Goal: Information Seeking & Learning: Learn about a topic

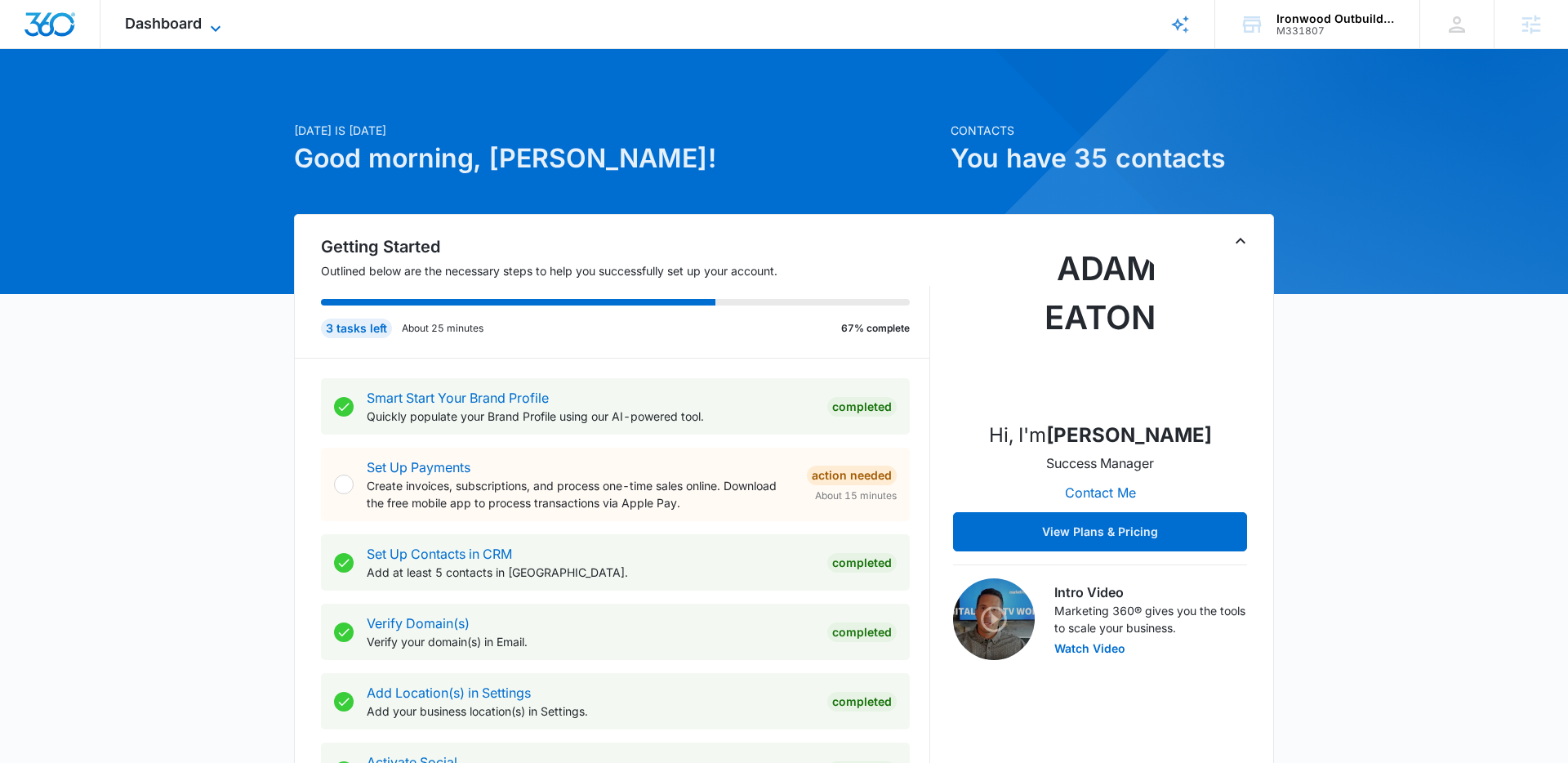
click at [210, 24] on icon at bounding box center [216, 29] width 20 height 20
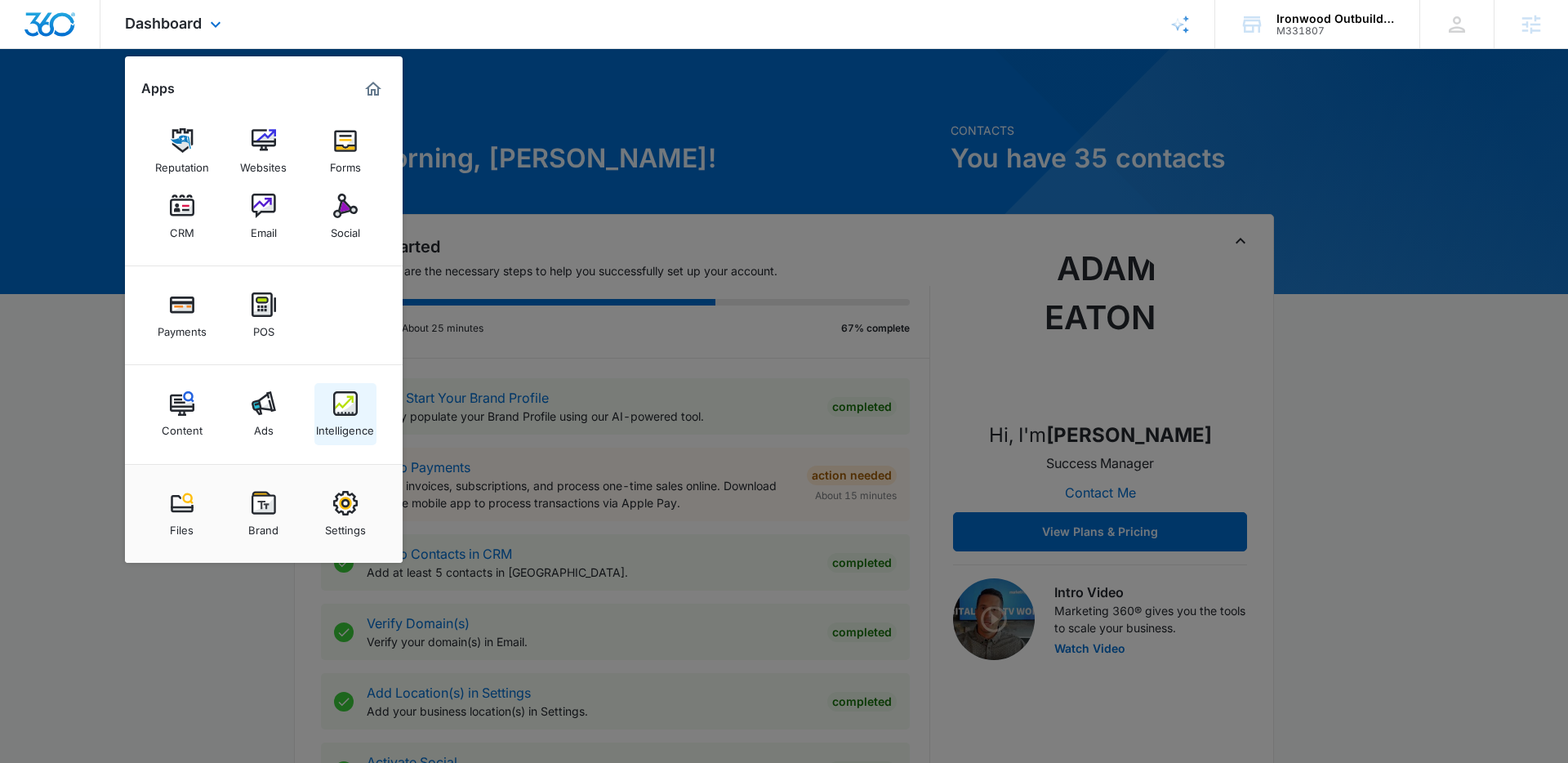
click at [347, 414] on img at bounding box center [345, 403] width 24 height 24
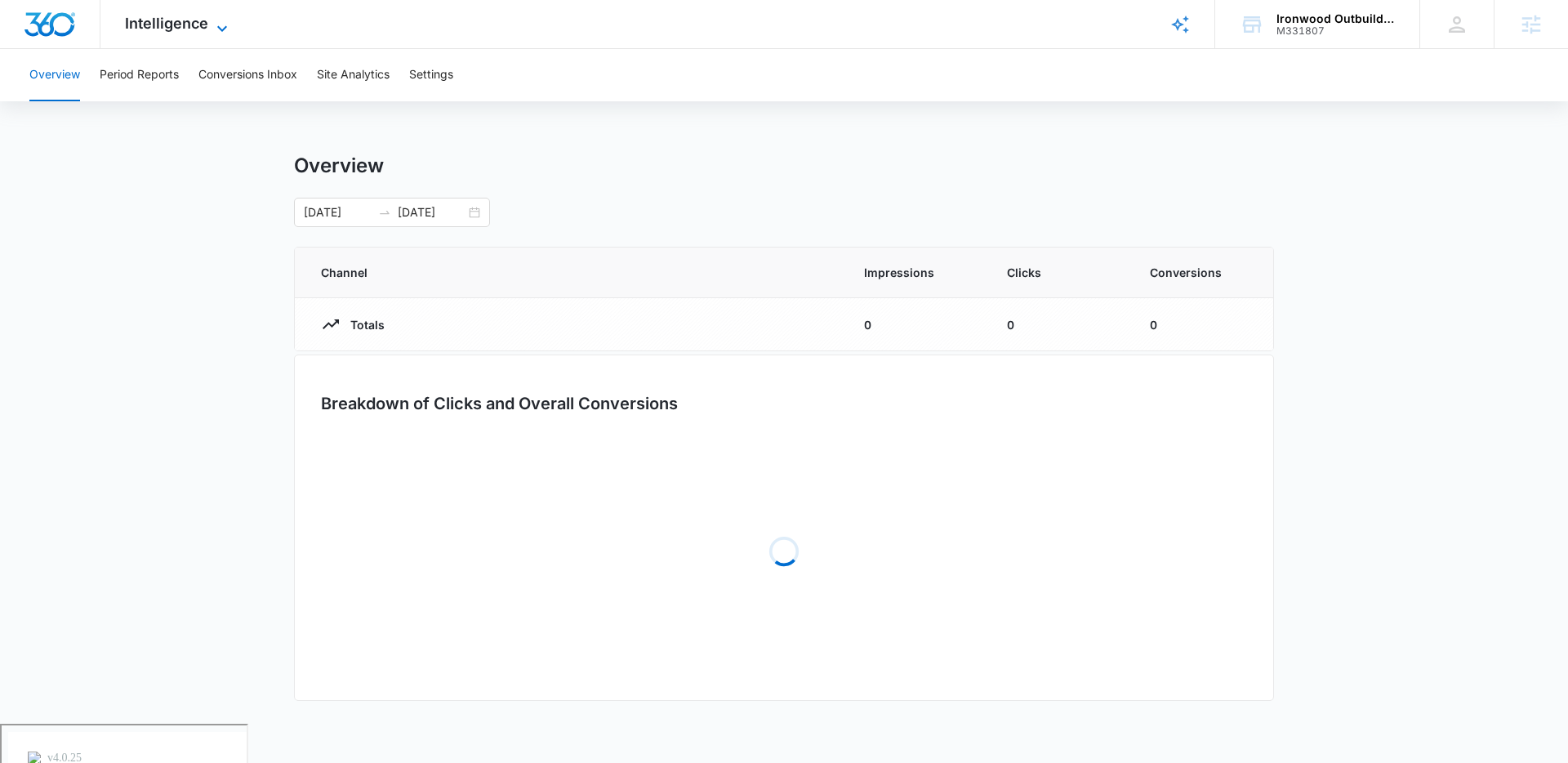
click at [226, 29] on icon at bounding box center [222, 29] width 20 height 20
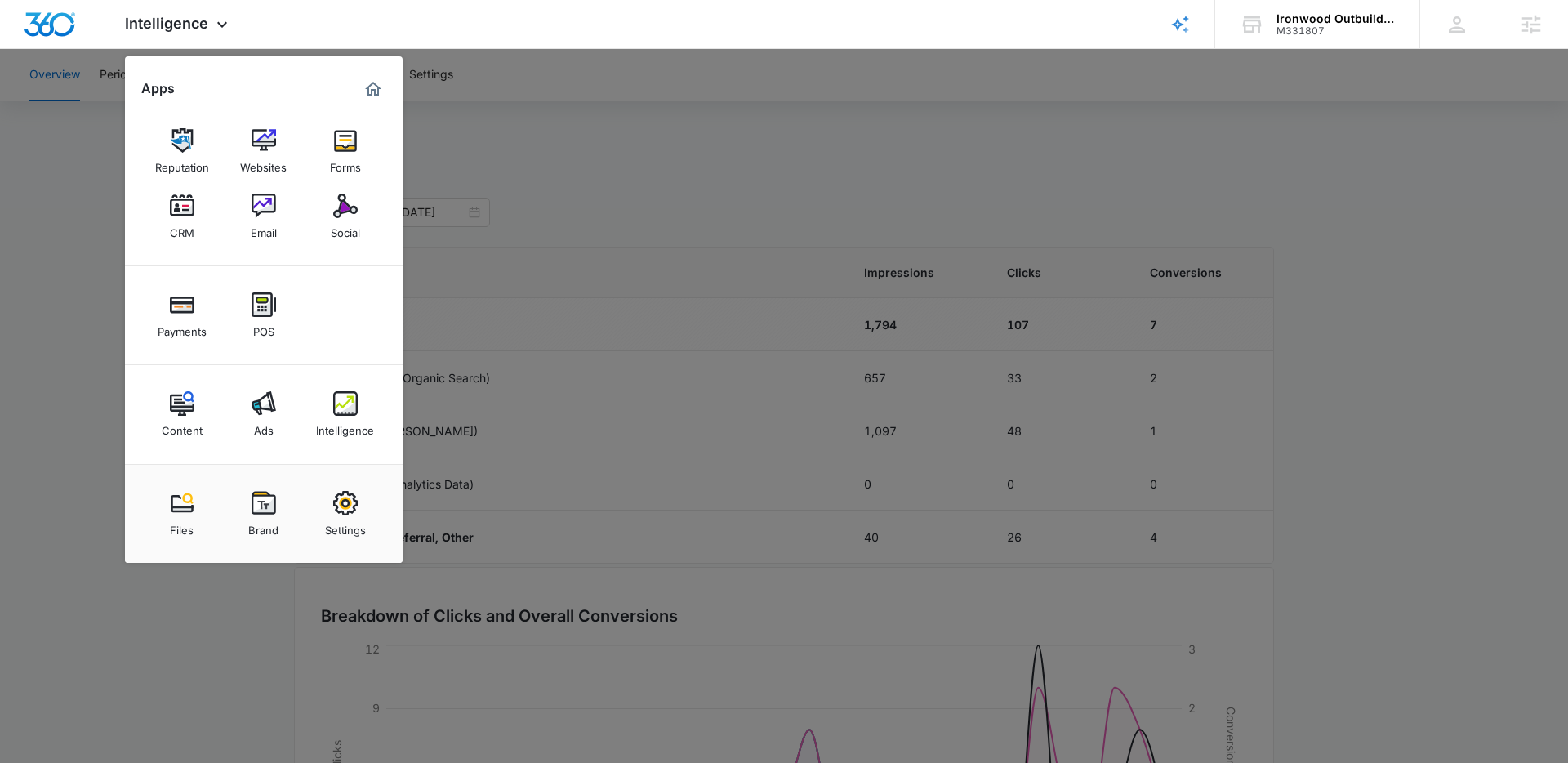
click at [88, 193] on div at bounding box center [784, 382] width 1568 height 763
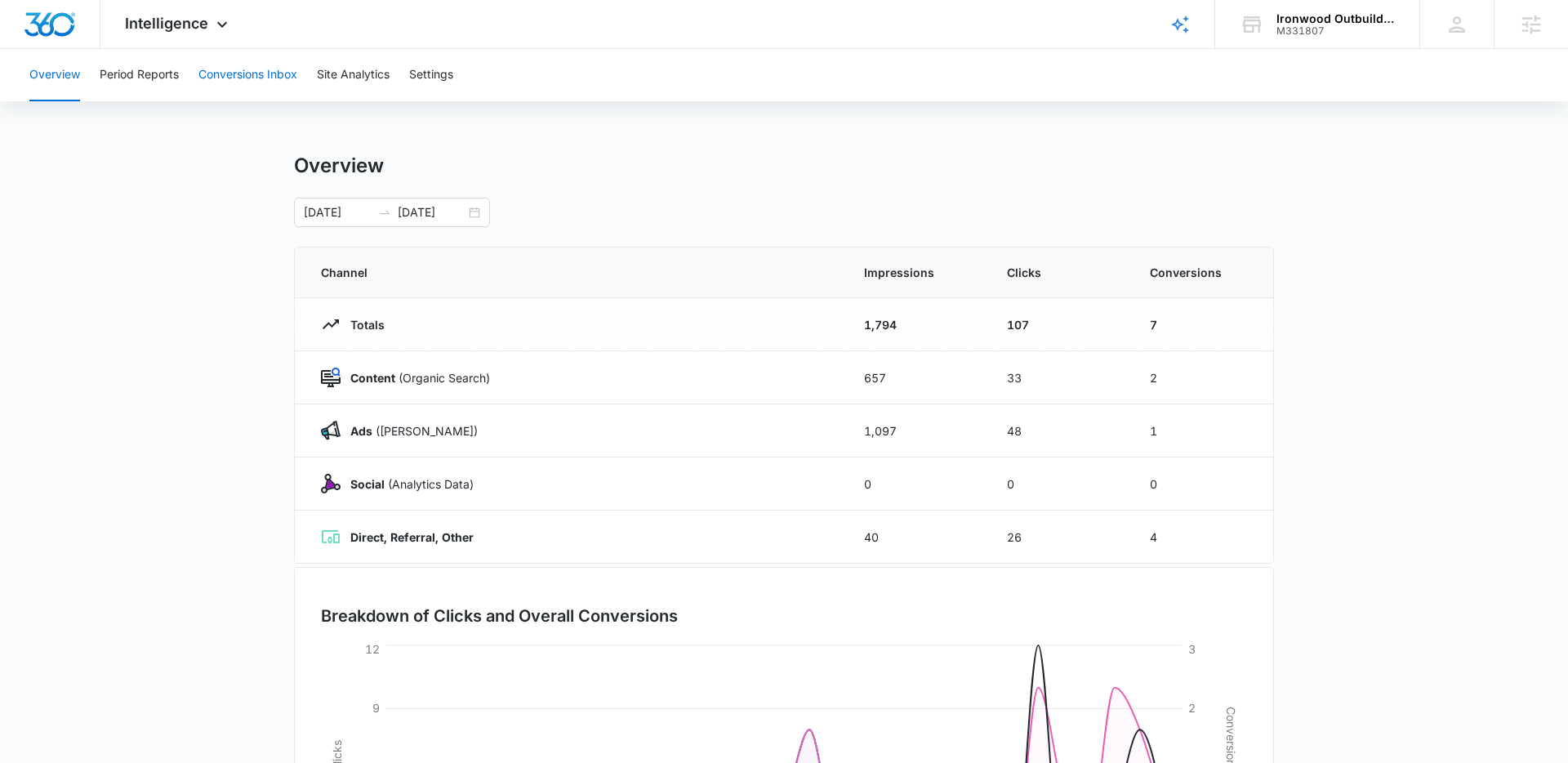
click at [256, 78] on button "Conversions Inbox" at bounding box center [247, 75] width 99 height 53
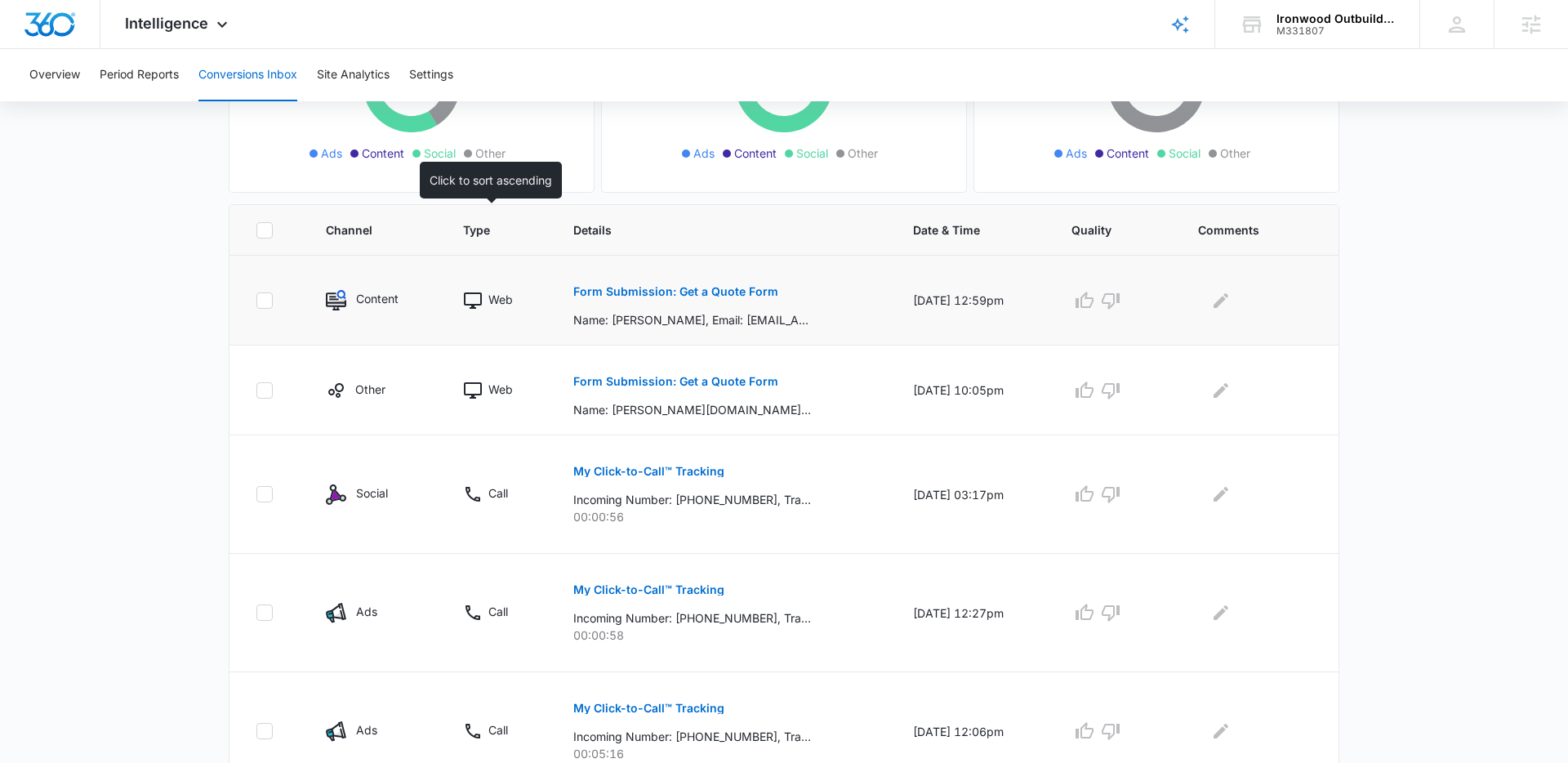
scroll to position [261, 0]
click at [617, 286] on p "Form Submission: Get a Quote Form" at bounding box center [676, 289] width 205 height 12
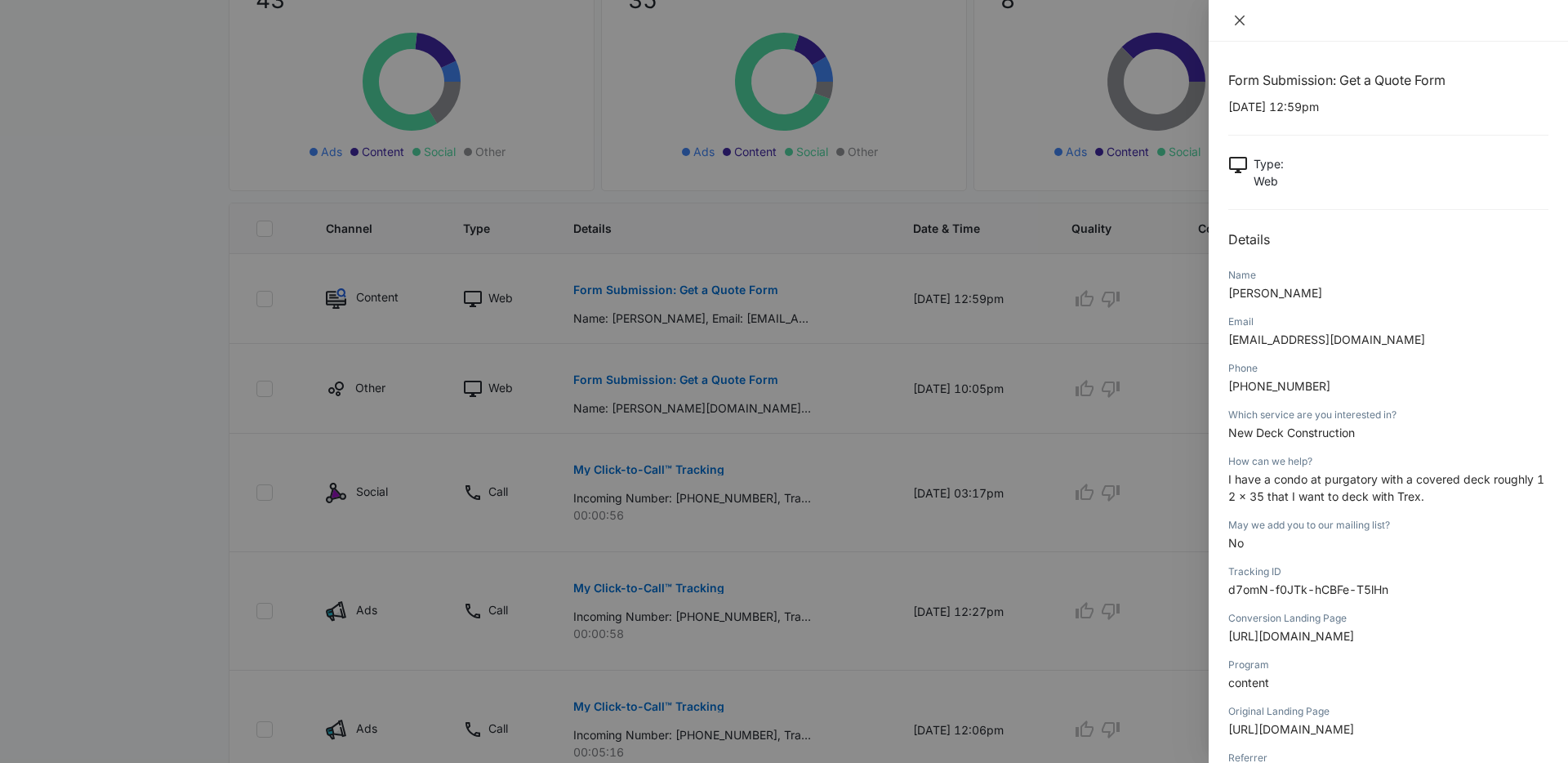
click at [1242, 18] on icon "close" at bounding box center [1239, 20] width 10 height 10
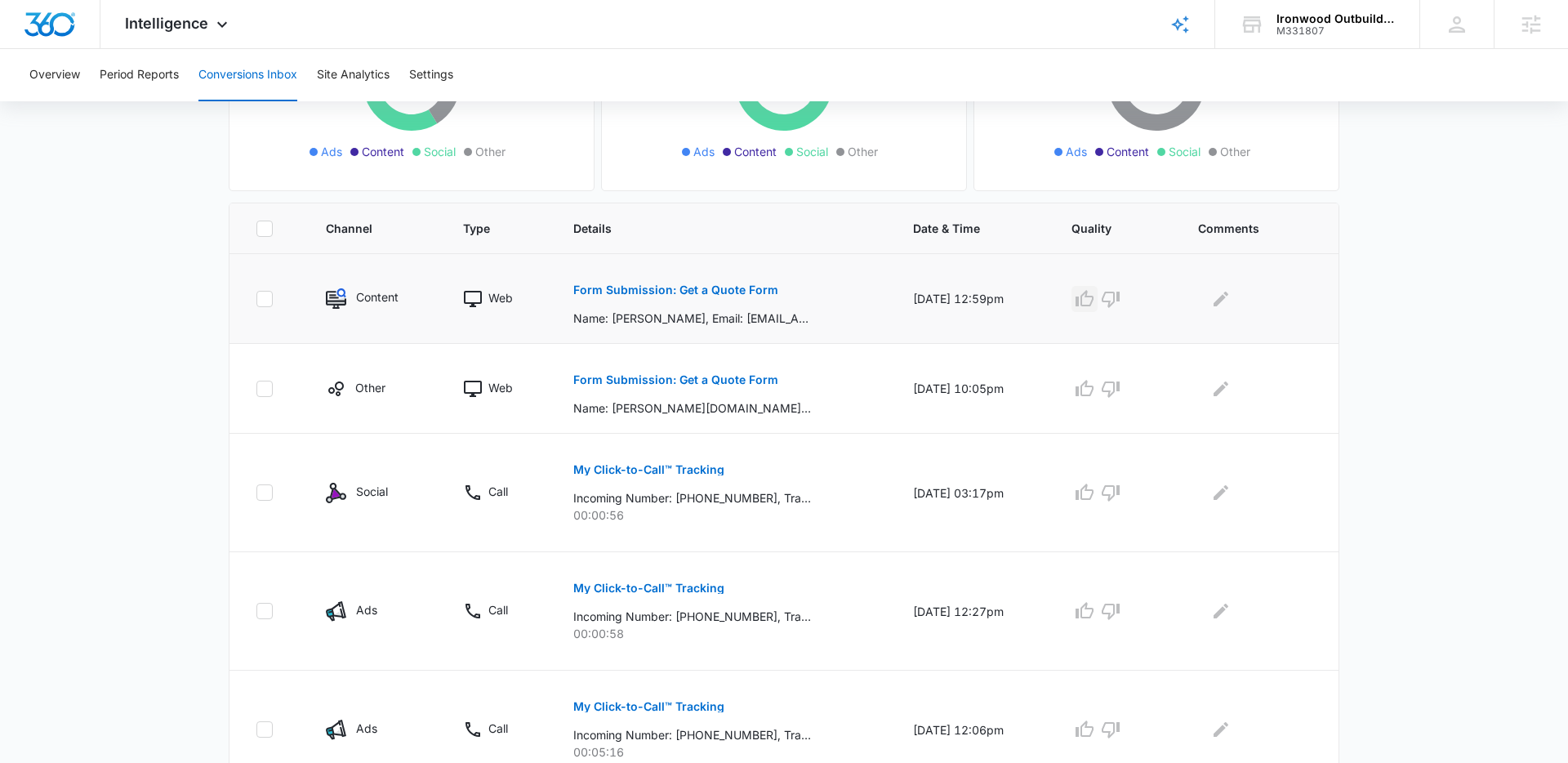
click at [1095, 298] on icon "button" at bounding box center [1085, 299] width 20 height 20
click at [703, 379] on p "Form Submission: Get a Quote Form" at bounding box center [676, 380] width 205 height 12
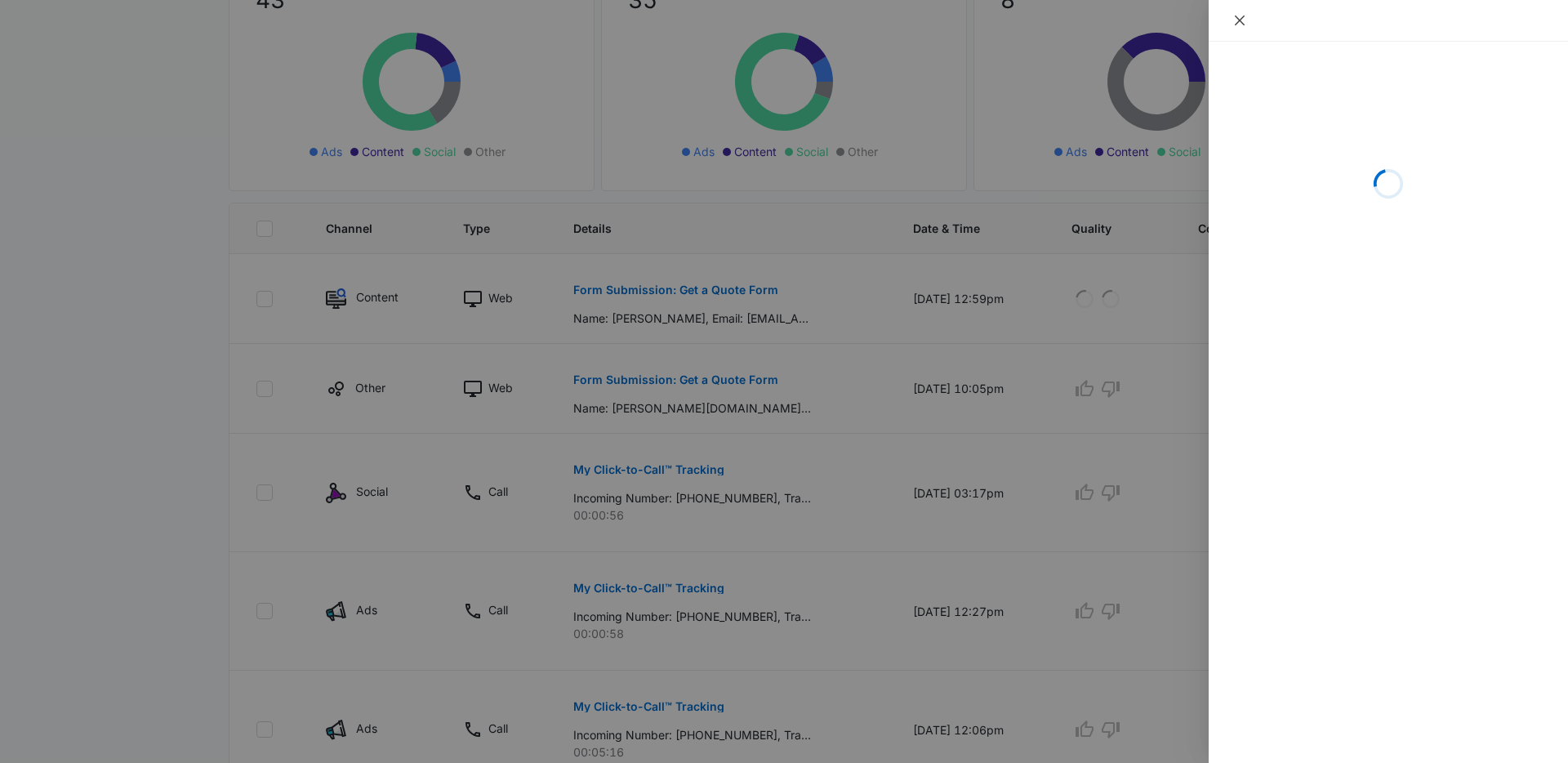
click at [1242, 19] on icon "close" at bounding box center [1239, 21] width 13 height 13
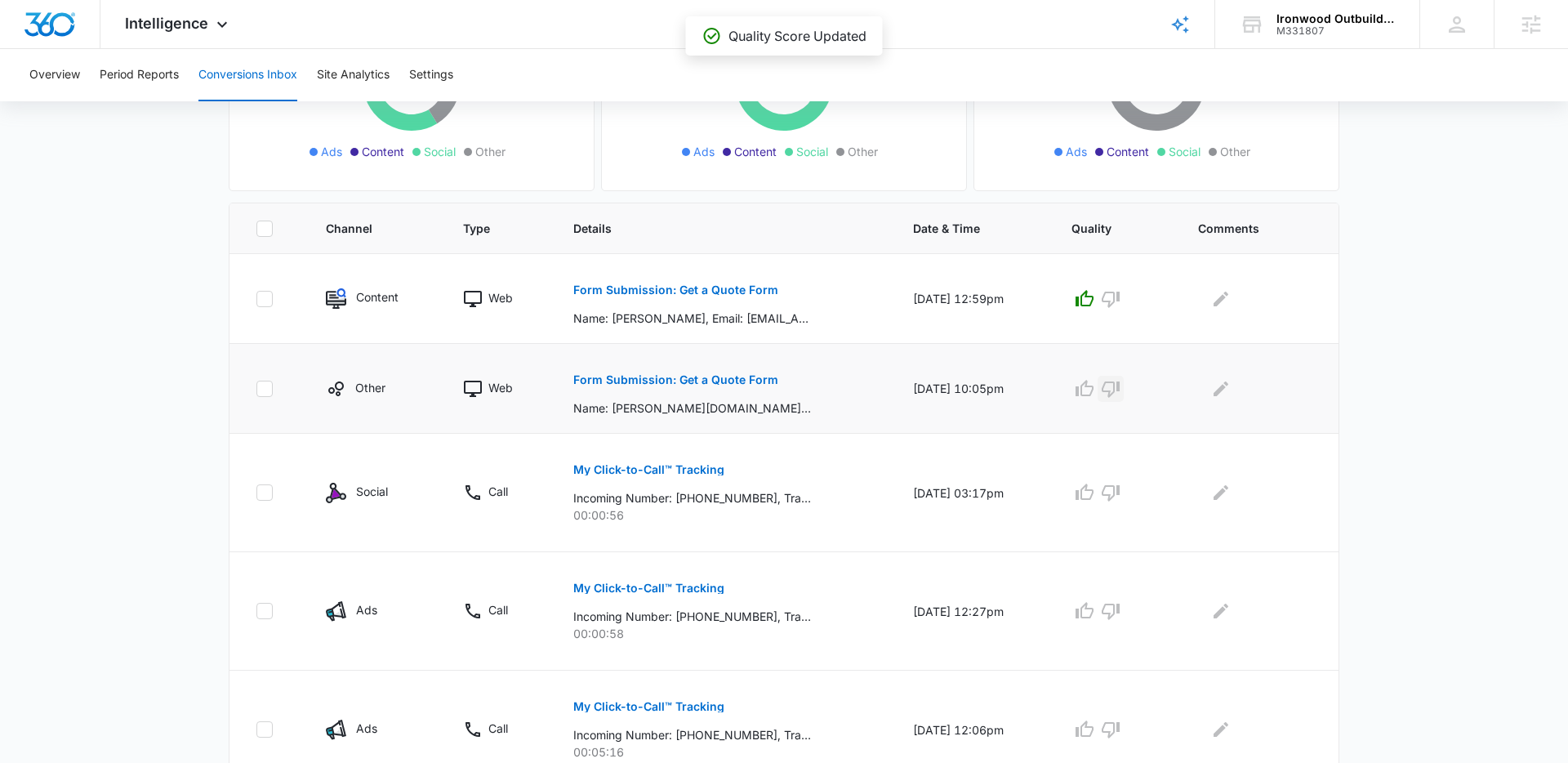
click at [1121, 386] on icon "button" at bounding box center [1111, 389] width 20 height 20
click at [1222, 390] on icon "Edit Comments" at bounding box center [1222, 389] width 20 height 20
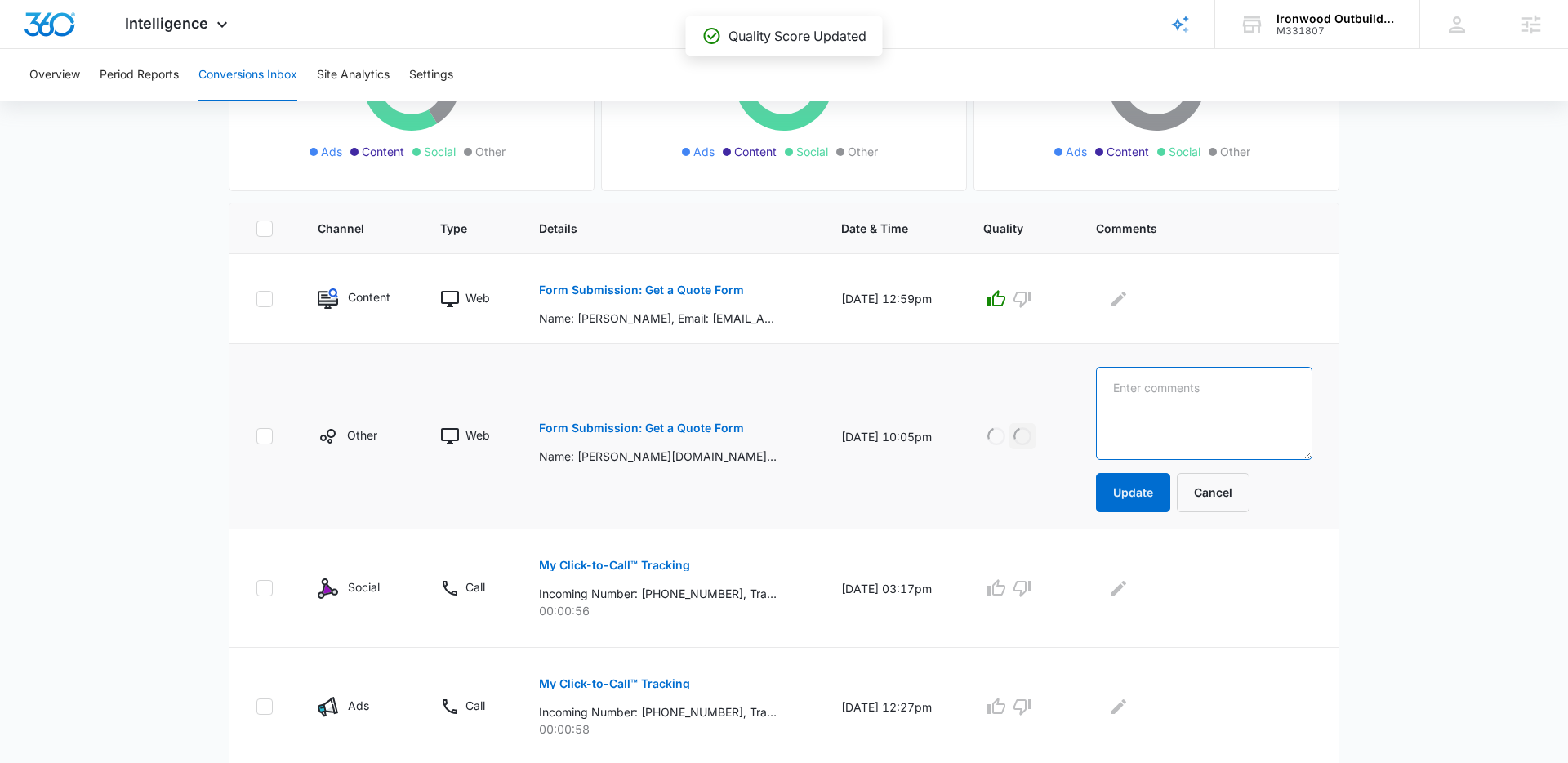
click at [1223, 398] on textarea at bounding box center [1205, 414] width 216 height 93
type textarea "Solicitation"
click at [1169, 477] on button "Update" at bounding box center [1133, 493] width 74 height 39
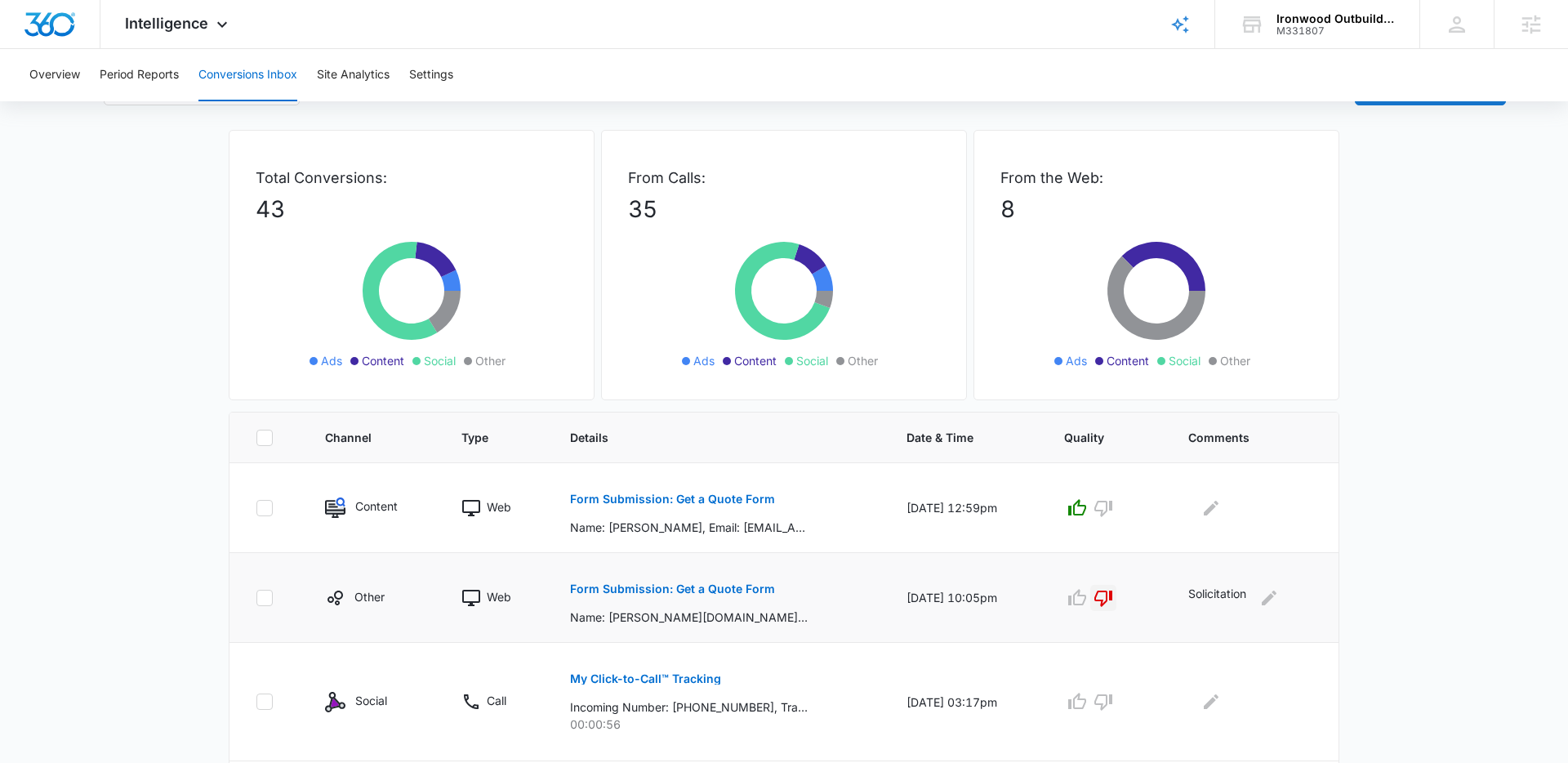
scroll to position [0, 0]
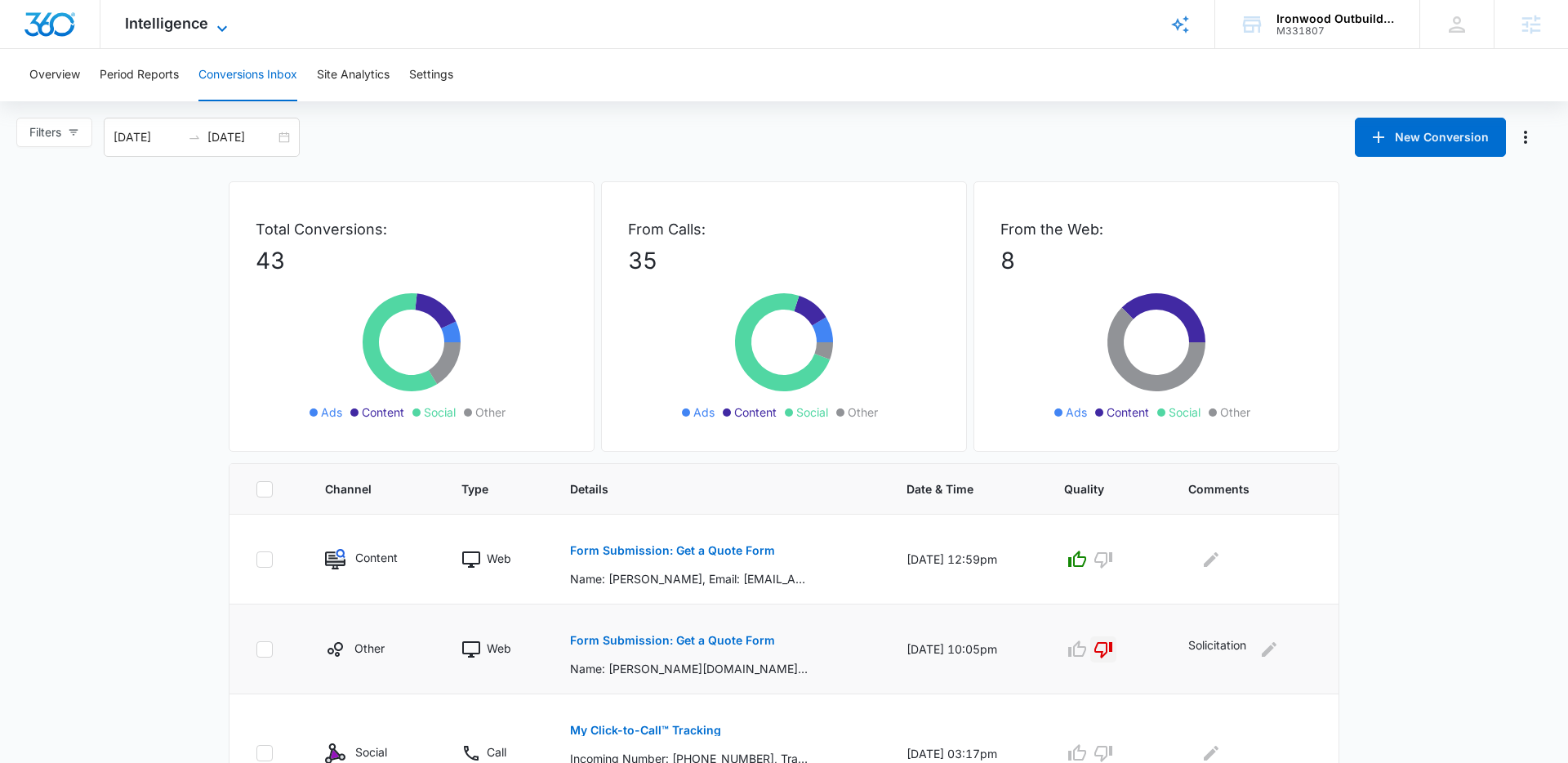
click at [221, 26] on icon at bounding box center [222, 29] width 20 height 20
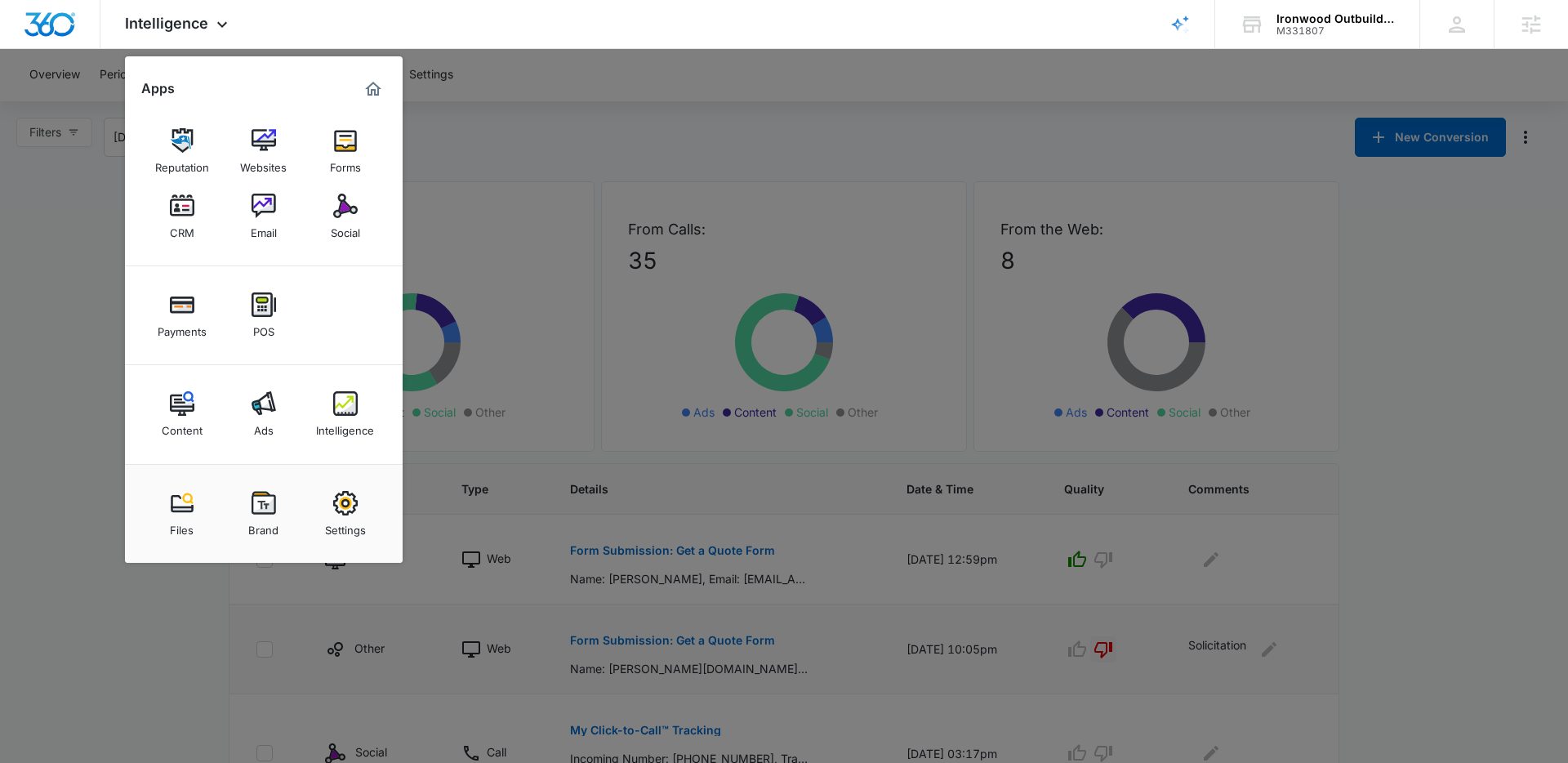
click at [89, 264] on div at bounding box center [784, 382] width 1568 height 763
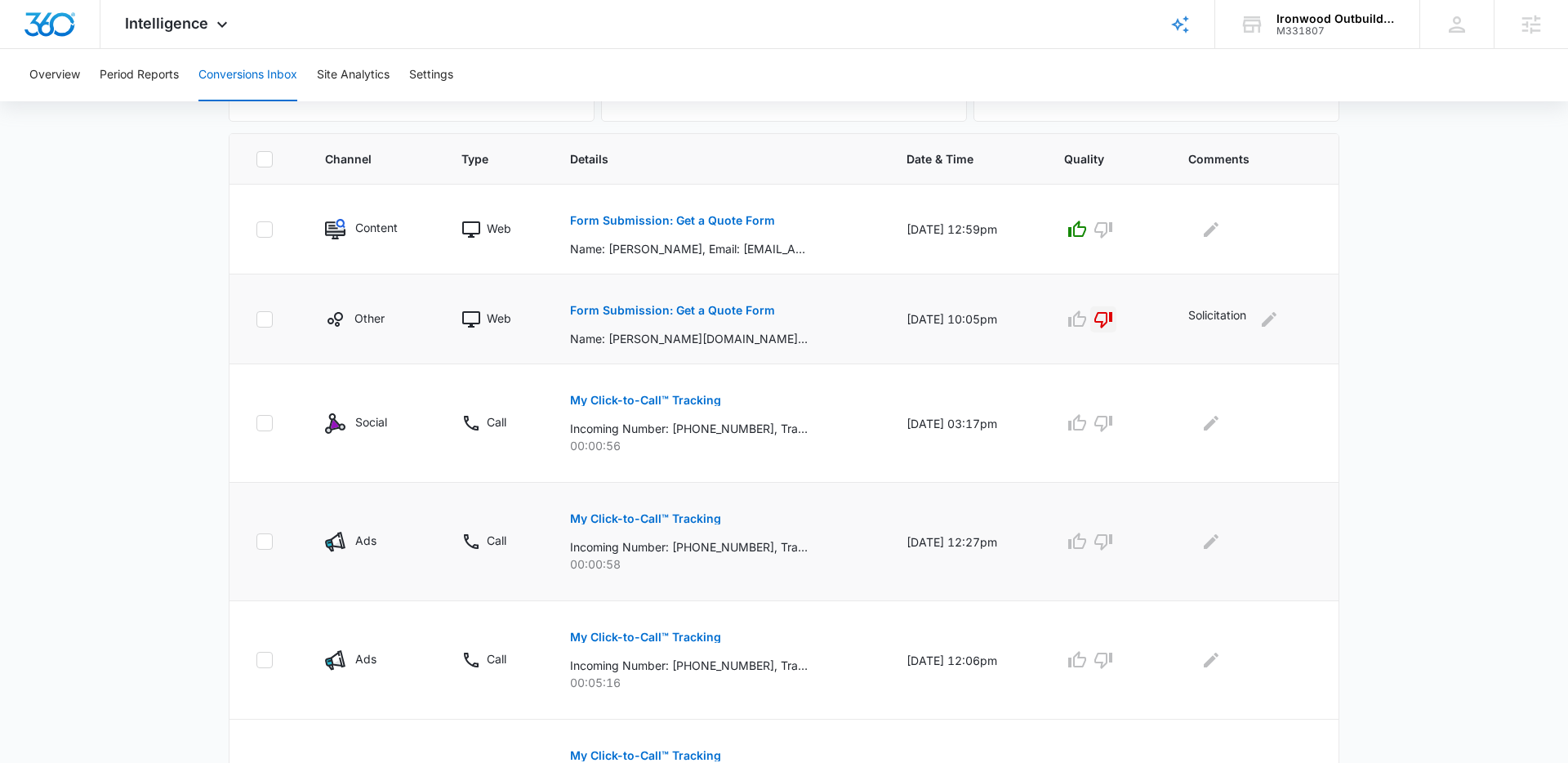
scroll to position [312, 0]
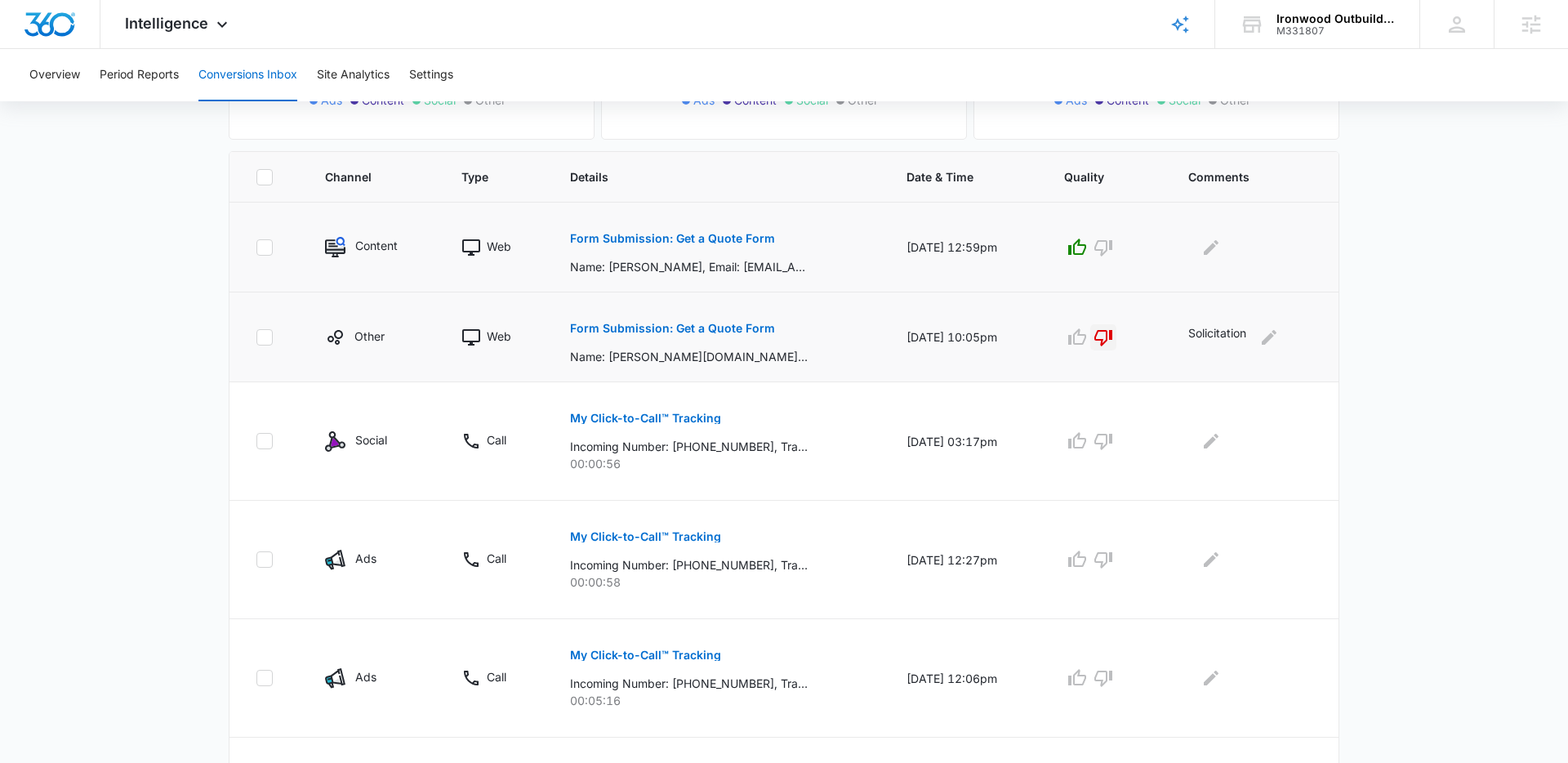
click at [659, 236] on p "Form Submission: Get a Quote Form" at bounding box center [673, 239] width 205 height 12
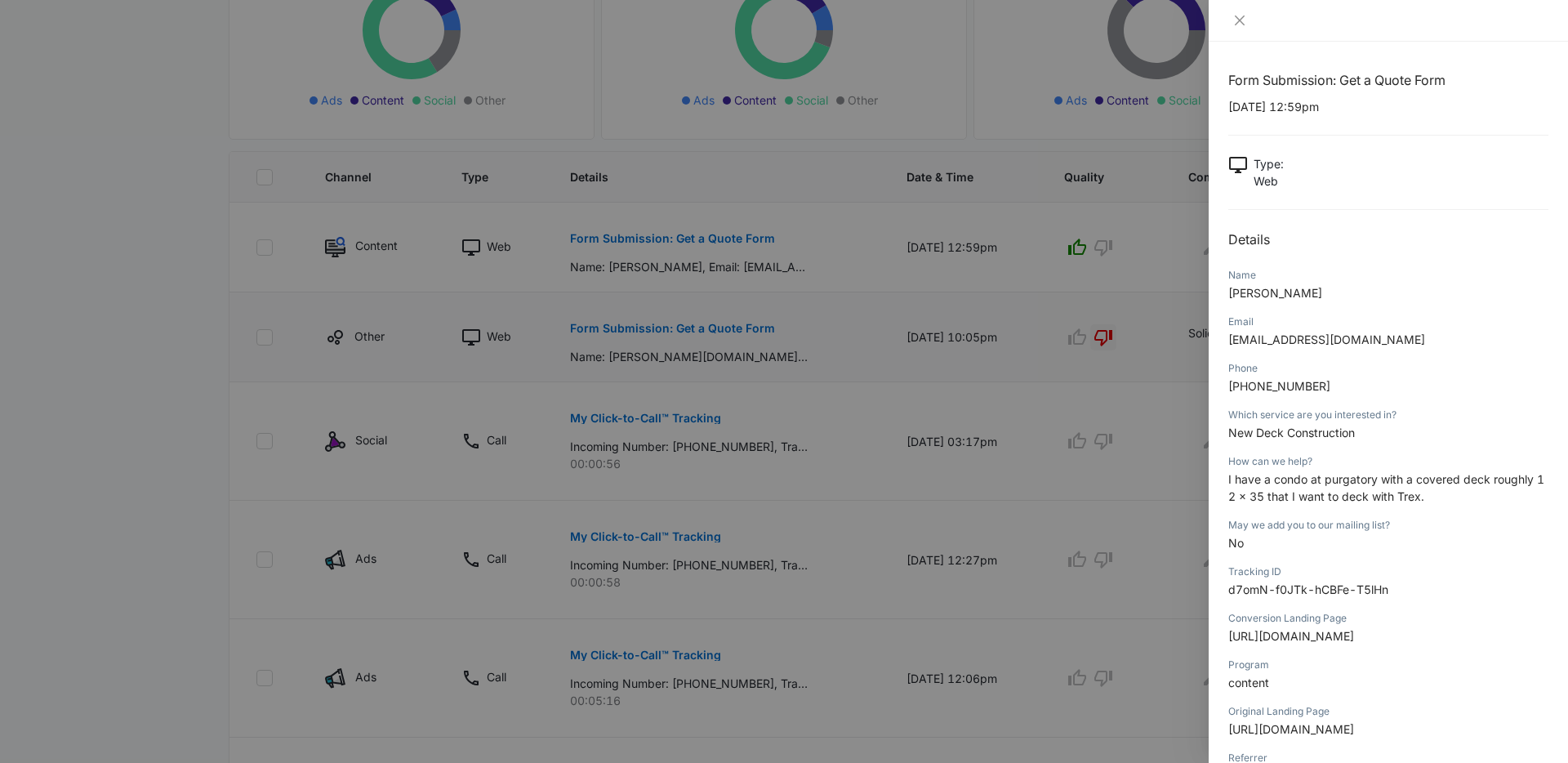
click at [1334, 487] on p "I have a condo at purgatory with a covered deck roughly 12 x 35 that I want to …" at bounding box center [1389, 488] width 321 height 34
click at [1335, 488] on p "I have a condo at purgatory with a covered deck roughly 12 x 35 that I want to …" at bounding box center [1389, 488] width 321 height 34
click at [1365, 490] on span "I have a condo at purgatory with a covered deck roughly 12 x 35 that I want to …" at bounding box center [1387, 488] width 316 height 31
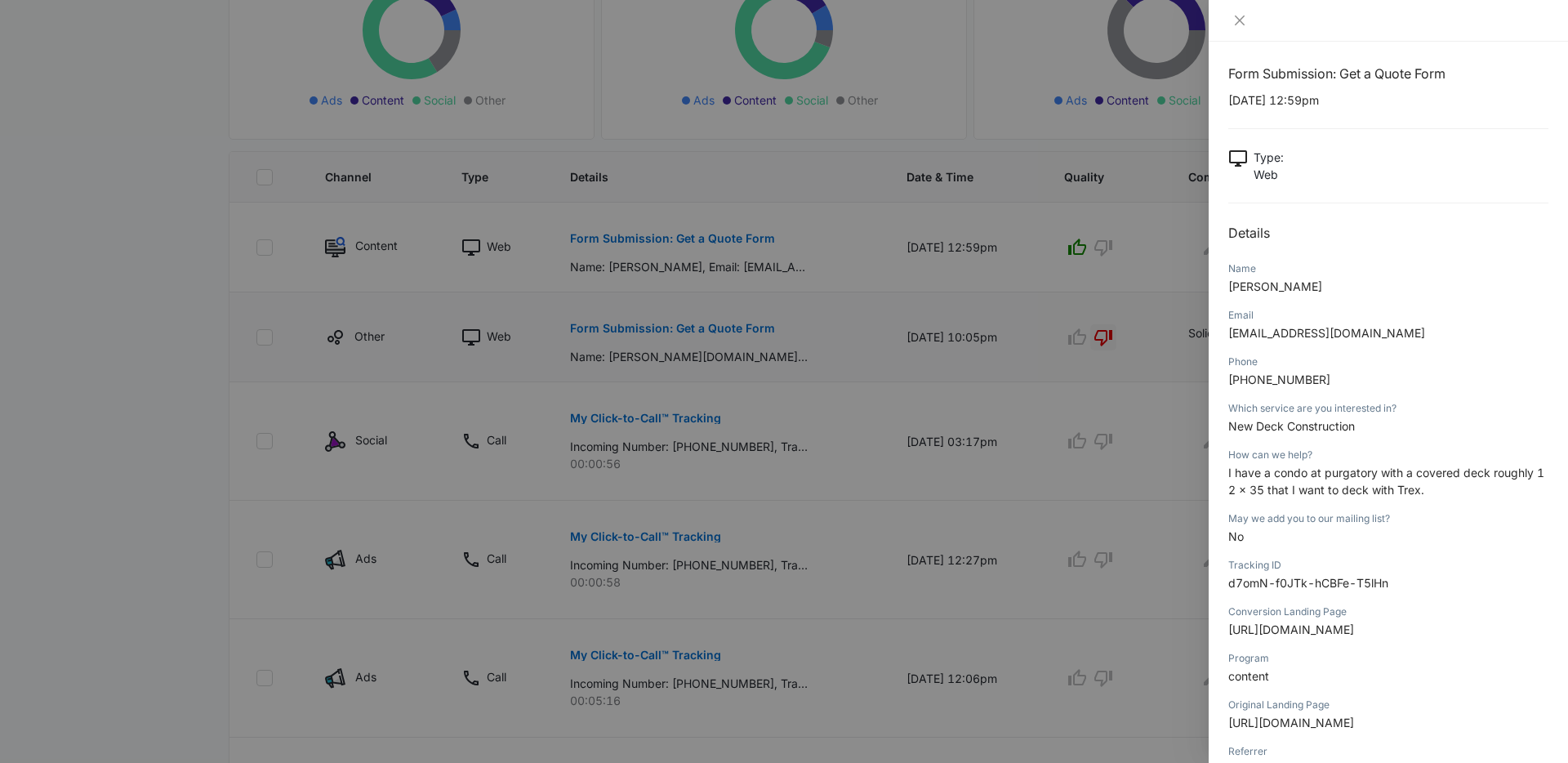
click at [220, 377] on div at bounding box center [784, 382] width 1568 height 763
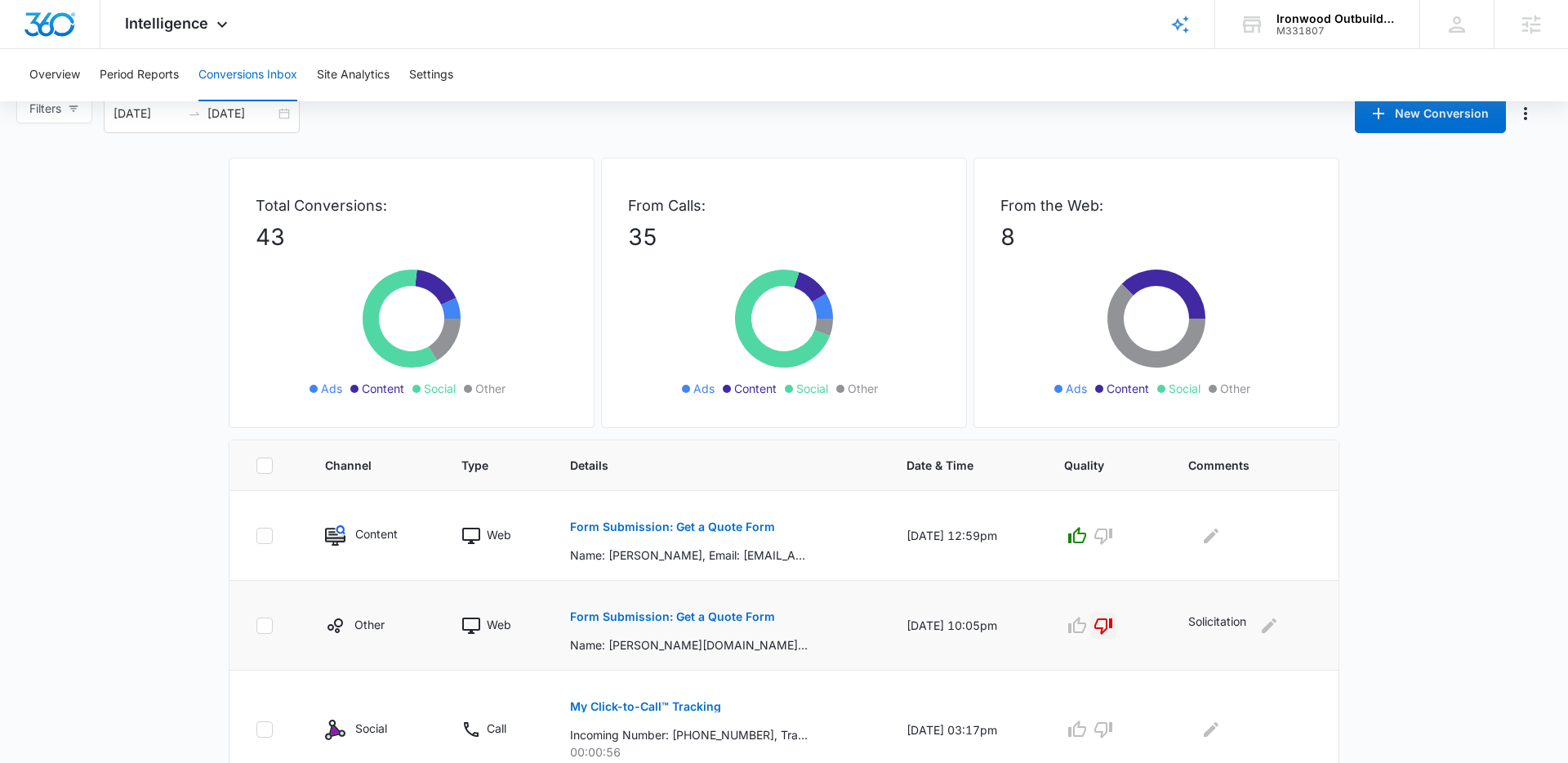
scroll to position [0, 0]
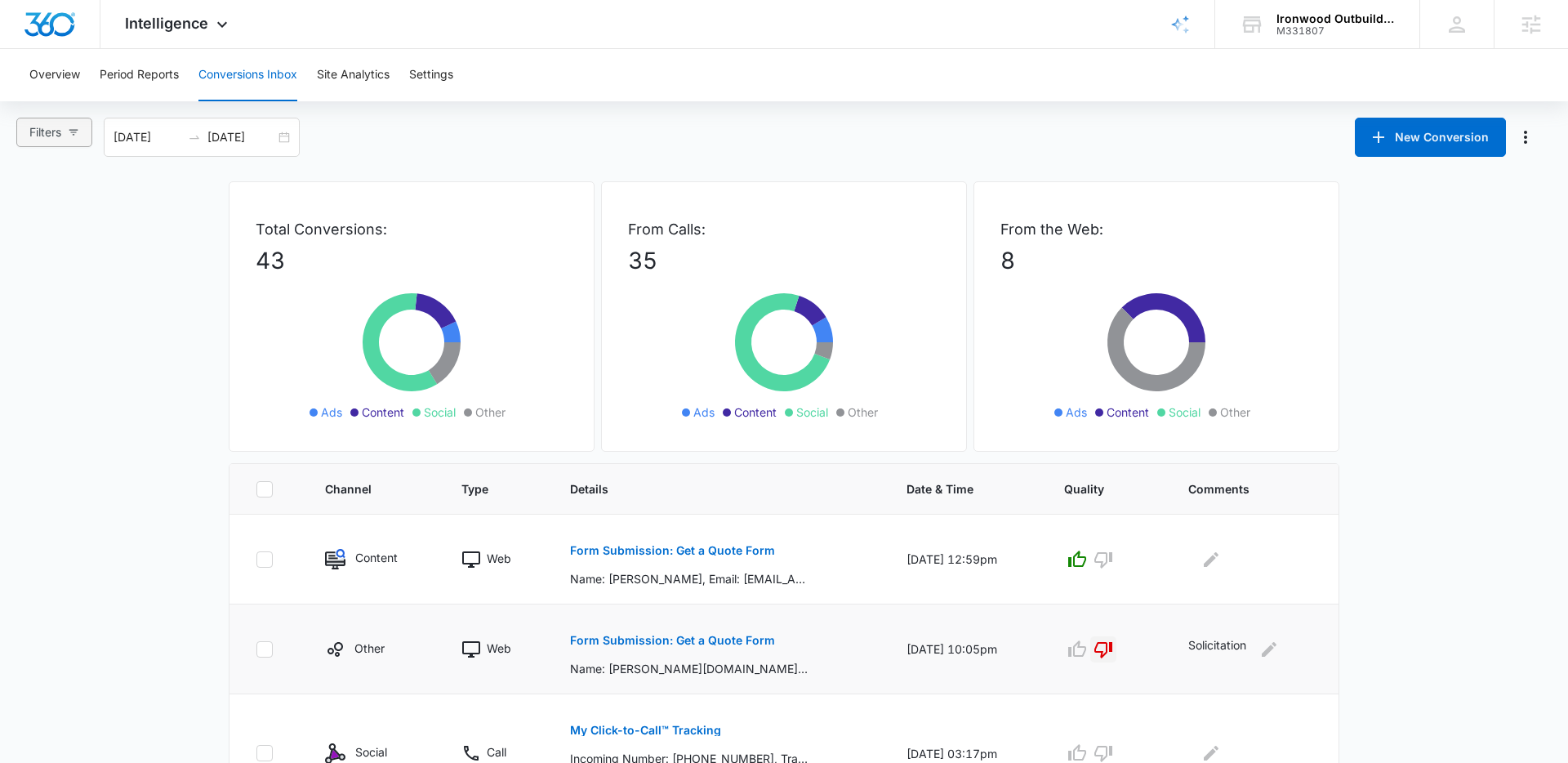
click at [52, 130] on span "Filters" at bounding box center [46, 132] width 32 height 18
click at [73, 378] on span "Web Only" at bounding box center [71, 379] width 65 height 14
click at [38, 378] on input "Web Only" at bounding box center [31, 378] width 13 height 13
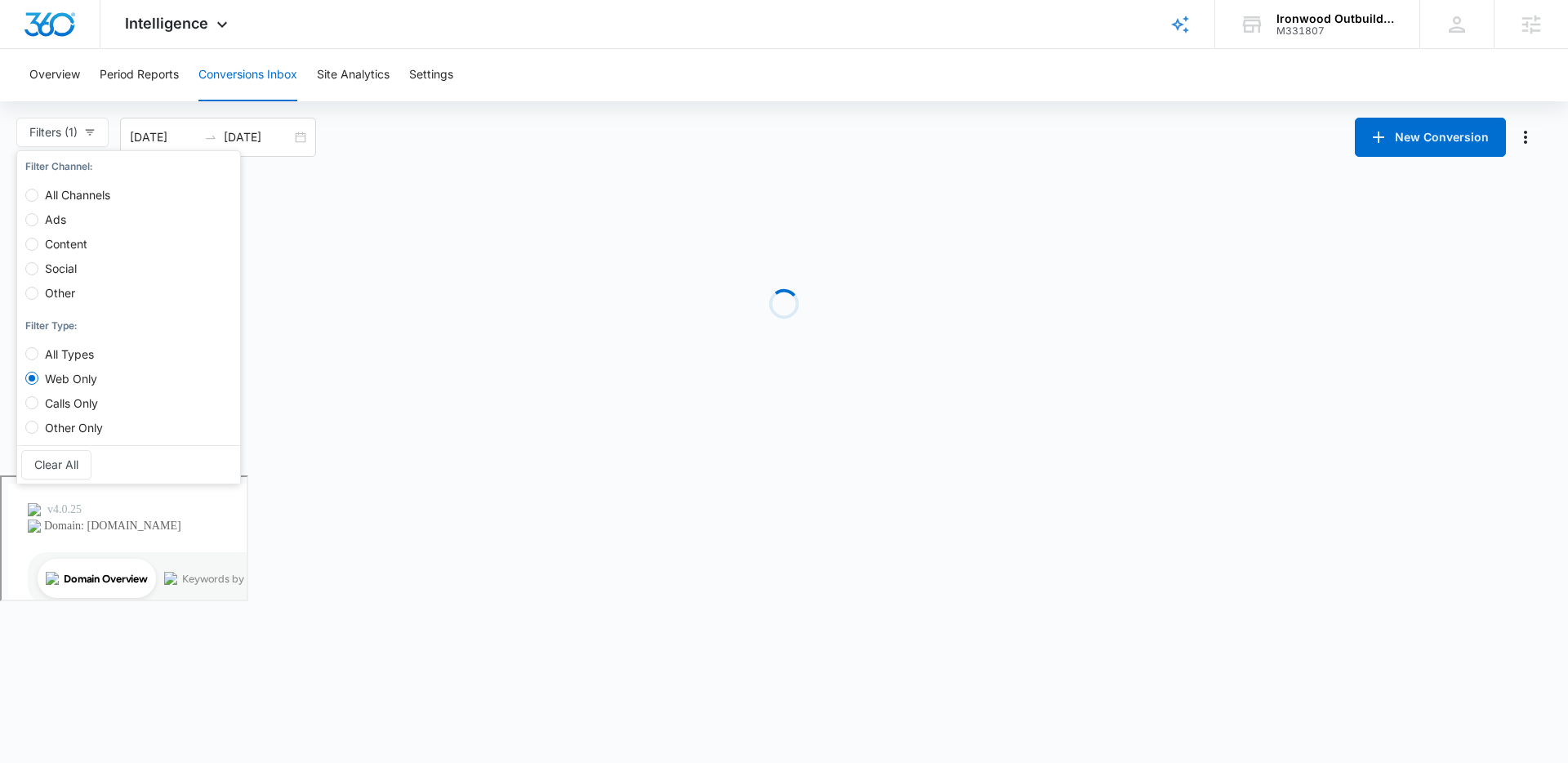
click at [263, 531] on body "Intelligence Apps Reputation Websites Forms CRM Email Social Payments POS Conte…" at bounding box center [784, 382] width 1568 height 763
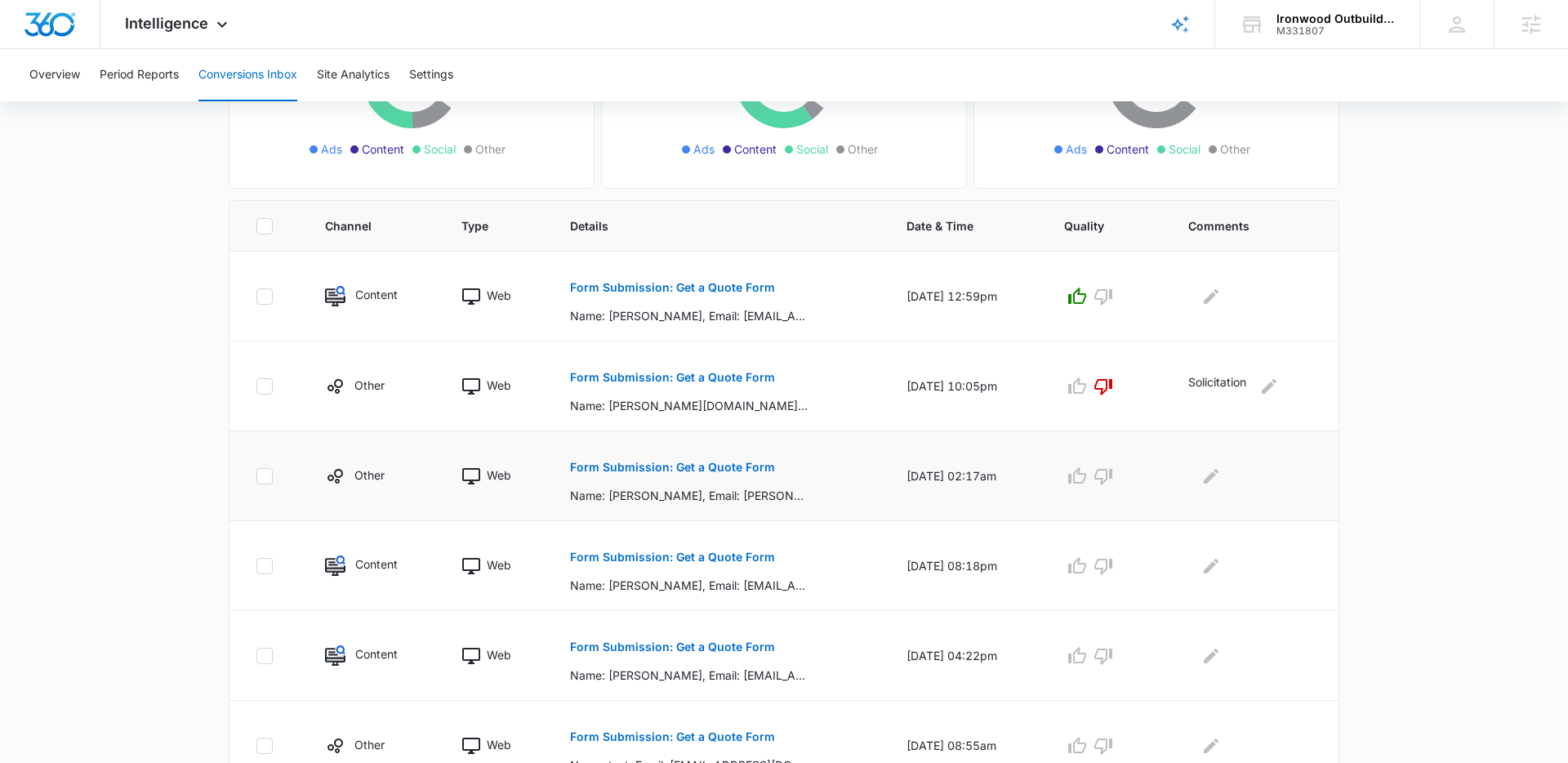
scroll to position [264, 0]
drag, startPoint x: 692, startPoint y: 407, endPoint x: 762, endPoint y: 409, distance: 70.0
click at [762, 409] on p "Name: David AmazingUnderdeck.com, Email: Davidl@amazingunderdeck.com, Phone: 72…" at bounding box center [689, 405] width 238 height 17
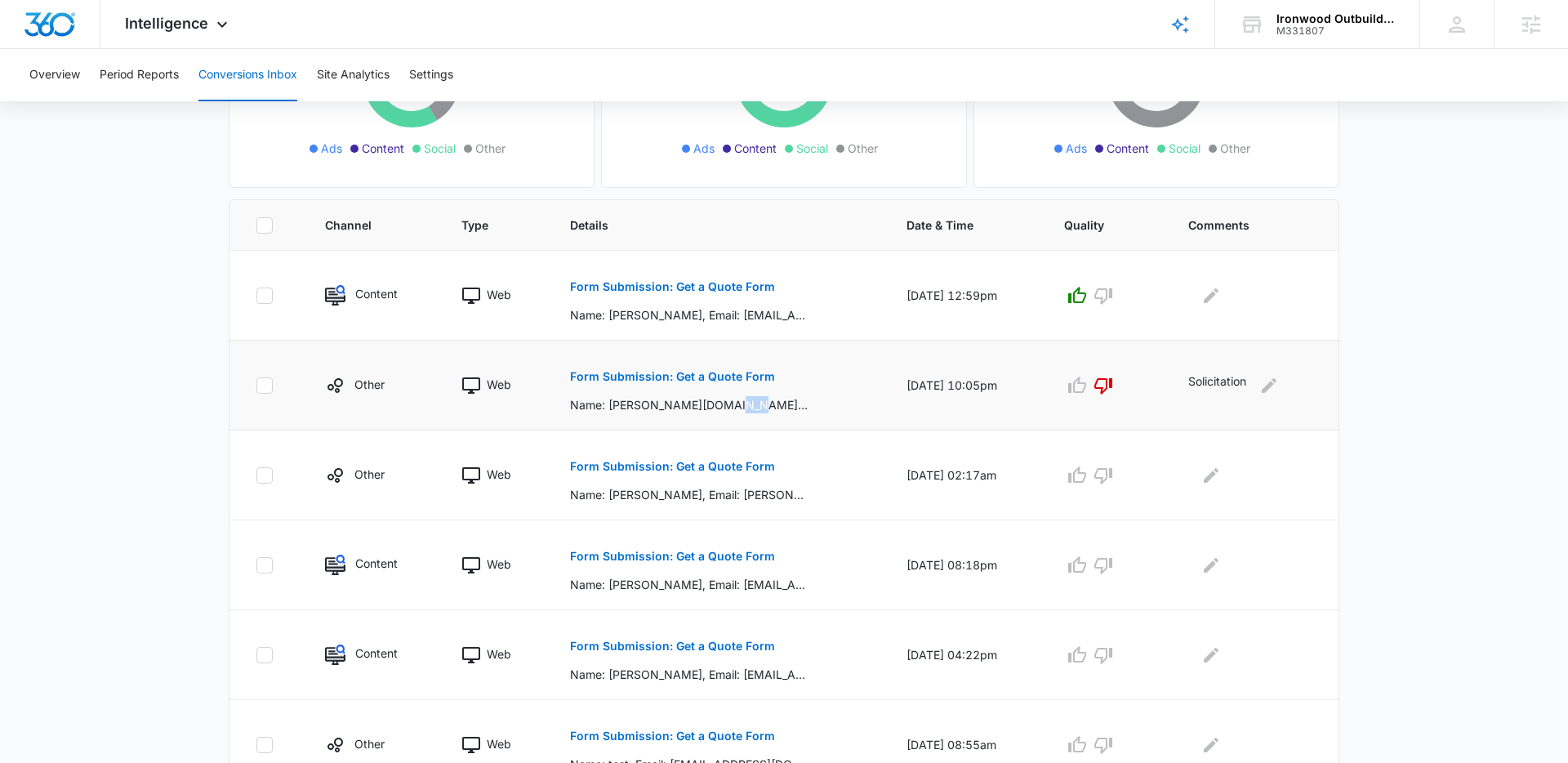
drag, startPoint x: 737, startPoint y: 408, endPoint x: 700, endPoint y: 407, distance: 37.0
click at [703, 407] on p "Name: David AmazingUnderdeck.com, Email: Davidl@amazingunderdeck.com, Phone: 72…" at bounding box center [689, 405] width 238 height 17
drag, startPoint x: 700, startPoint y: 407, endPoint x: 651, endPoint y: 407, distance: 49.0
click at [699, 407] on p "Name: David AmazingUnderdeck.com, Email: Davidl@amazingunderdeck.com, Phone: 72…" at bounding box center [689, 405] width 238 height 17
click at [648, 406] on p "Name: David AmazingUnderdeck.com, Email: Davidl@amazingunderdeck.com, Phone: 72…" at bounding box center [689, 405] width 238 height 17
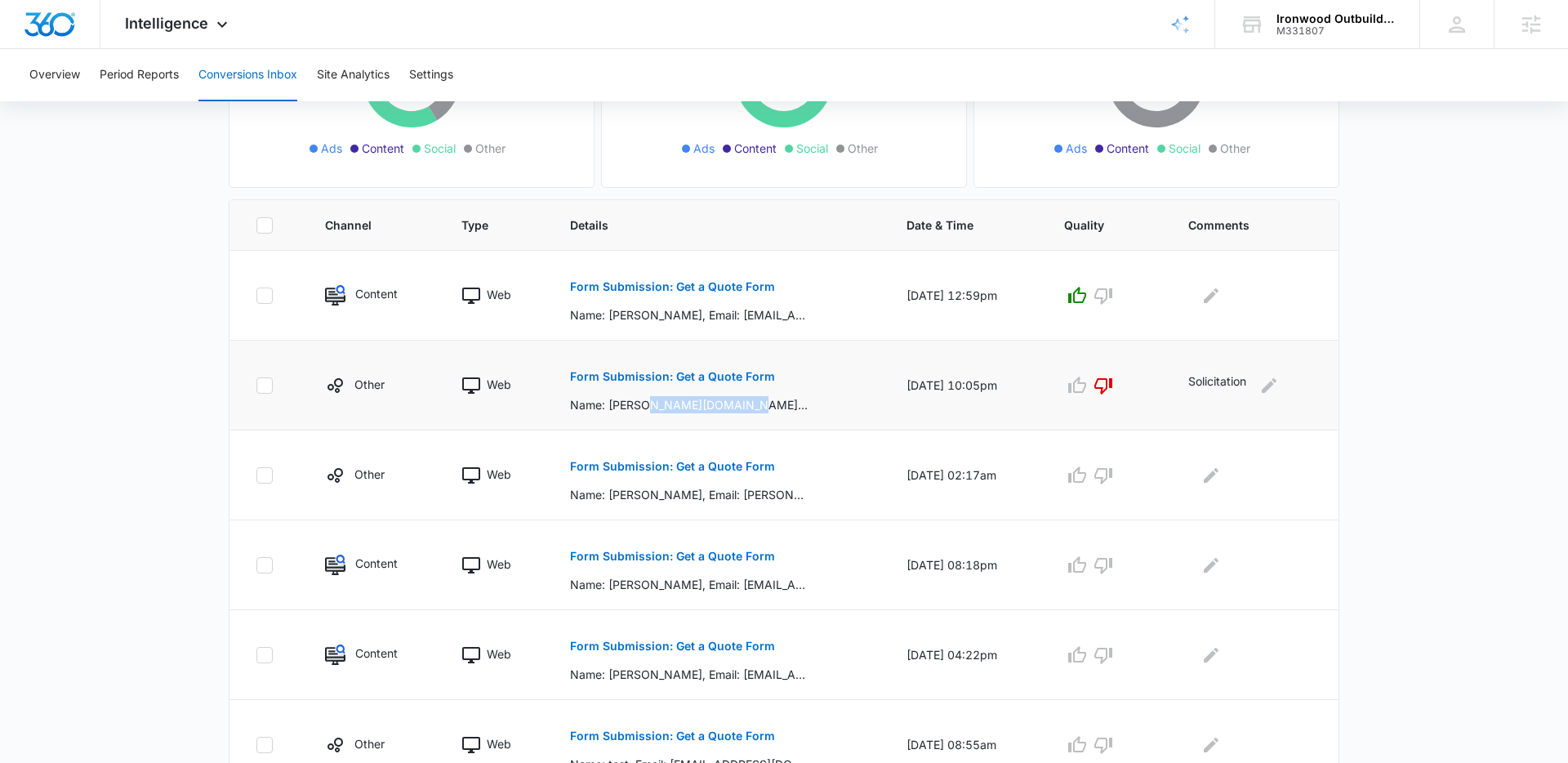
click at [648, 405] on p "Name: David AmazingUnderdeck.com, Email: Davidl@amazingunderdeck.com, Phone: 72…" at bounding box center [689, 405] width 238 height 17
click at [624, 408] on p "Name: David AmazingUnderdeck.com, Email: Davidl@amazingunderdeck.com, Phone: 72…" at bounding box center [689, 405] width 238 height 17
click at [148, 393] on main "Filters (1) Filter Channel : All Channels Ads Content Social Other Filter Type …" at bounding box center [784, 430] width 1568 height 1153
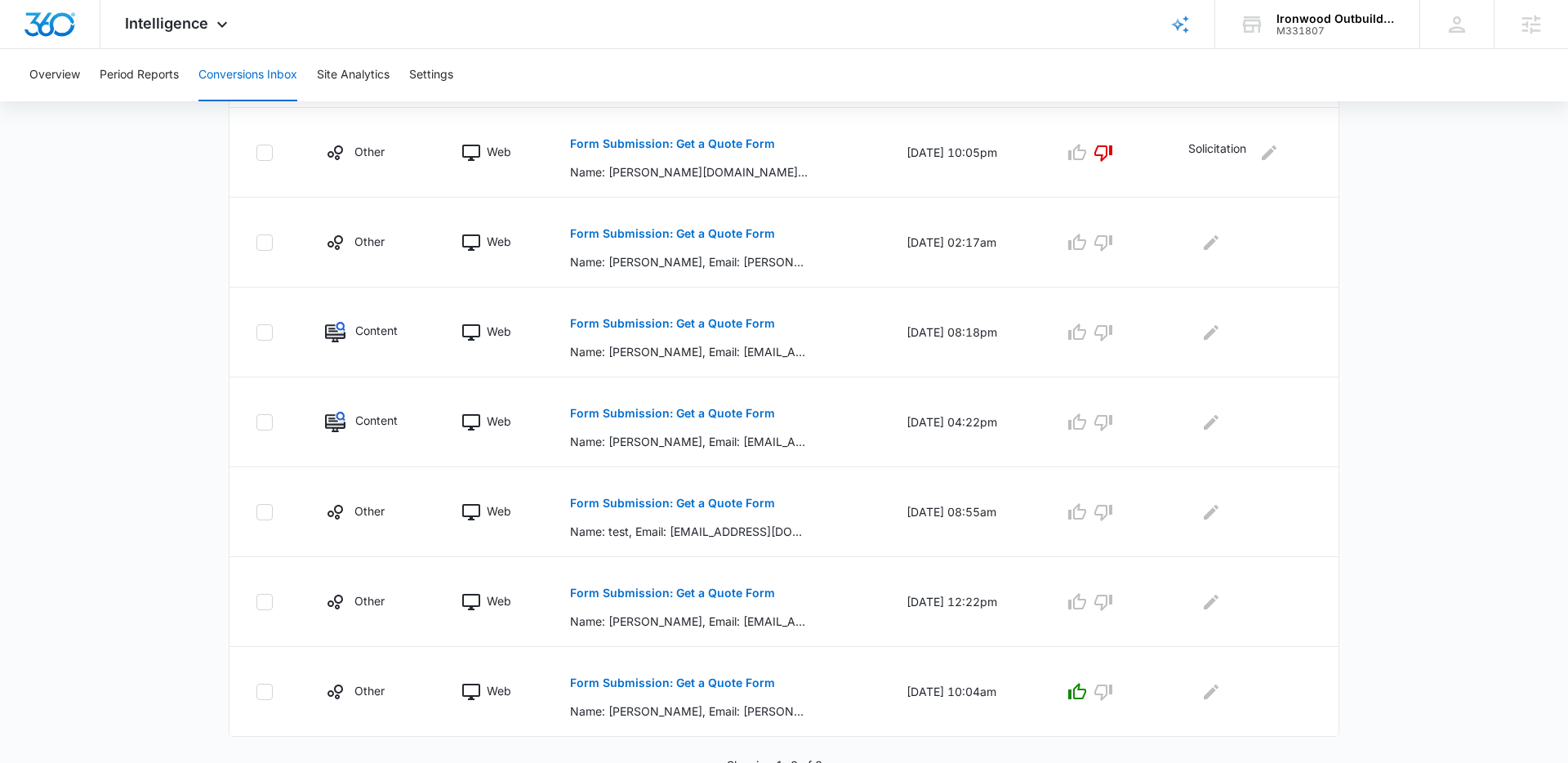
scroll to position [507, 0]
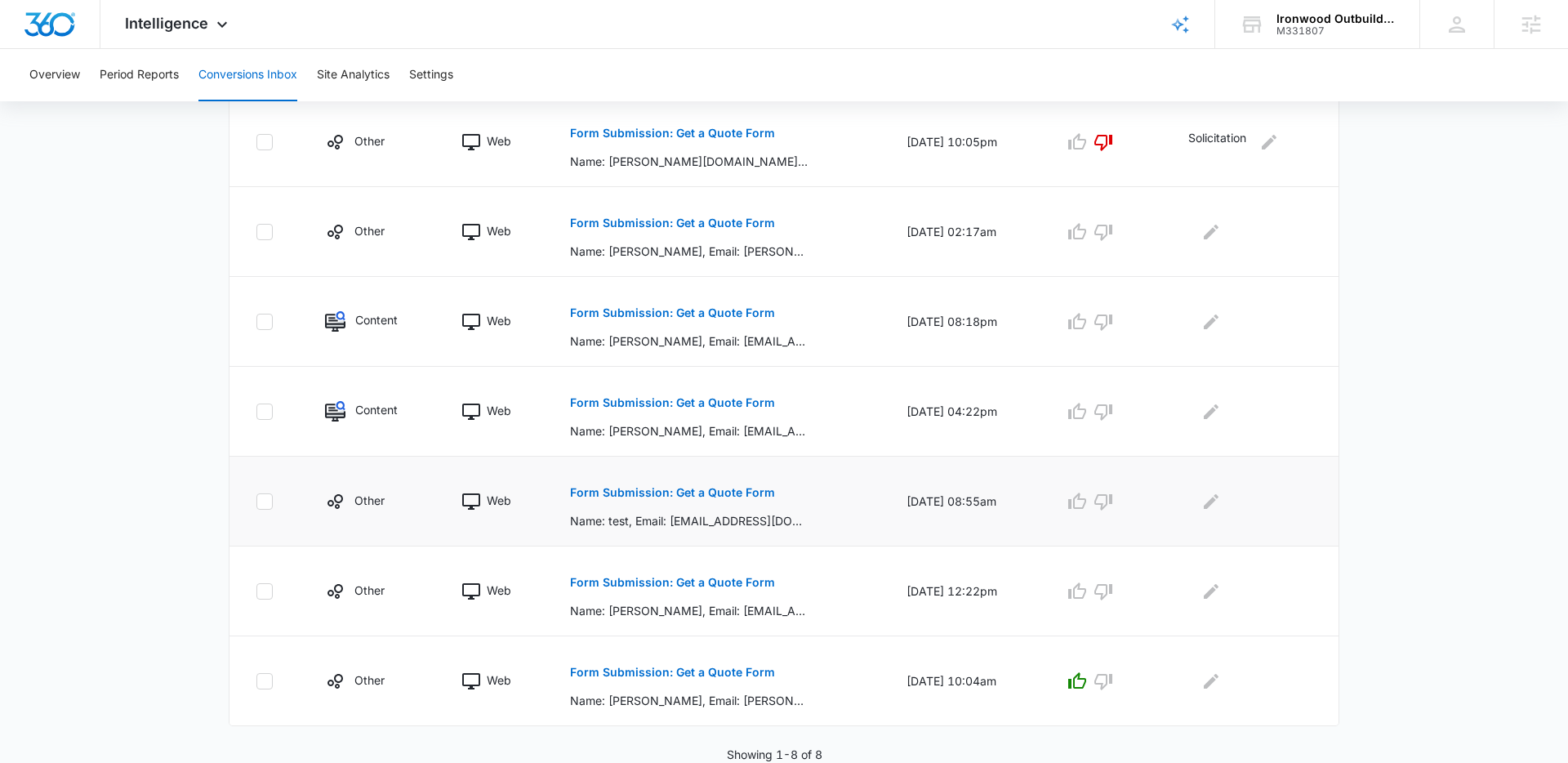
drag, startPoint x: 681, startPoint y: 520, endPoint x: 730, endPoint y: 522, distance: 49.0
click at [730, 522] on p "Name: test, Email: test@test.com, Phone: 1111111111, Which service are you inte…" at bounding box center [689, 521] width 238 height 17
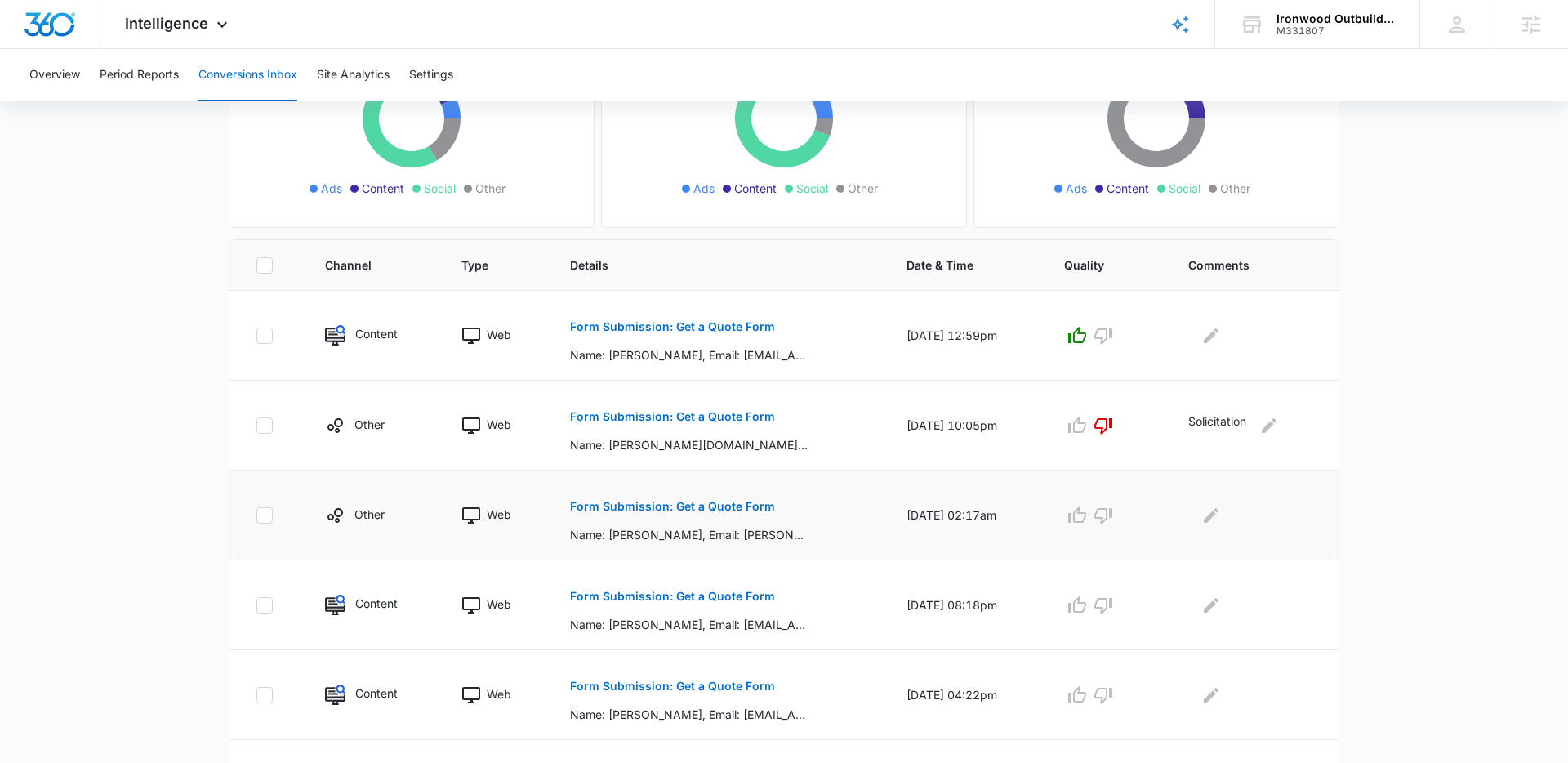
scroll to position [223, 0]
click at [688, 509] on p "Form Submission: Get a Quote Form" at bounding box center [673, 507] width 205 height 12
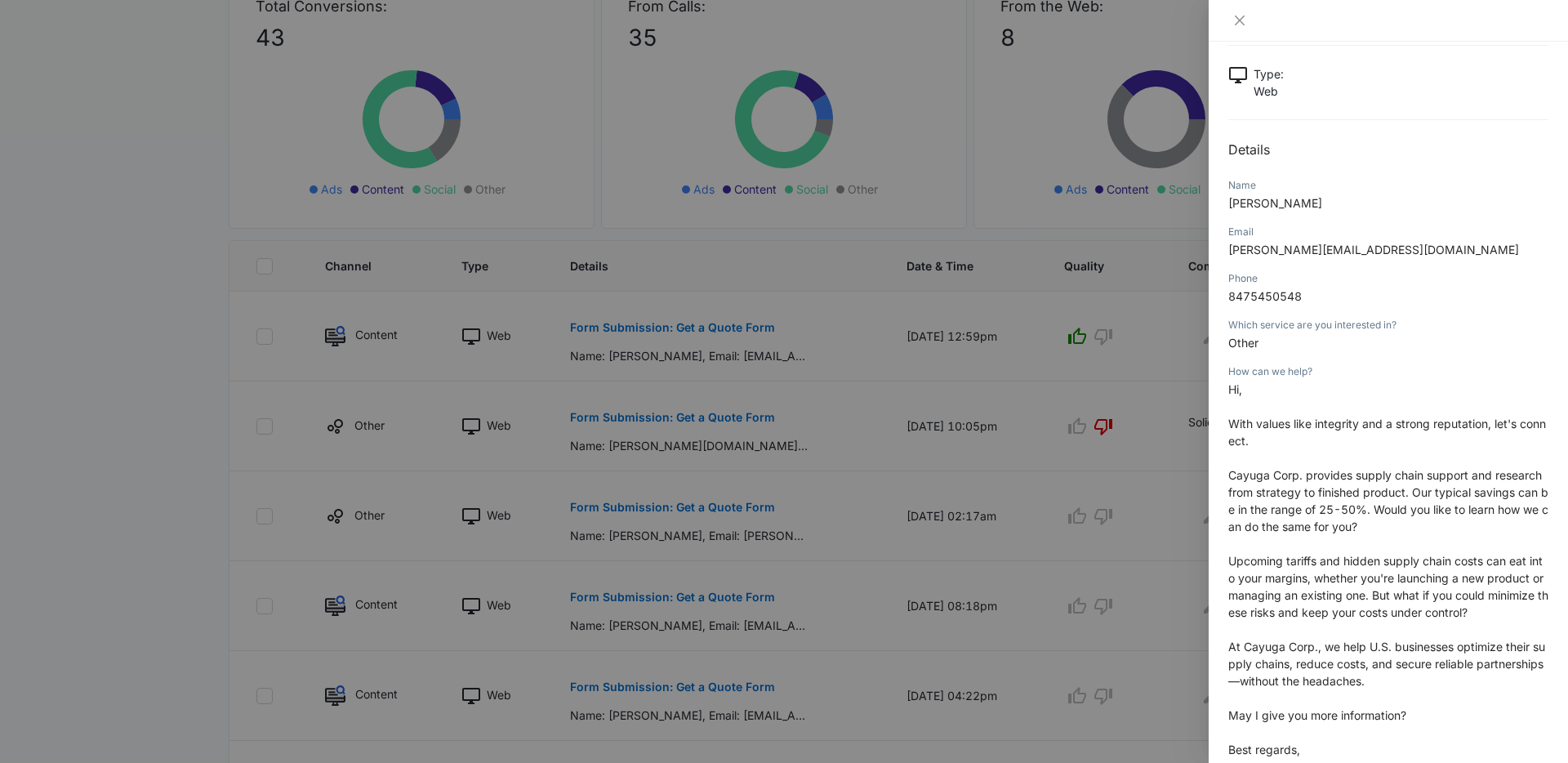
scroll to position [111, 0]
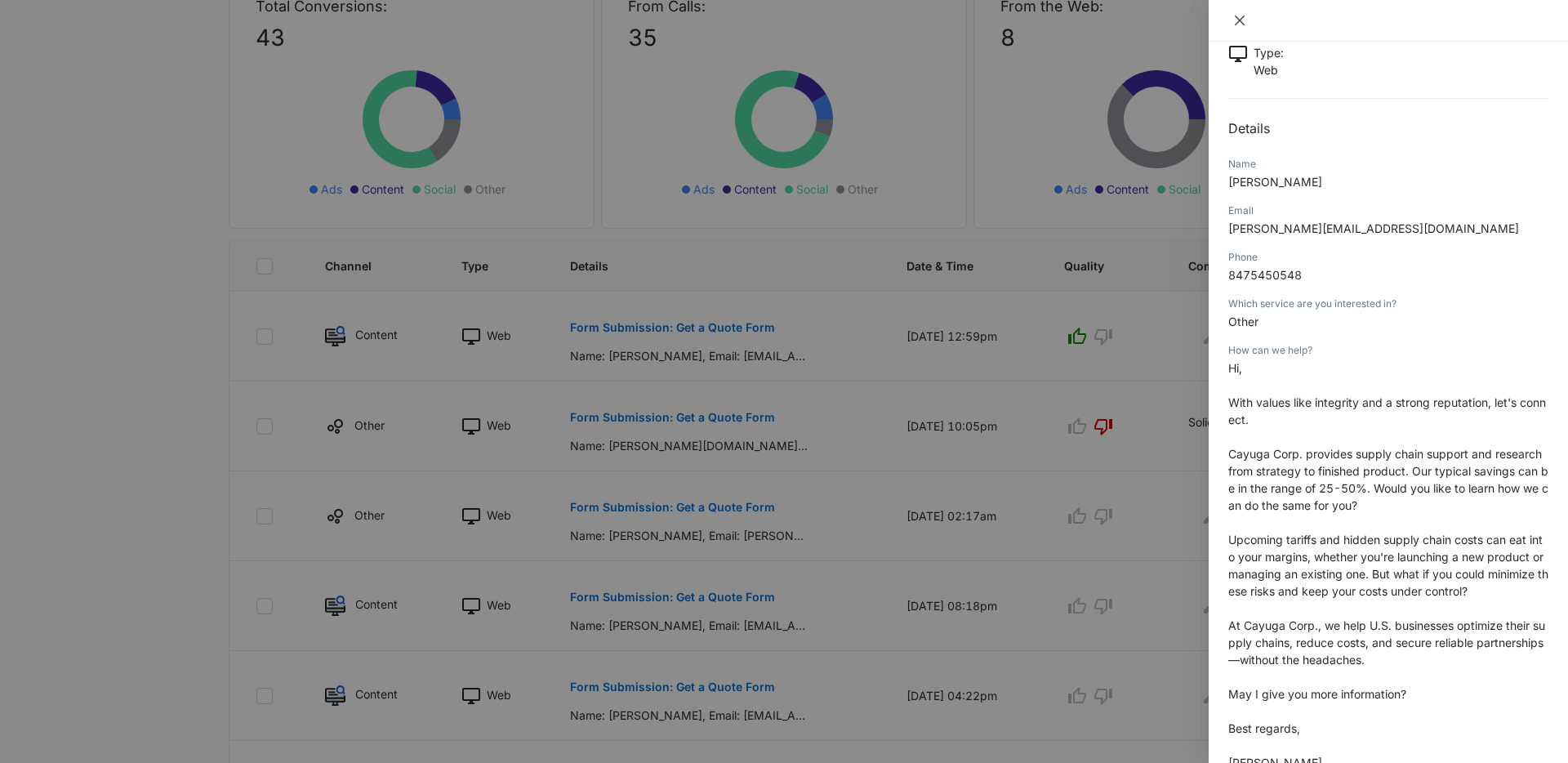
click at [1248, 23] on button "Close" at bounding box center [1240, 21] width 23 height 14
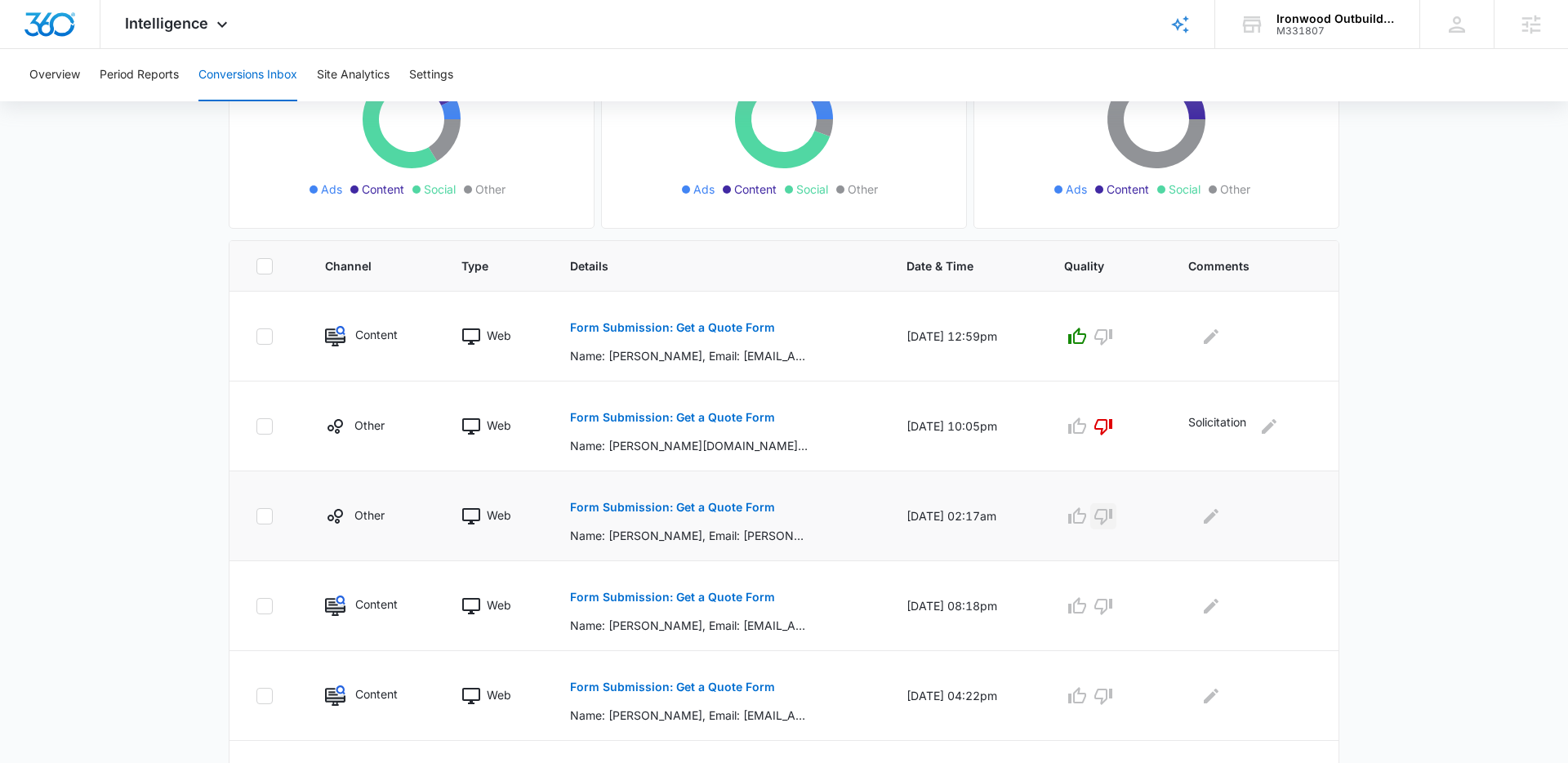
click at [1113, 513] on icon "button" at bounding box center [1104, 516] width 20 height 20
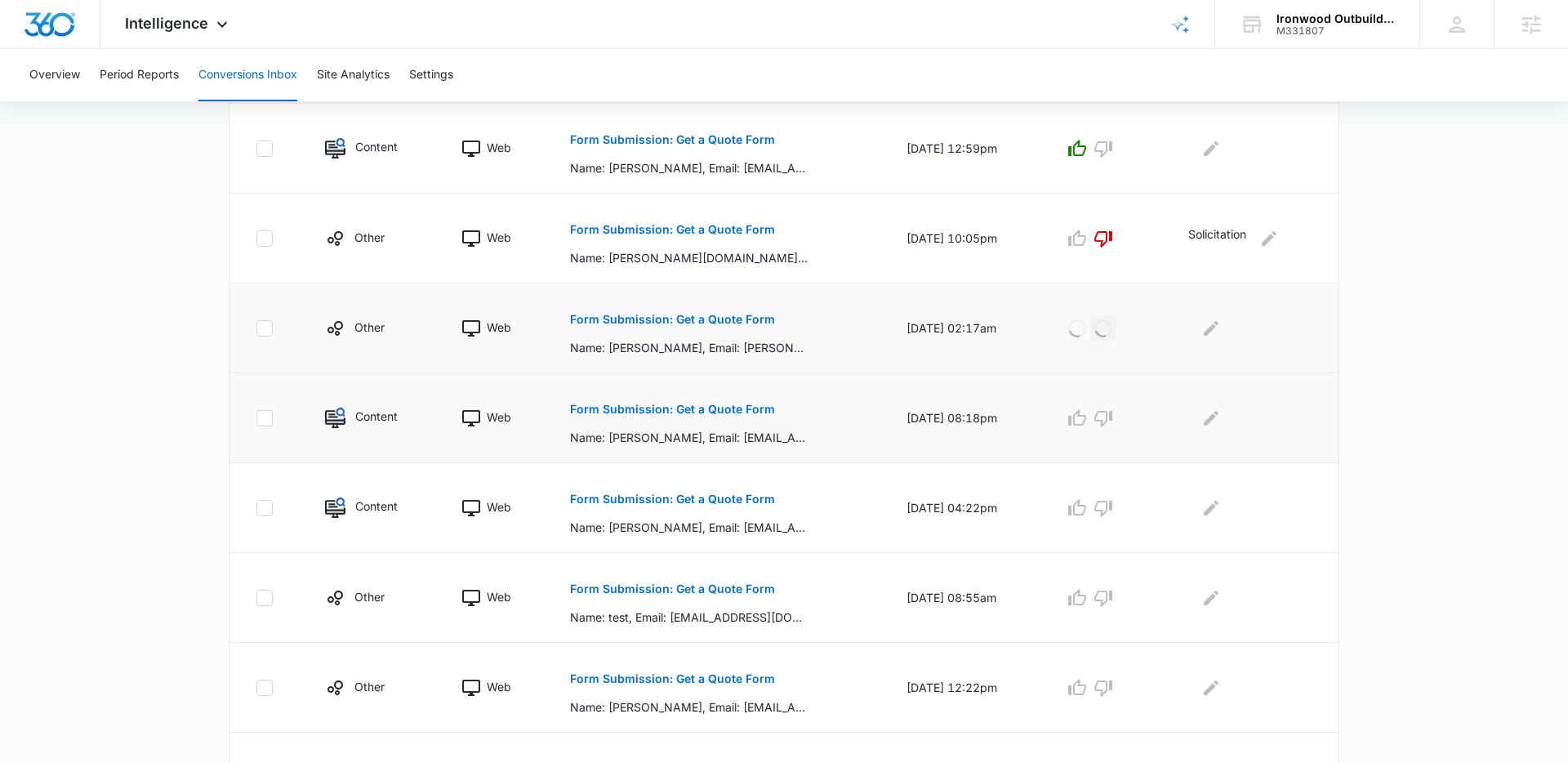
scroll to position [415, 0]
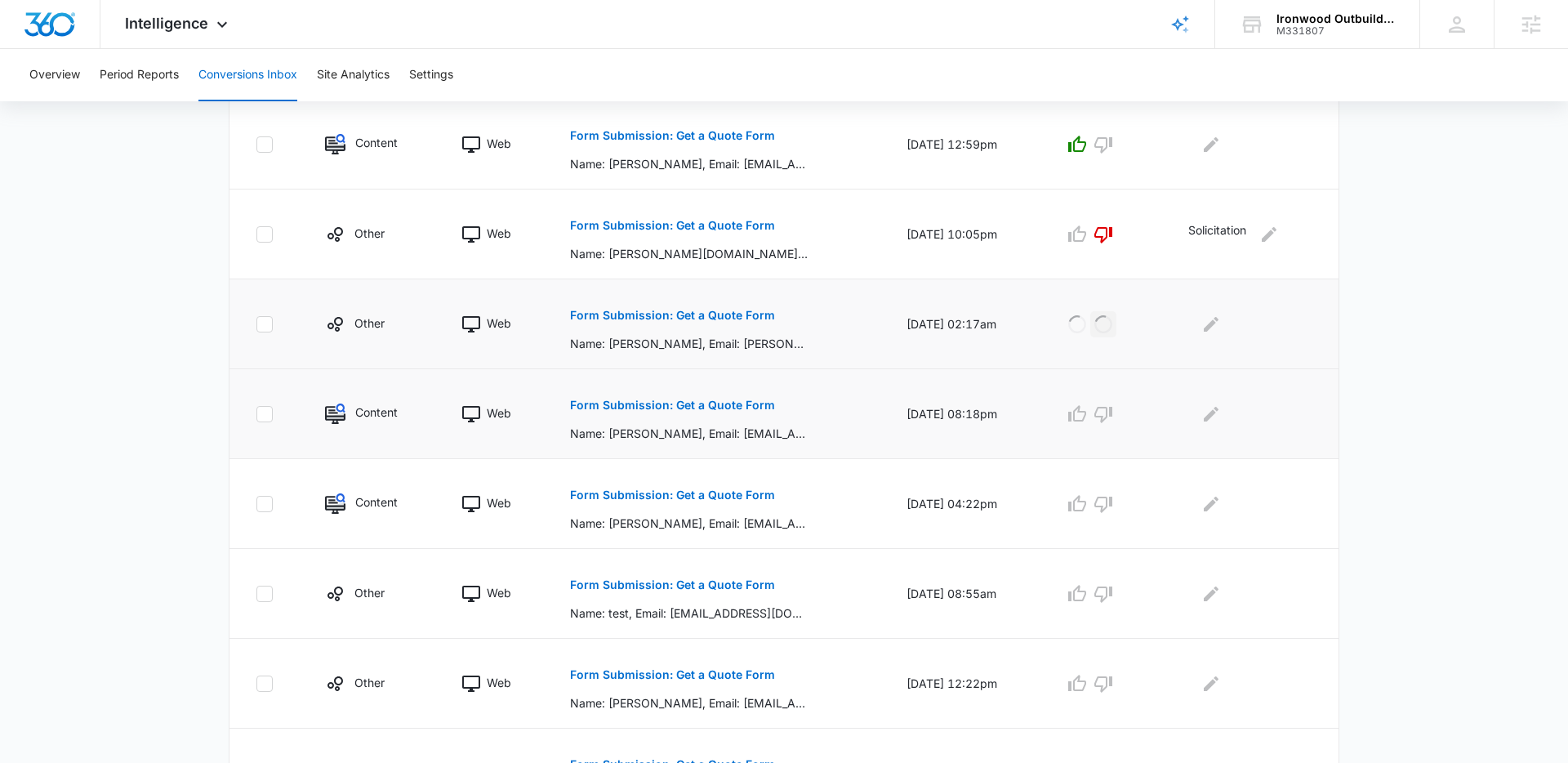
click at [643, 406] on p "Form Submission: Get a Quote Form" at bounding box center [673, 405] width 205 height 12
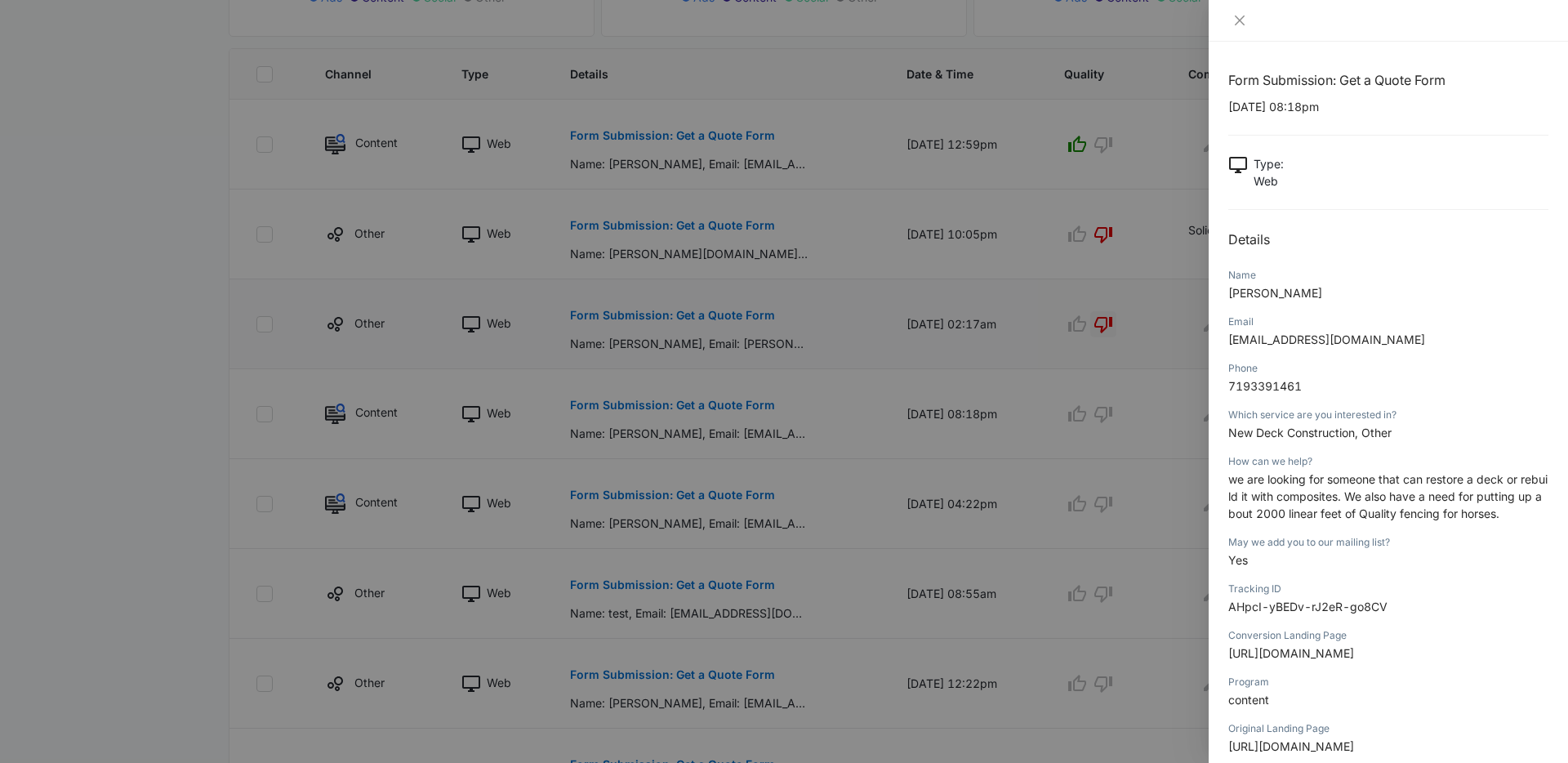
click at [1265, 500] on span "we are looking for someone that can restore a deck or rebuild it with composite…" at bounding box center [1389, 497] width 320 height 48
click at [1327, 499] on span "we are looking for someone that can restore a deck or rebuild it with composite…" at bounding box center [1389, 497] width 320 height 48
drag, startPoint x: 1234, startPoint y: 19, endPoint x: 1196, endPoint y: 140, distance: 126.8
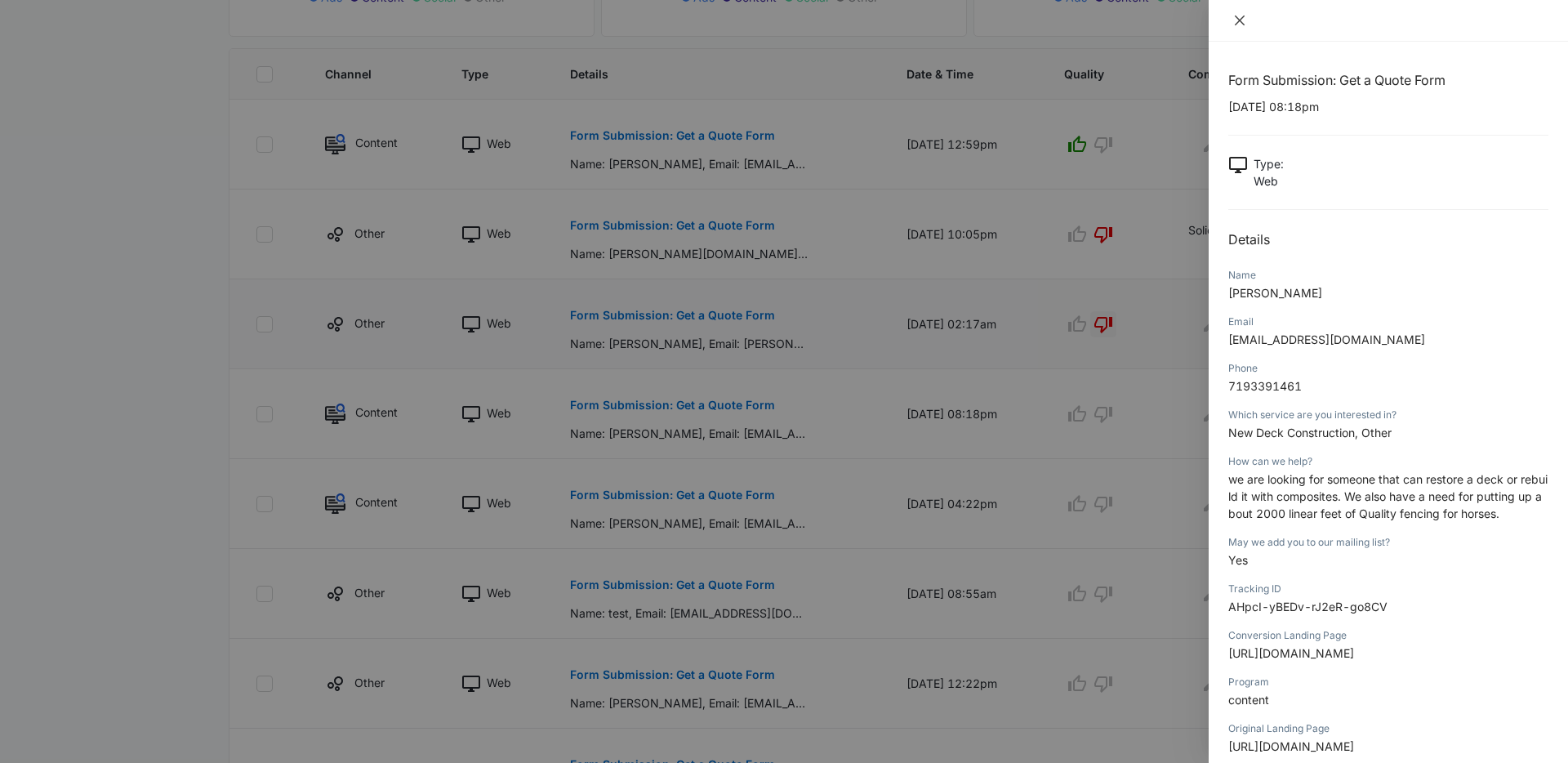
click at [1235, 19] on icon "close" at bounding box center [1239, 21] width 13 height 13
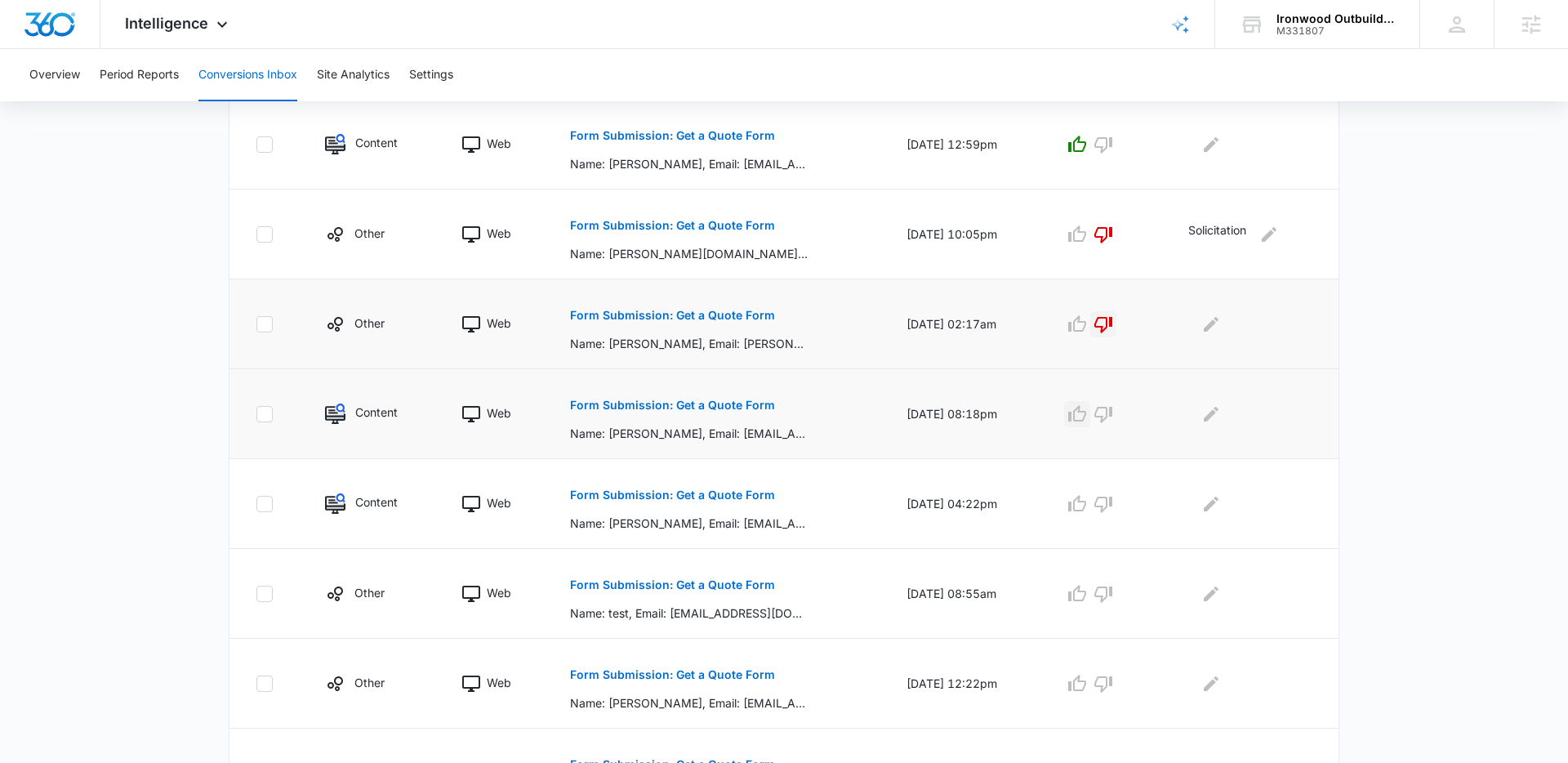
click at [1086, 423] on icon "button" at bounding box center [1078, 415] width 20 height 20
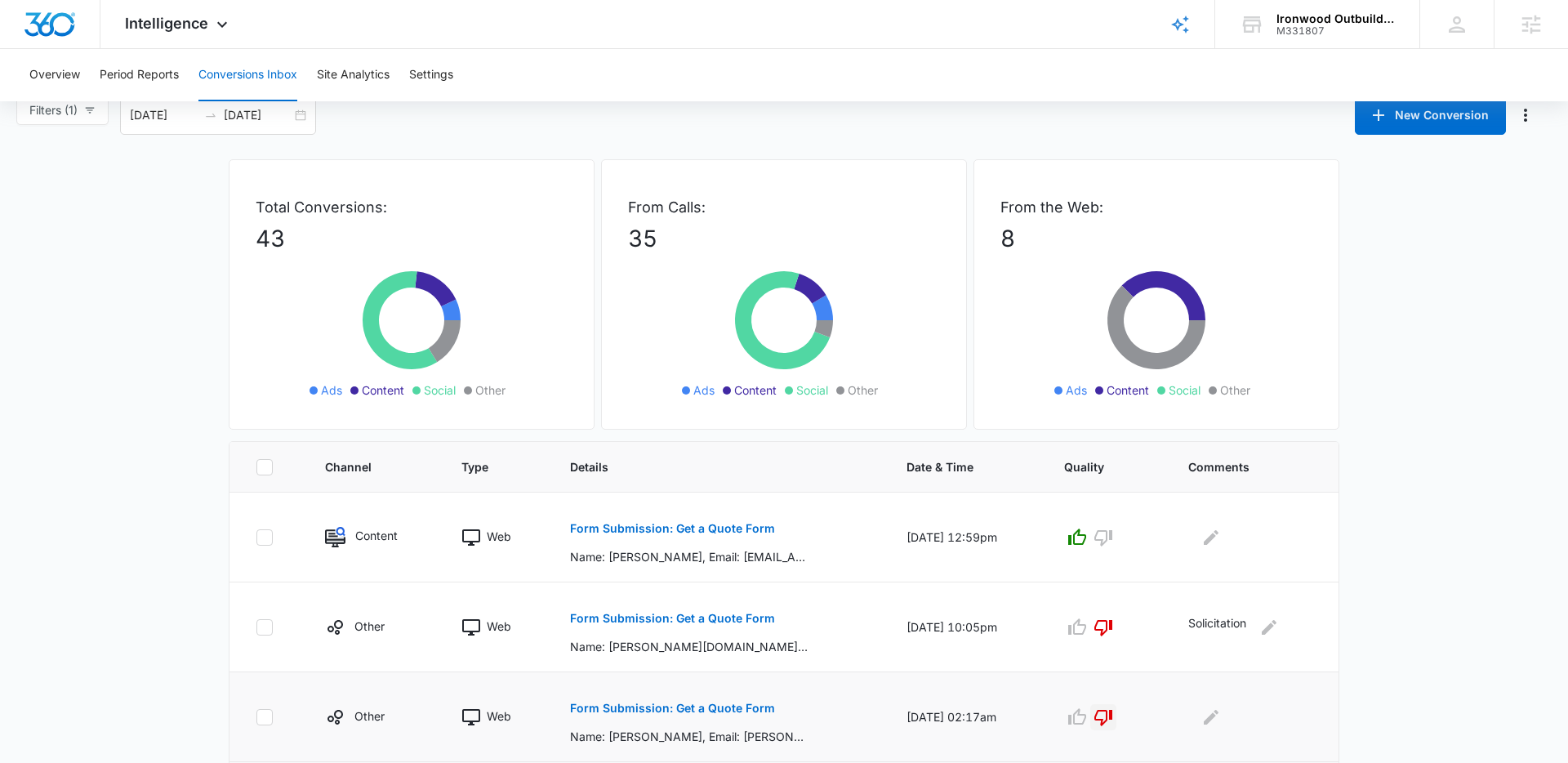
scroll to position [0, 0]
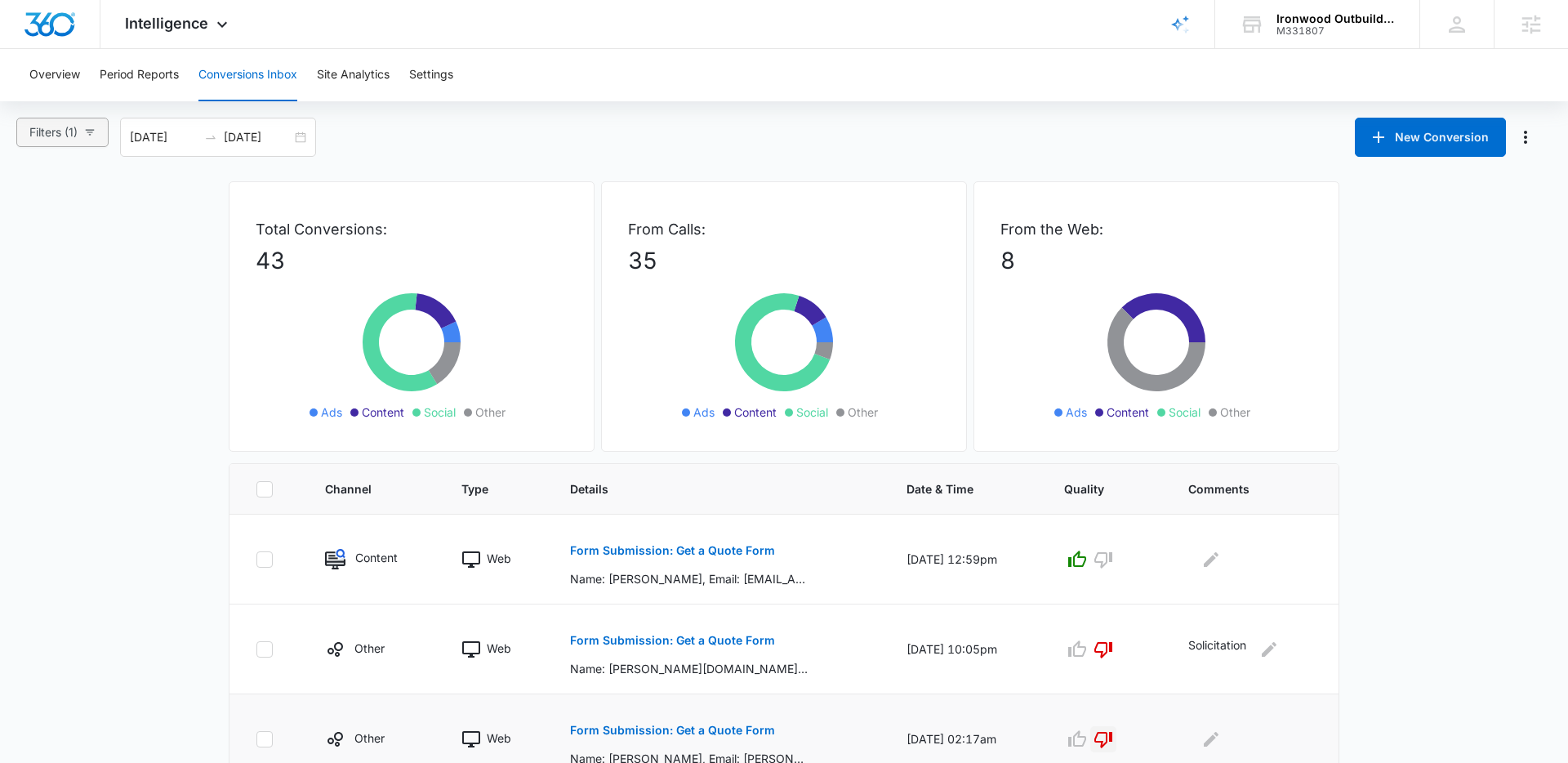
click at [93, 130] on icon "button" at bounding box center [89, 132] width 12 height 12
click at [53, 462] on span "Clear All" at bounding box center [55, 465] width 44 height 18
radio input "false"
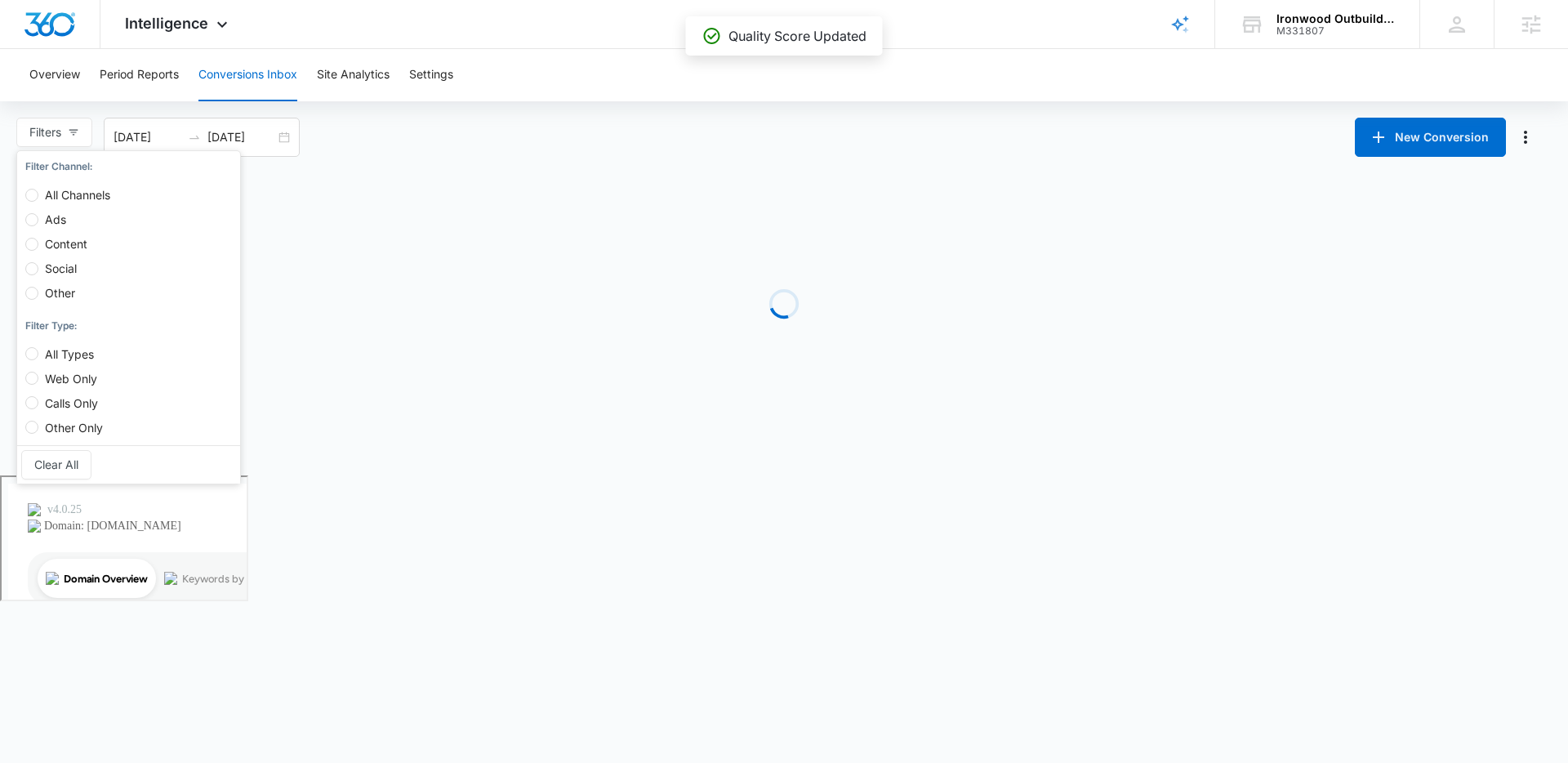
click at [284, 485] on body "Intelligence Apps Reputation Websites Forms CRM Email Social Payments POS Conte…" at bounding box center [784, 382] width 1568 height 763
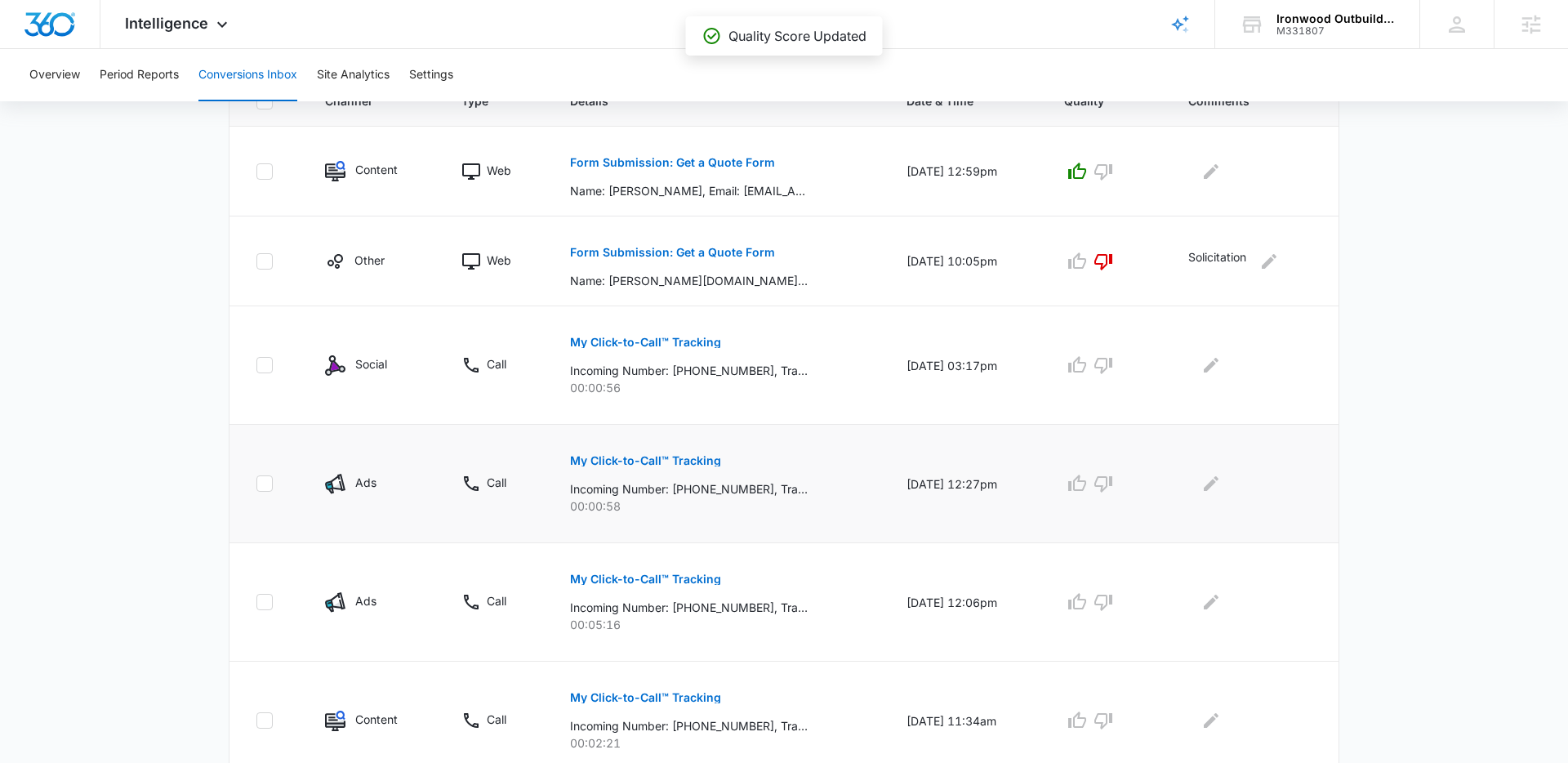
scroll to position [430, 0]
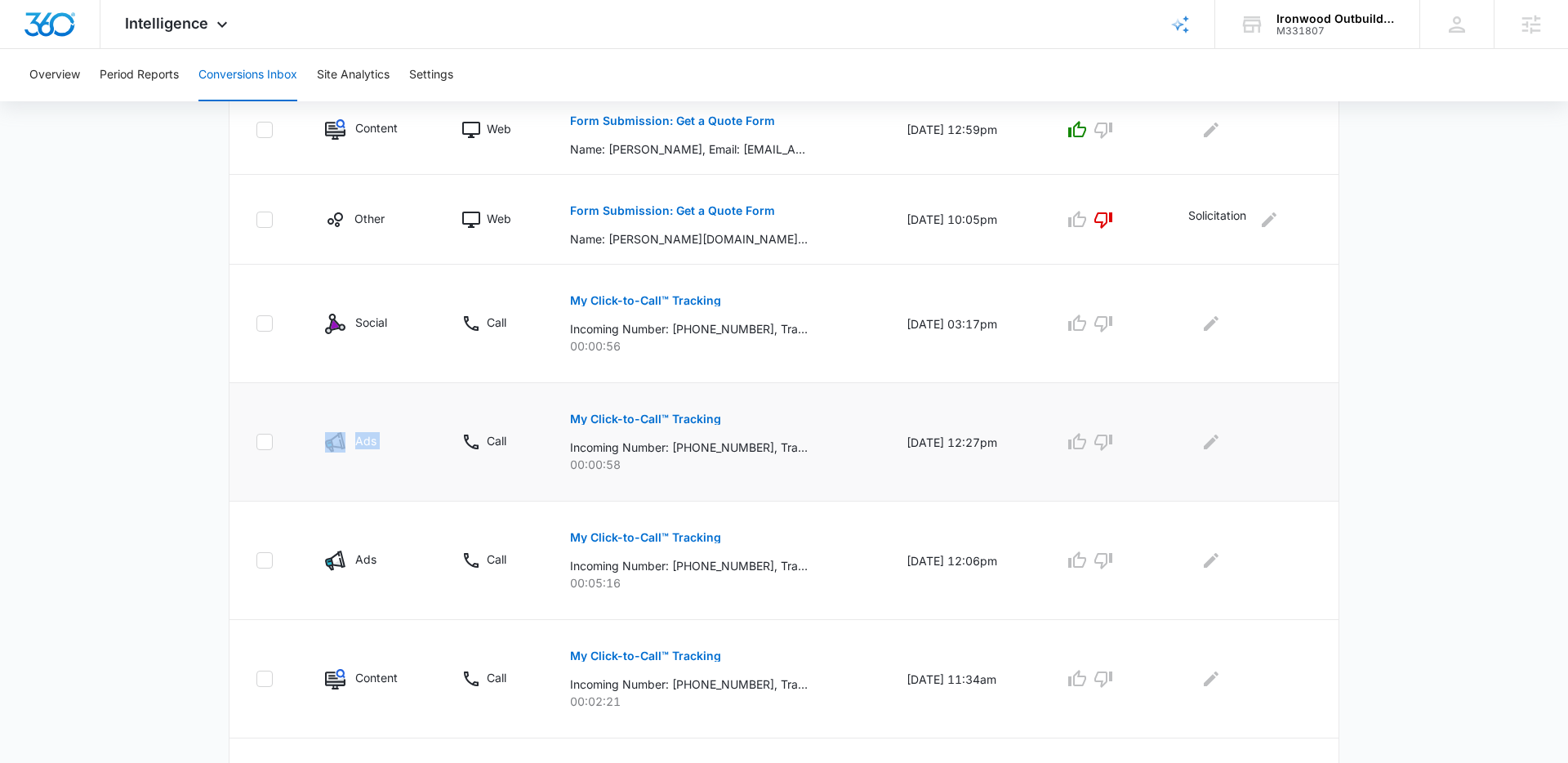
drag, startPoint x: 427, startPoint y: 442, endPoint x: 314, endPoint y: 440, distance: 113.0
click at [314, 440] on tr "Ads Call My Click-to-Call™ Tracking Incoming Number: +17432818169, Tracking Num…" at bounding box center [784, 442] width 1109 height 119
click at [369, 444] on p "Ads" at bounding box center [366, 440] width 21 height 17
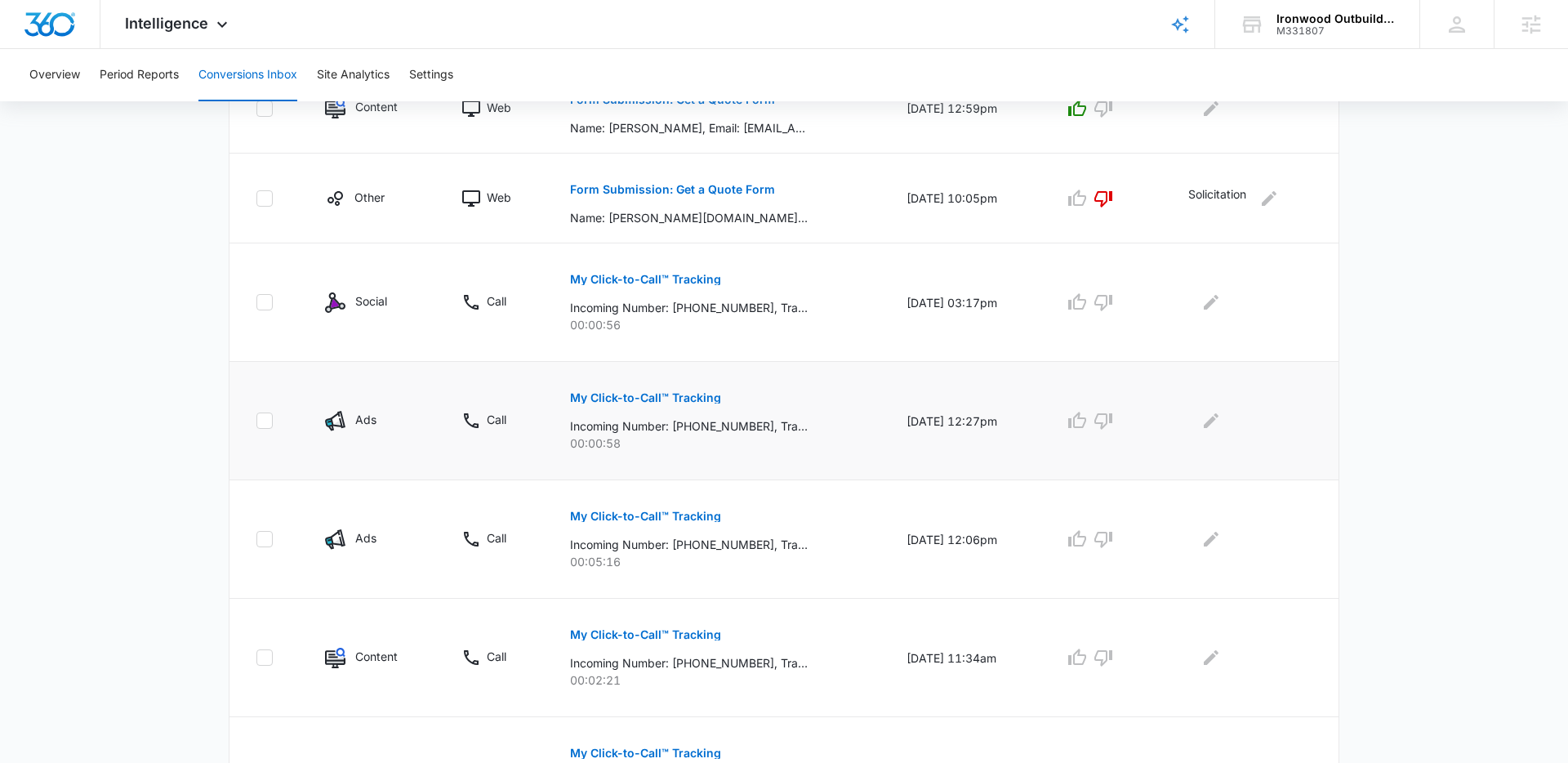
scroll to position [453, 0]
drag, startPoint x: 627, startPoint y: 444, endPoint x: 645, endPoint y: 473, distance: 34.1
click at [552, 443] on td "My Click-to-Call™ Tracking Incoming Number: +17432818169, Tracking Number: +197…" at bounding box center [719, 419] width 336 height 119
click at [711, 475] on td "My Click-to-Call™ Tracking Incoming Number: +17432818169, Tracking Number: +197…" at bounding box center [719, 419] width 336 height 119
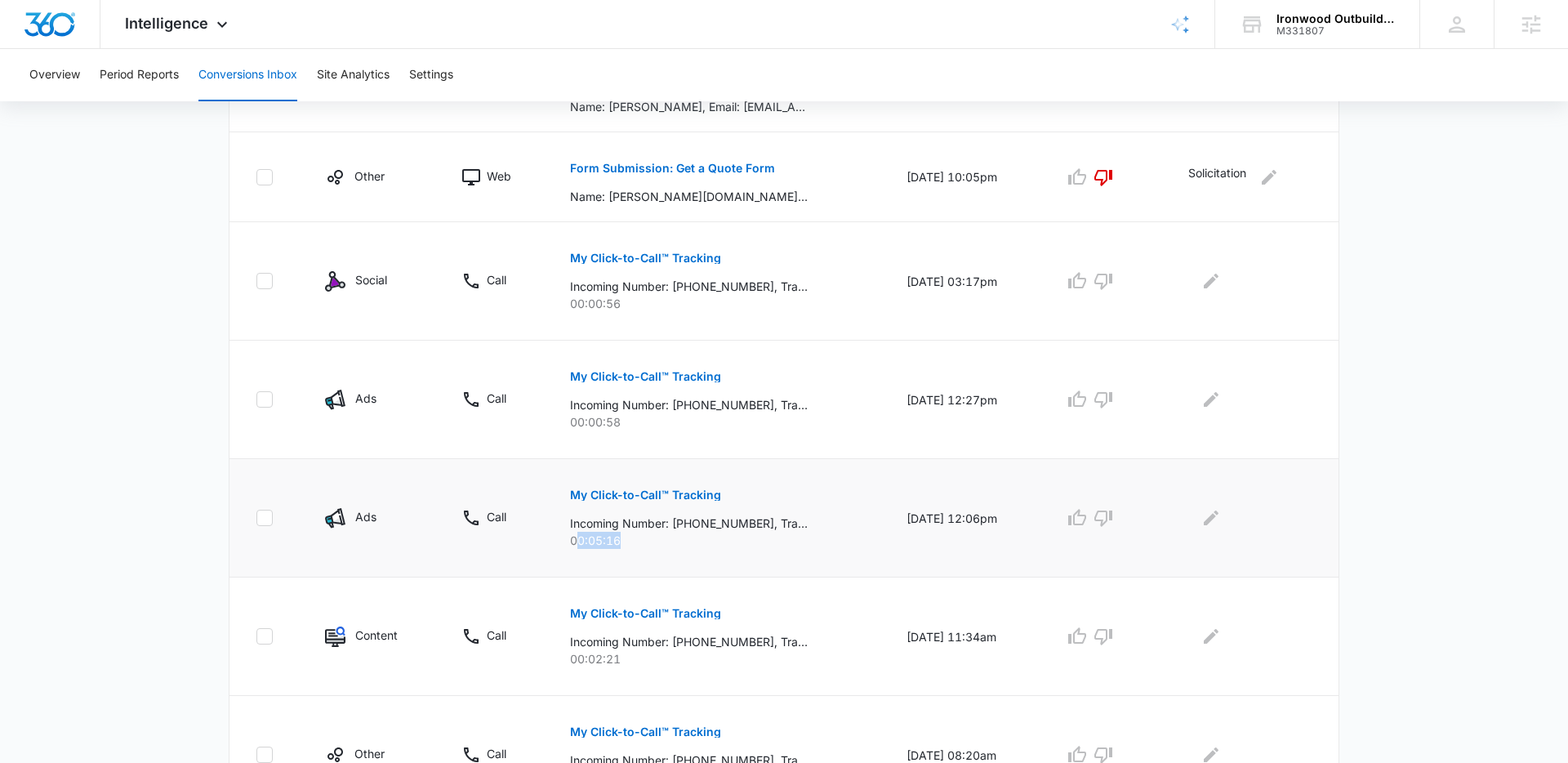
drag, startPoint x: 621, startPoint y: 544, endPoint x: 536, endPoint y: 504, distance: 93.9
click at [571, 532] on p "00:05:16" at bounding box center [719, 541] width 296 height 17
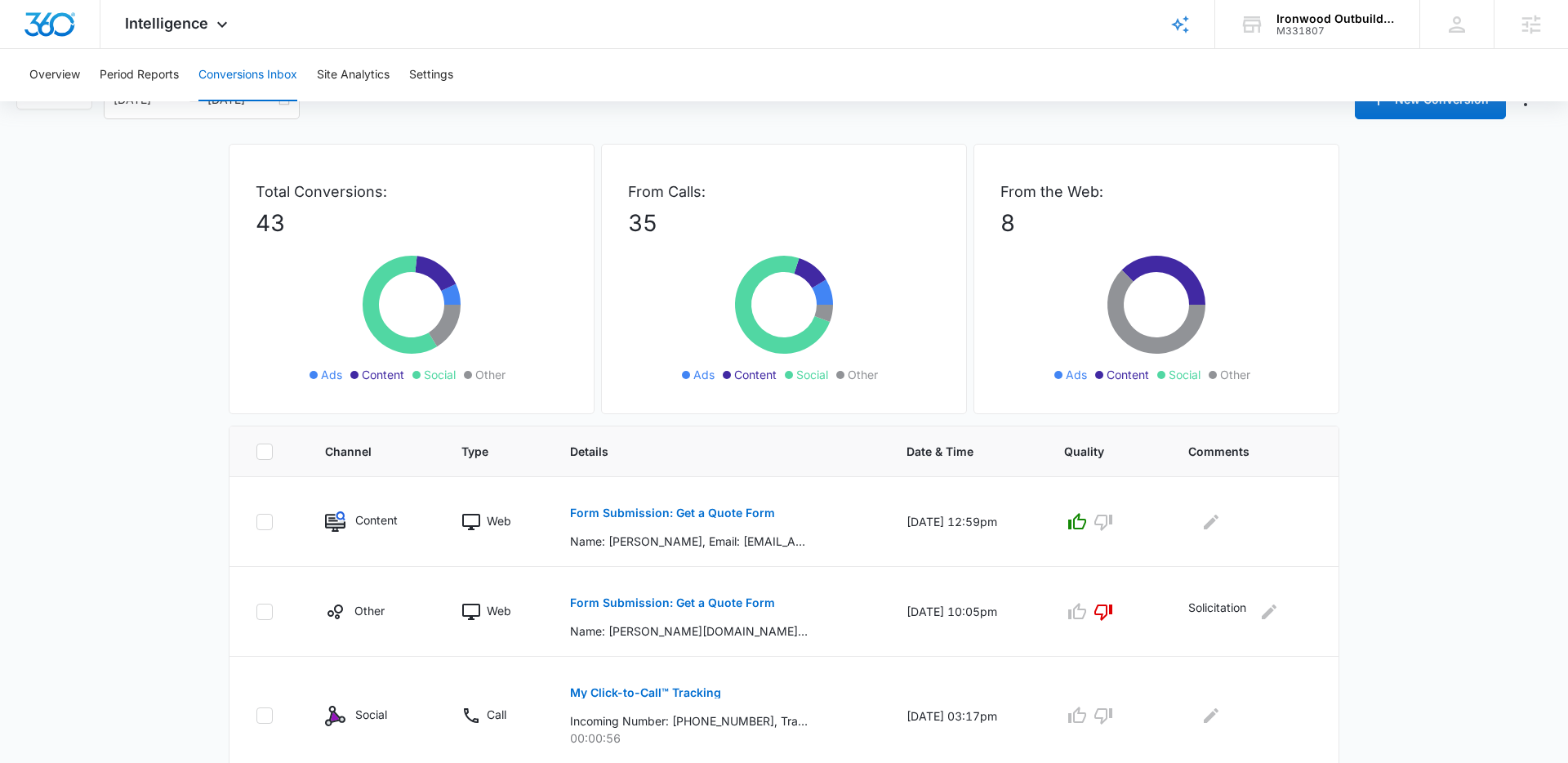
scroll to position [0, 0]
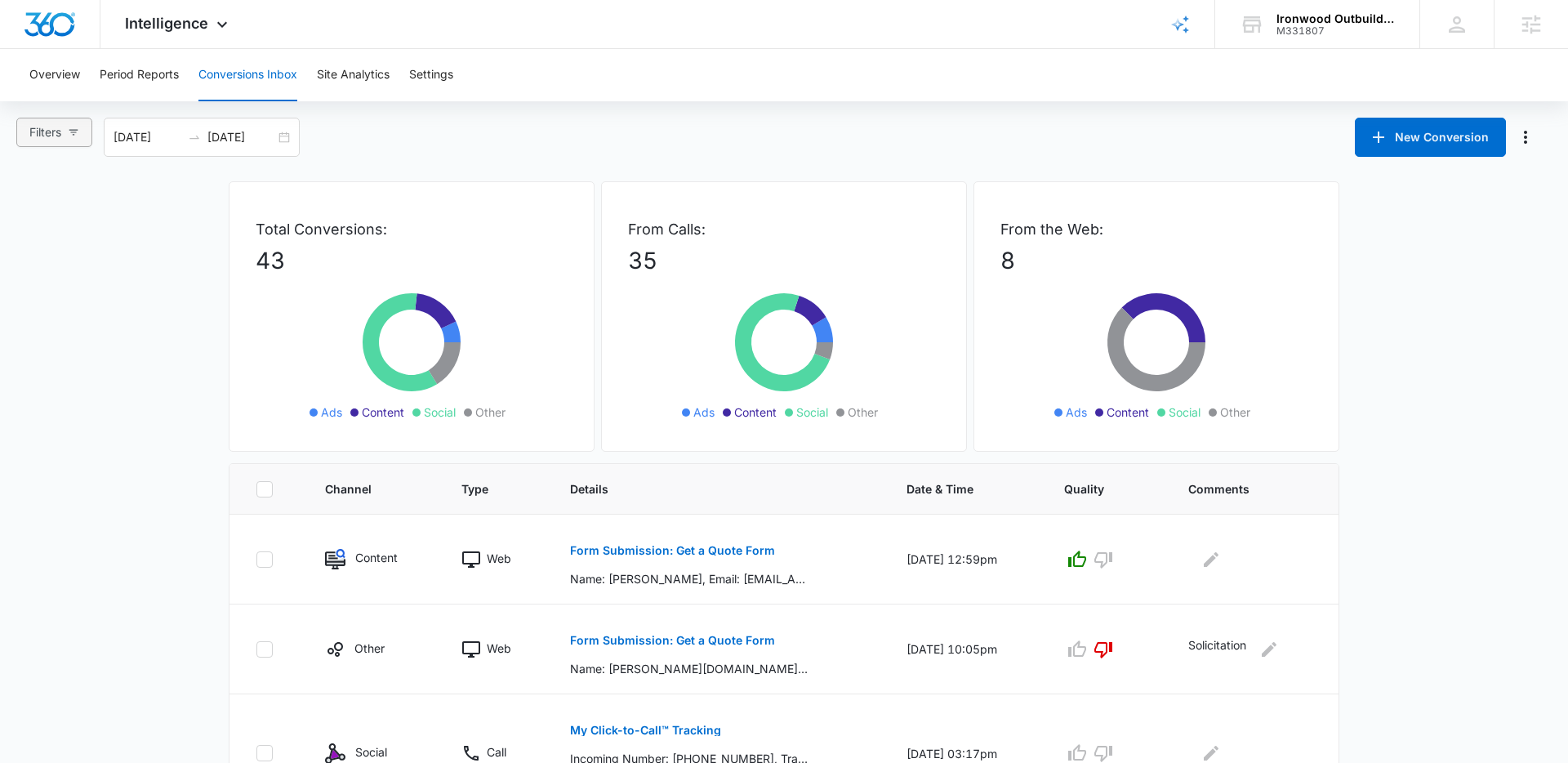
click at [84, 139] on button "Filters" at bounding box center [54, 132] width 76 height 29
click at [37, 218] on input "Ads" at bounding box center [31, 220] width 13 height 13
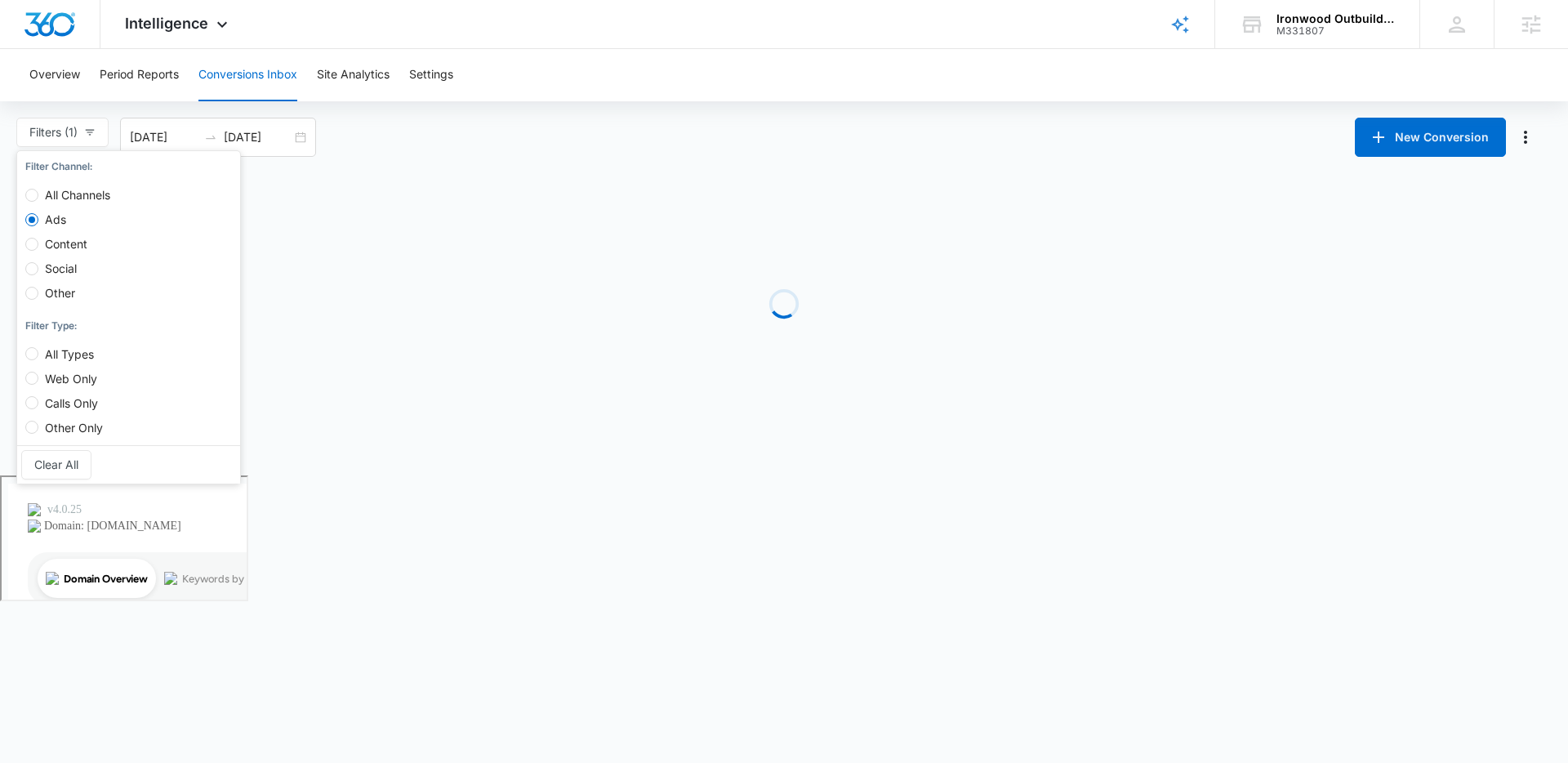
click at [150, 540] on body "Intelligence Apps Reputation Websites Forms CRM Email Social Payments POS Conte…" at bounding box center [784, 382] width 1568 height 763
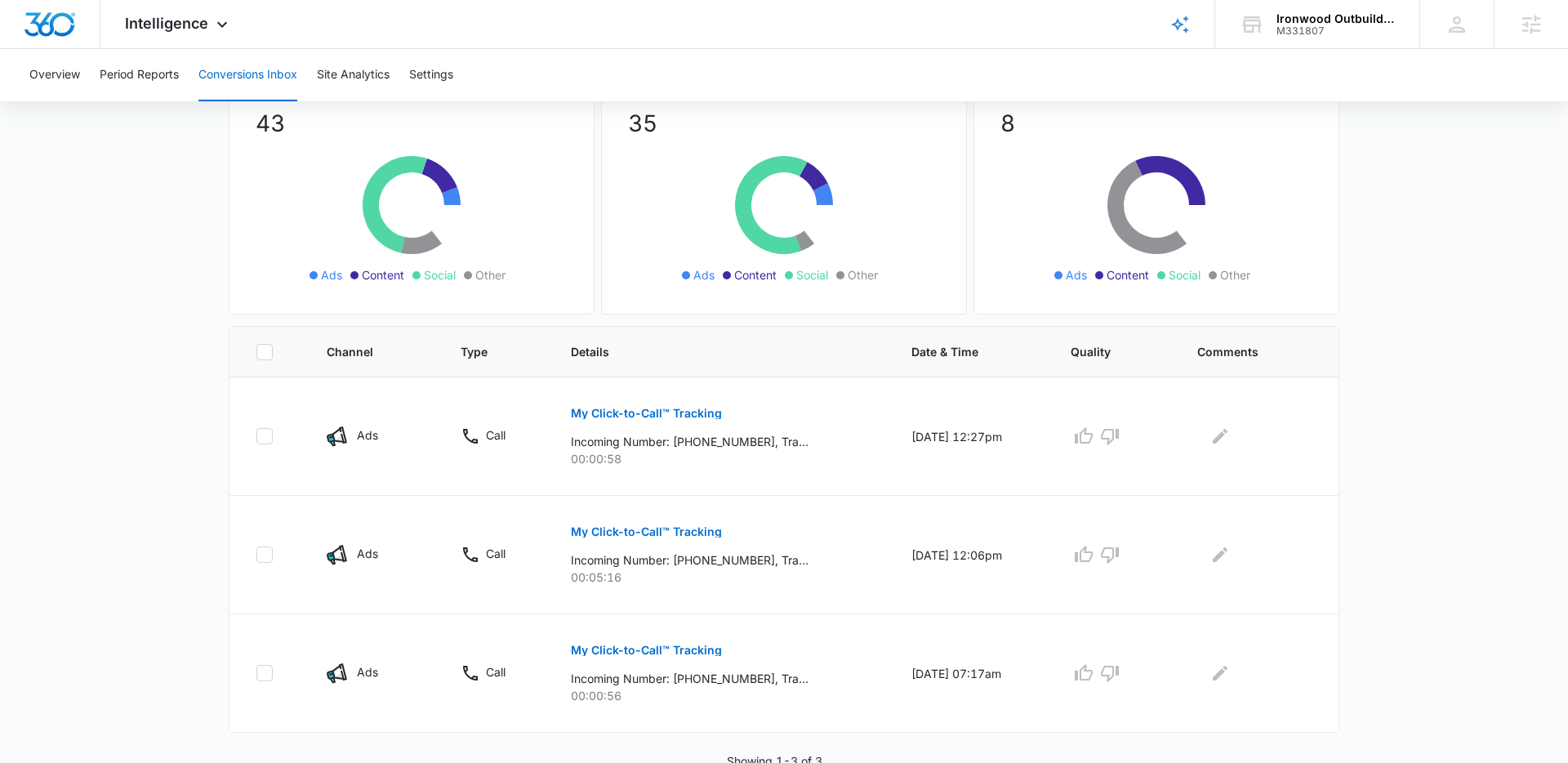
scroll to position [144, 0]
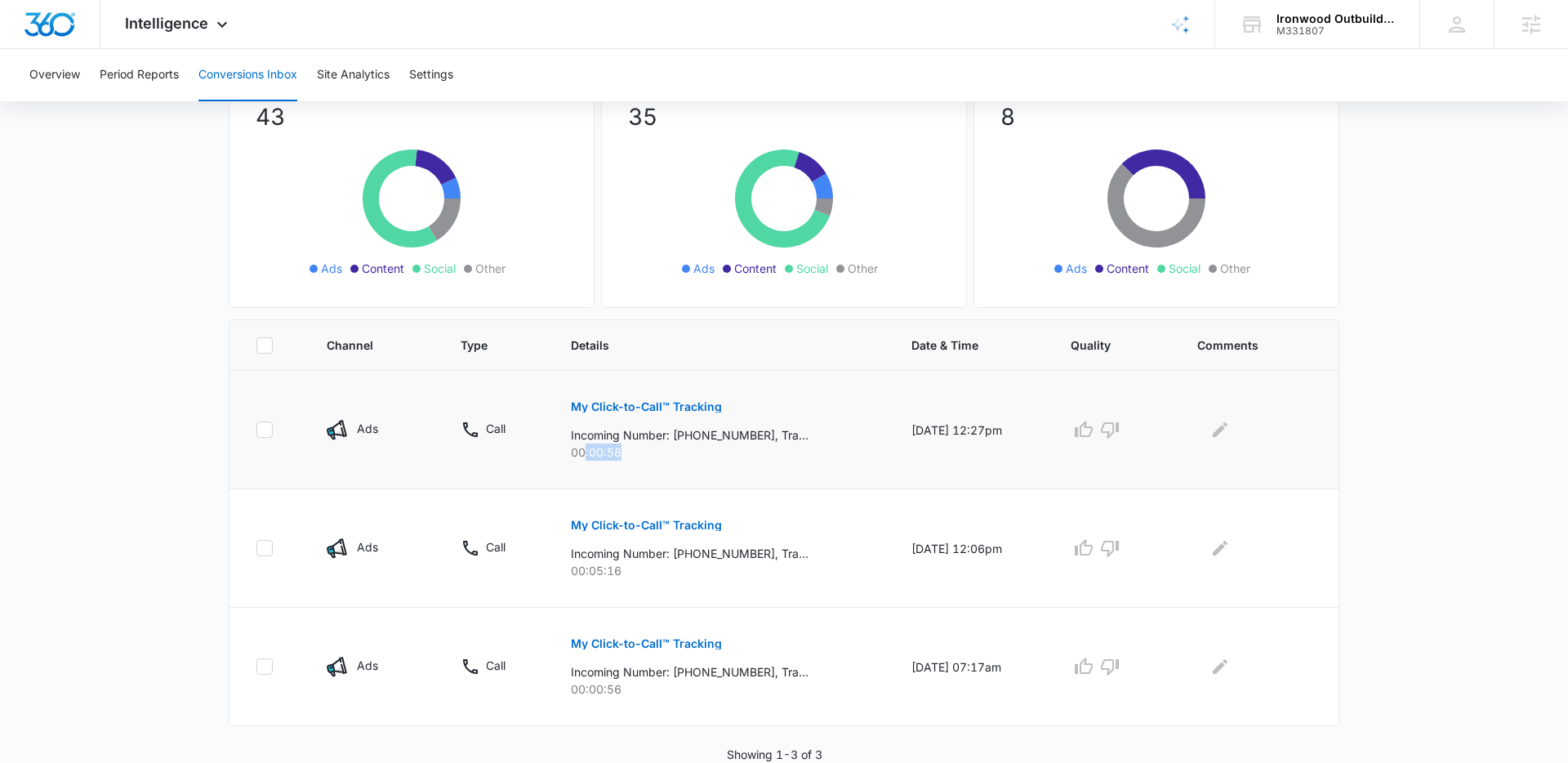
drag, startPoint x: 645, startPoint y: 457, endPoint x: 572, endPoint y: 455, distance: 73.0
click at [572, 455] on p "00:00:58" at bounding box center [721, 452] width 302 height 17
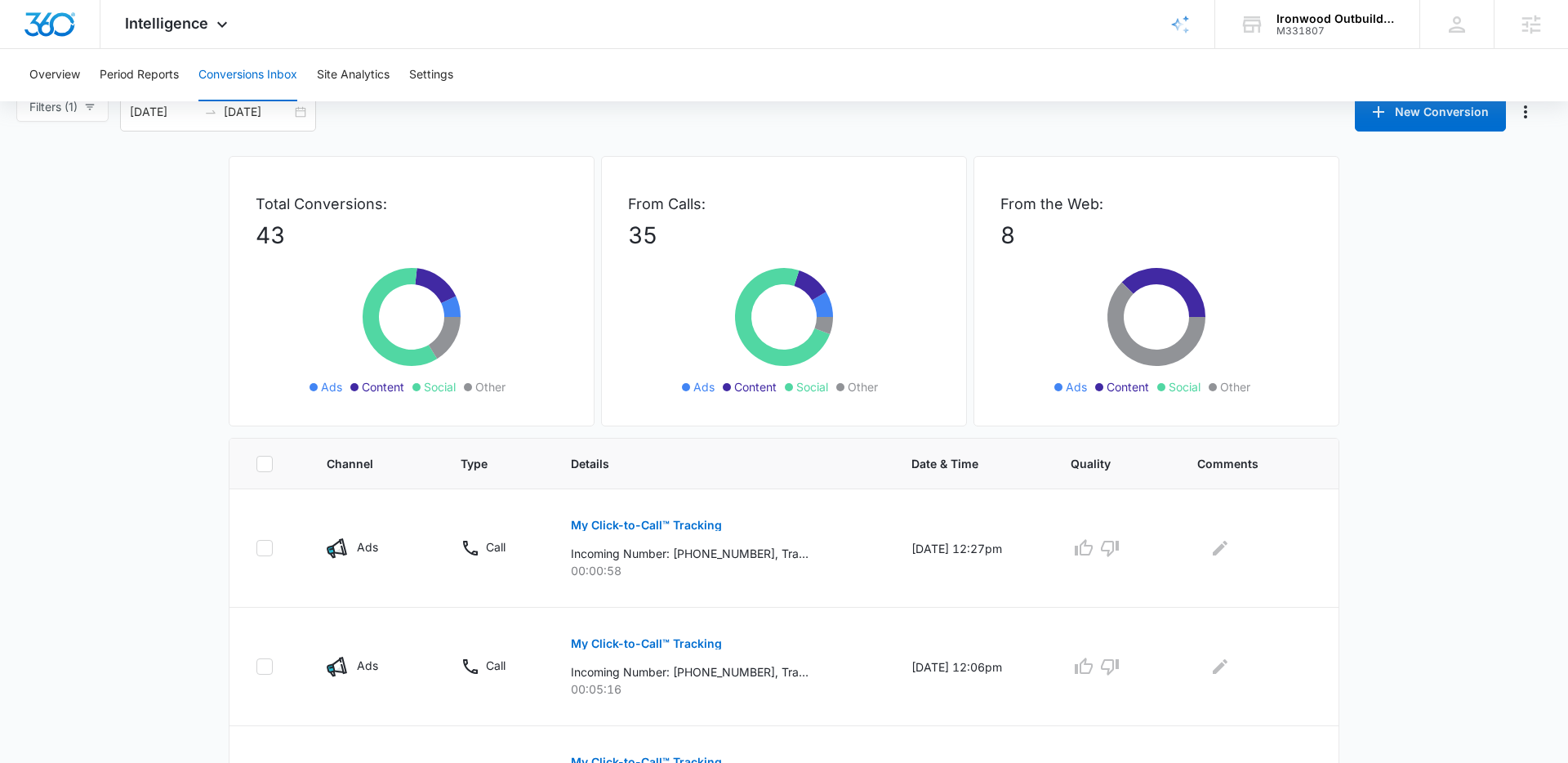
scroll to position [0, 0]
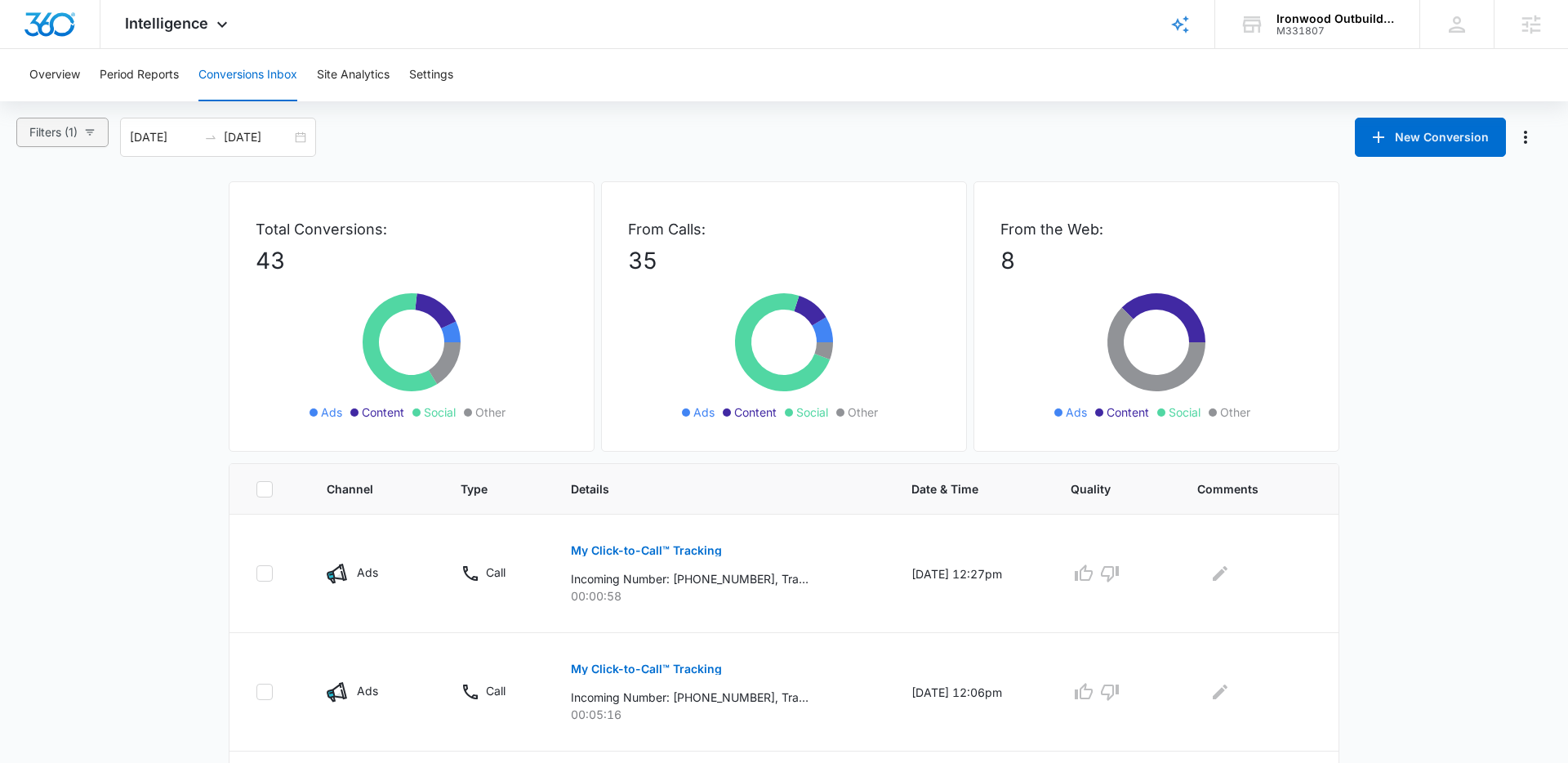
click at [93, 137] on icon "button" at bounding box center [89, 132] width 12 height 12
click at [58, 469] on span "Clear All" at bounding box center [55, 465] width 44 height 18
radio input "false"
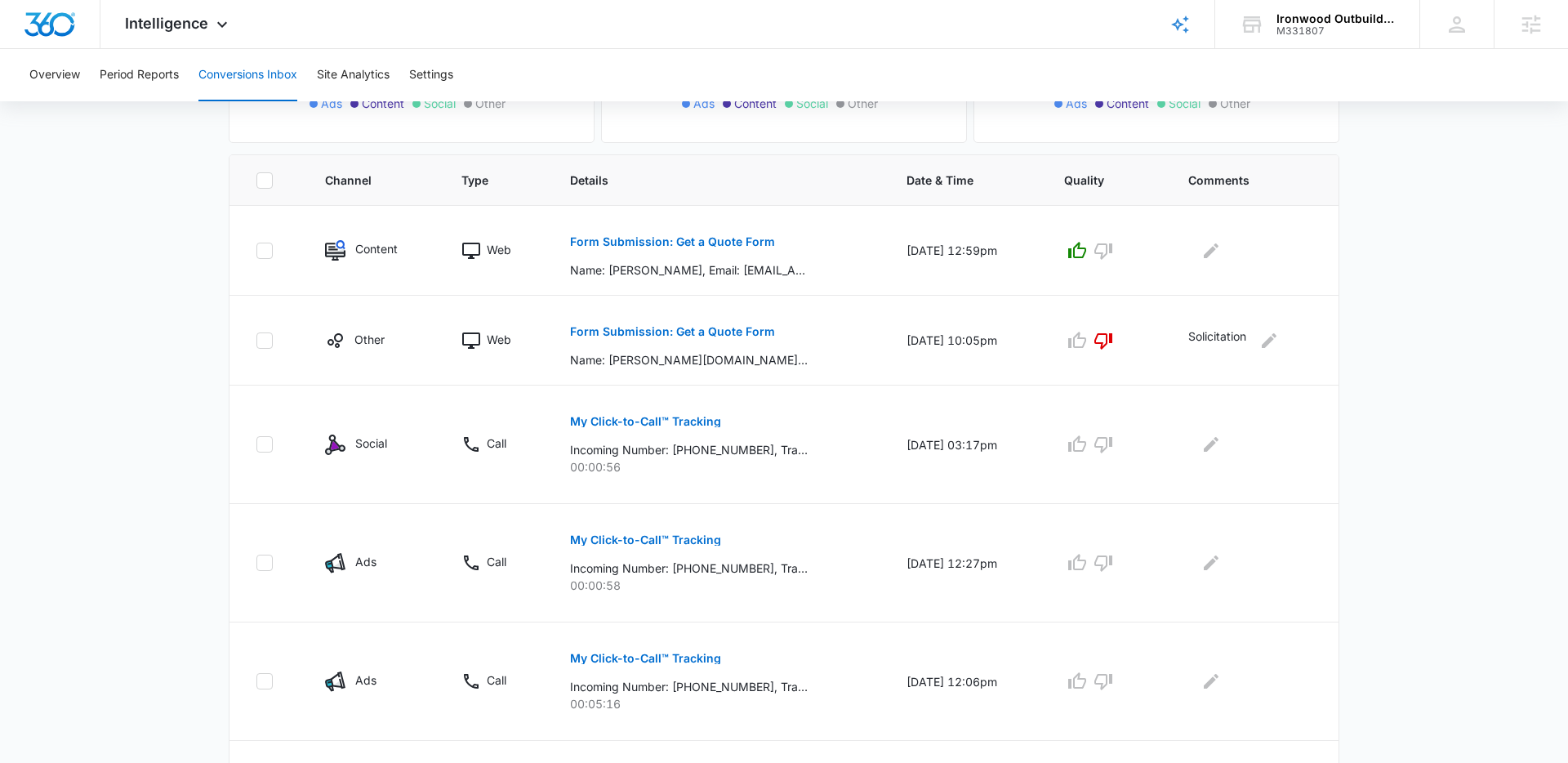
scroll to position [313, 0]
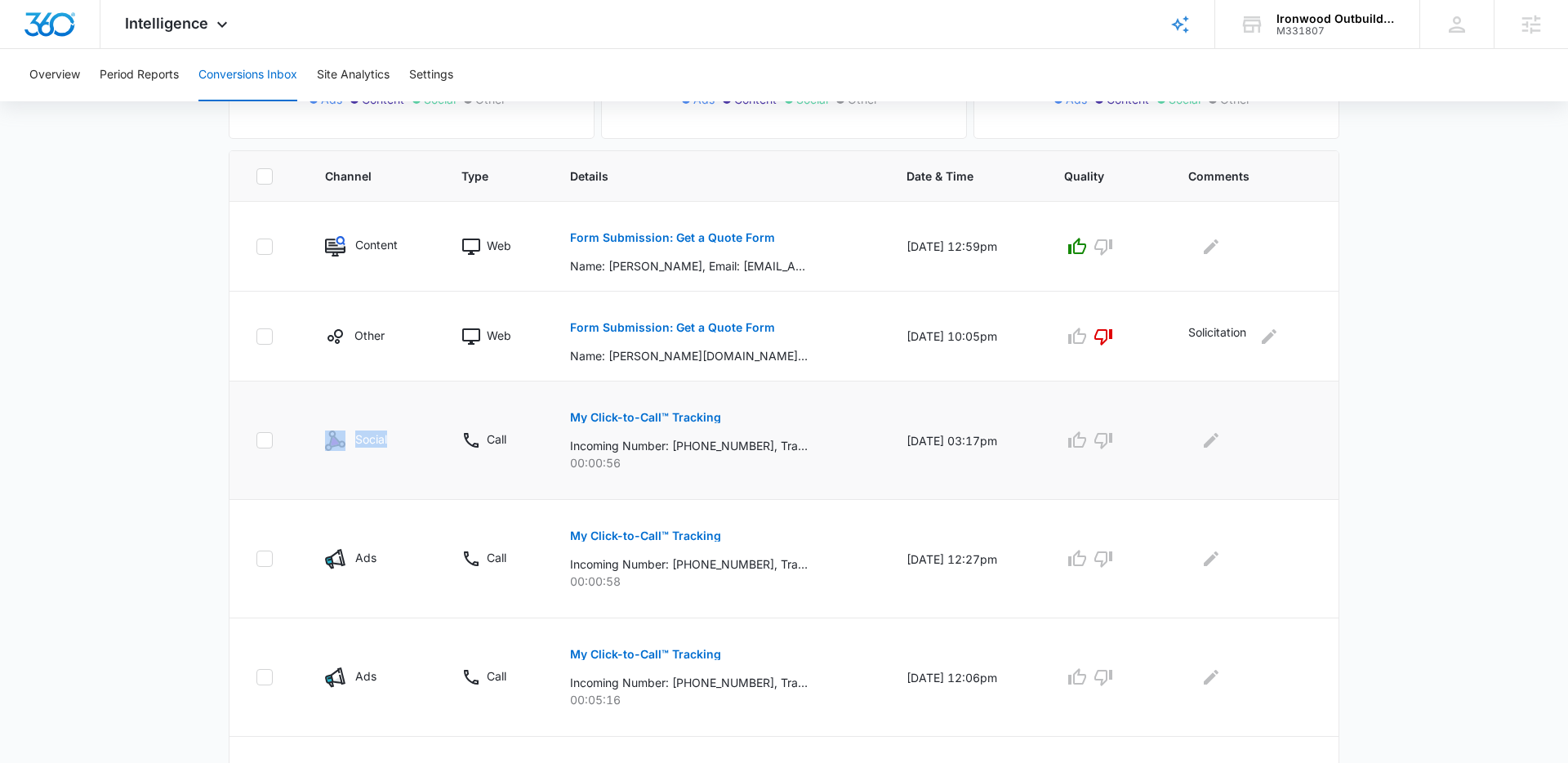
drag, startPoint x: 366, startPoint y: 440, endPoint x: 327, endPoint y: 439, distance: 39.0
click at [327, 439] on div "Social" at bounding box center [373, 440] width 96 height 21
click at [327, 439] on img at bounding box center [335, 440] width 21 height 21
click at [368, 440] on p "Social" at bounding box center [371, 439] width 32 height 17
drag, startPoint x: 411, startPoint y: 433, endPoint x: 320, endPoint y: 431, distance: 91.0
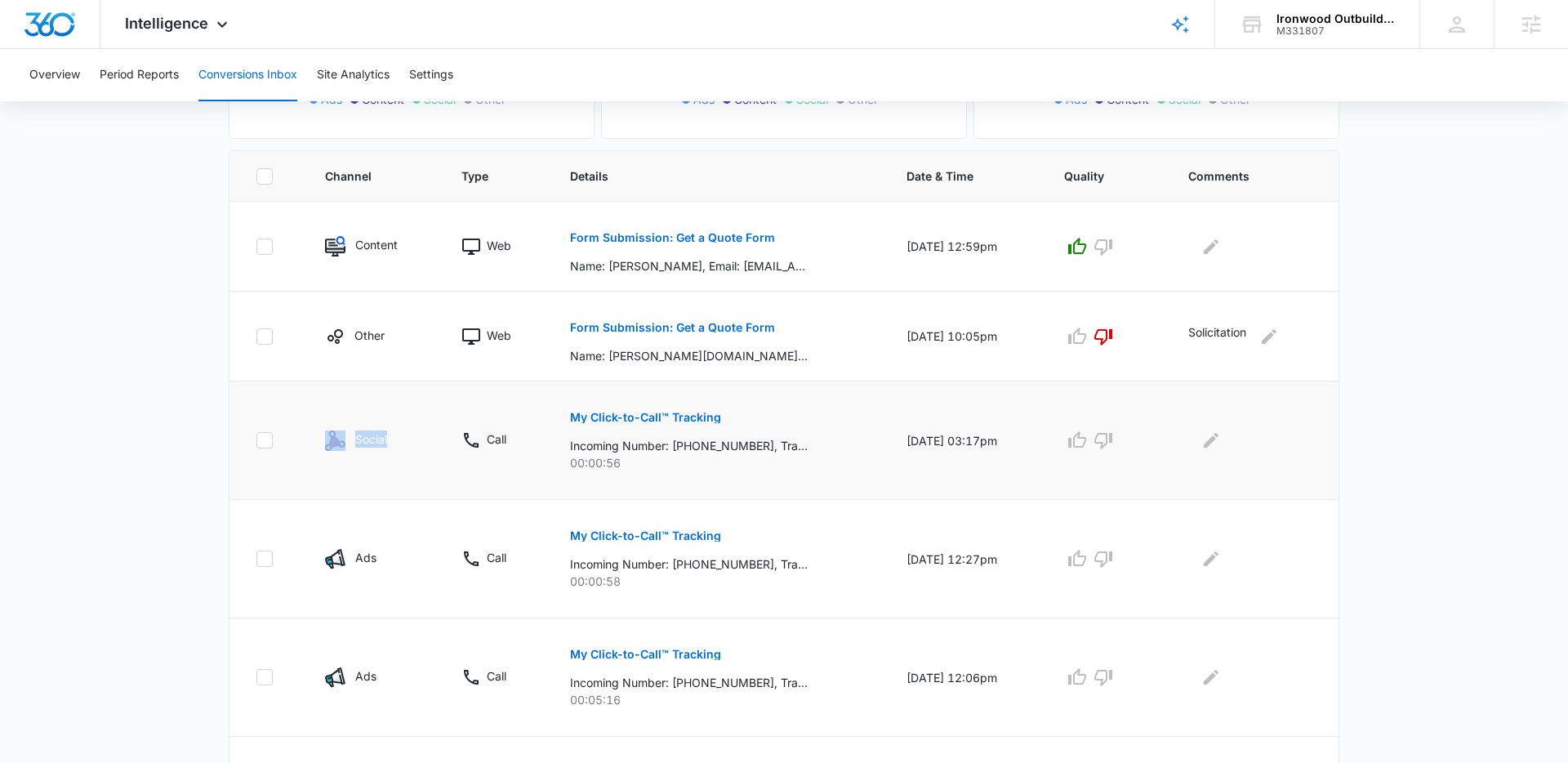
click at [318, 431] on td "Social" at bounding box center [373, 440] width 136 height 119
drag, startPoint x: 323, startPoint y: 432, endPoint x: 335, endPoint y: 438, distance: 13.4
click at [326, 434] on td "Social" at bounding box center [373, 440] width 136 height 119
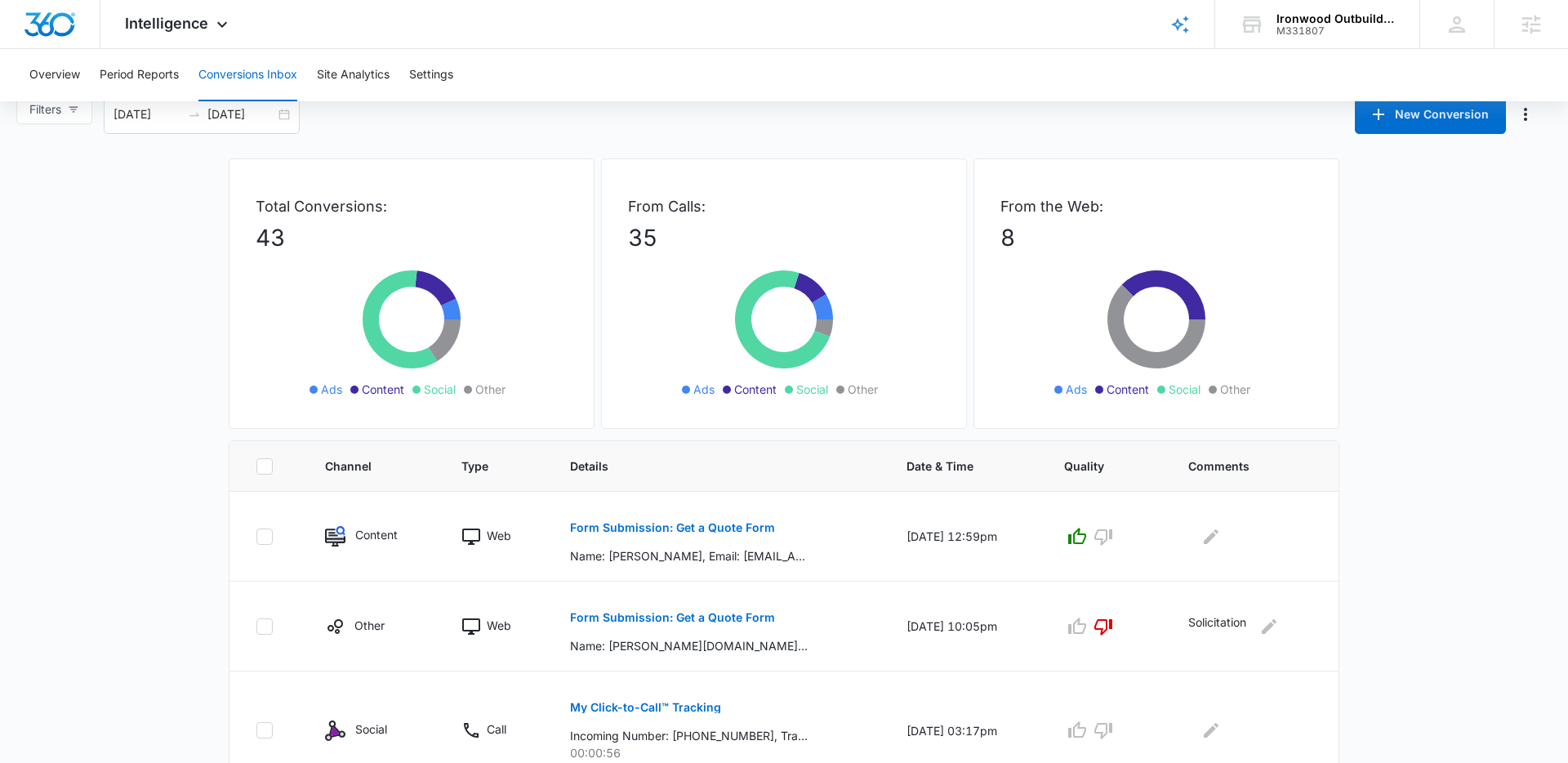
scroll to position [0, 0]
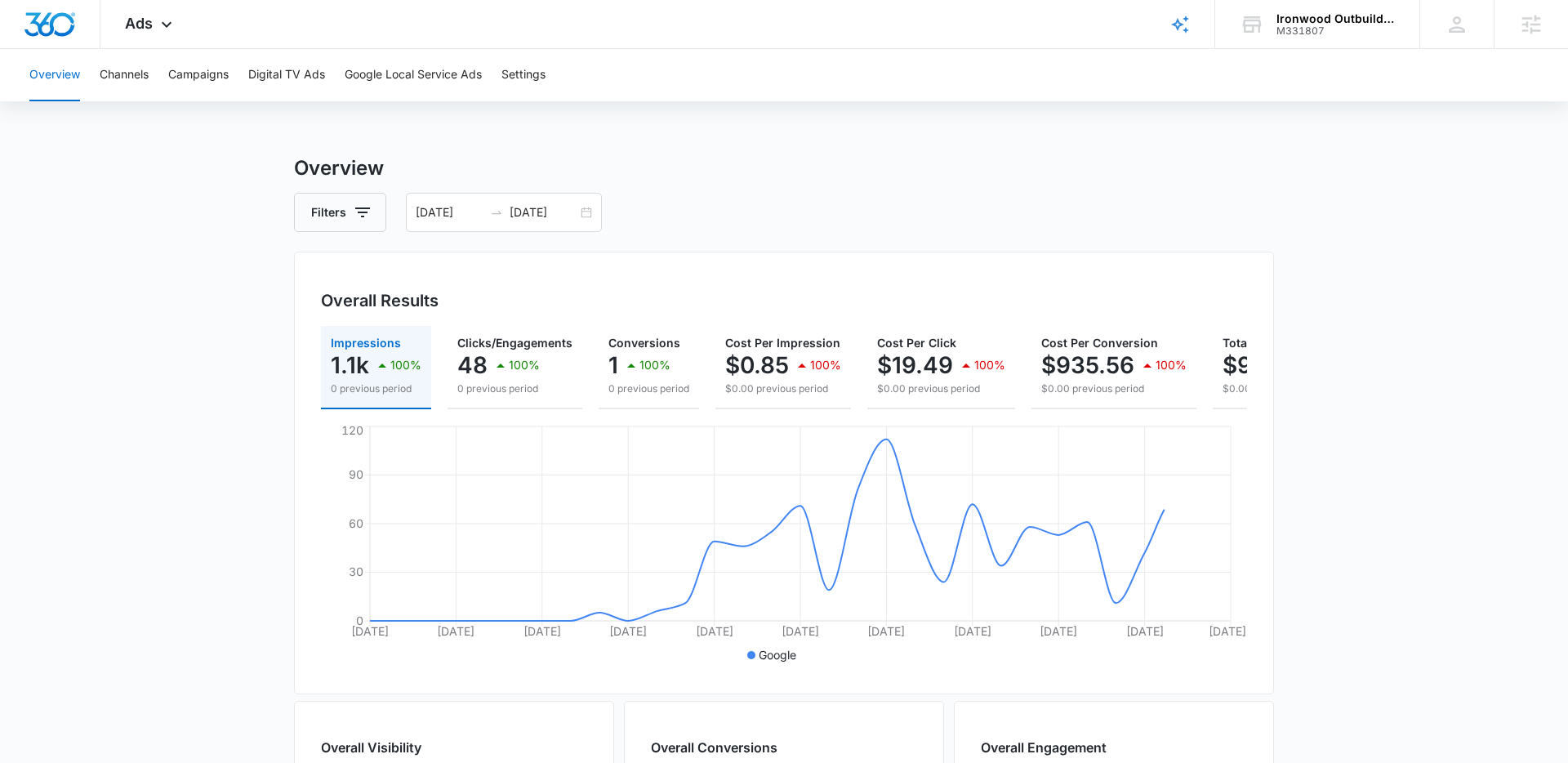
click at [160, 162] on main "Overview Filters [DATE] [DATE] Overall Results Impressions 1.1k 100% 0 previous…" at bounding box center [784, 741] width 1568 height 1174
click at [268, 290] on main "Overview Filters 07/14/2025 08/13/2025 Overall Results Impressions 1.1k 100% 0 …" at bounding box center [784, 741] width 1568 height 1174
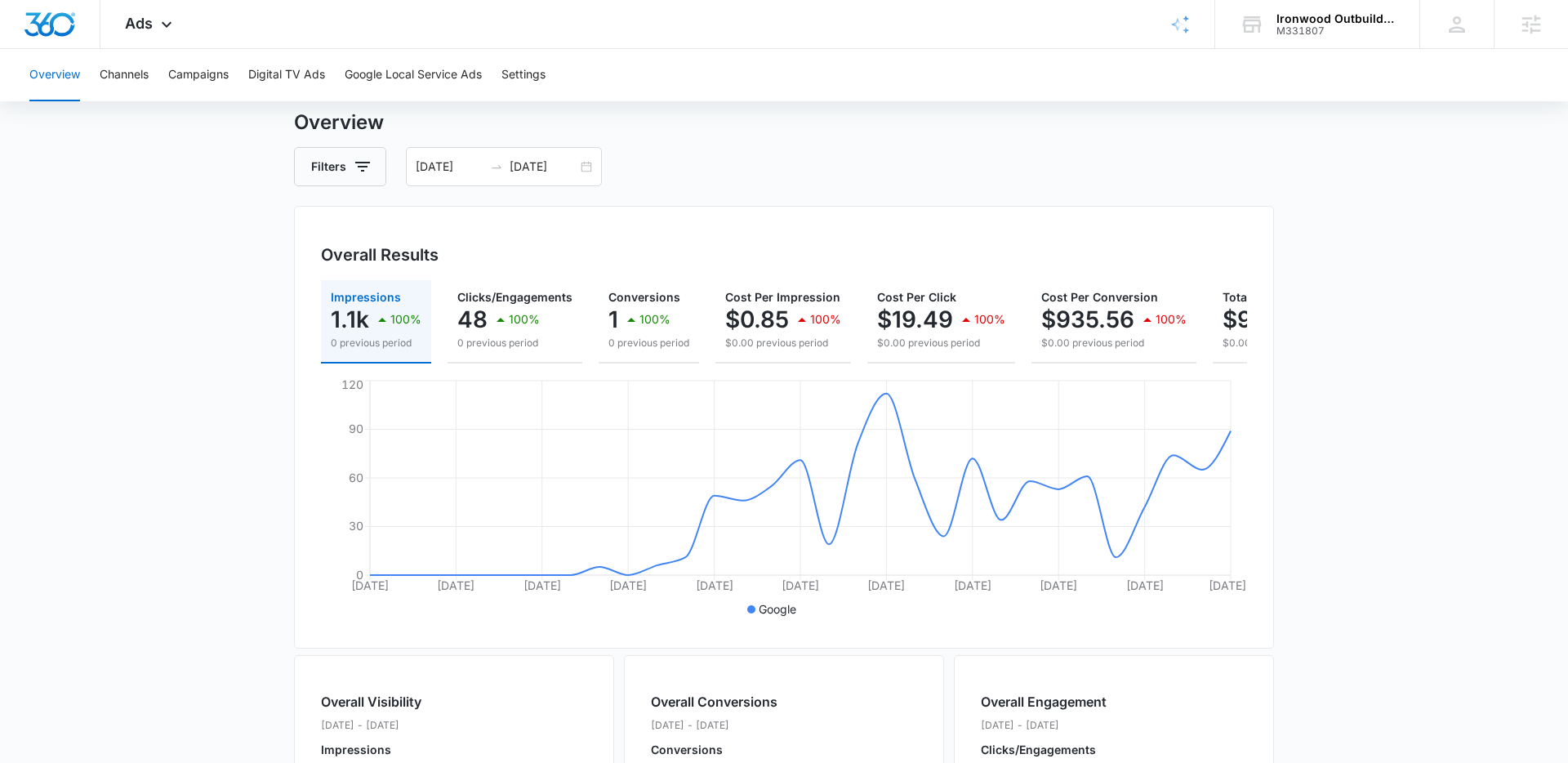
scroll to position [47, 0]
click at [583, 164] on div "07/14/2025 08/13/2025" at bounding box center [505, 165] width 196 height 39
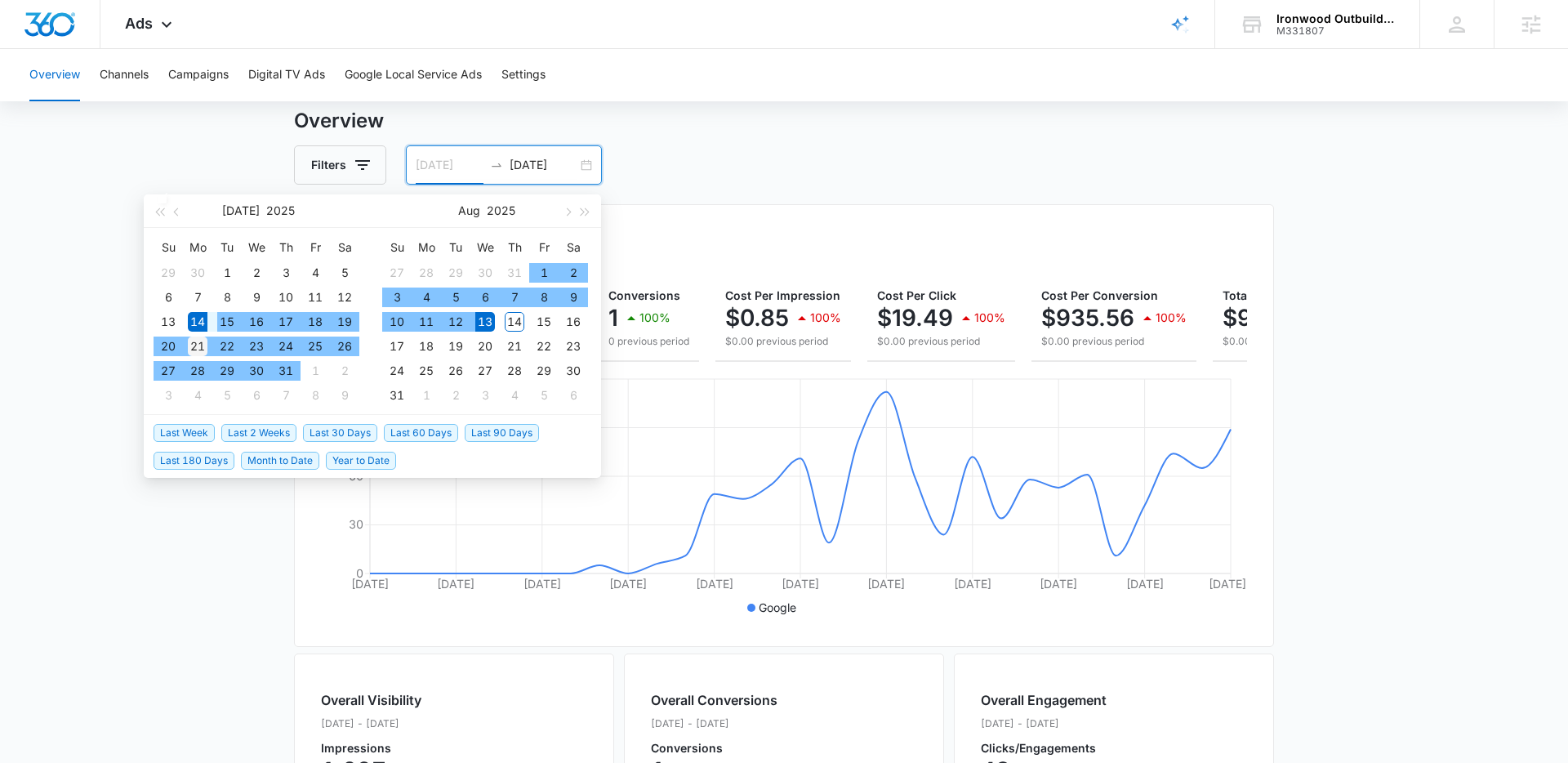
type input "[DATE]"
click at [194, 346] on div "21" at bounding box center [197, 347] width 20 height 20
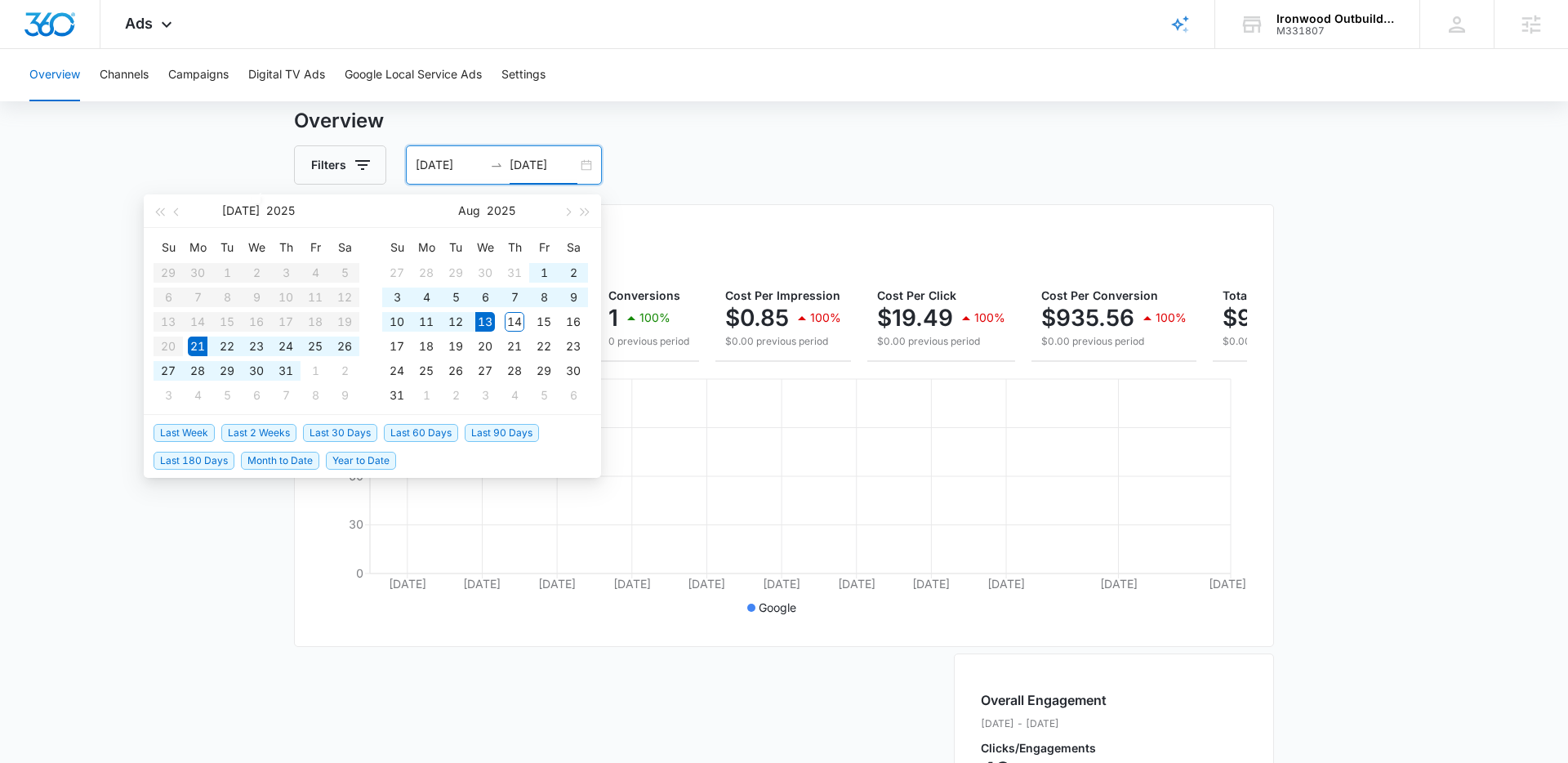
click at [158, 156] on main "Overview Filters 07/21/2025 08/13/2025 Overall Results Impressions 1.1k 100% 0 …" at bounding box center [784, 693] width 1568 height 1174
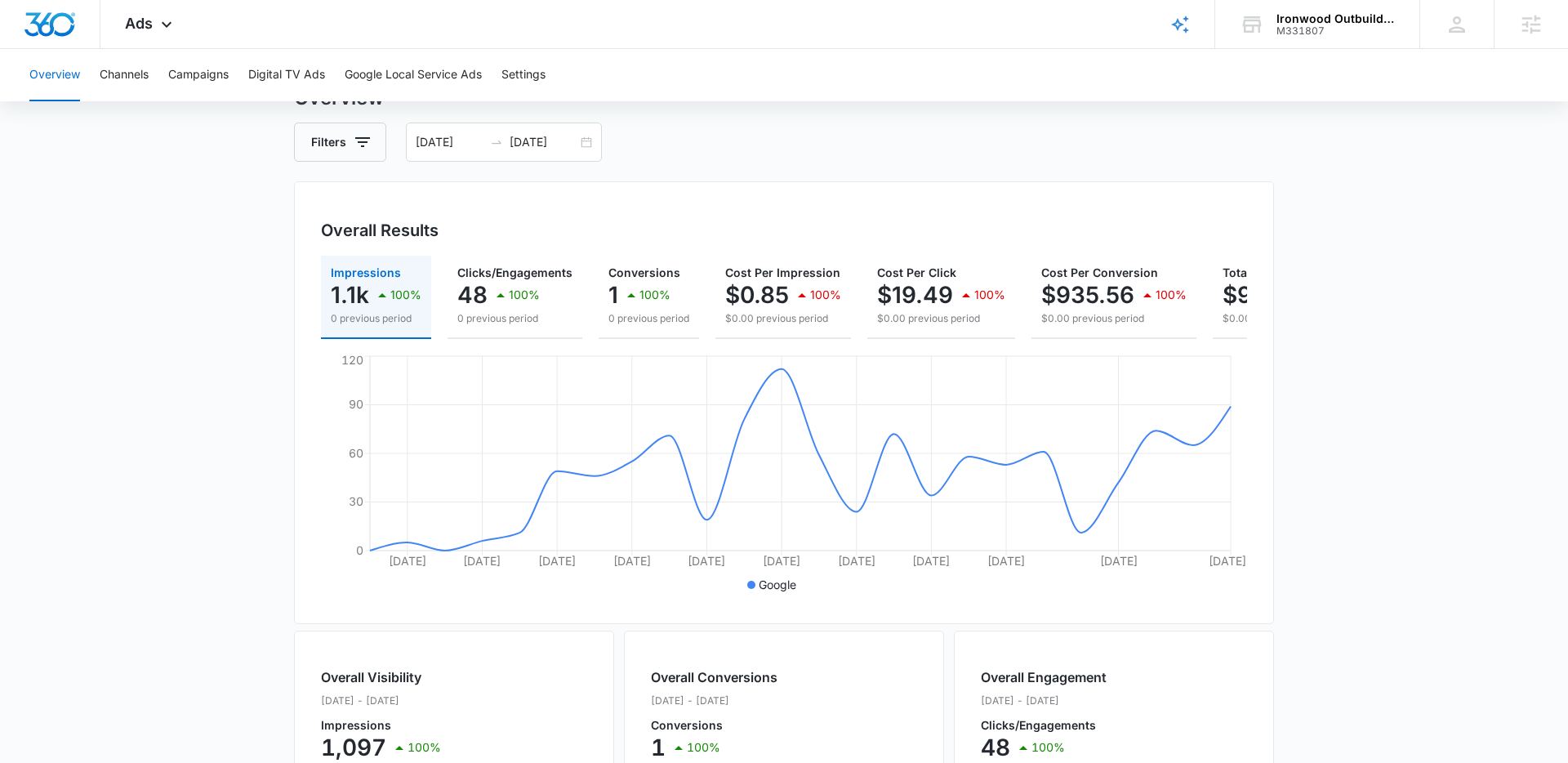
scroll to position [71, 0]
click at [200, 78] on button "Campaigns" at bounding box center [198, 75] width 61 height 53
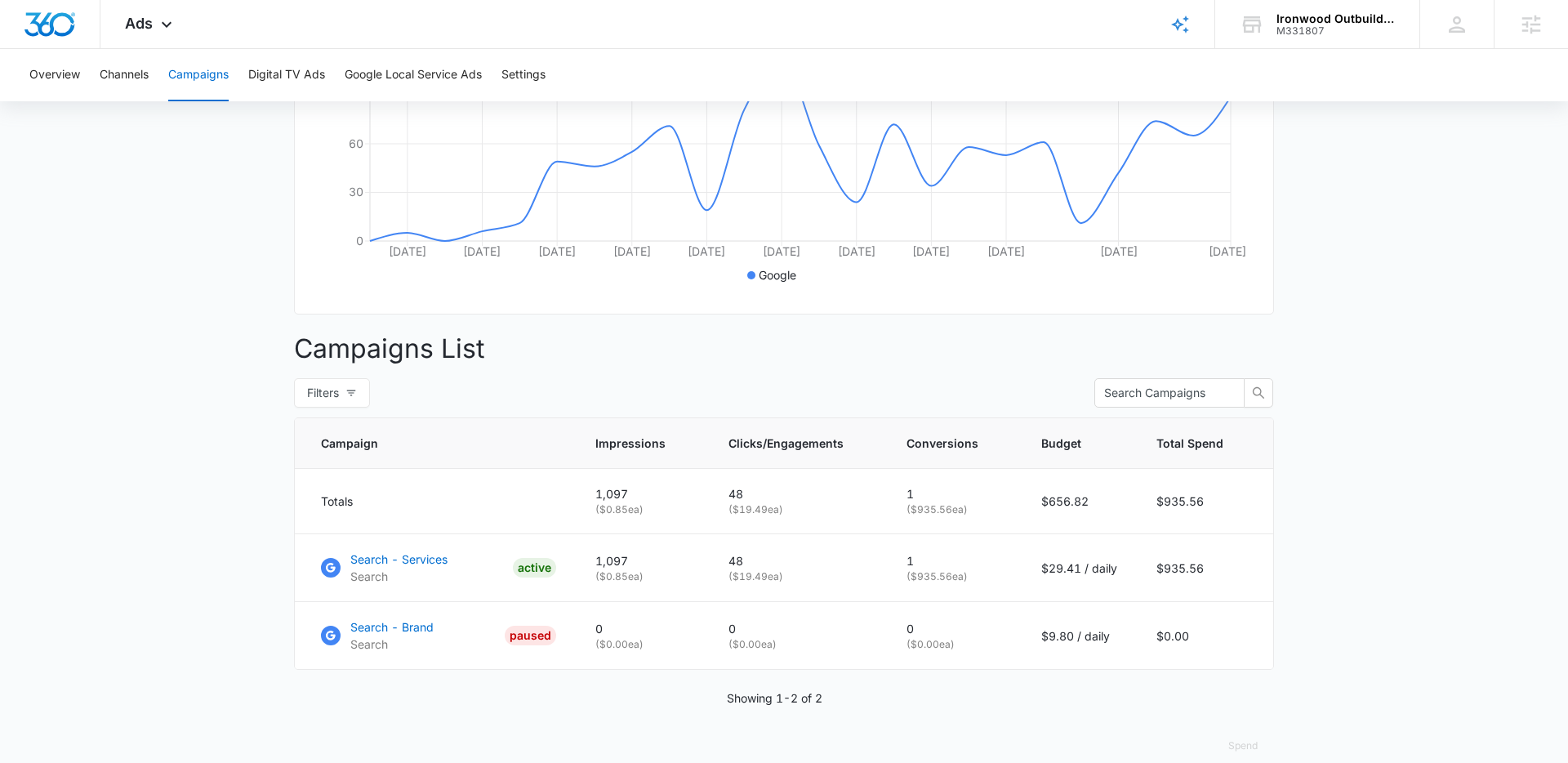
scroll to position [402, 0]
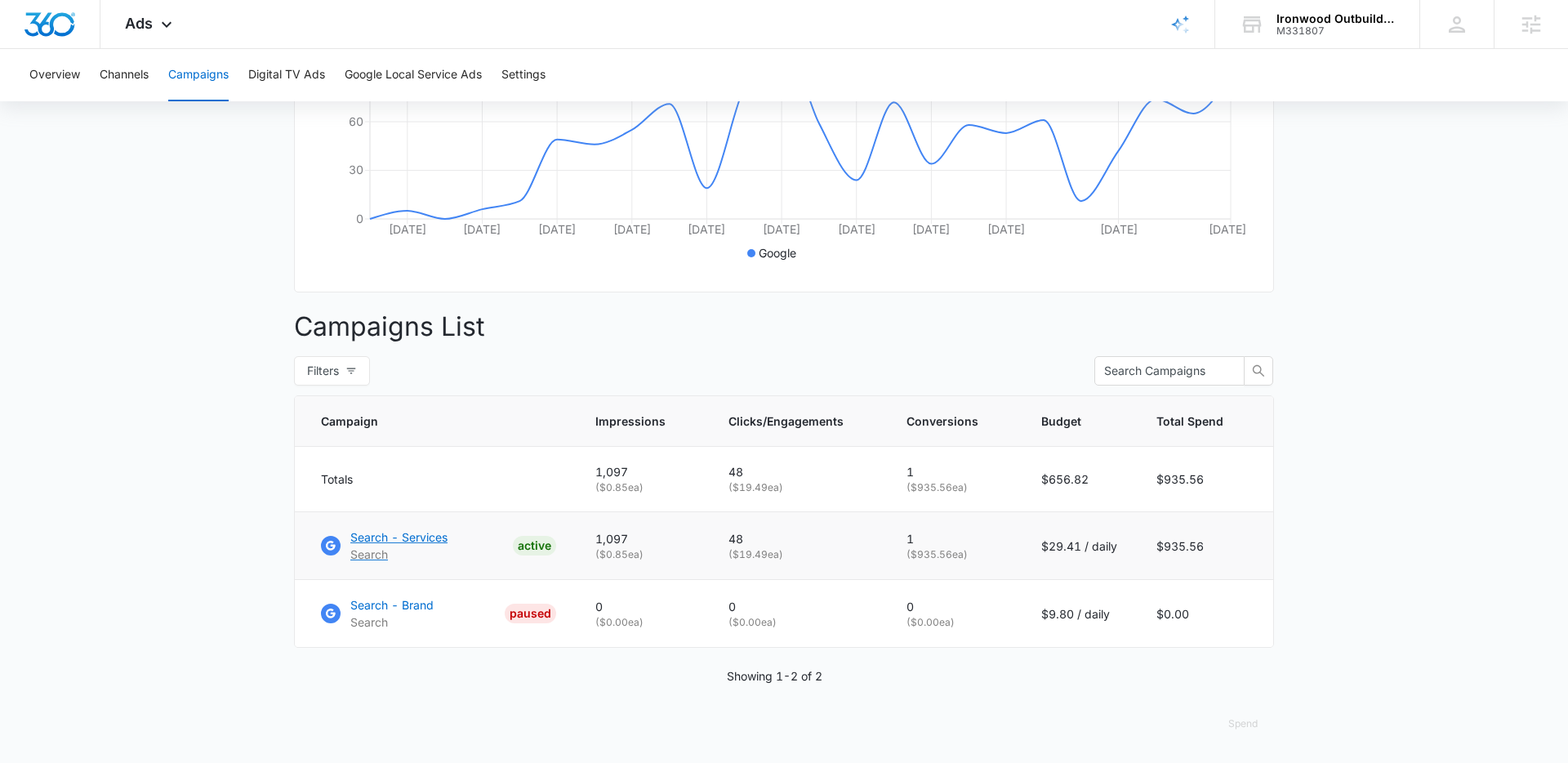
click at [377, 539] on p "Search - Services" at bounding box center [398, 537] width 97 height 17
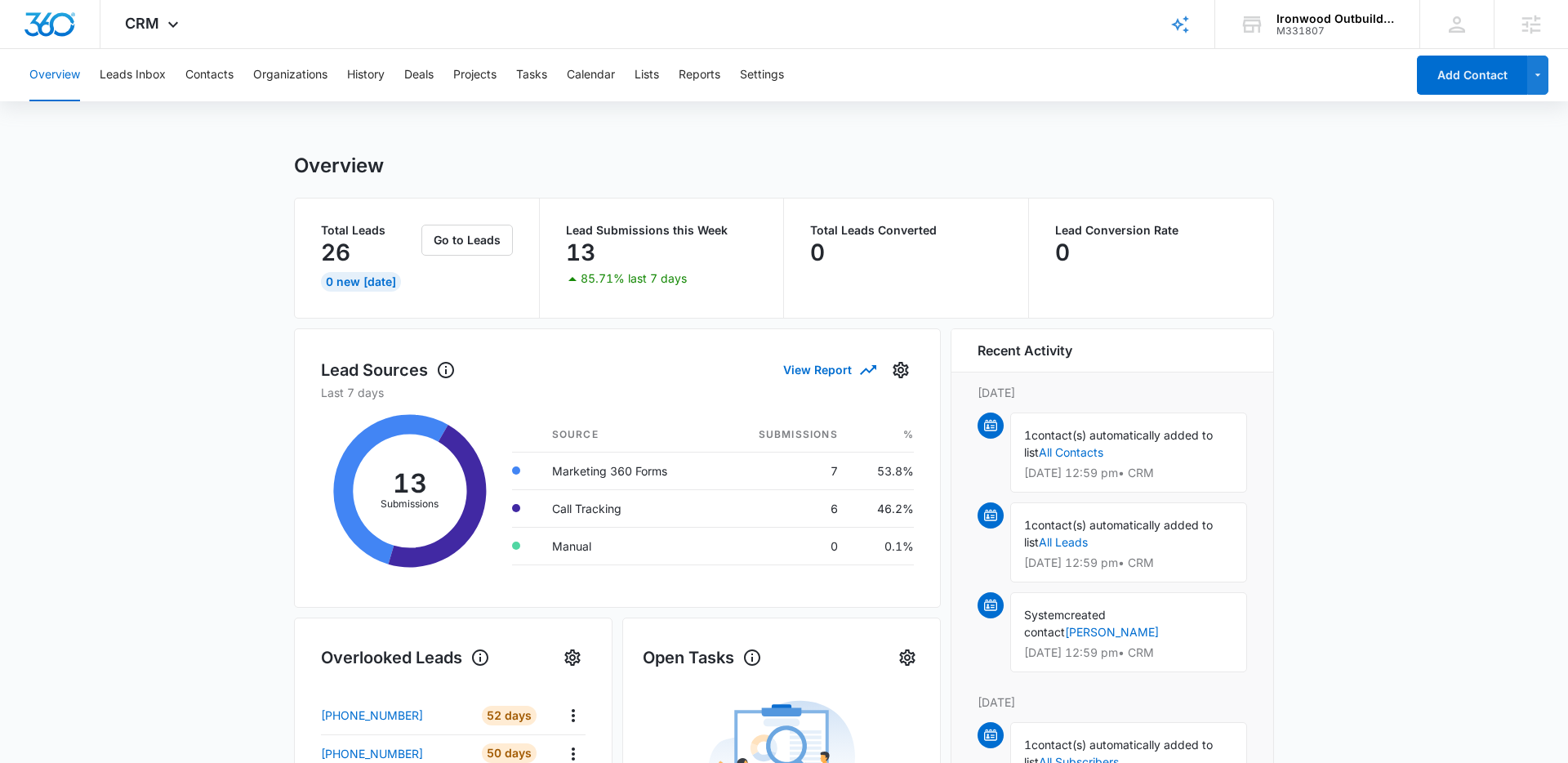
click at [129, 75] on button "Leads Inbox" at bounding box center [133, 75] width 66 height 53
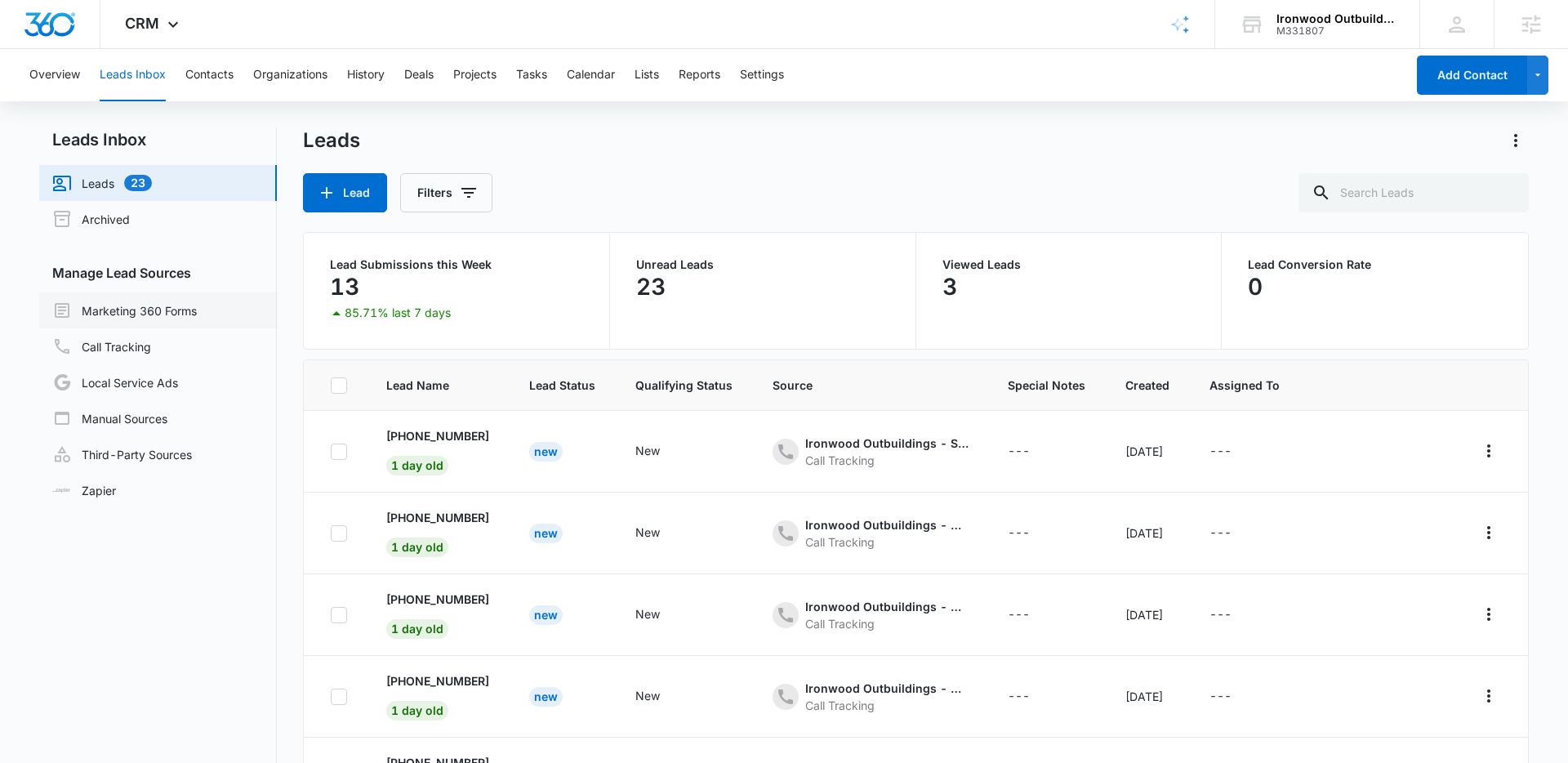
click at [171, 312] on link "Marketing 360 Forms" at bounding box center [125, 311] width 145 height 20
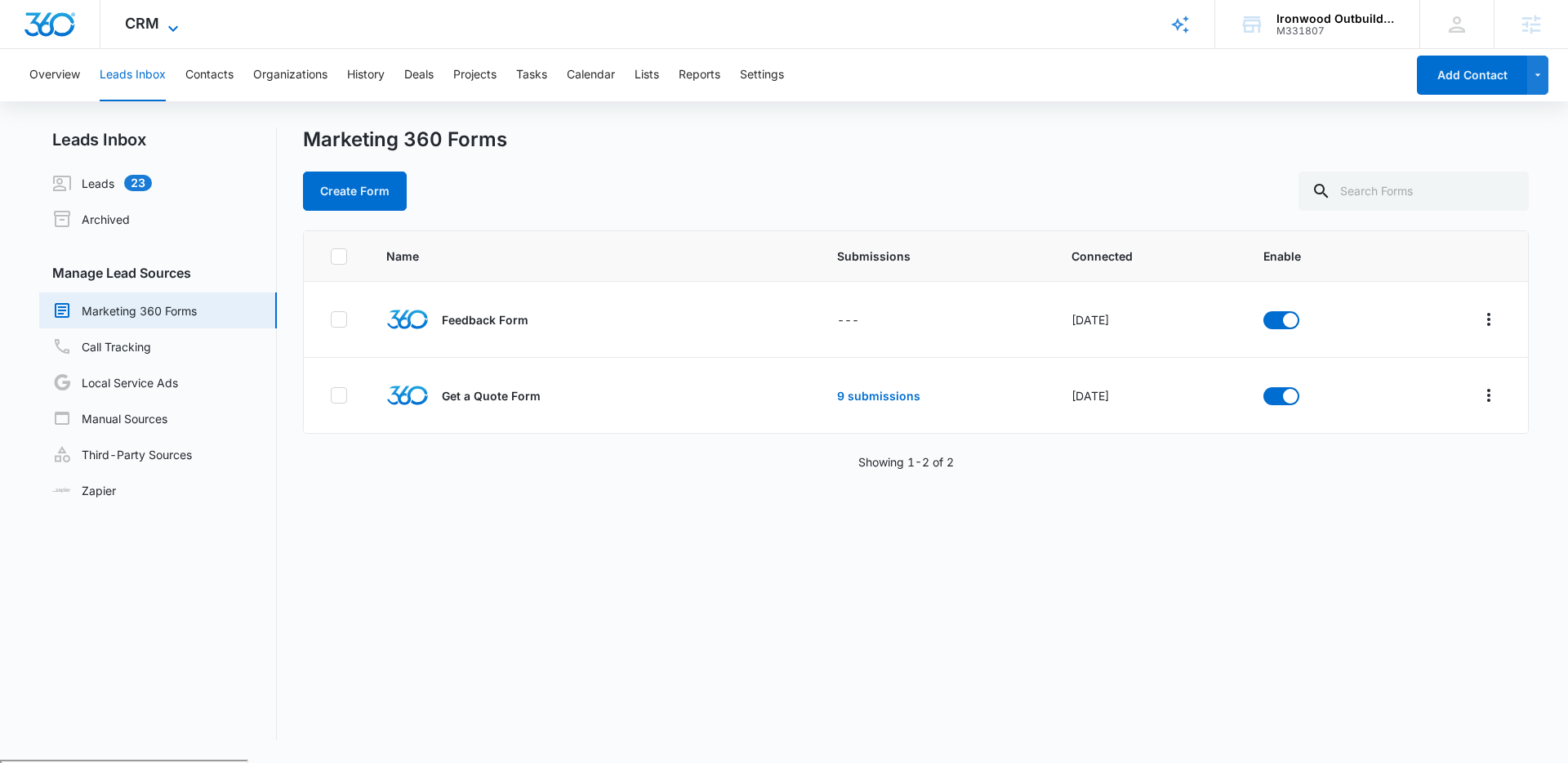
click at [172, 21] on icon at bounding box center [173, 29] width 20 height 20
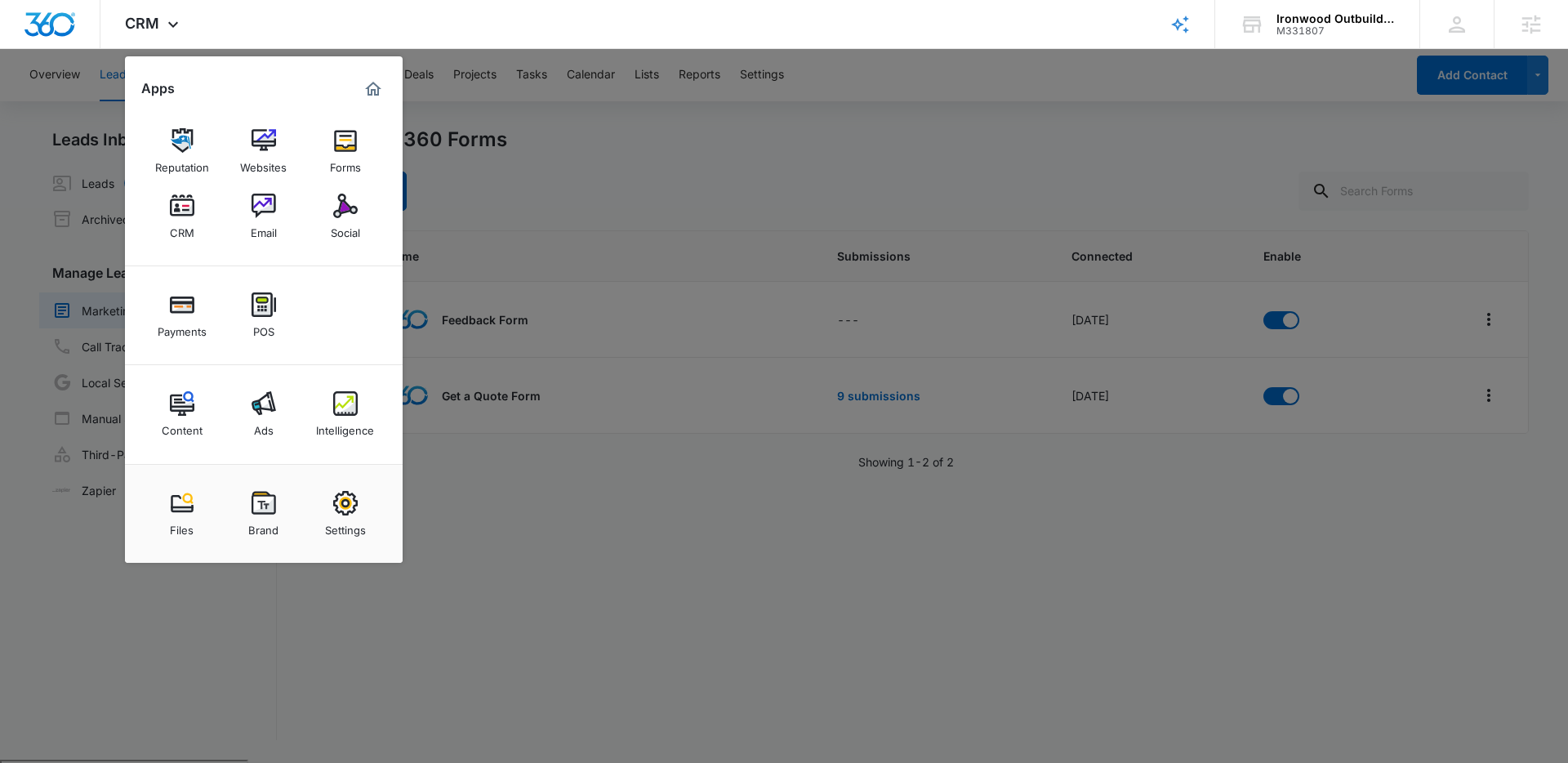
drag, startPoint x: 661, startPoint y: 201, endPoint x: 650, endPoint y: 205, distance: 11.7
click at [662, 201] on div at bounding box center [784, 382] width 1568 height 763
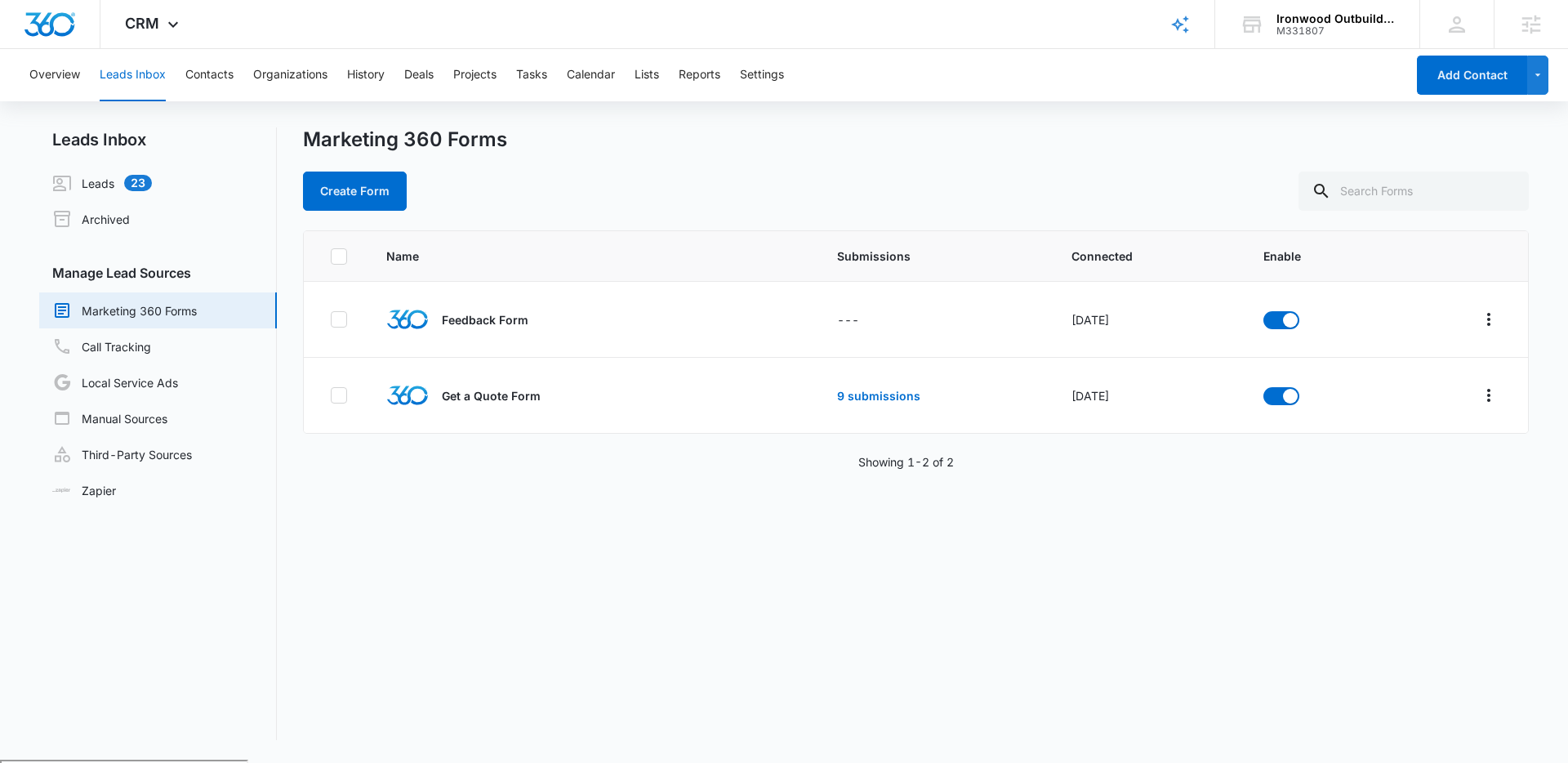
click at [140, 71] on button "Leads Inbox" at bounding box center [133, 75] width 66 height 53
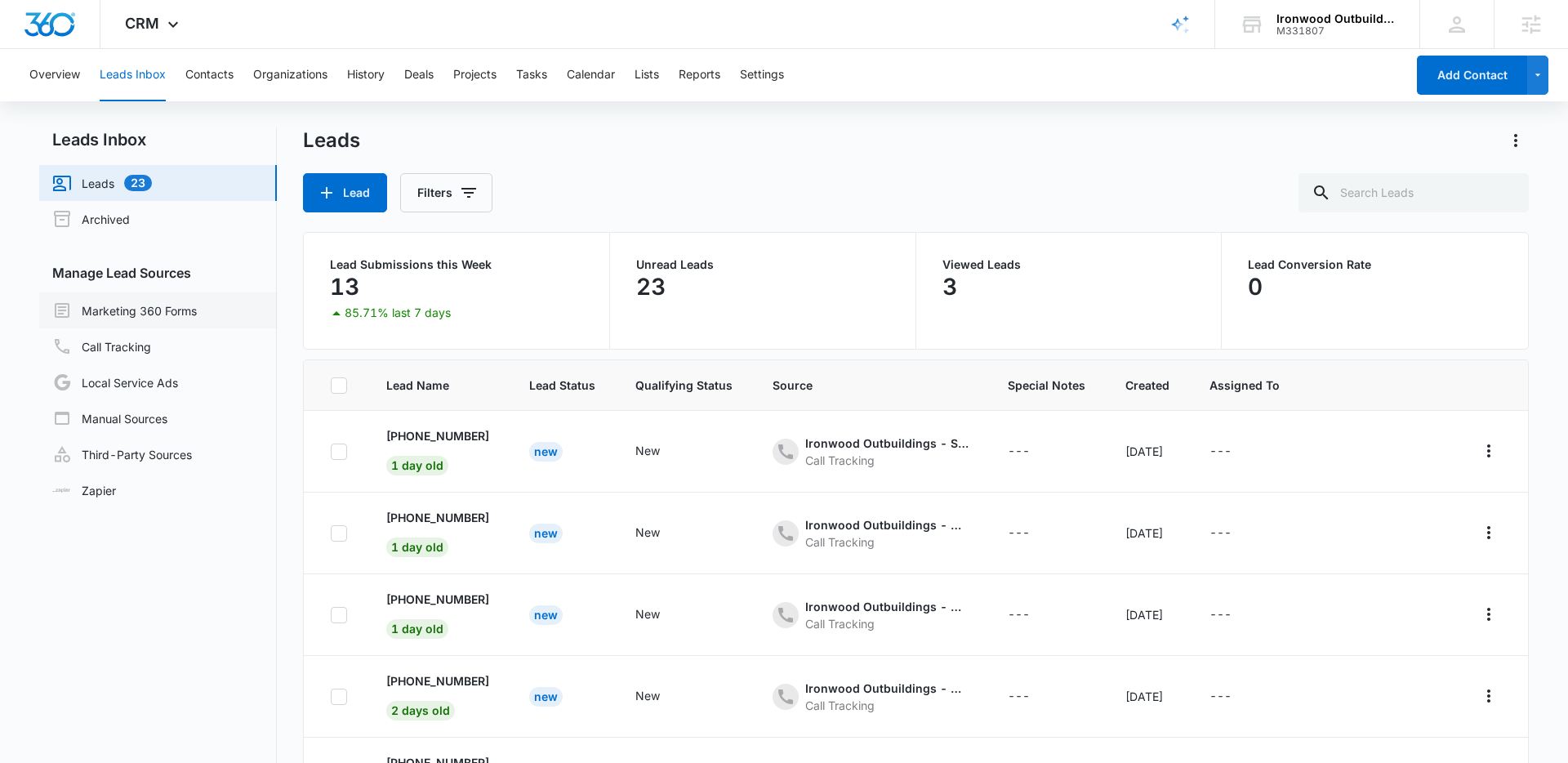
click at [149, 306] on link "Marketing 360 Forms" at bounding box center [125, 311] width 145 height 20
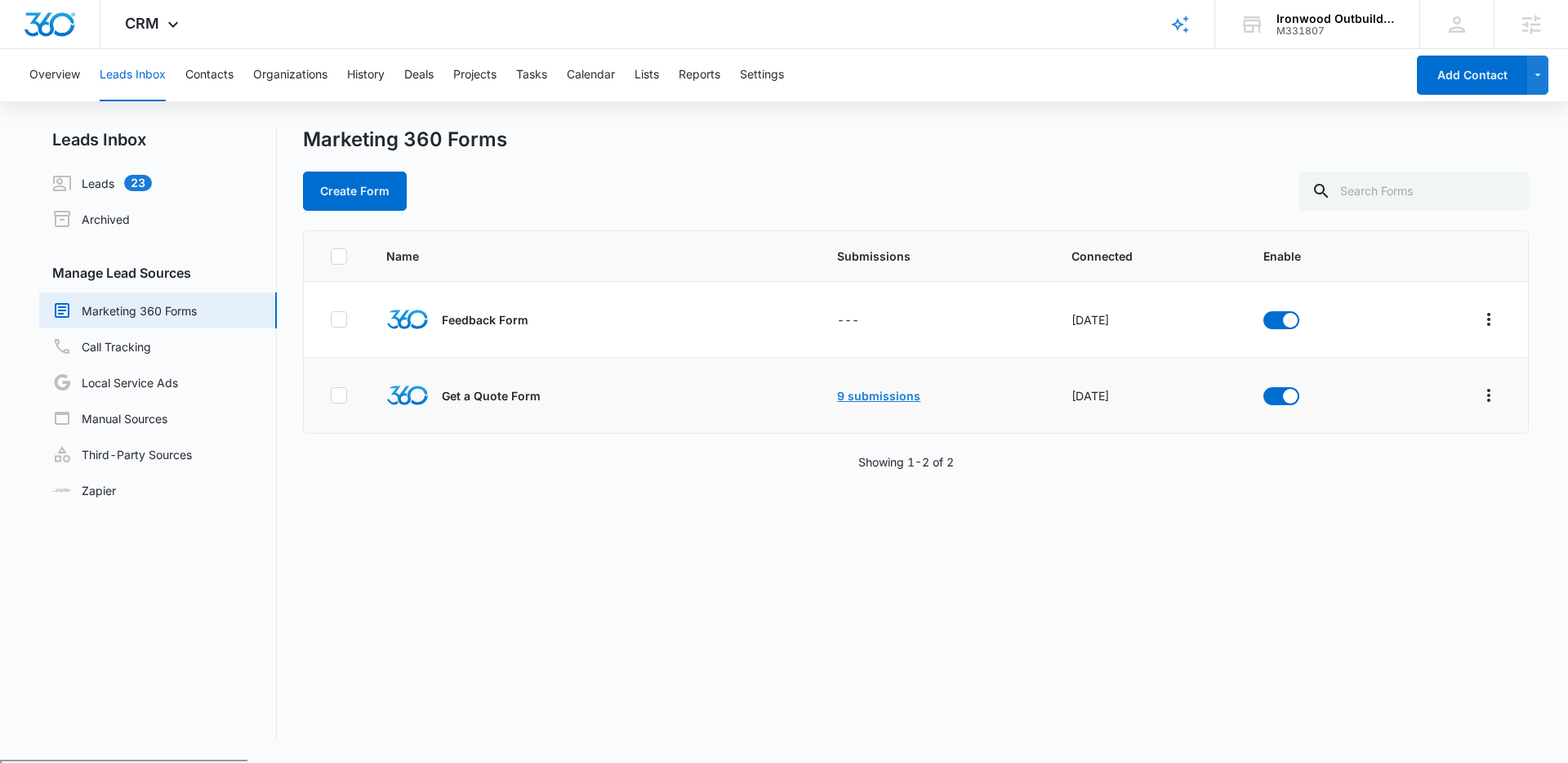
click at [843, 393] on link "9 submissions" at bounding box center [879, 396] width 83 height 14
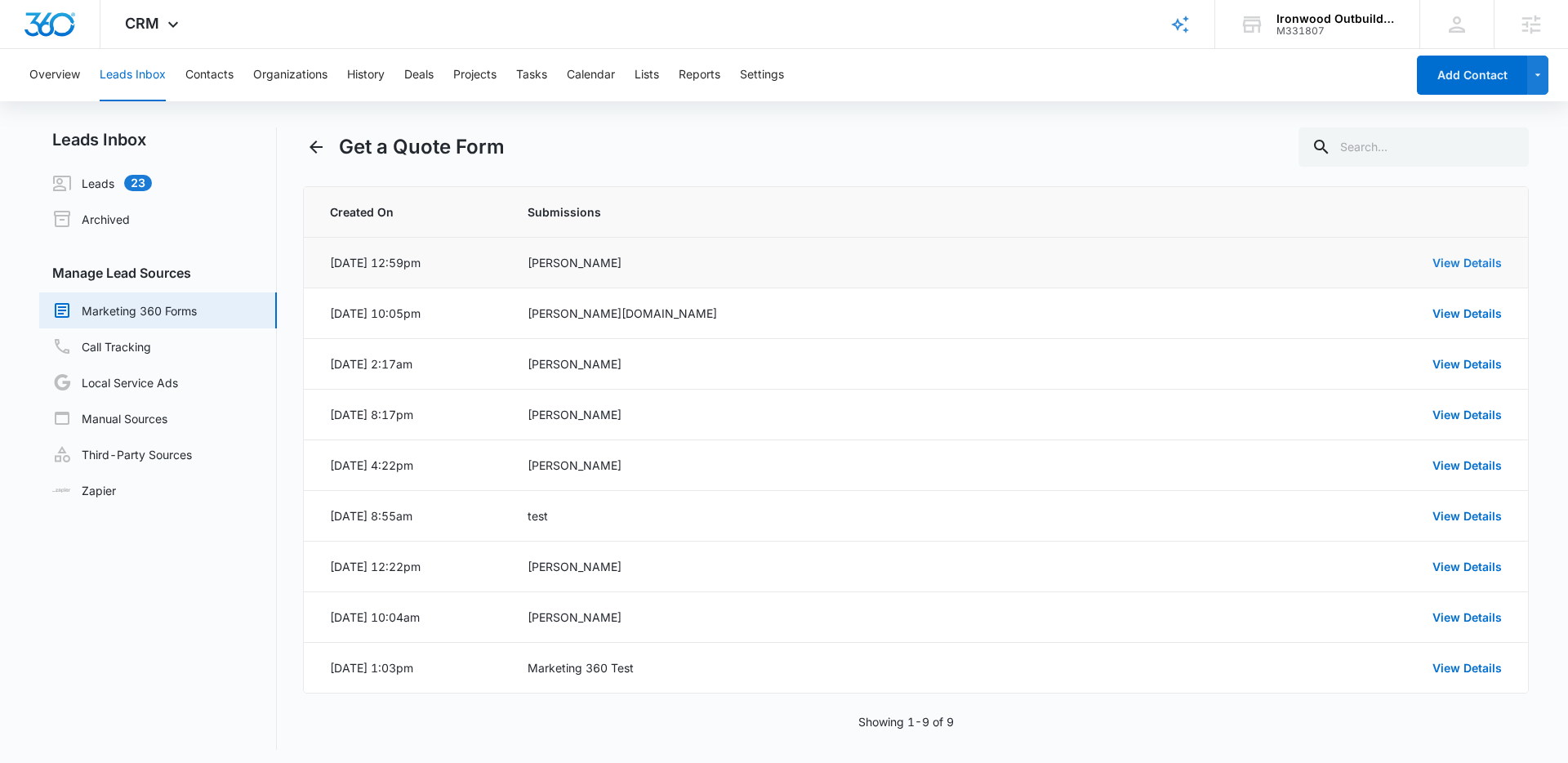
click at [1444, 259] on link "View Details" at bounding box center [1468, 263] width 70 height 14
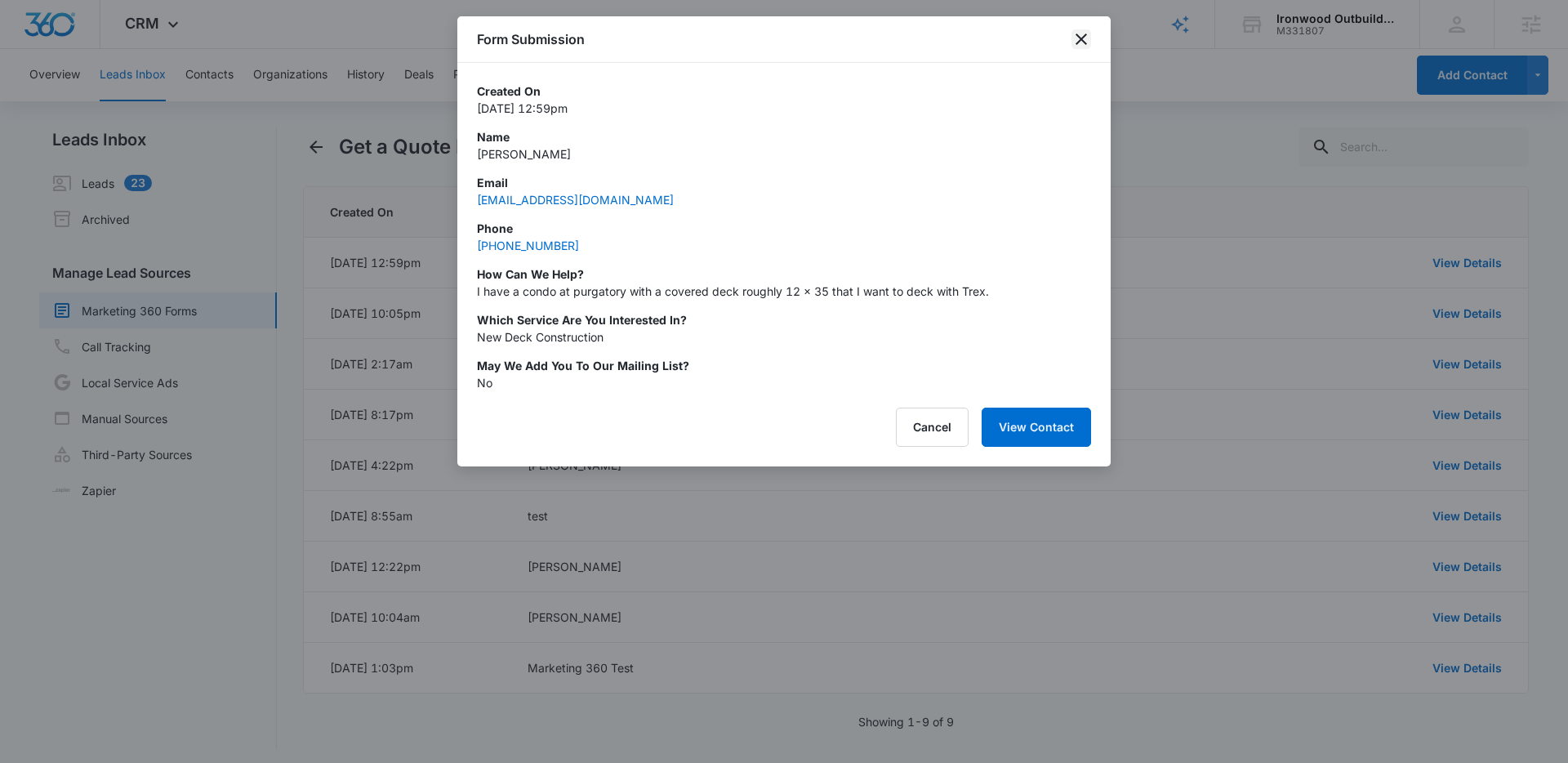
click at [1080, 35] on icon "close" at bounding box center [1081, 39] width 20 height 20
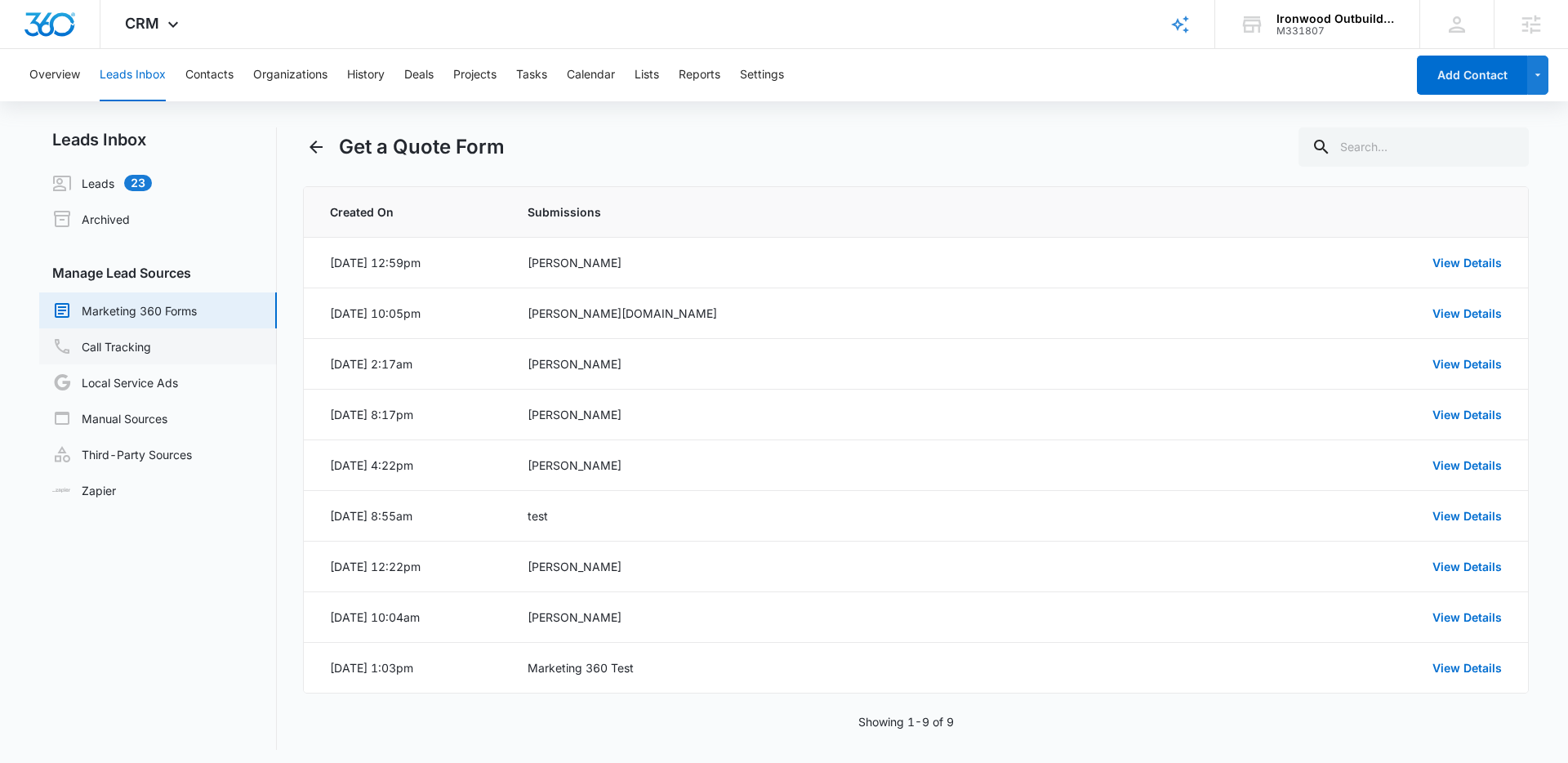
click at [106, 346] on link "Call Tracking" at bounding box center [102, 347] width 99 height 20
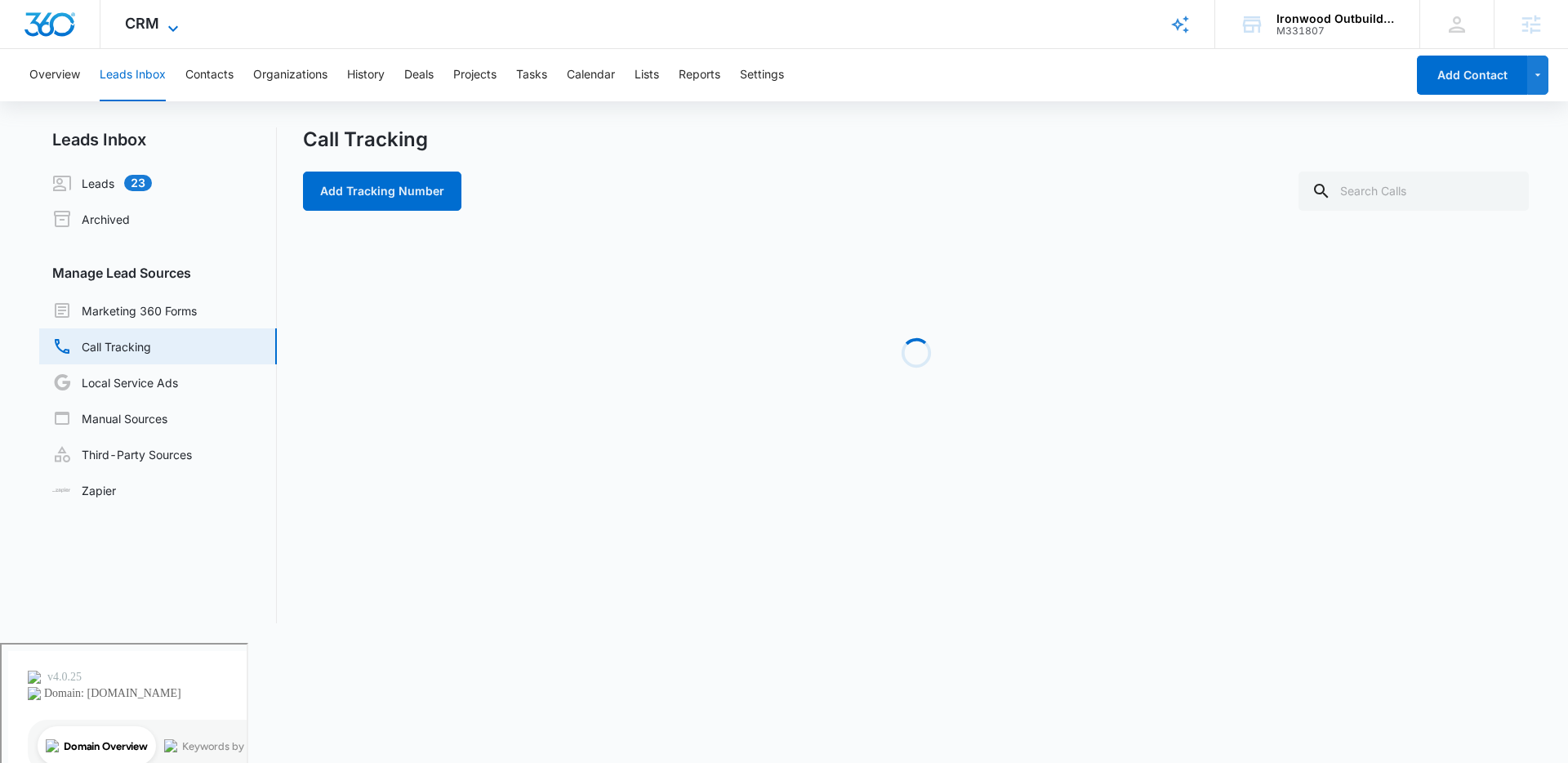
click at [146, 27] on span "CRM" at bounding box center [142, 22] width 34 height 17
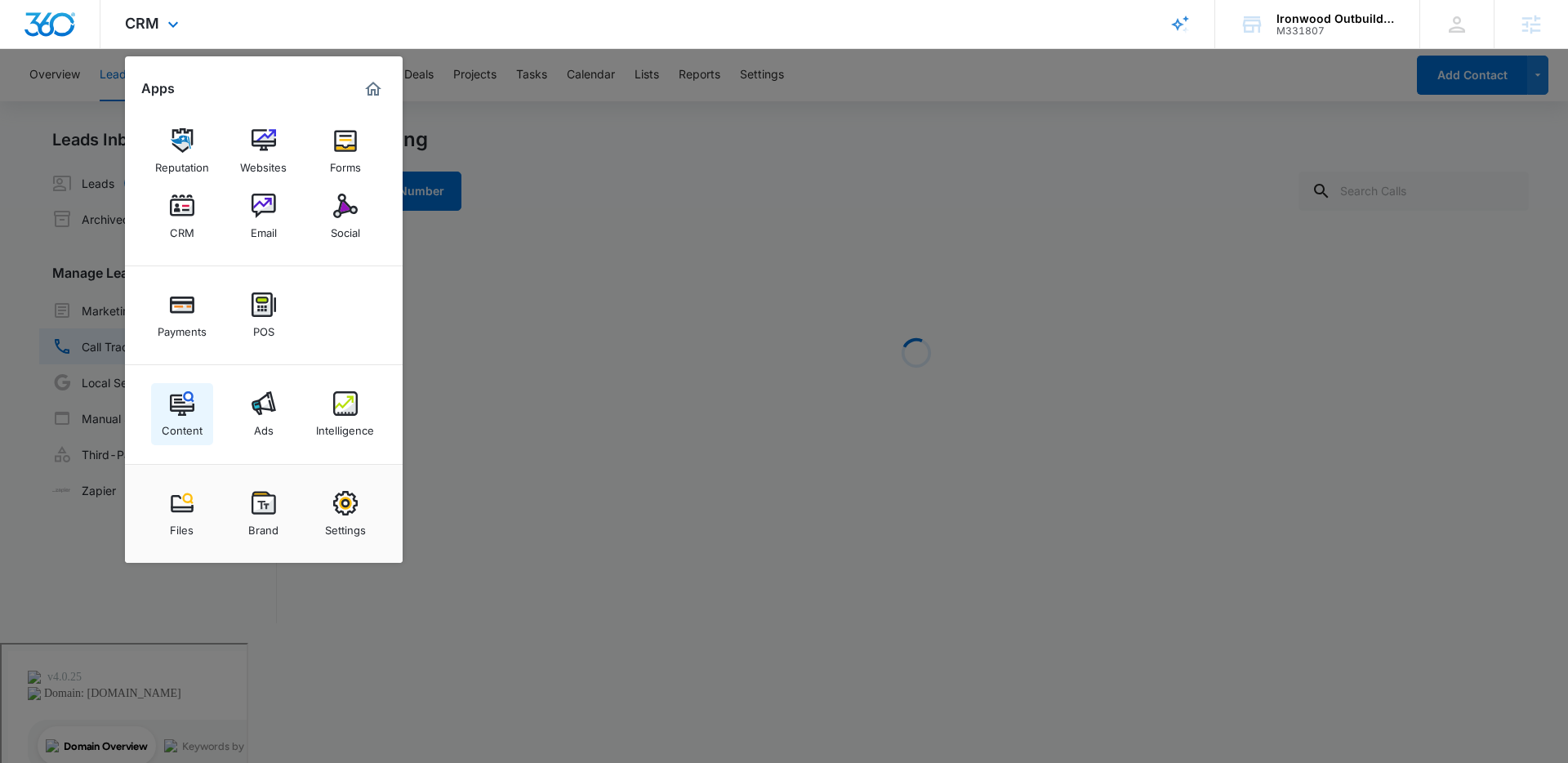
click at [178, 407] on img at bounding box center [181, 403] width 24 height 24
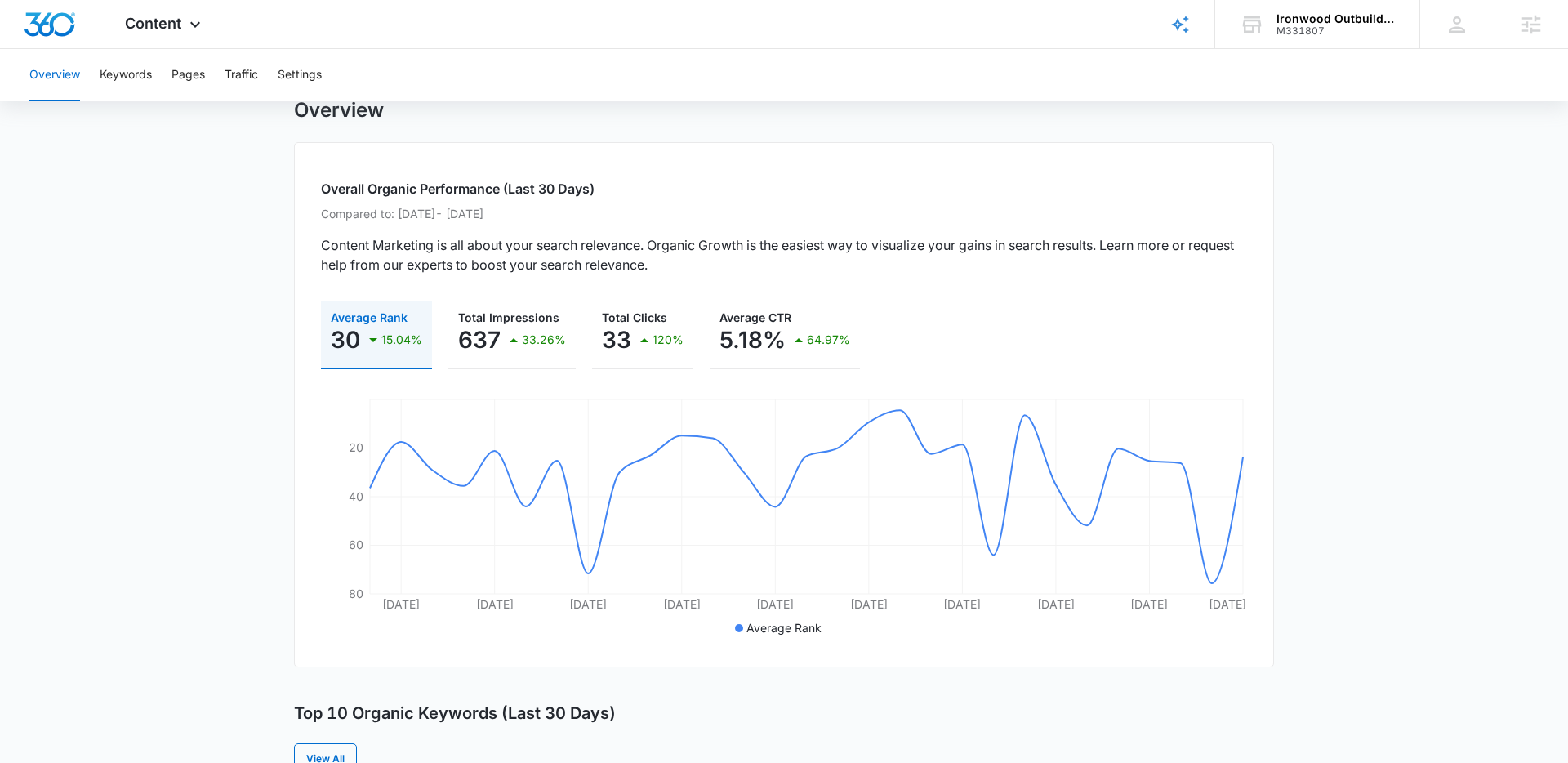
scroll to position [49, 0]
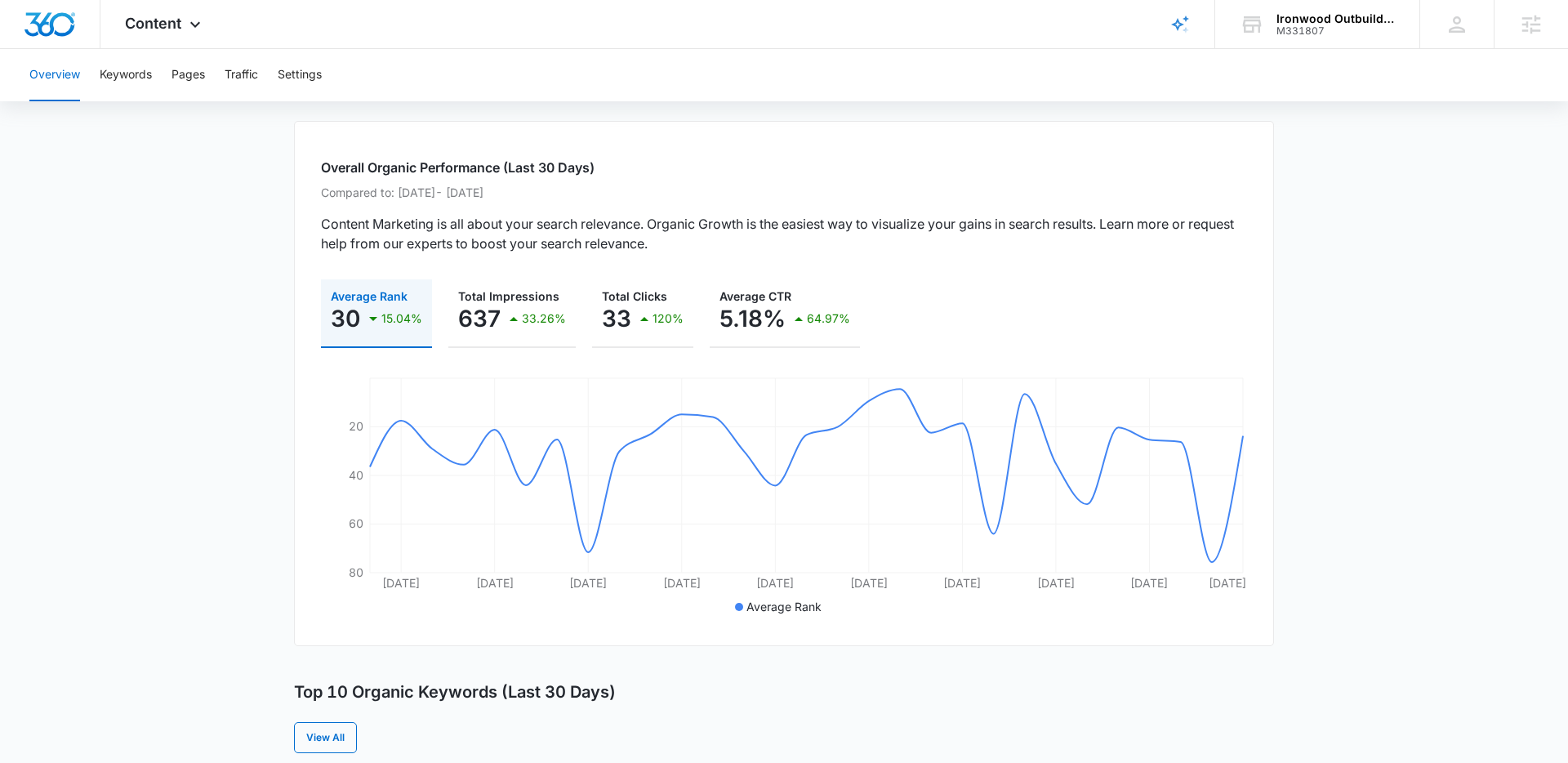
scroll to position [52, 0]
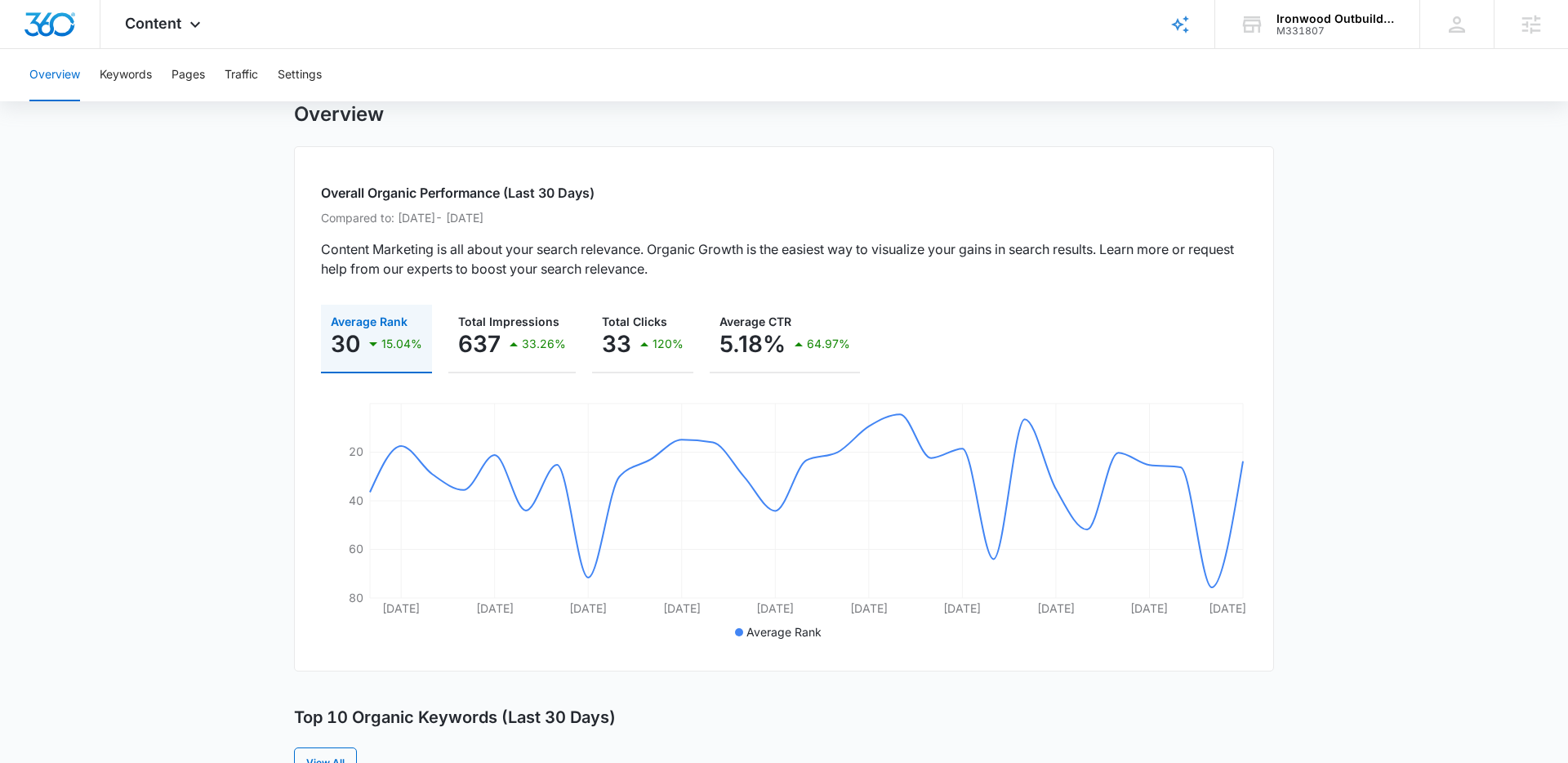
drag, startPoint x: 430, startPoint y: 220, endPoint x: 574, endPoint y: 218, distance: 144.0
click at [574, 218] on p "Compared to: Jun 15, 2025 - Jul 13, 2025" at bounding box center [784, 217] width 926 height 17
drag, startPoint x: 595, startPoint y: 190, endPoint x: 511, endPoint y: 190, distance: 84.0
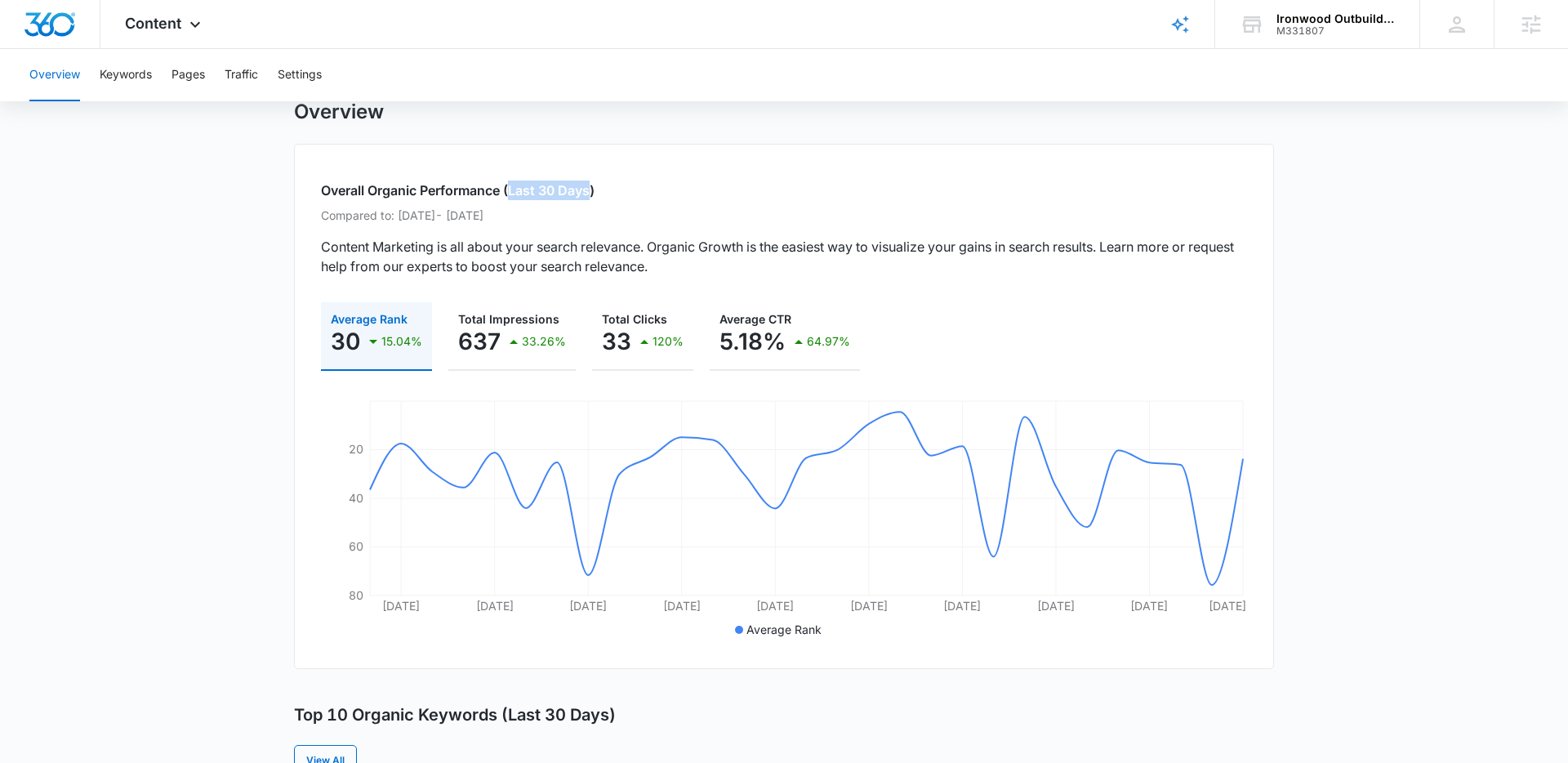
click at [511, 190] on h2 "Overall Organic Performance (Last 30 Days)" at bounding box center [784, 190] width 926 height 20
click at [511, 191] on h2 "Overall Organic Performance (Last 30 Days)" at bounding box center [784, 190] width 926 height 20
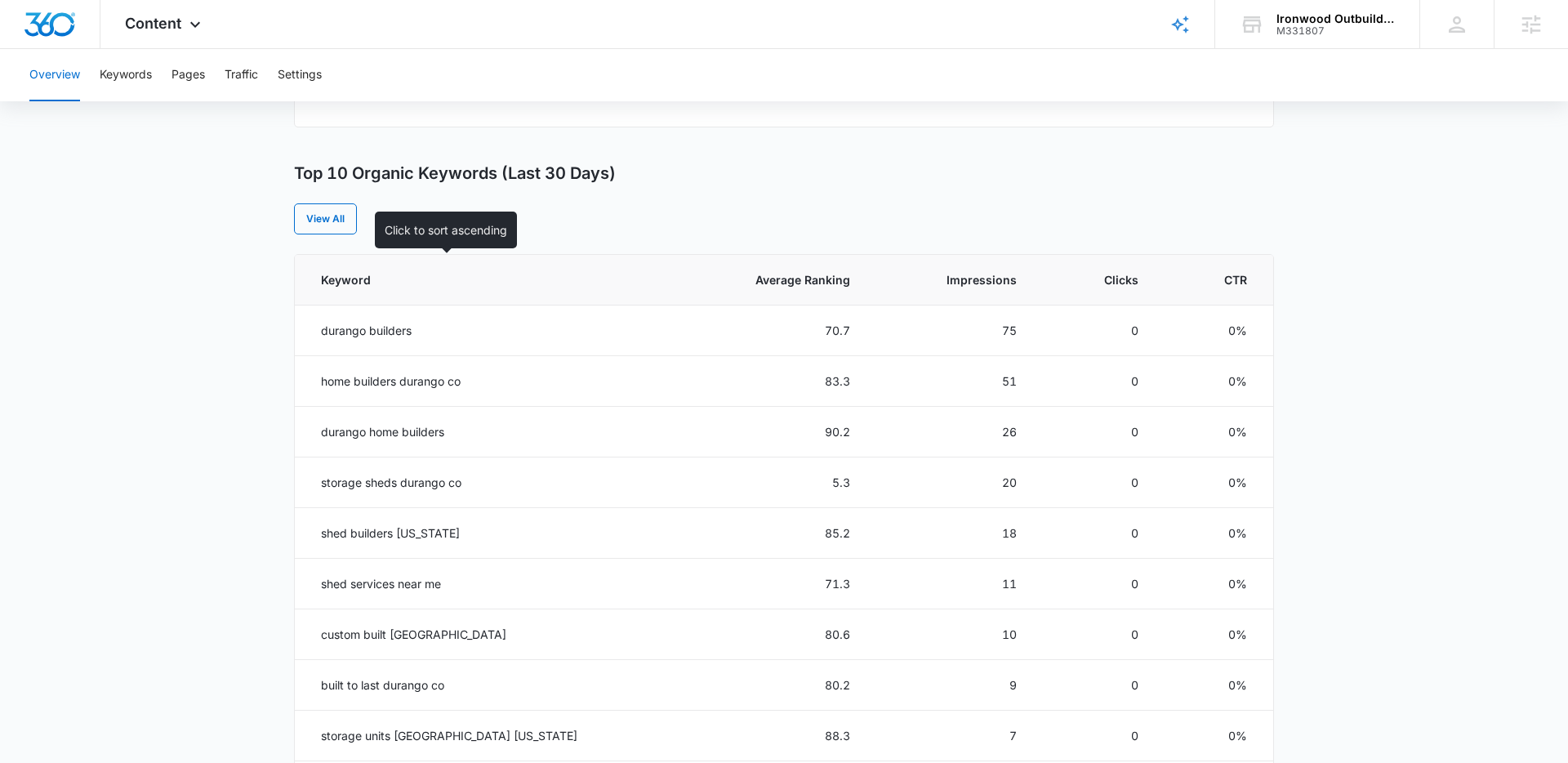
scroll to position [588, 0]
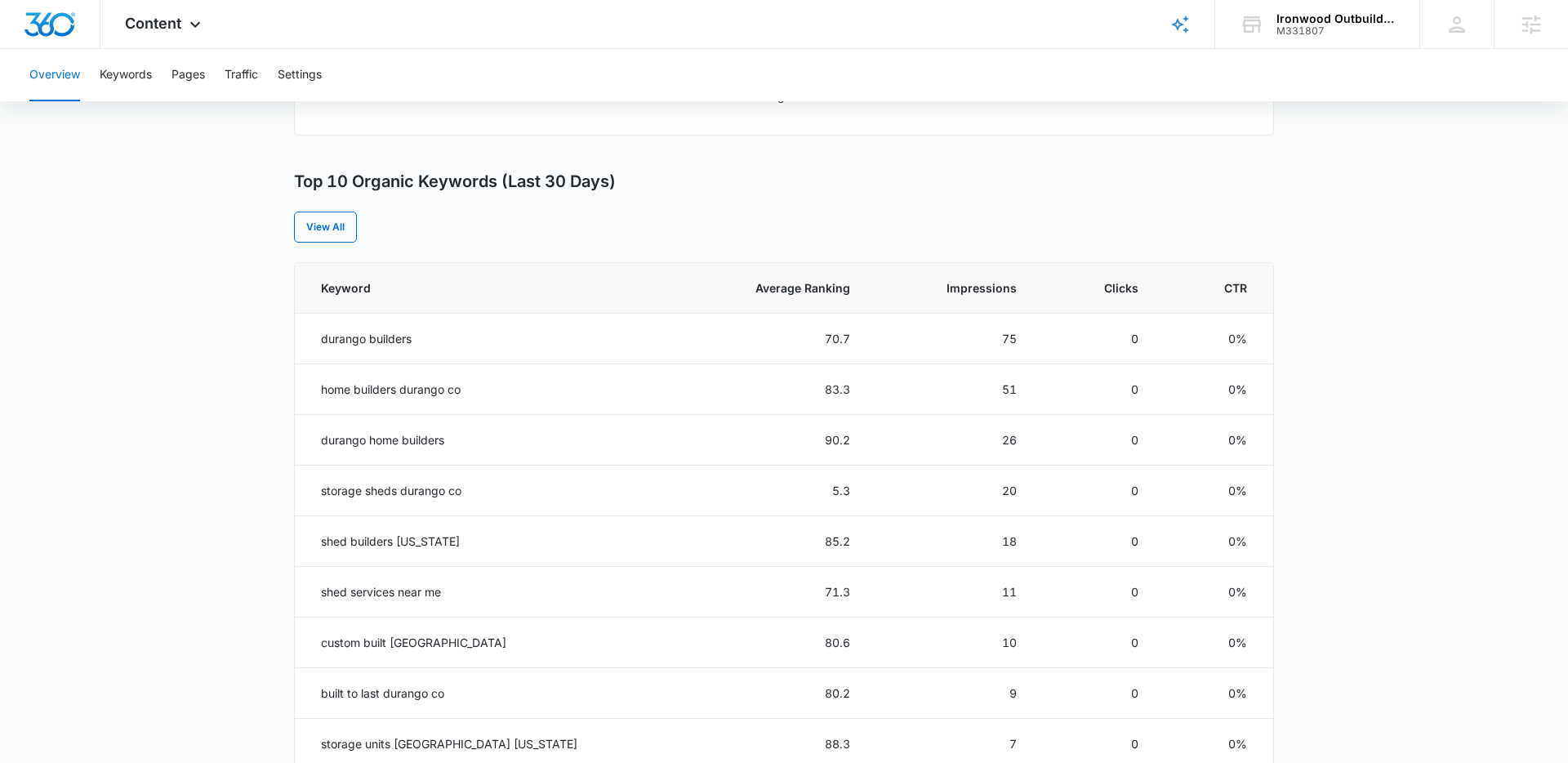
click at [356, 185] on h3 "Top 10 Organic Keywords (Last 30 Days)" at bounding box center [455, 181] width 321 height 21
drag, startPoint x: 356, startPoint y: 185, endPoint x: 281, endPoint y: 188, distance: 75.1
click at [356, 186] on h3 "Top 10 Organic Keywords (Last 30 Days)" at bounding box center [455, 181] width 321 height 21
click at [237, 193] on main "Overview Overall Organic Performance (Last 30 Days) Compared to: Jun 15, 2025 -…" at bounding box center [784, 357] width 1568 height 1584
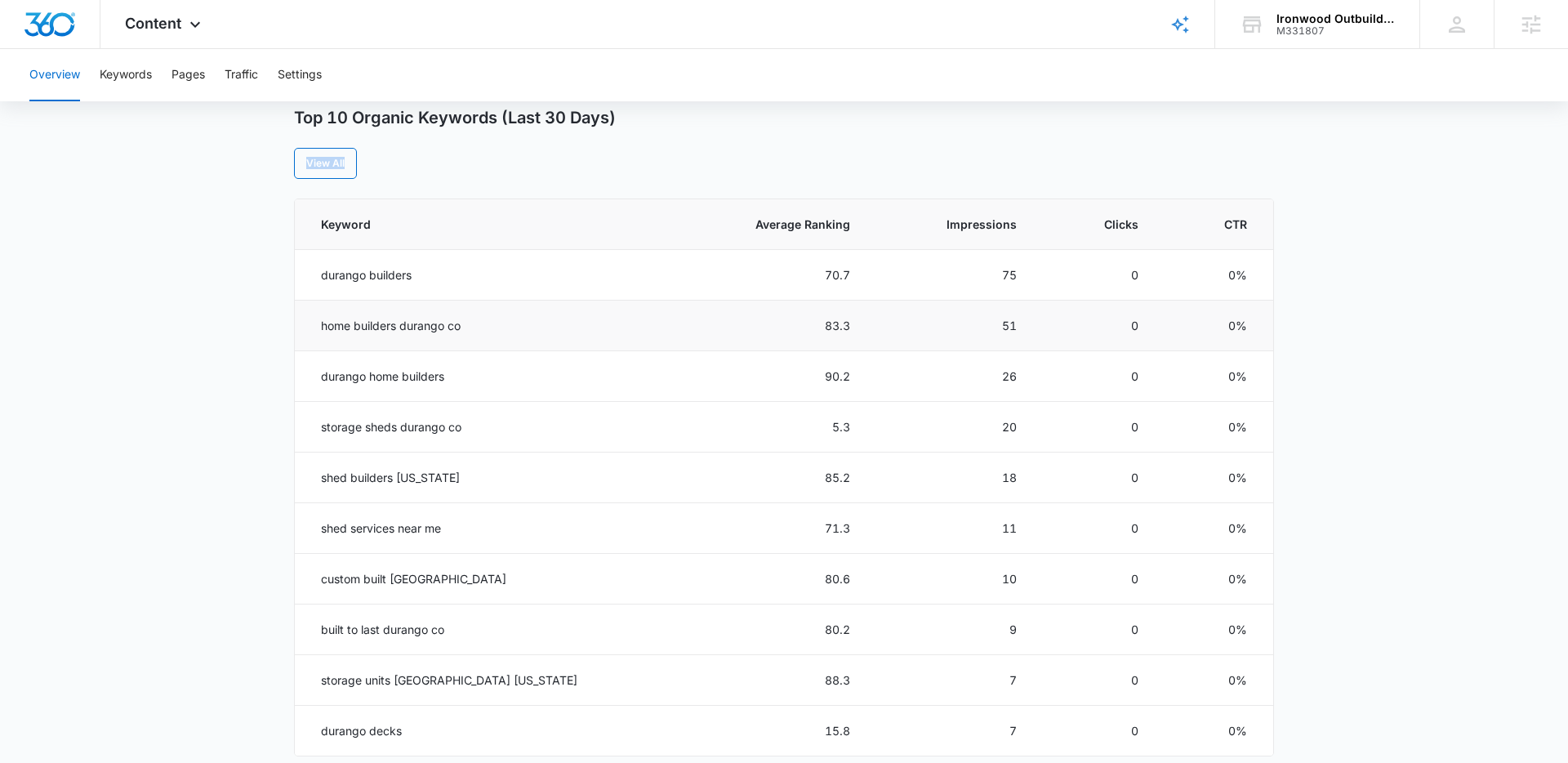
scroll to position [650, 0]
drag, startPoint x: 388, startPoint y: 276, endPoint x: 369, endPoint y: 278, distance: 19.1
click at [388, 276] on td "durango builders" at bounding box center [484, 277] width 379 height 51
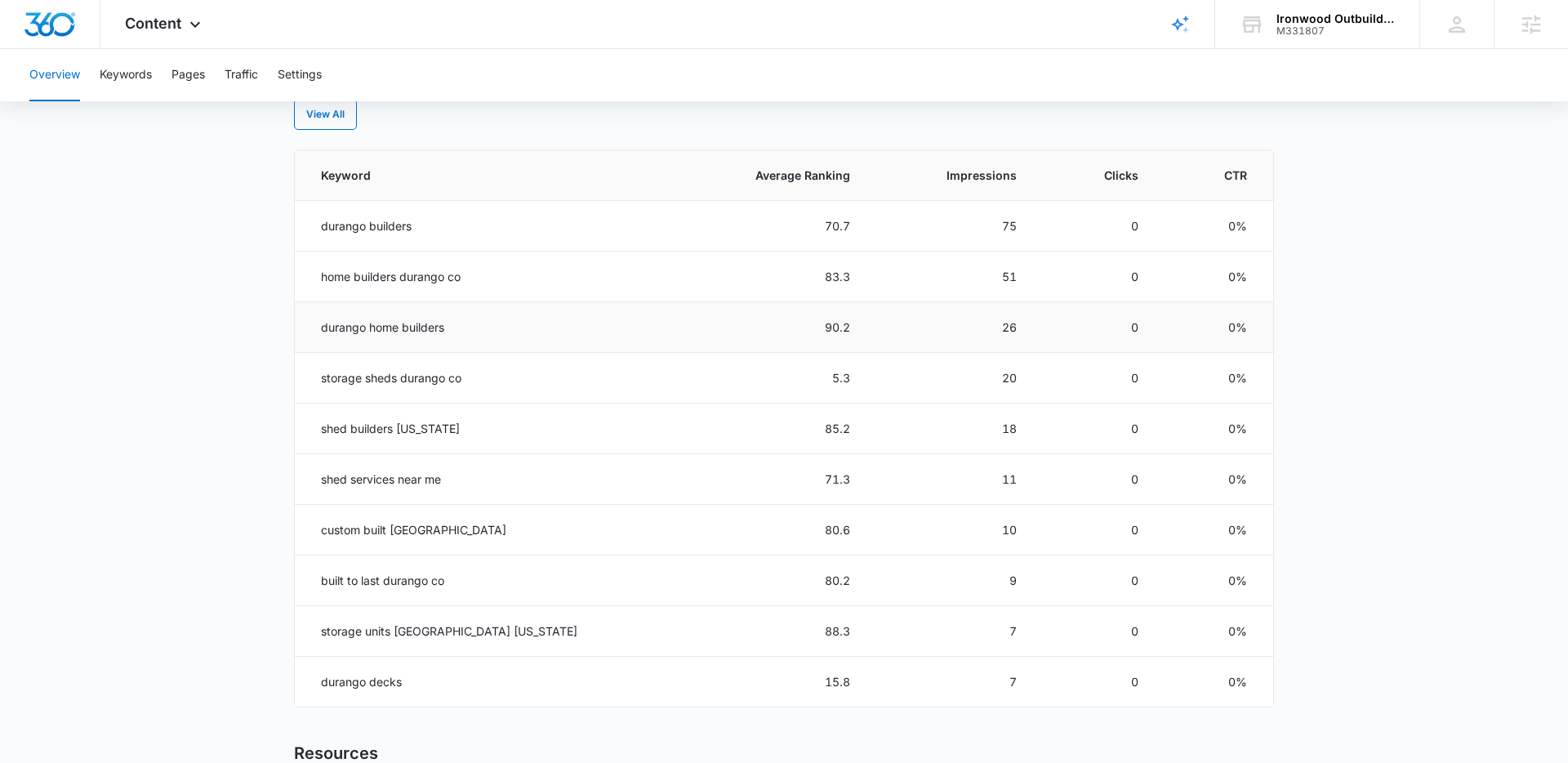
scroll to position [718, 0]
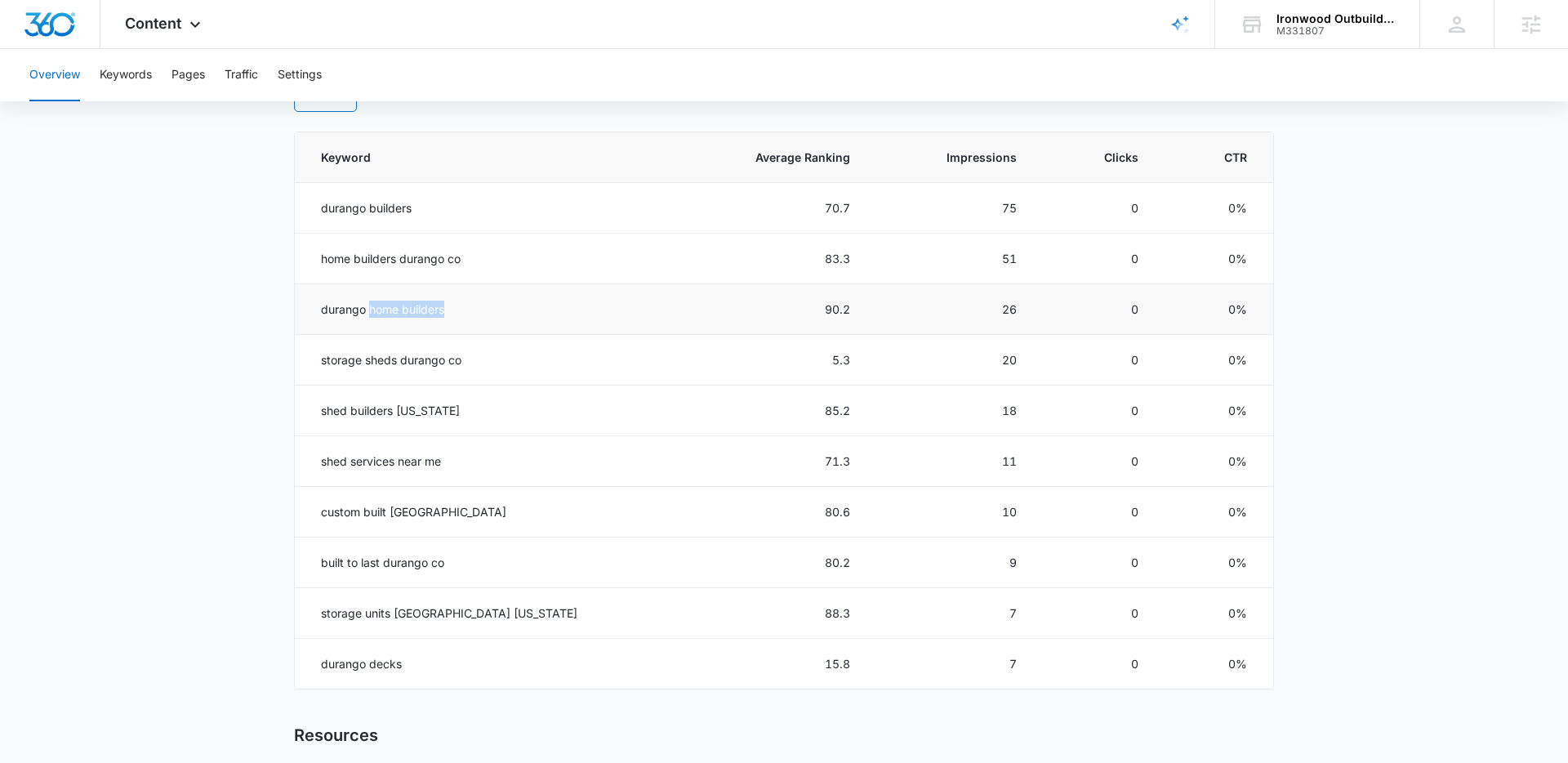
drag, startPoint x: 446, startPoint y: 311, endPoint x: 368, endPoint y: 309, distance: 78.0
click at [368, 309] on td "durango home builders" at bounding box center [484, 309] width 379 height 51
drag, startPoint x: 368, startPoint y: 309, endPoint x: 472, endPoint y: 308, distance: 104.0
click at [368, 309] on td "durango home builders" at bounding box center [484, 309] width 379 height 51
click at [749, 155] on span "Average Ranking" at bounding box center [783, 156] width 134 height 17
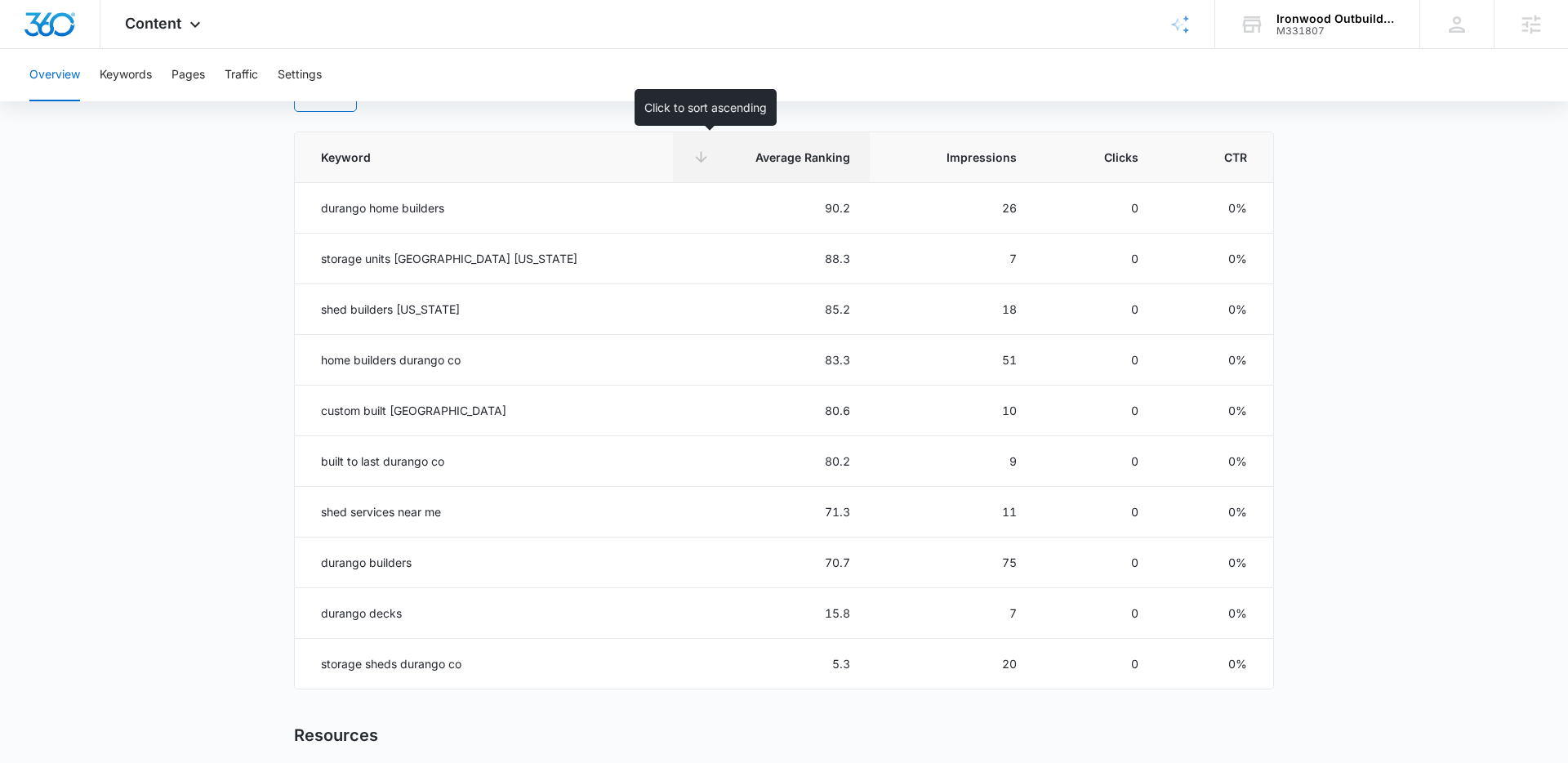
click at [765, 158] on span "Average Ranking" at bounding box center [783, 156] width 134 height 17
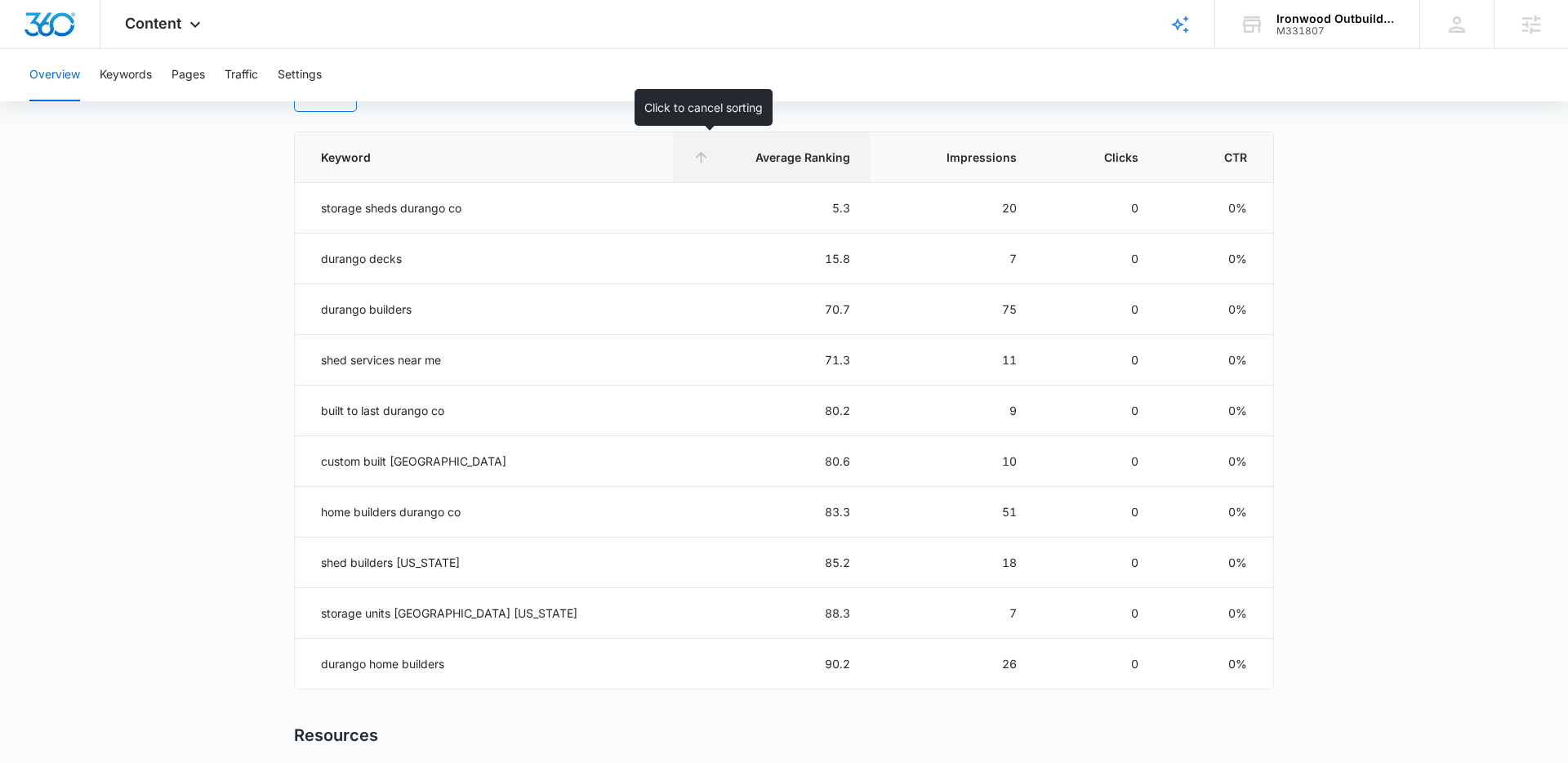
click at [765, 158] on span "Average Ranking" at bounding box center [783, 156] width 134 height 17
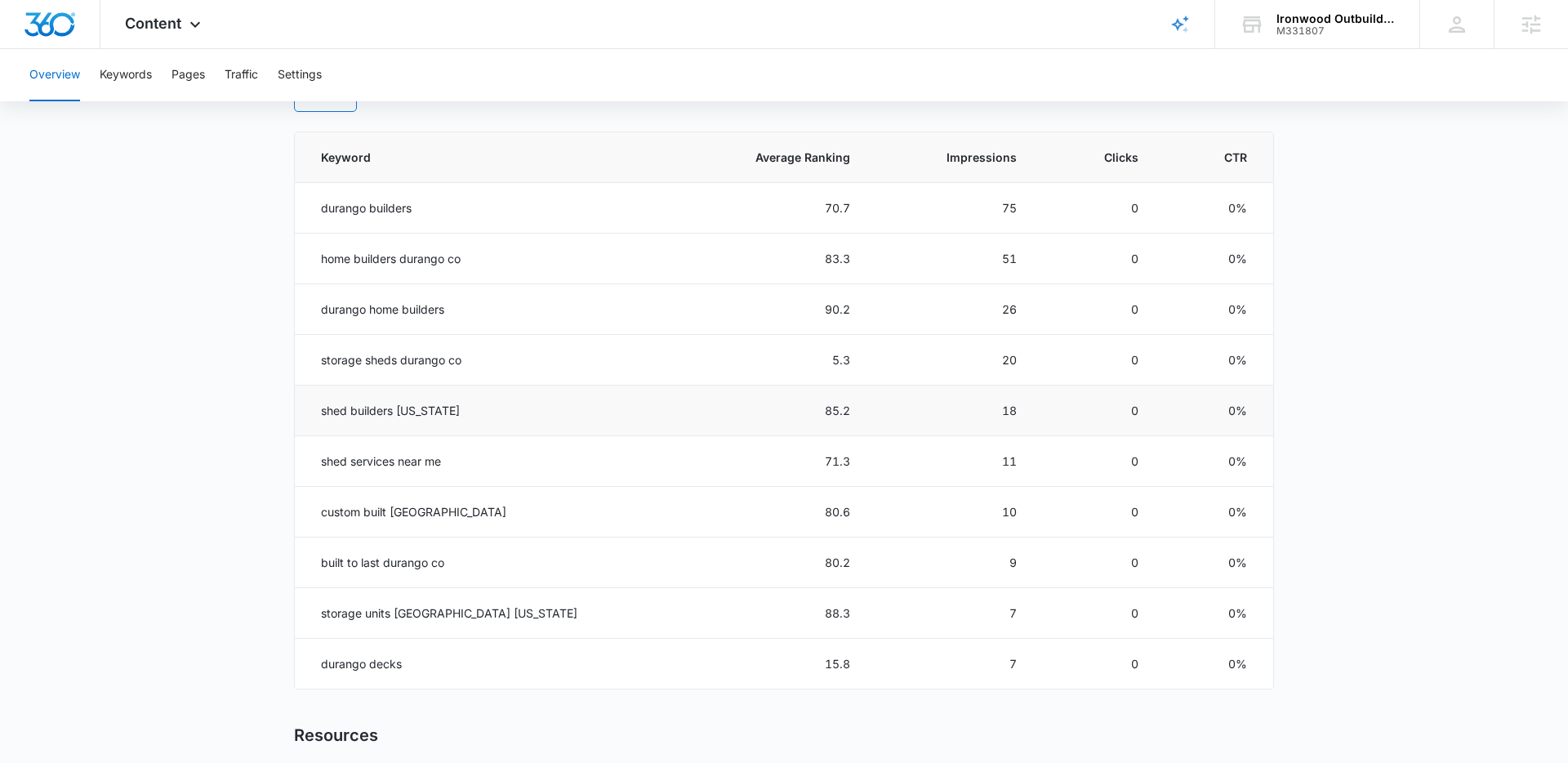
drag, startPoint x: 471, startPoint y: 424, endPoint x: 459, endPoint y: 420, distance: 12.6
click at [471, 424] on td "shed builders colorado" at bounding box center [484, 411] width 379 height 51
drag, startPoint x: 446, startPoint y: 409, endPoint x: 365, endPoint y: 409, distance: 81.0
click at [365, 409] on td "shed builders colorado" at bounding box center [484, 411] width 379 height 51
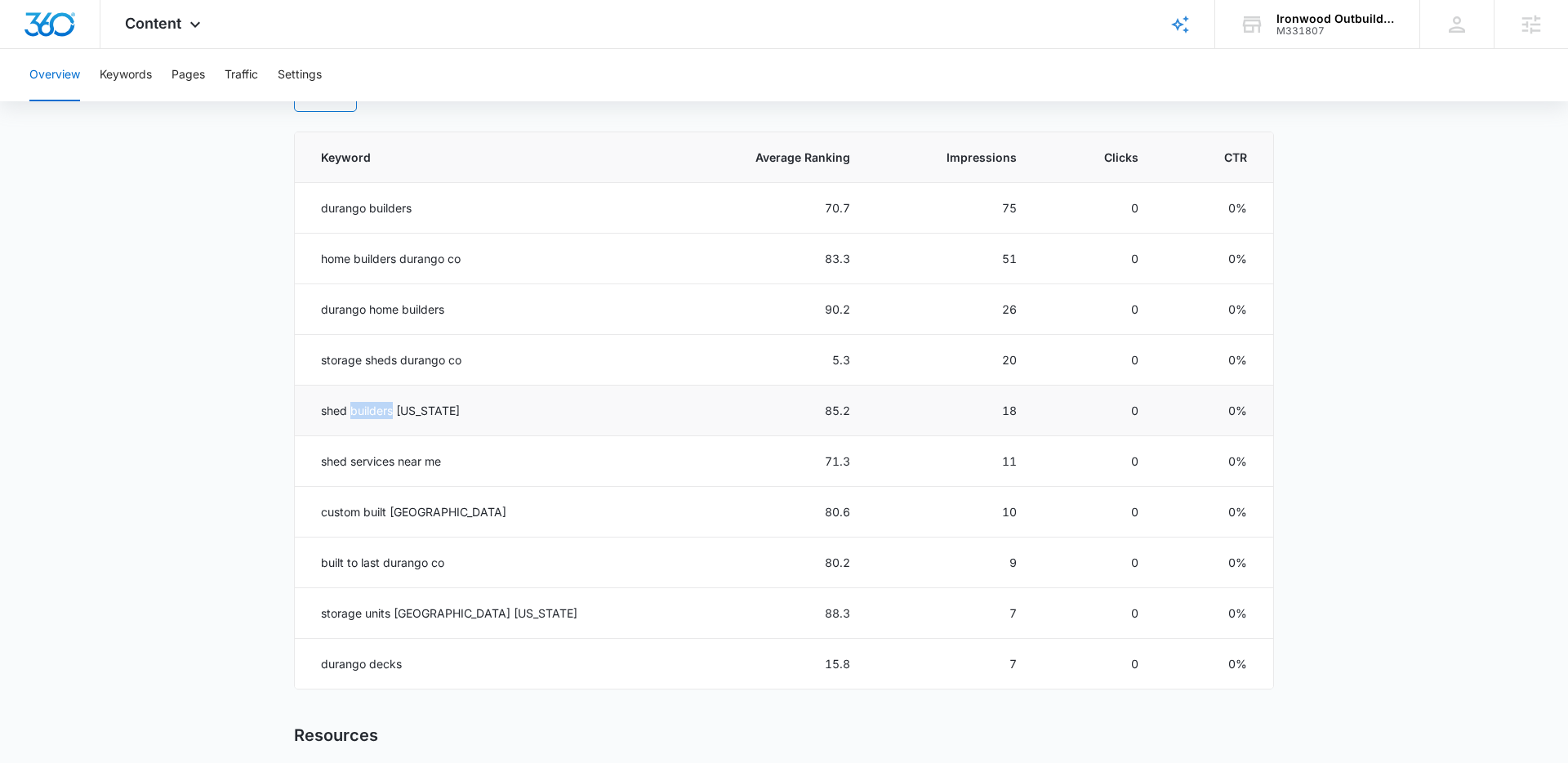
click at [365, 409] on td "shed builders colorado" at bounding box center [484, 411] width 379 height 51
click at [355, 441] on td "shed services near me" at bounding box center [484, 462] width 379 height 51
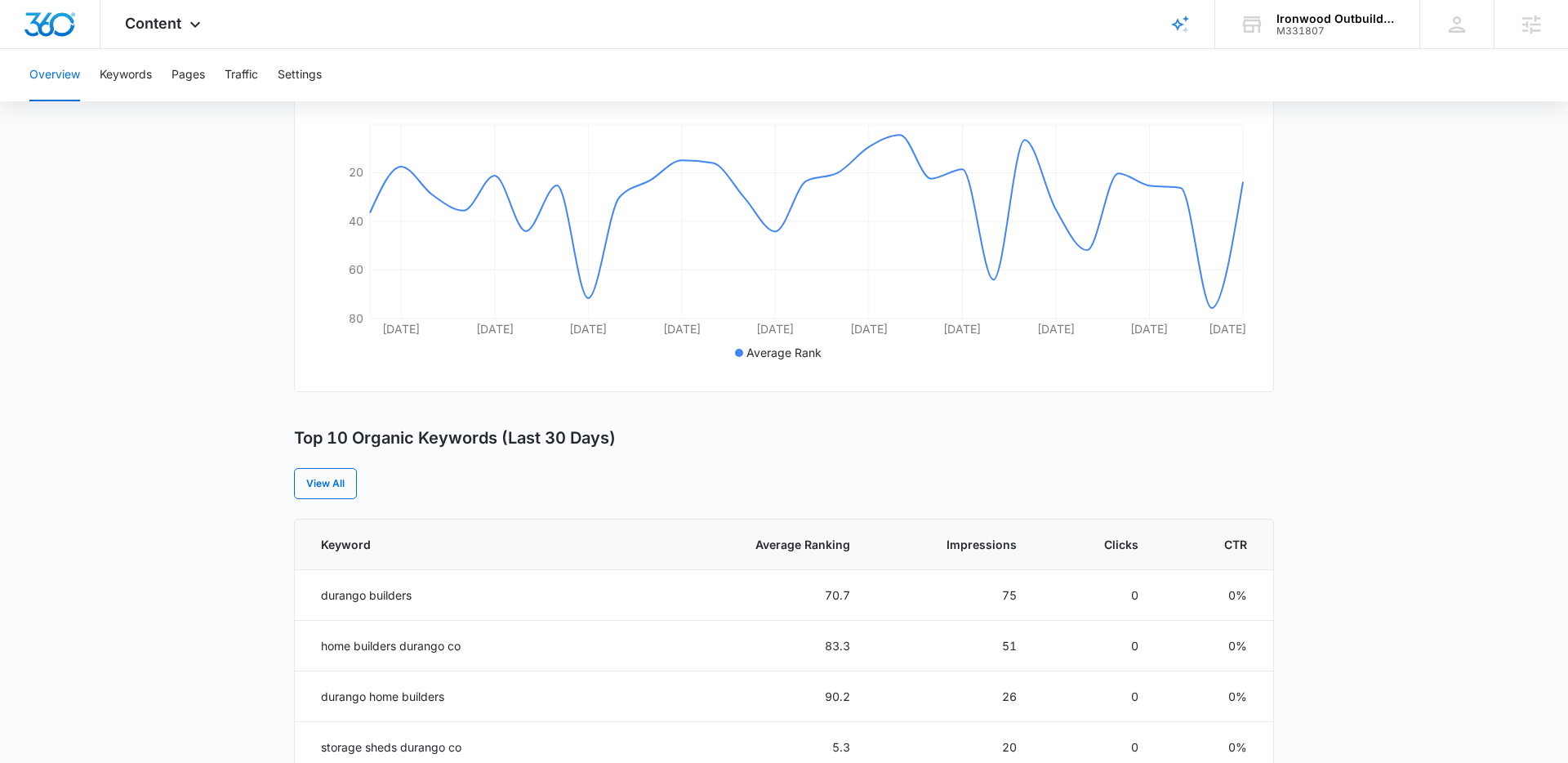
scroll to position [327, 0]
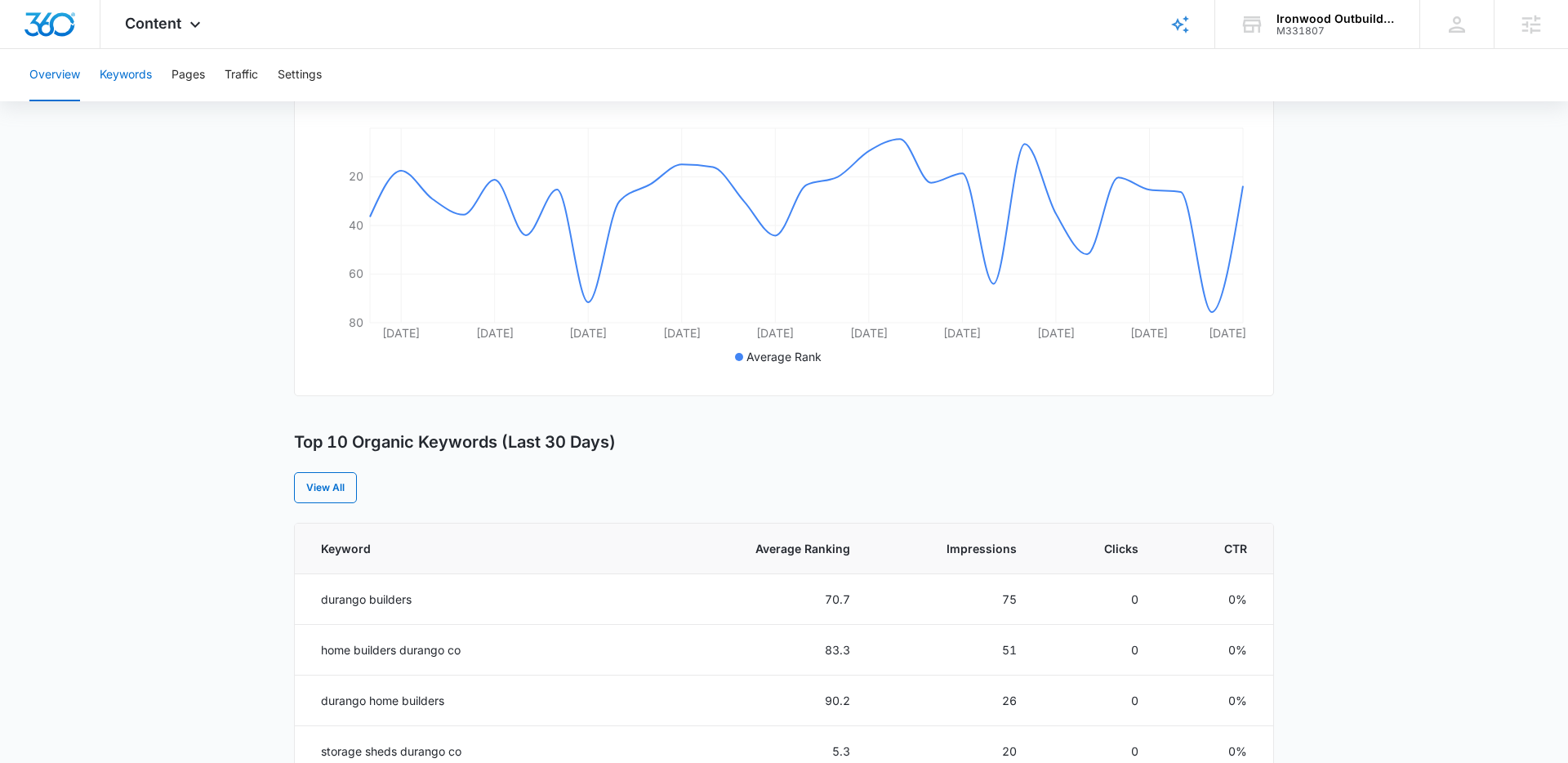
click at [121, 74] on button "Keywords" at bounding box center [126, 75] width 53 height 53
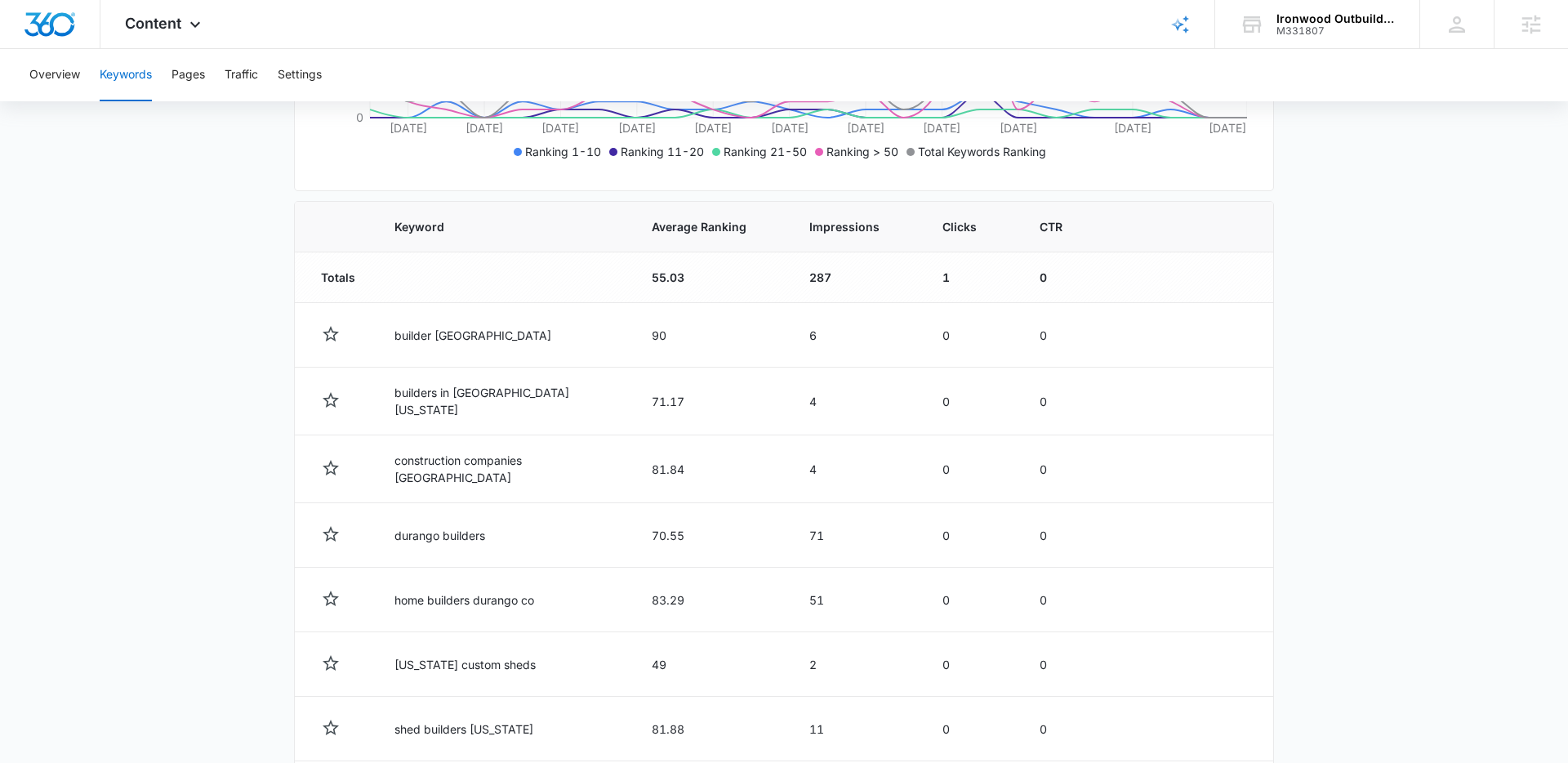
scroll to position [519, 0]
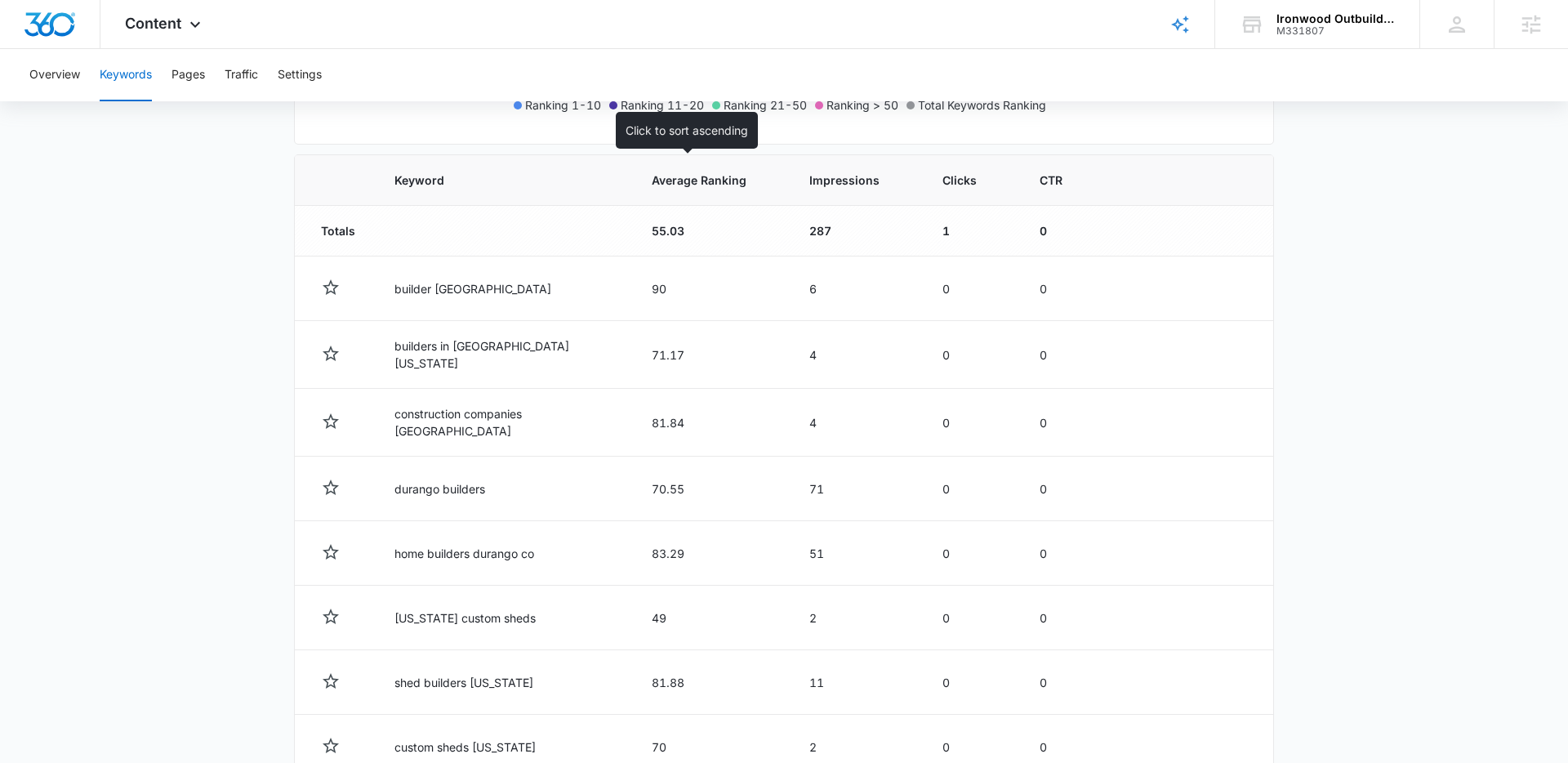
click at [656, 187] on span "Average Ranking" at bounding box center [699, 180] width 95 height 17
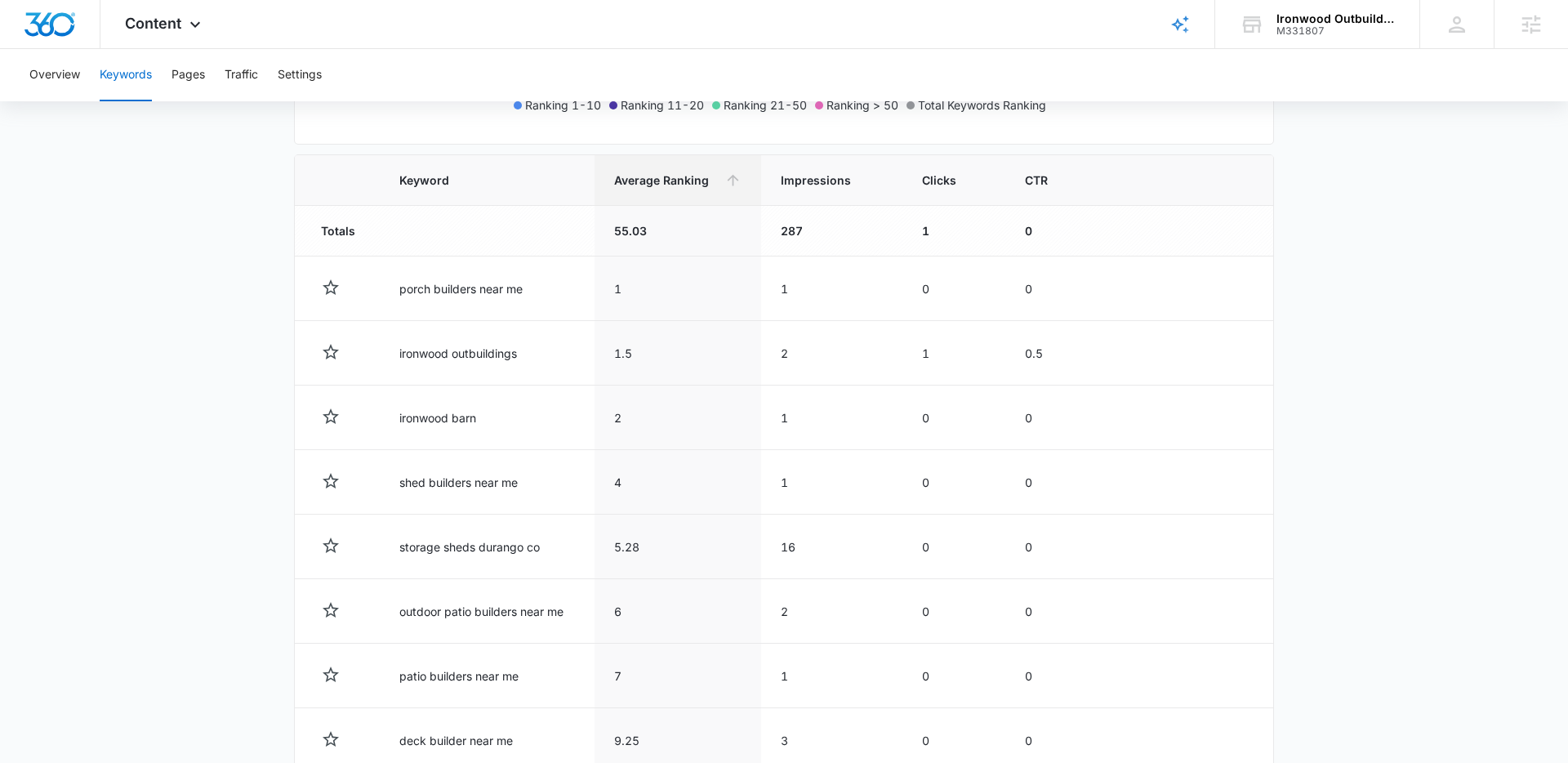
click at [213, 407] on main "Keywords Keywords are words used for search engine optimization (SEO). This rep…" at bounding box center [784, 314] width 1568 height 1358
click at [724, 190] on th "Average Ranking" at bounding box center [678, 180] width 167 height 51
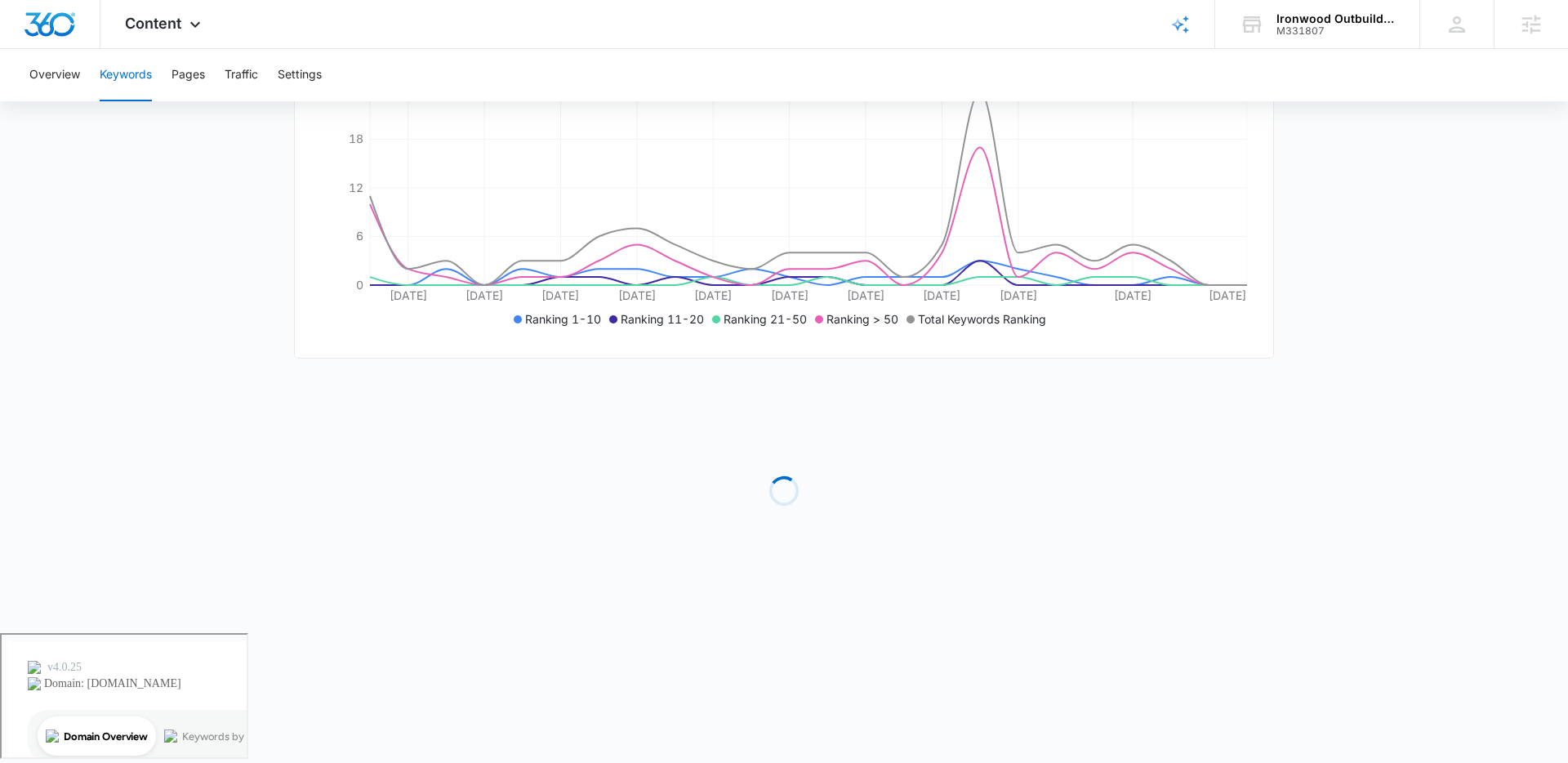
scroll to position [175, 0]
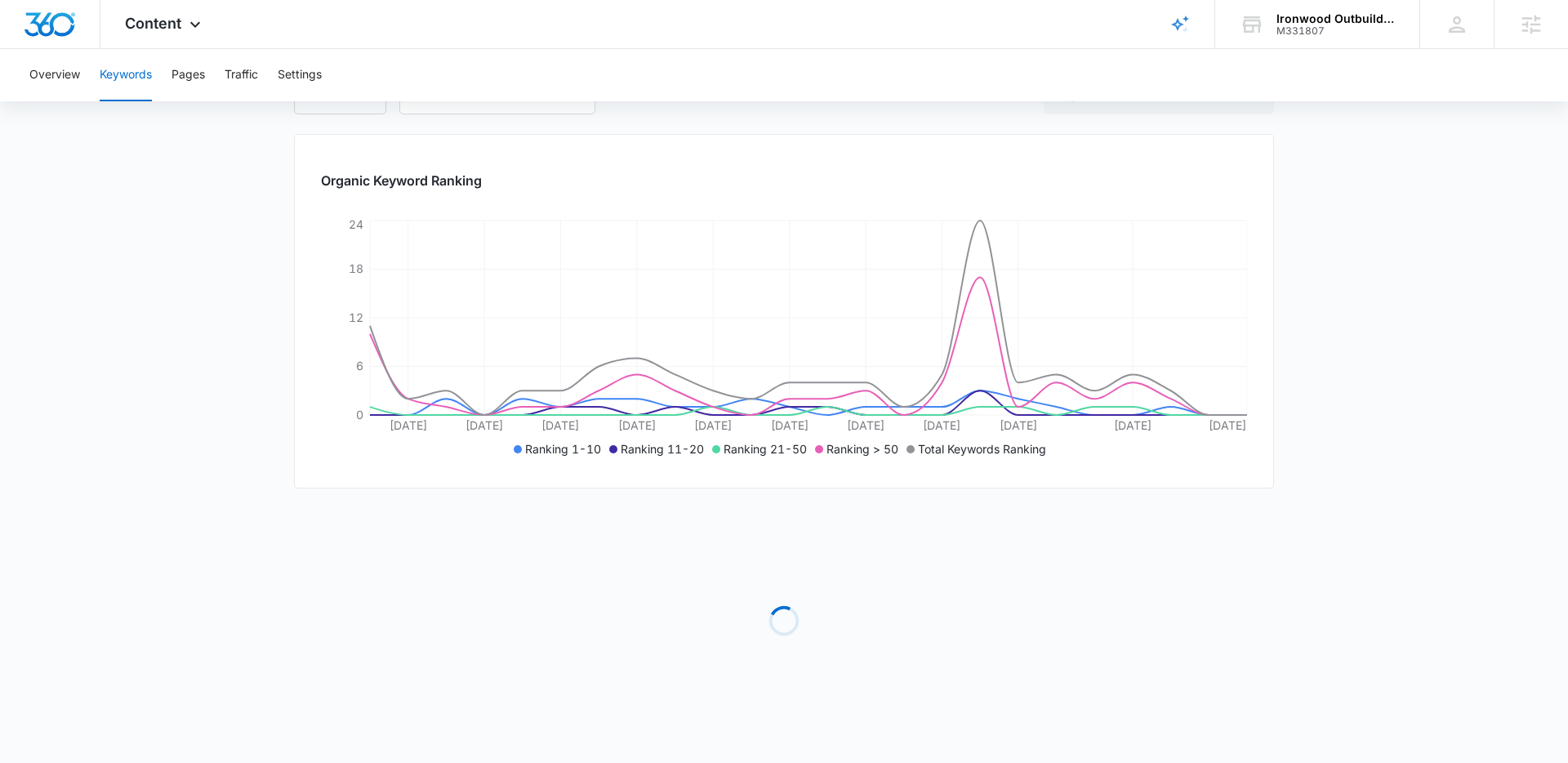
click at [179, 371] on main "Keywords Keywords are words used for search engine optimization (SEO). This rep…" at bounding box center [784, 371] width 1568 height 784
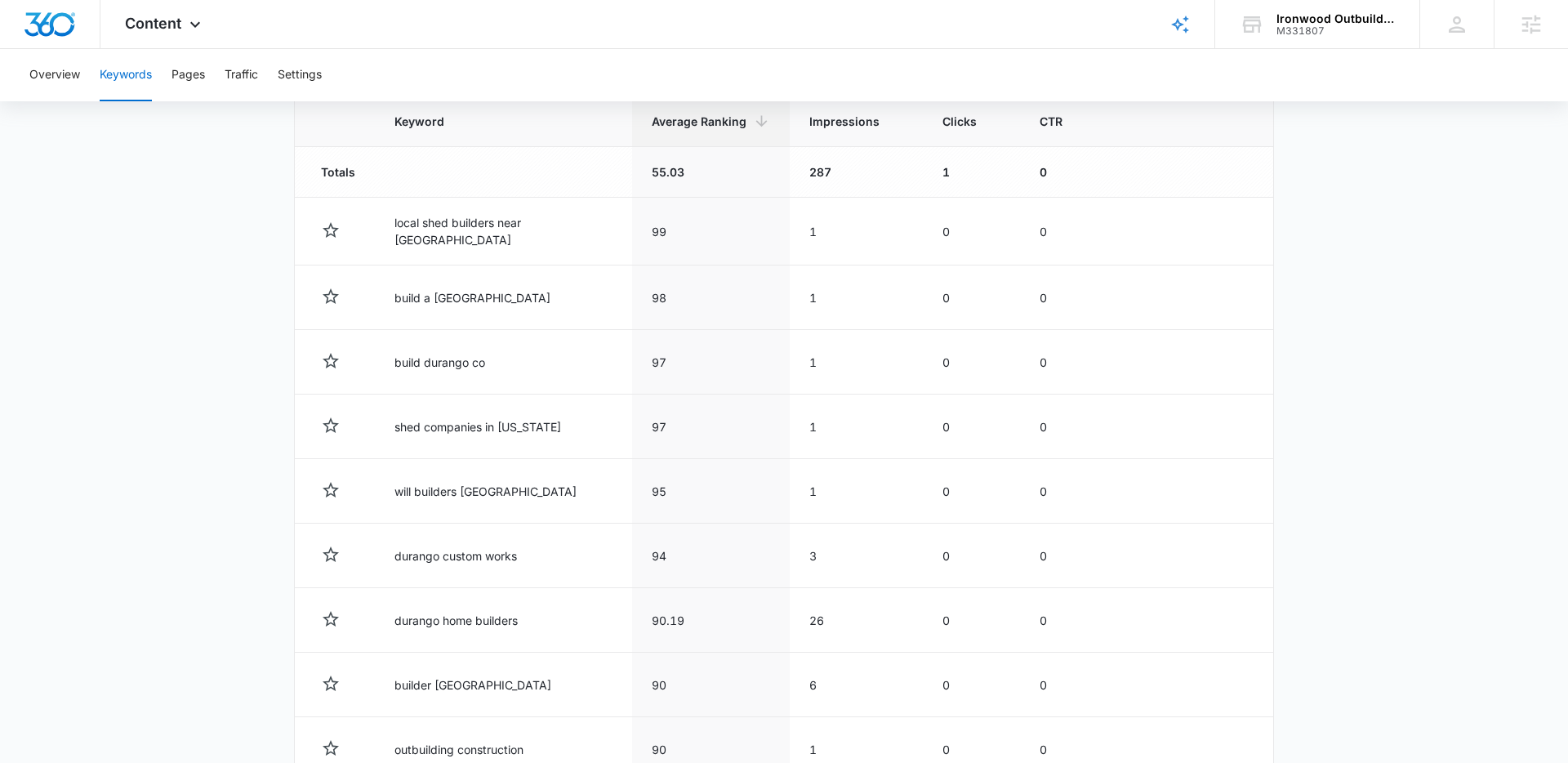
scroll to position [557, 0]
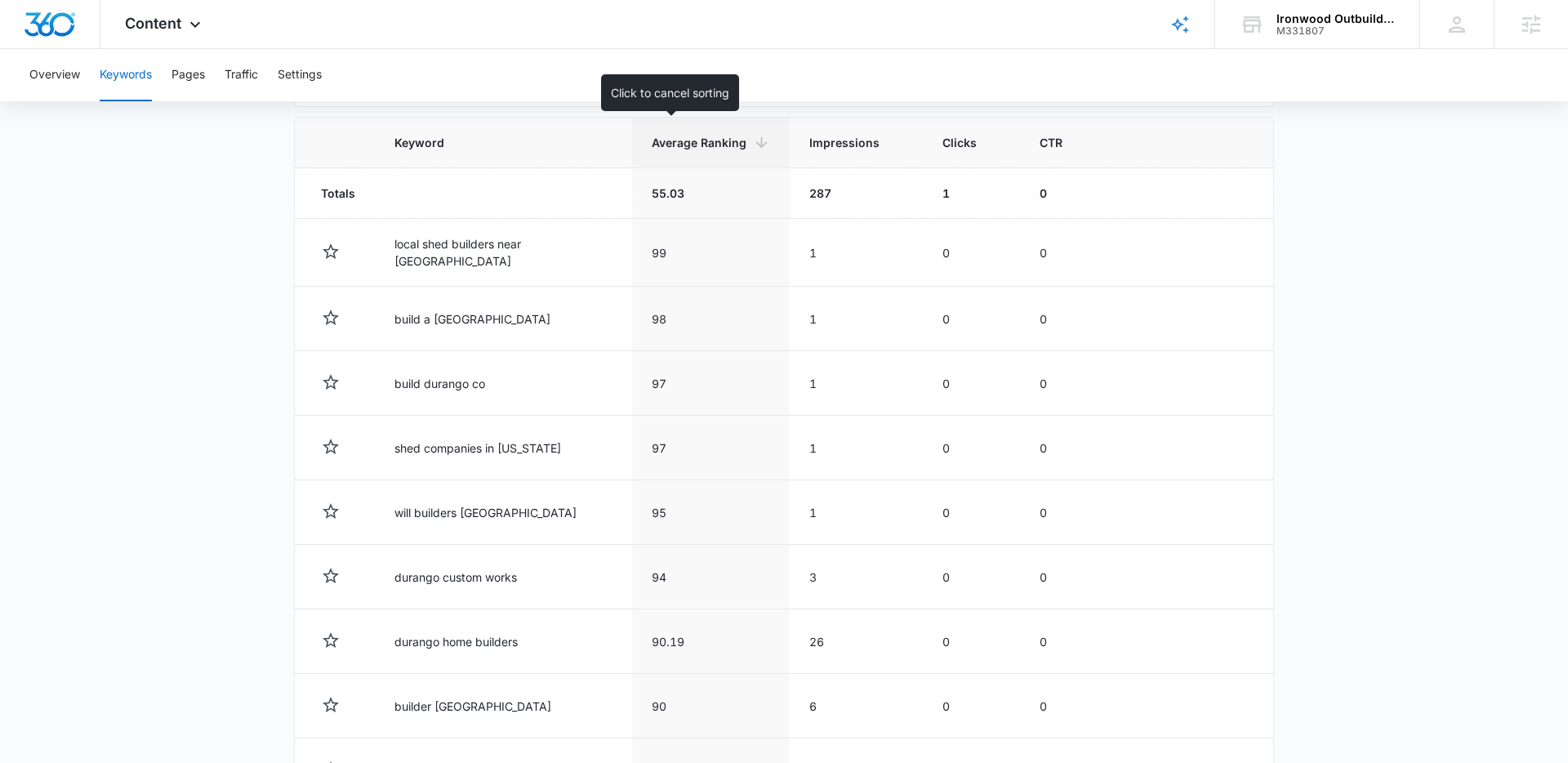
click at [753, 148] on icon at bounding box center [761, 142] width 17 height 17
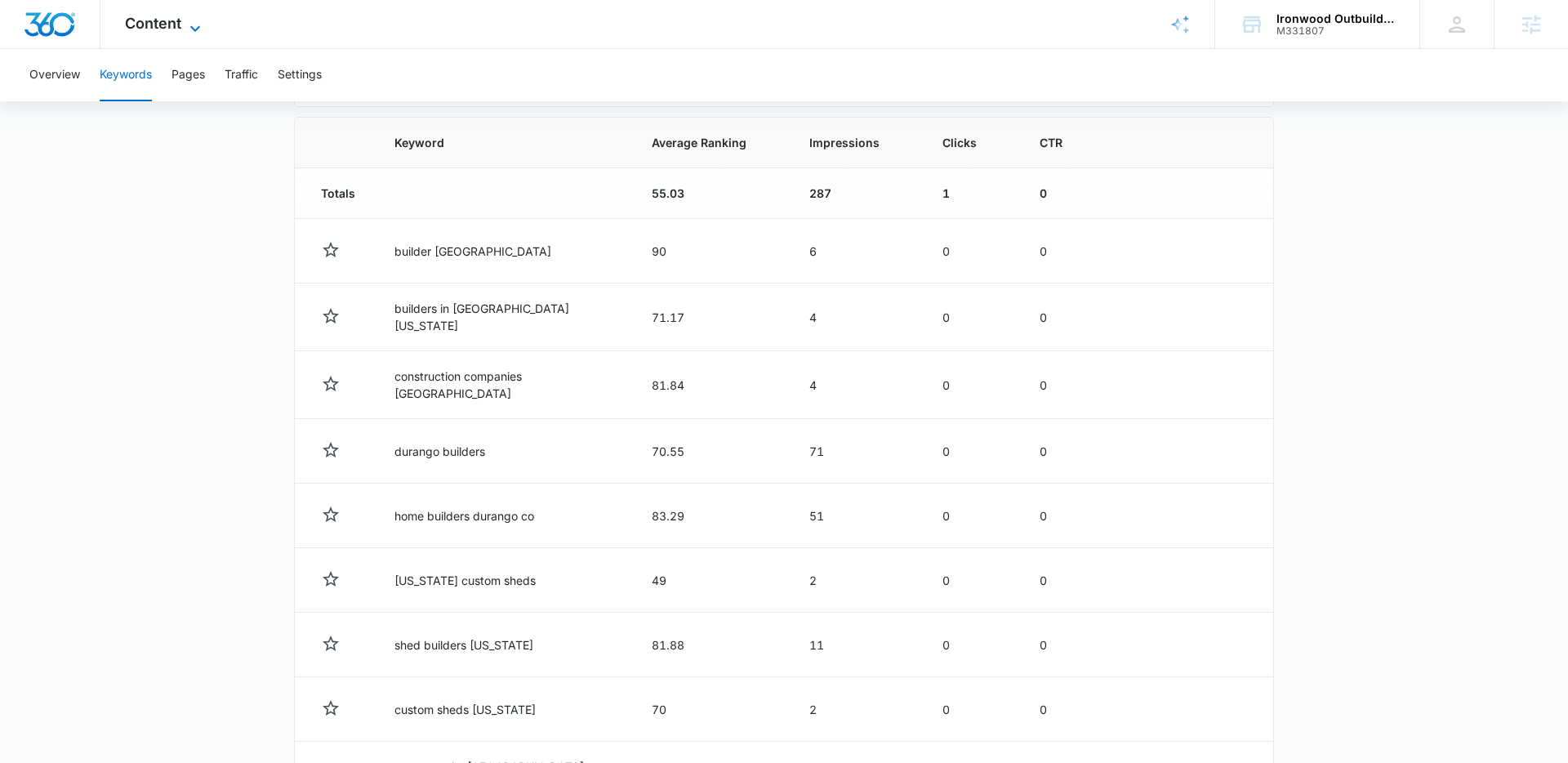
click at [191, 29] on icon at bounding box center [196, 29] width 20 height 20
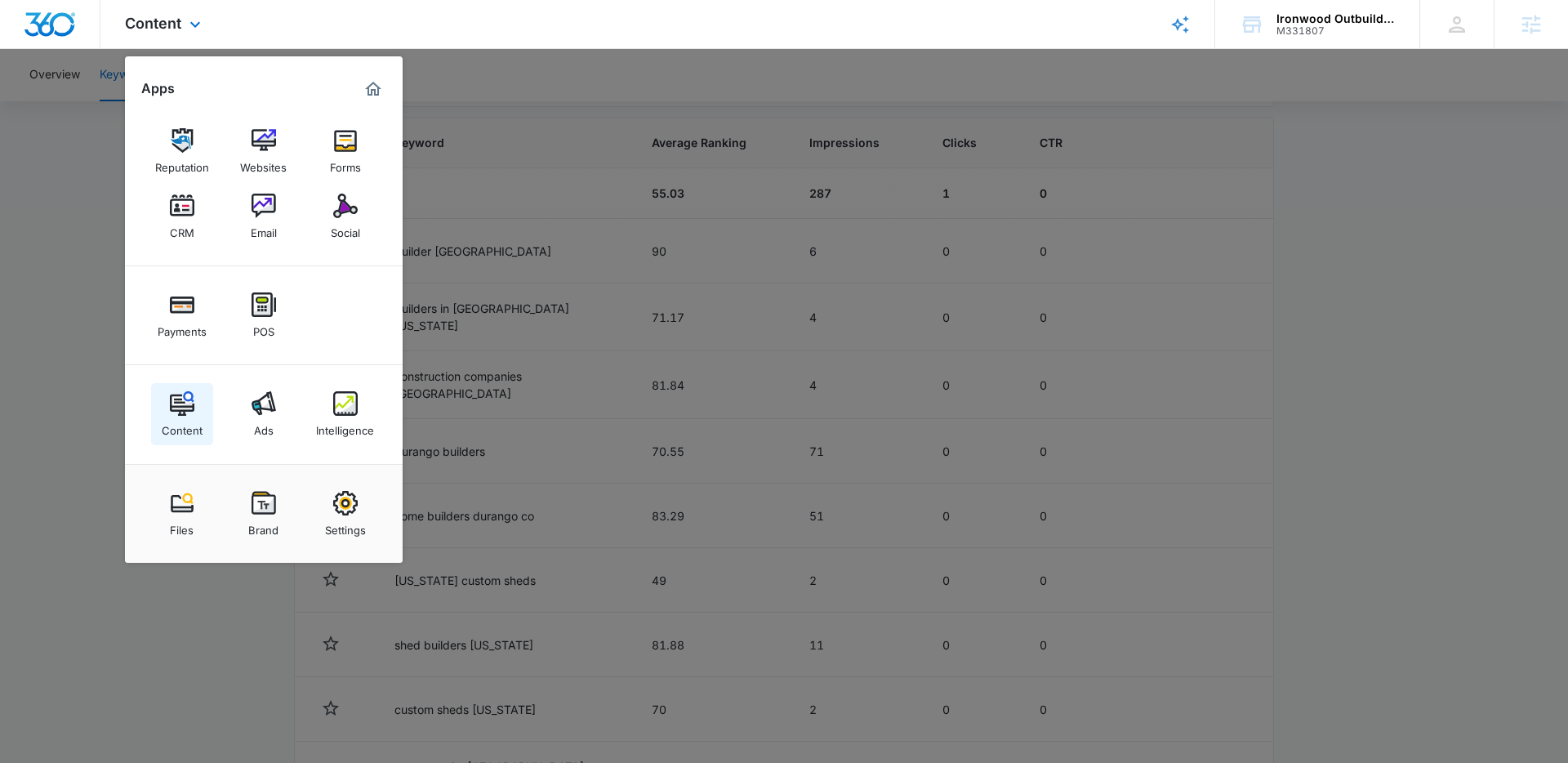
click at [185, 414] on img at bounding box center [181, 403] width 24 height 24
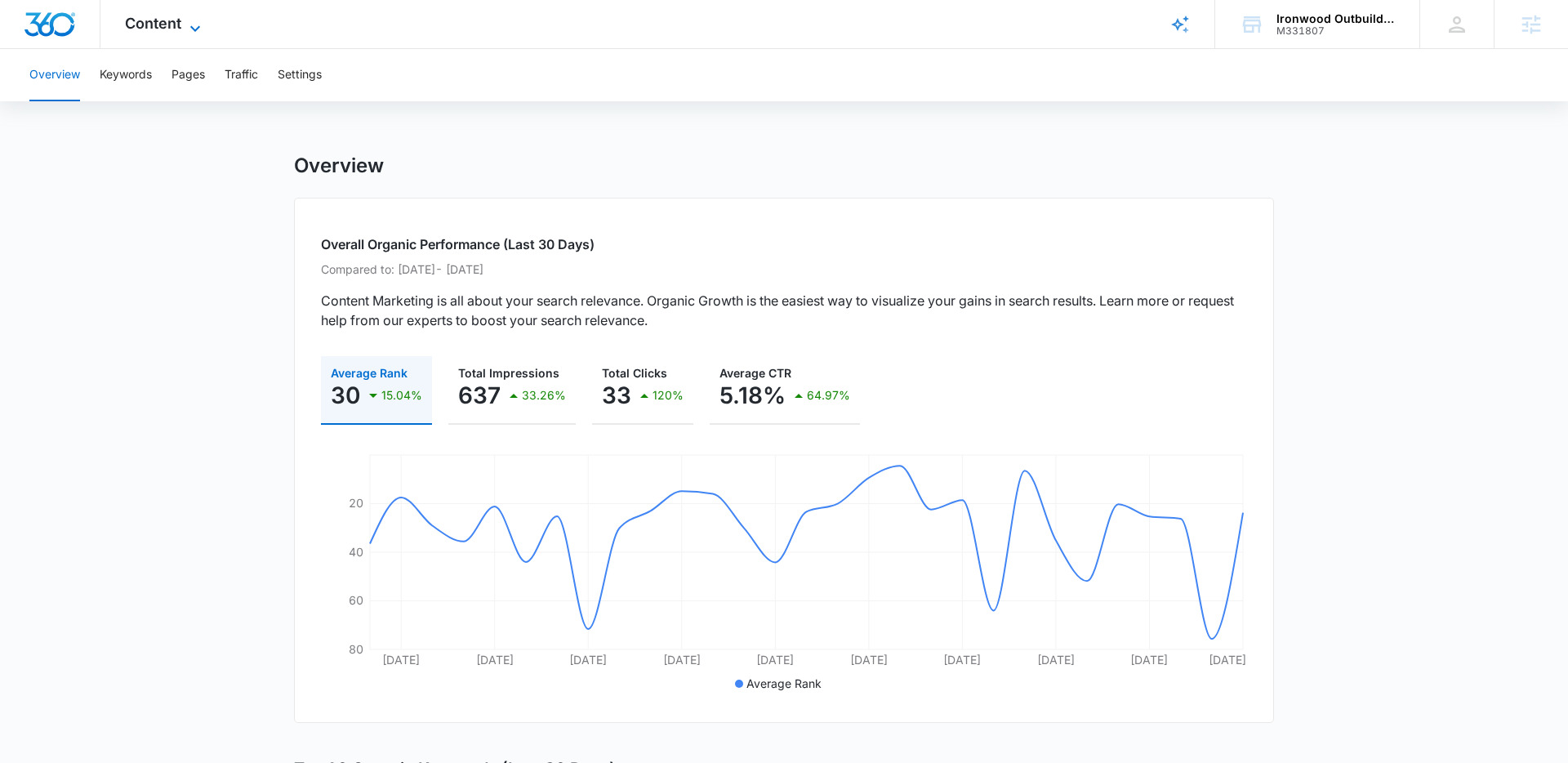
click at [196, 21] on icon at bounding box center [196, 29] width 20 height 20
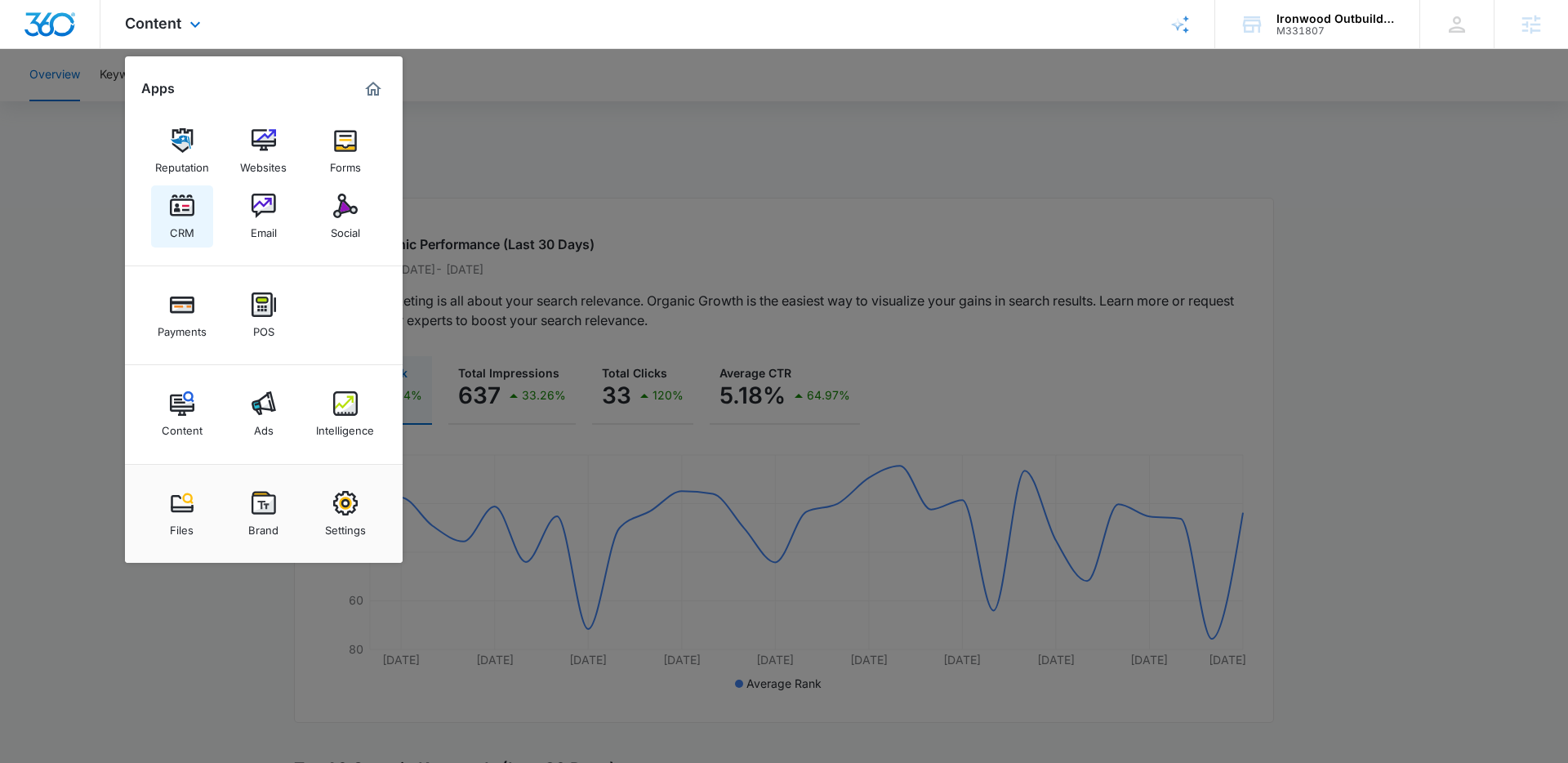
click at [184, 213] on img at bounding box center [181, 205] width 24 height 24
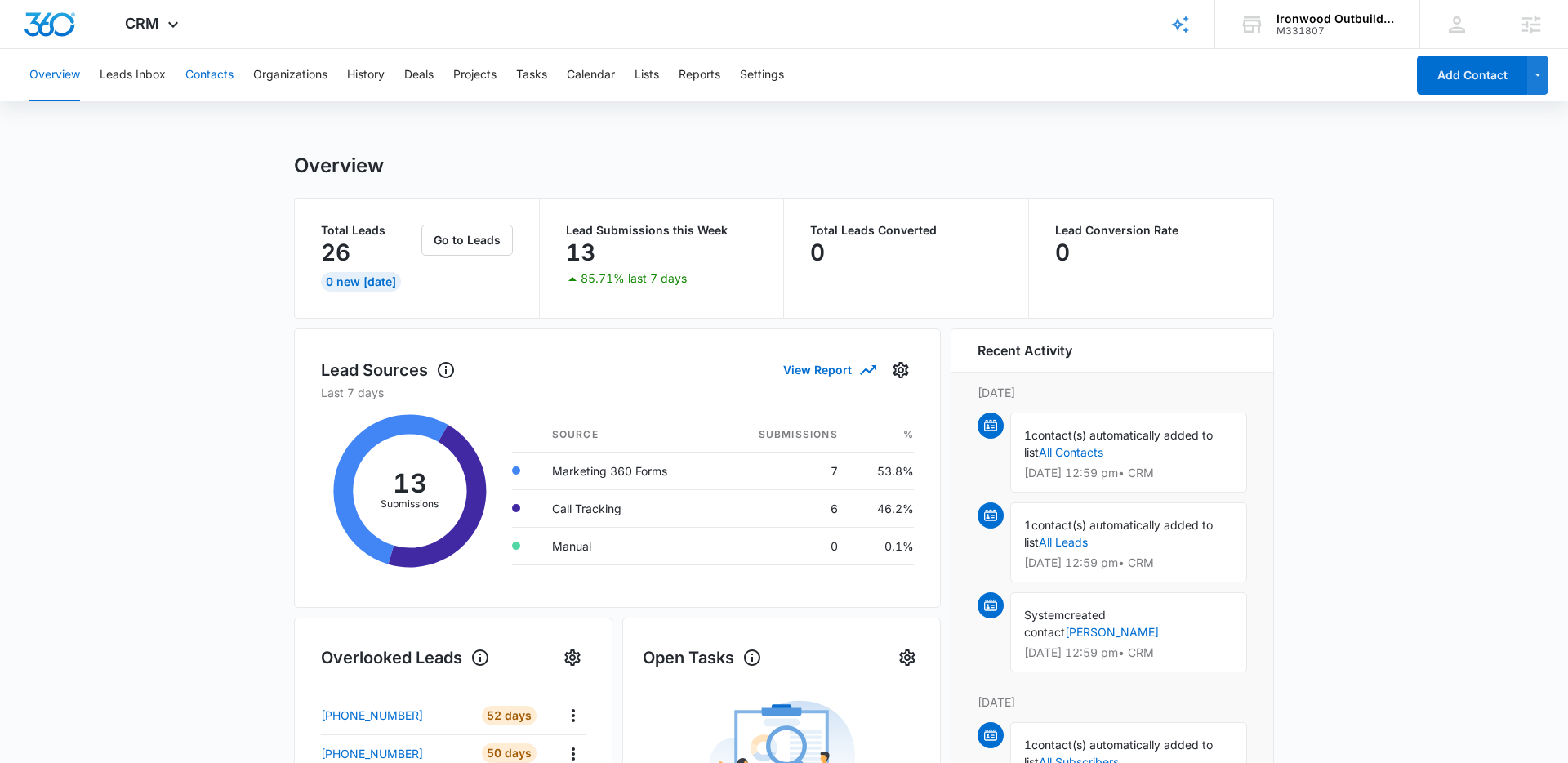
click at [199, 77] on button "Contacts" at bounding box center [210, 75] width 48 height 53
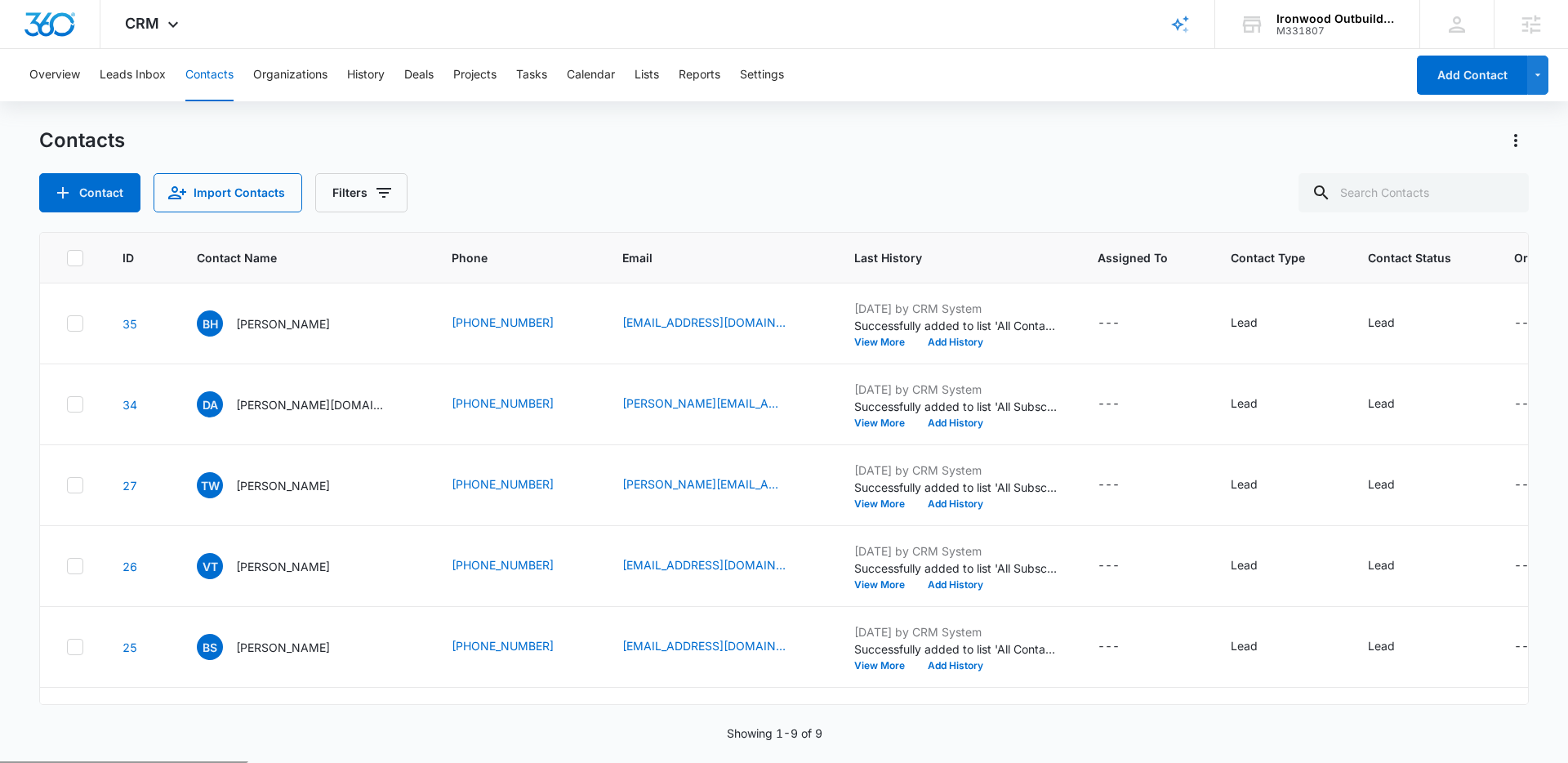
click at [563, 166] on div "Contacts Contact Import Contacts Filters" at bounding box center [784, 170] width 1490 height 85
click at [757, 180] on div "Contact Import Contacts Filters" at bounding box center [784, 193] width 1490 height 39
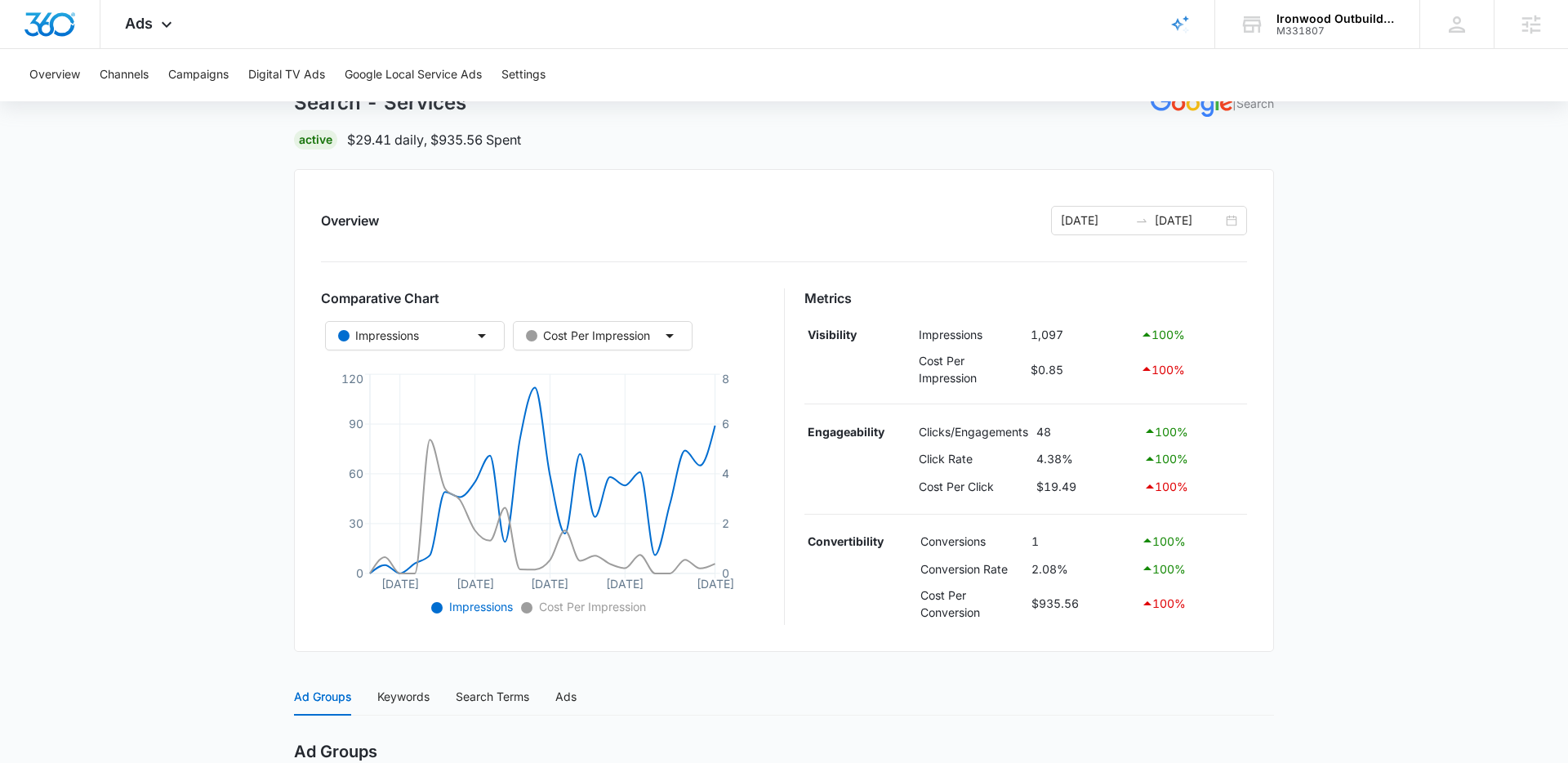
scroll to position [43, 0]
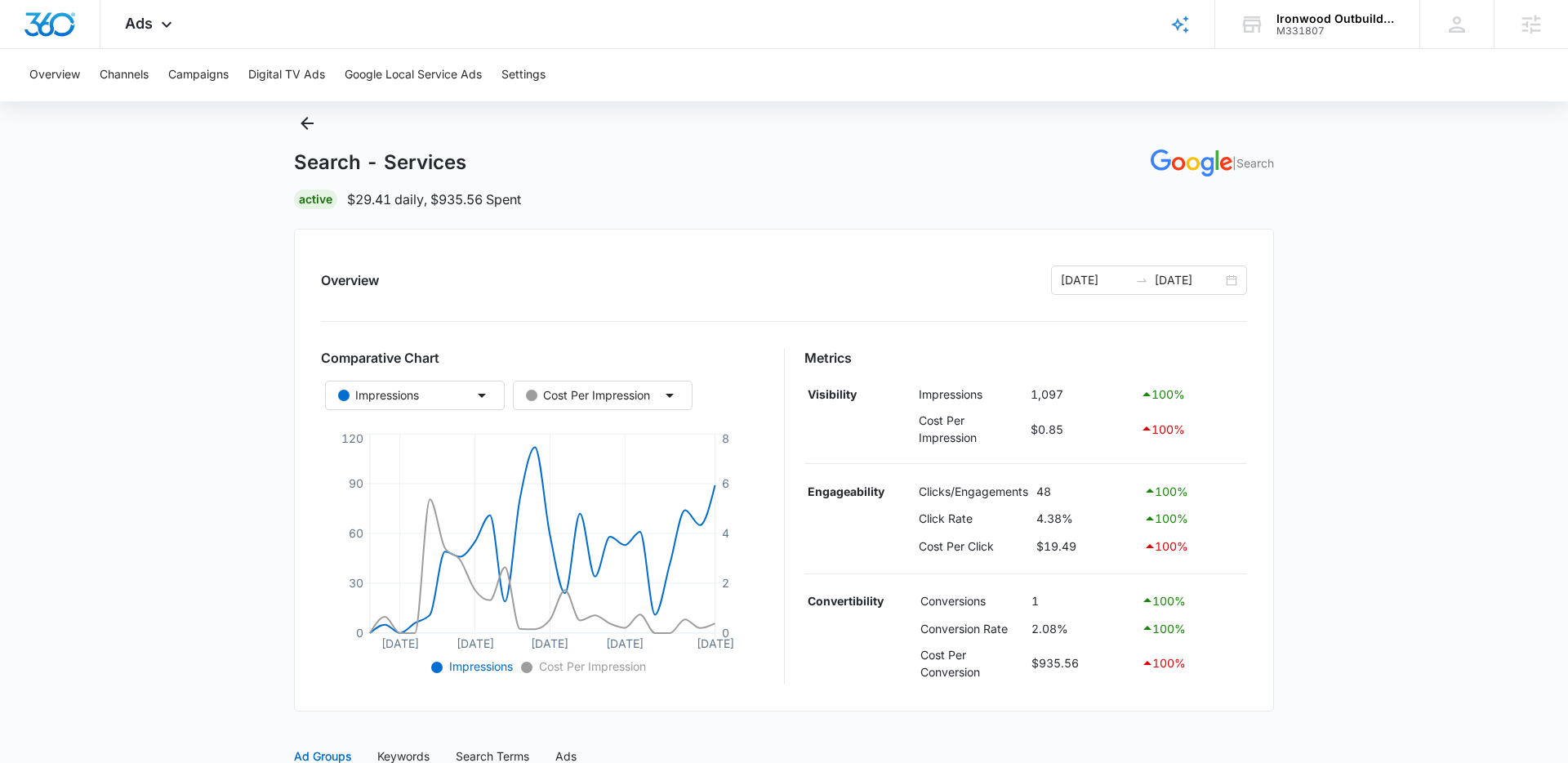
click at [166, 166] on main "Search - Services | Search Active $29.41 daily , $935.56 Spent Overview 07/21/2…" at bounding box center [784, 637] width 1568 height 1053
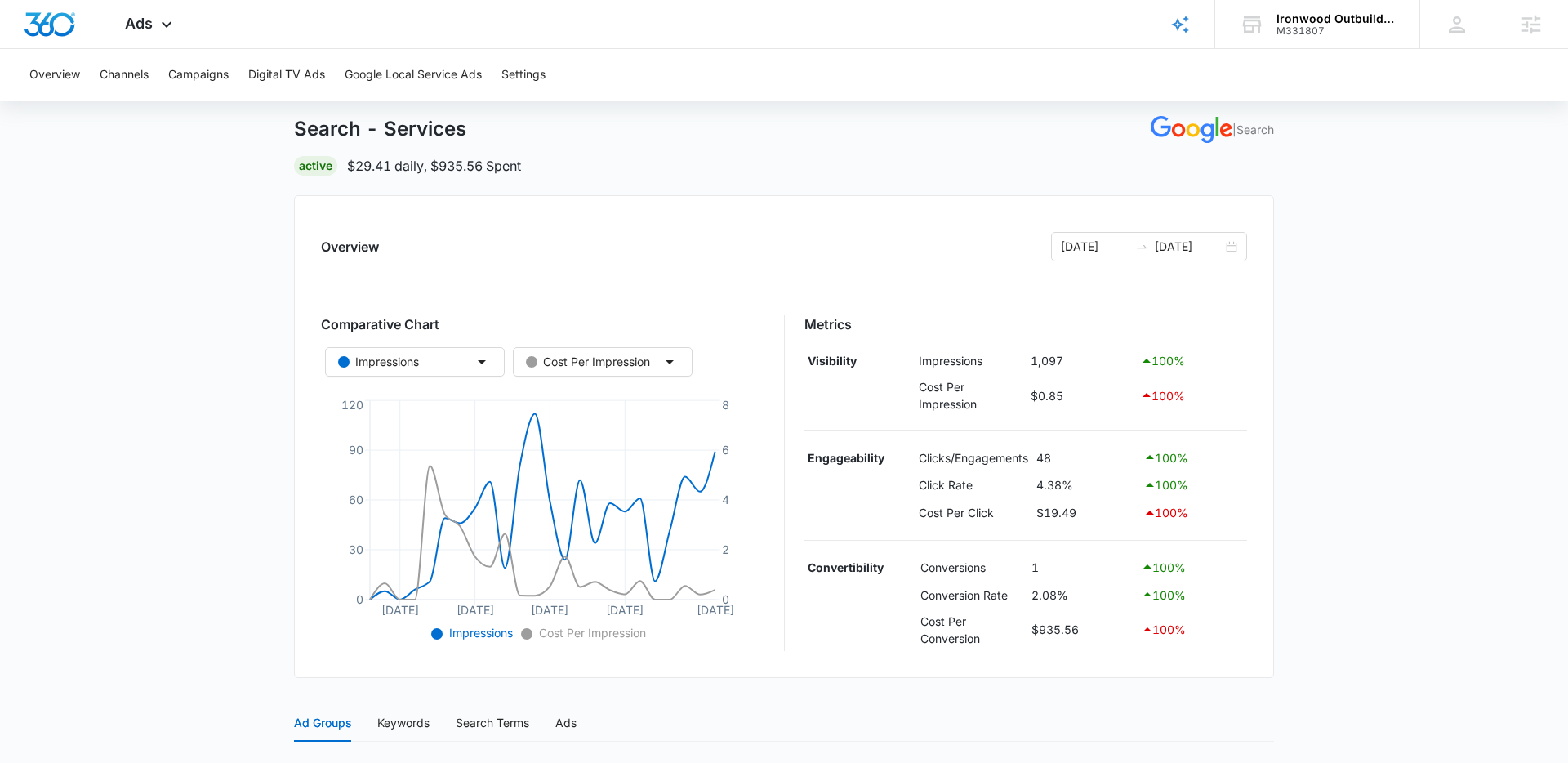
scroll to position [82, 0]
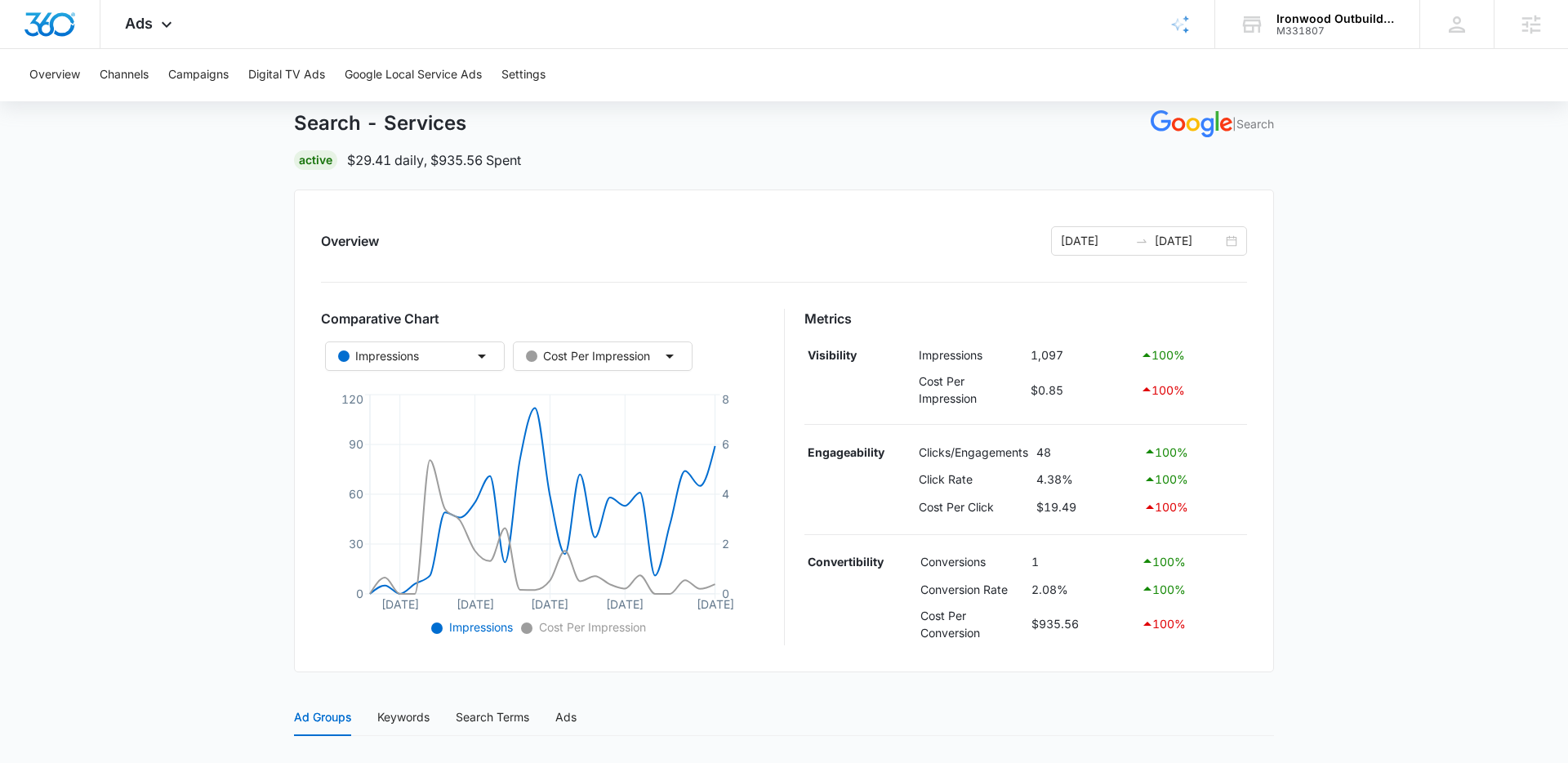
click at [1377, 255] on main "Search - Services | Search Active $29.41 daily , $935.56 Spent Overview 07/21/2…" at bounding box center [784, 598] width 1568 height 1053
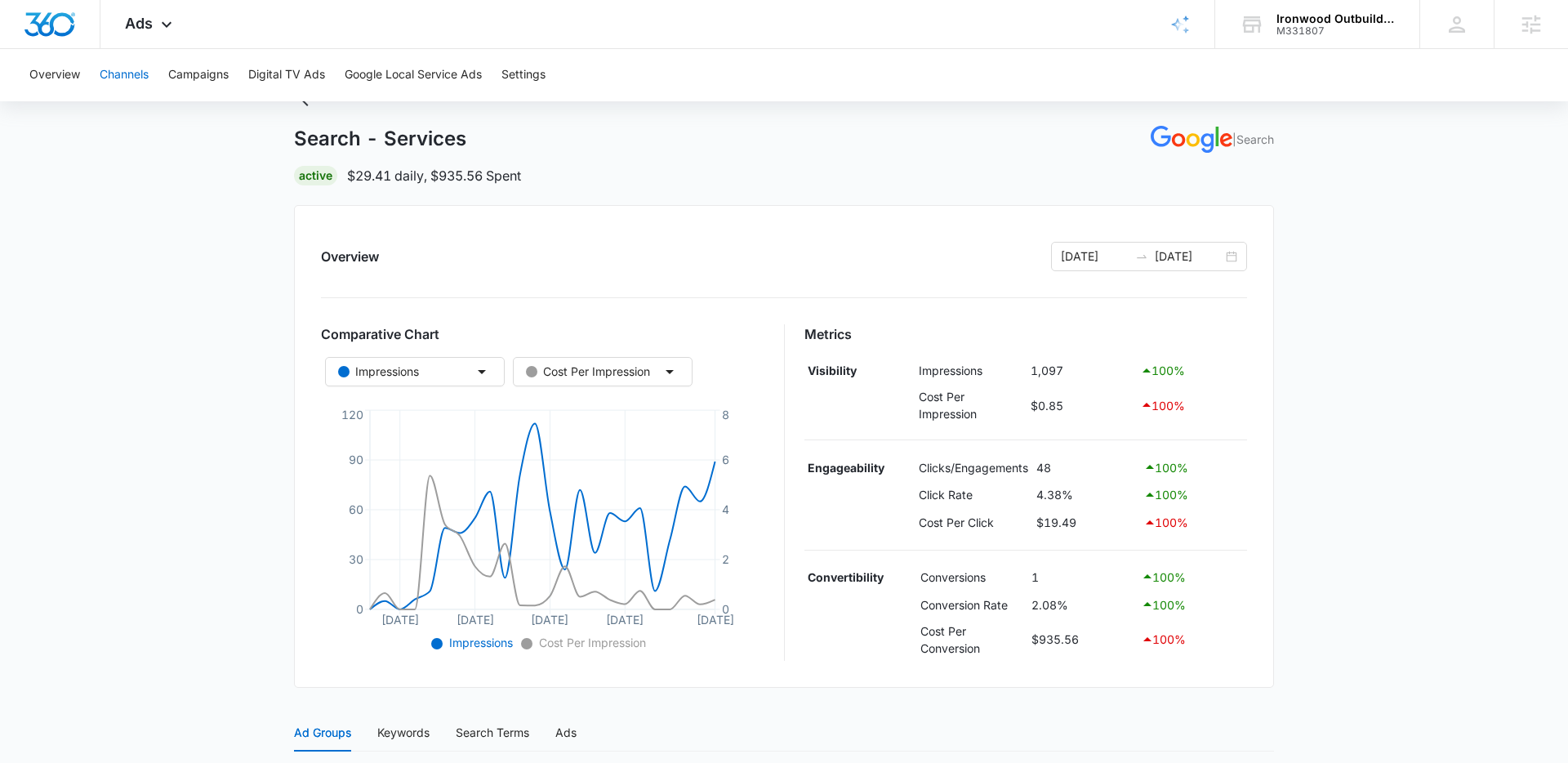
scroll to position [61, 0]
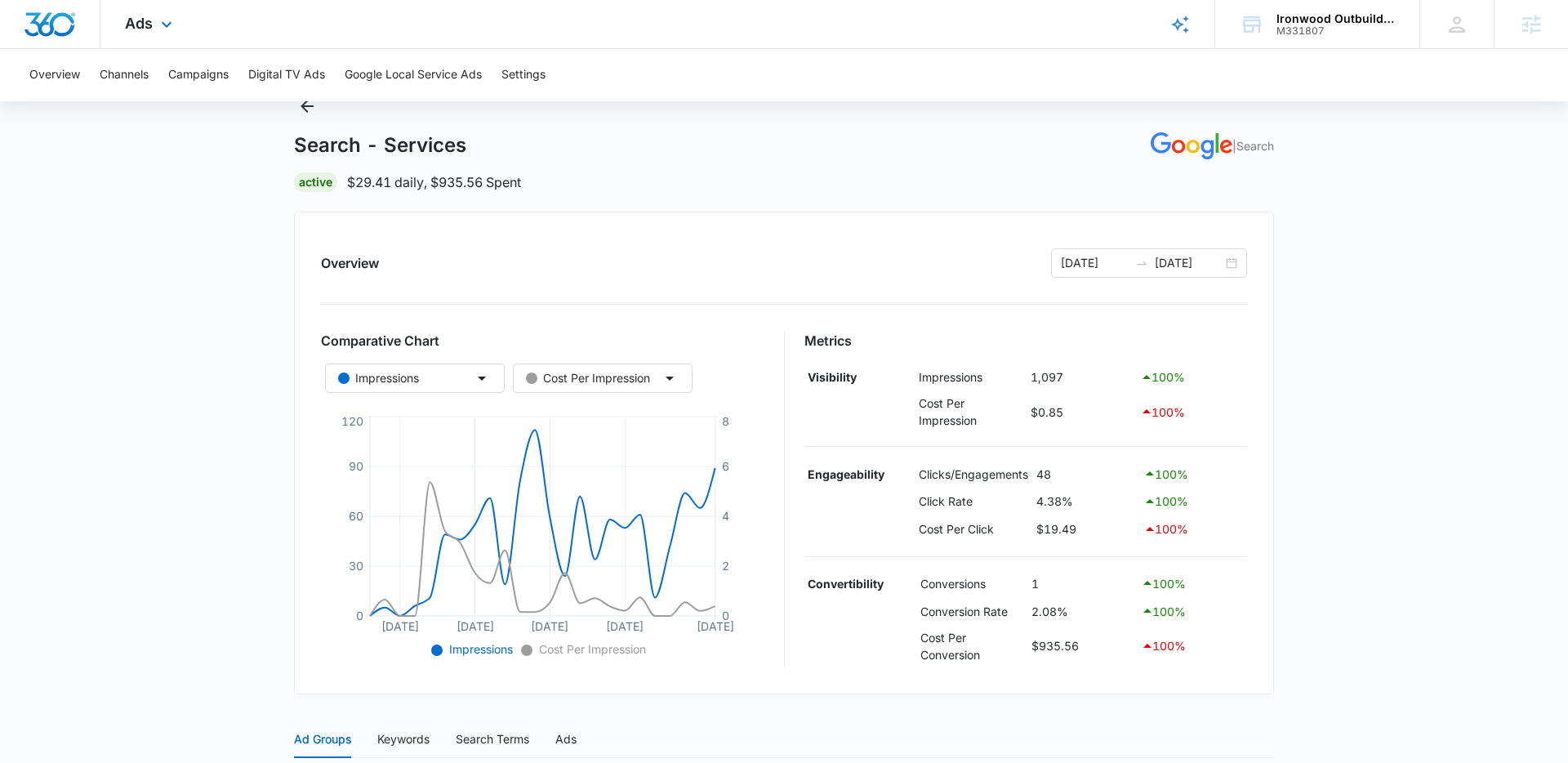
click at [59, 23] on img "Dashboard" at bounding box center [50, 24] width 53 height 24
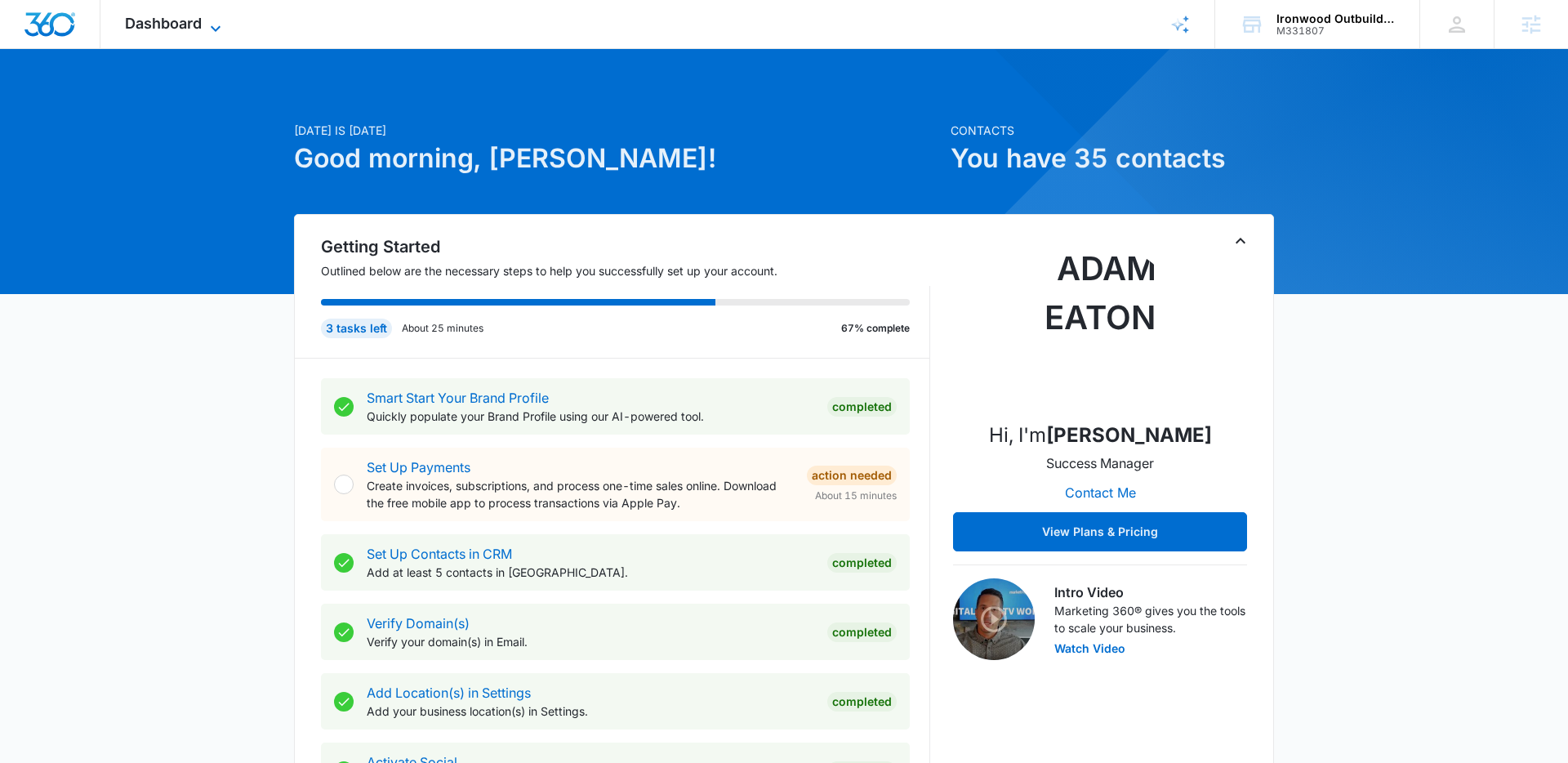
click at [222, 34] on icon at bounding box center [216, 29] width 20 height 20
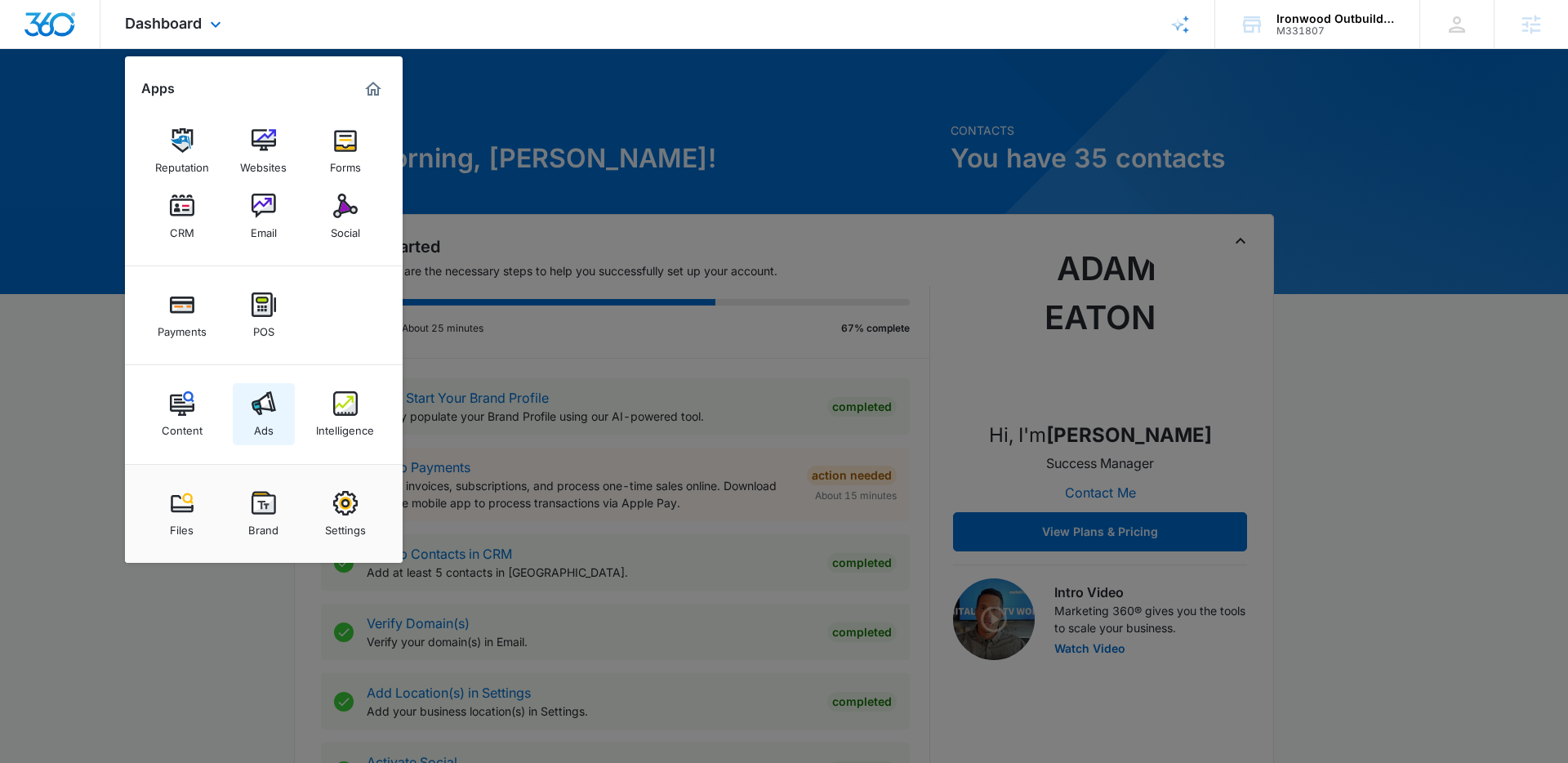
click at [265, 407] on img at bounding box center [263, 403] width 24 height 24
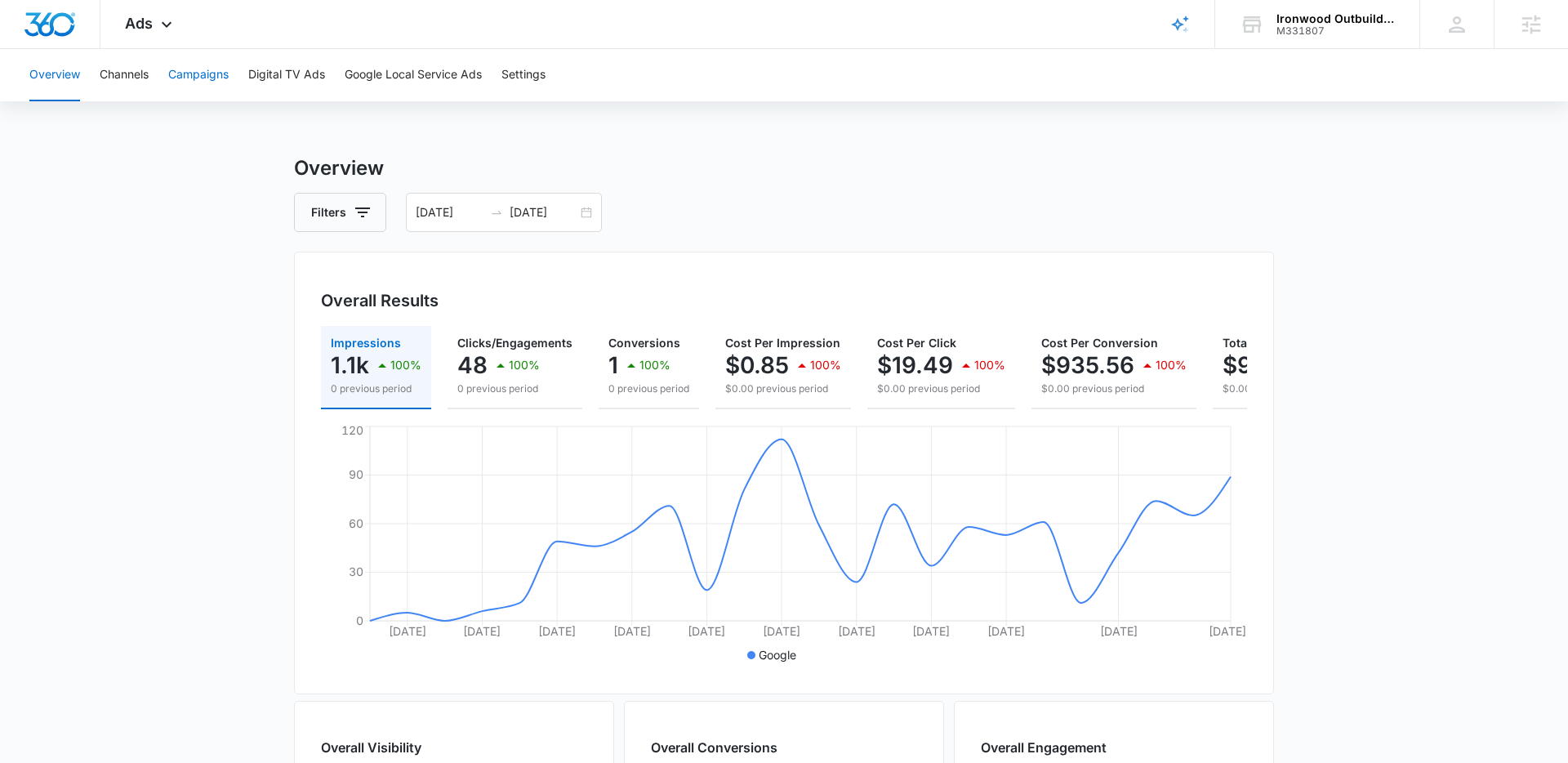
click at [194, 72] on button "Campaigns" at bounding box center [198, 75] width 61 height 53
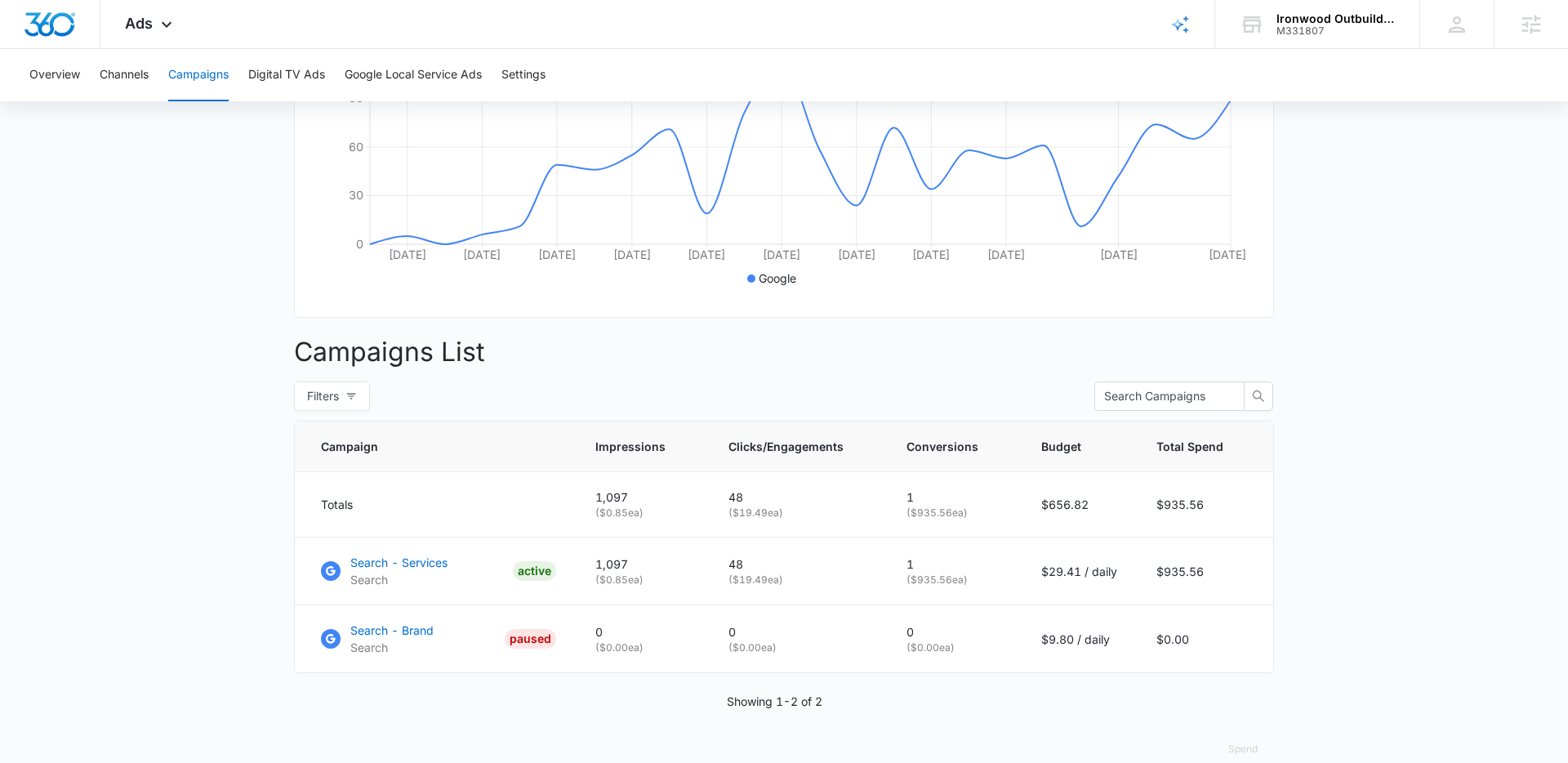
scroll to position [402, 0]
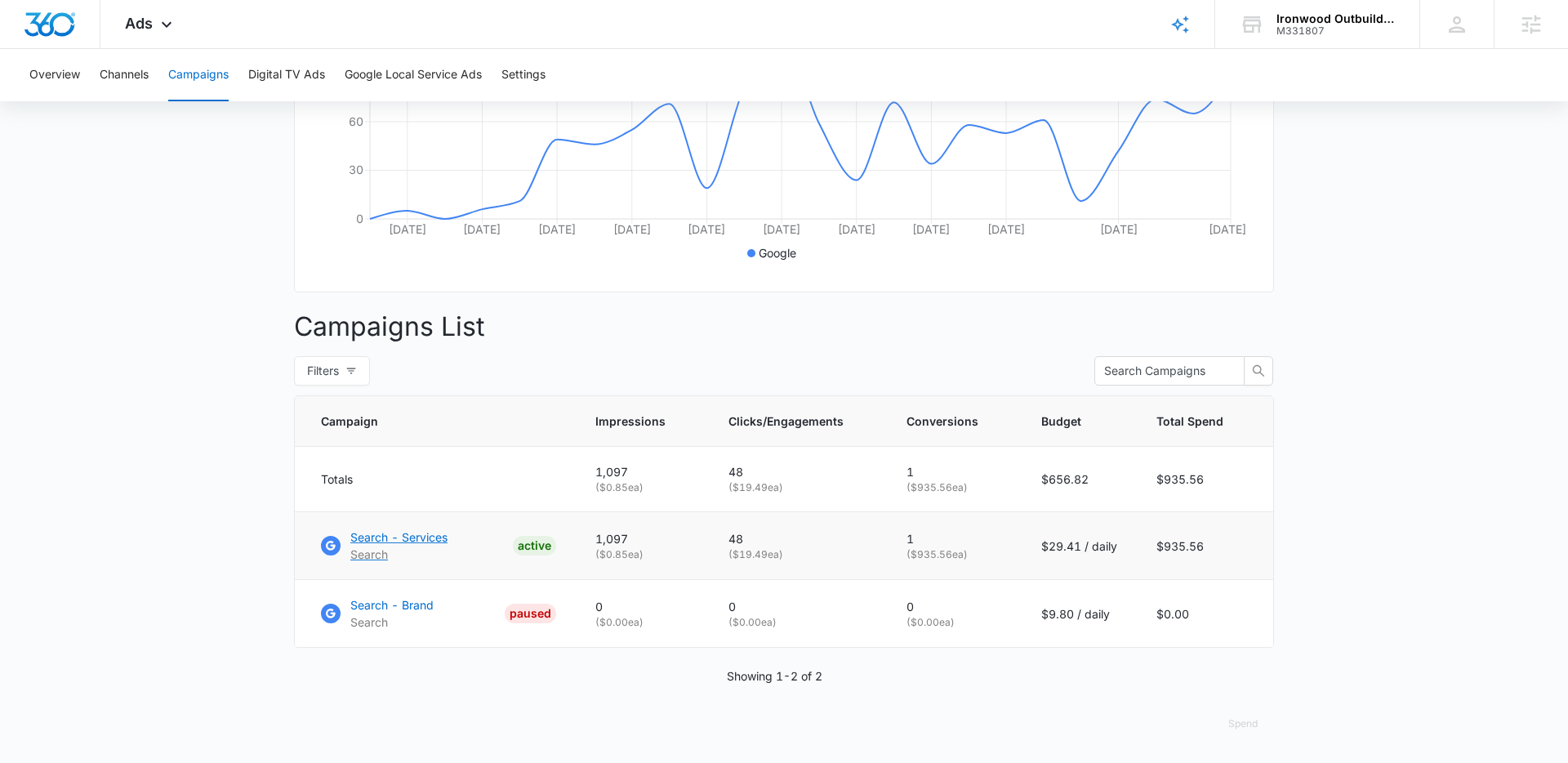
click at [399, 538] on p "Search - Services" at bounding box center [398, 537] width 97 height 17
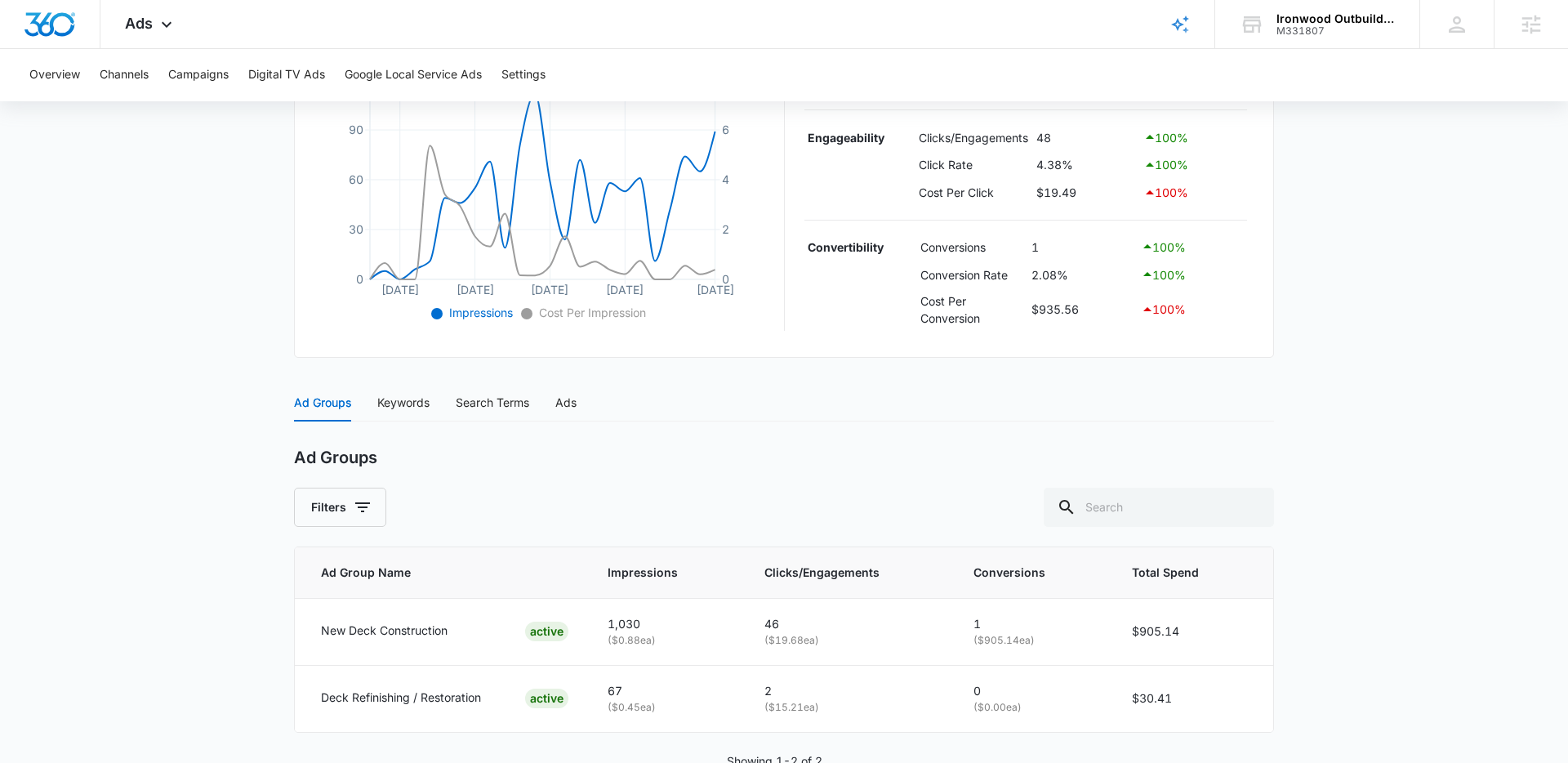
scroll to position [407, 0]
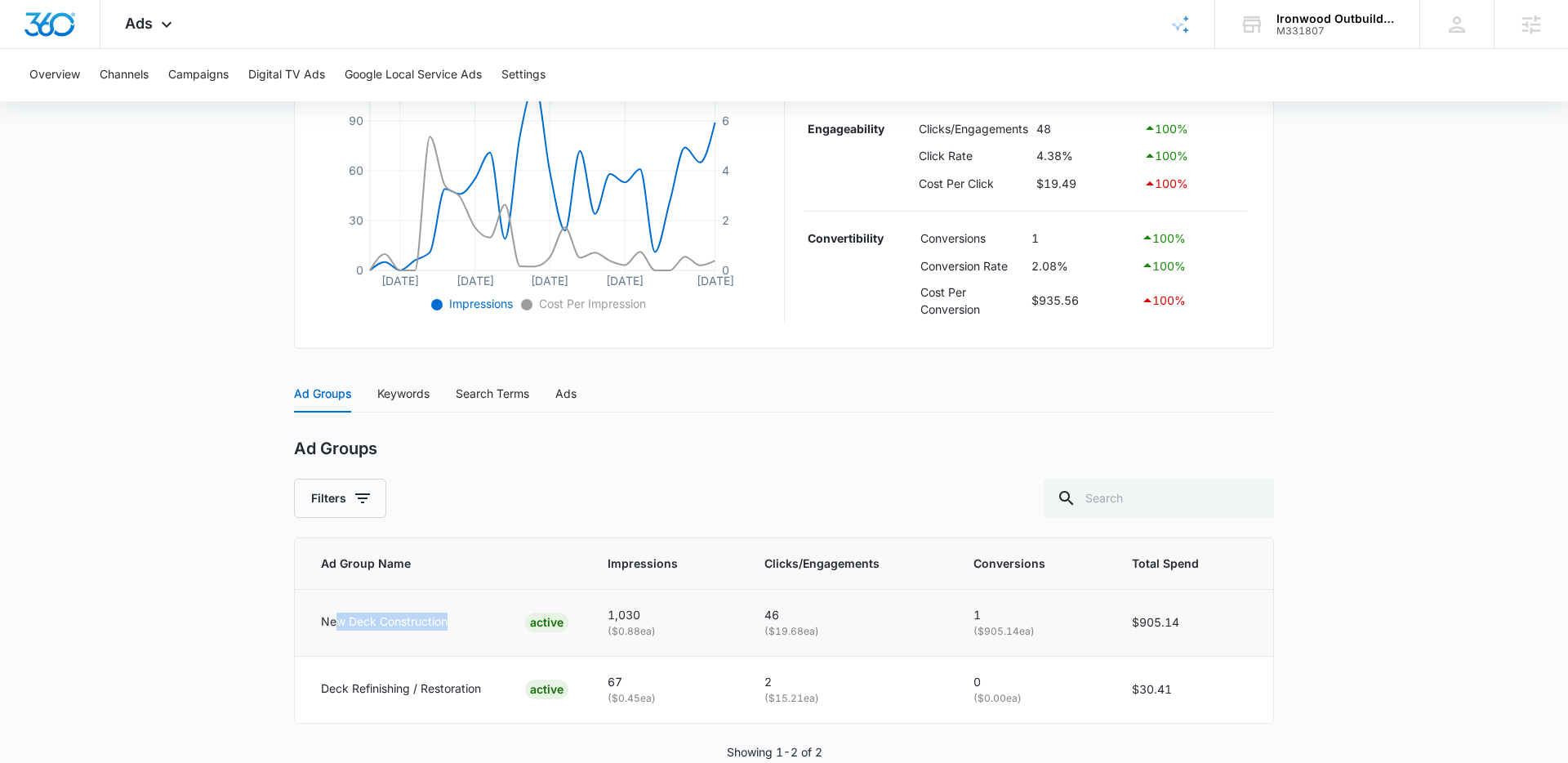
drag, startPoint x: 363, startPoint y: 622, endPoint x: 446, endPoint y: 624, distance: 83.0
click at [446, 624] on p "New Deck Construction" at bounding box center [385, 622] width 127 height 18
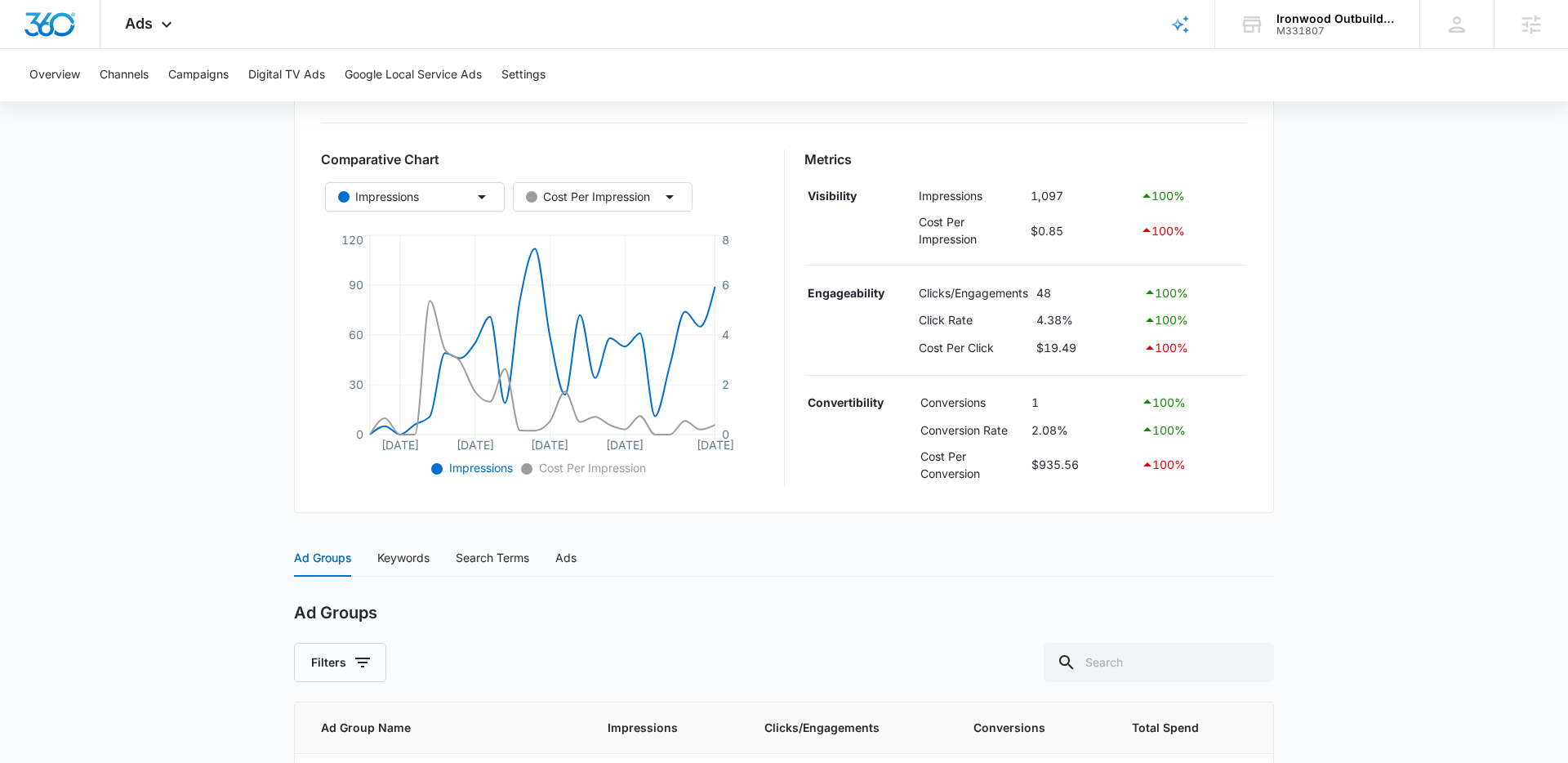
scroll to position [205, 0]
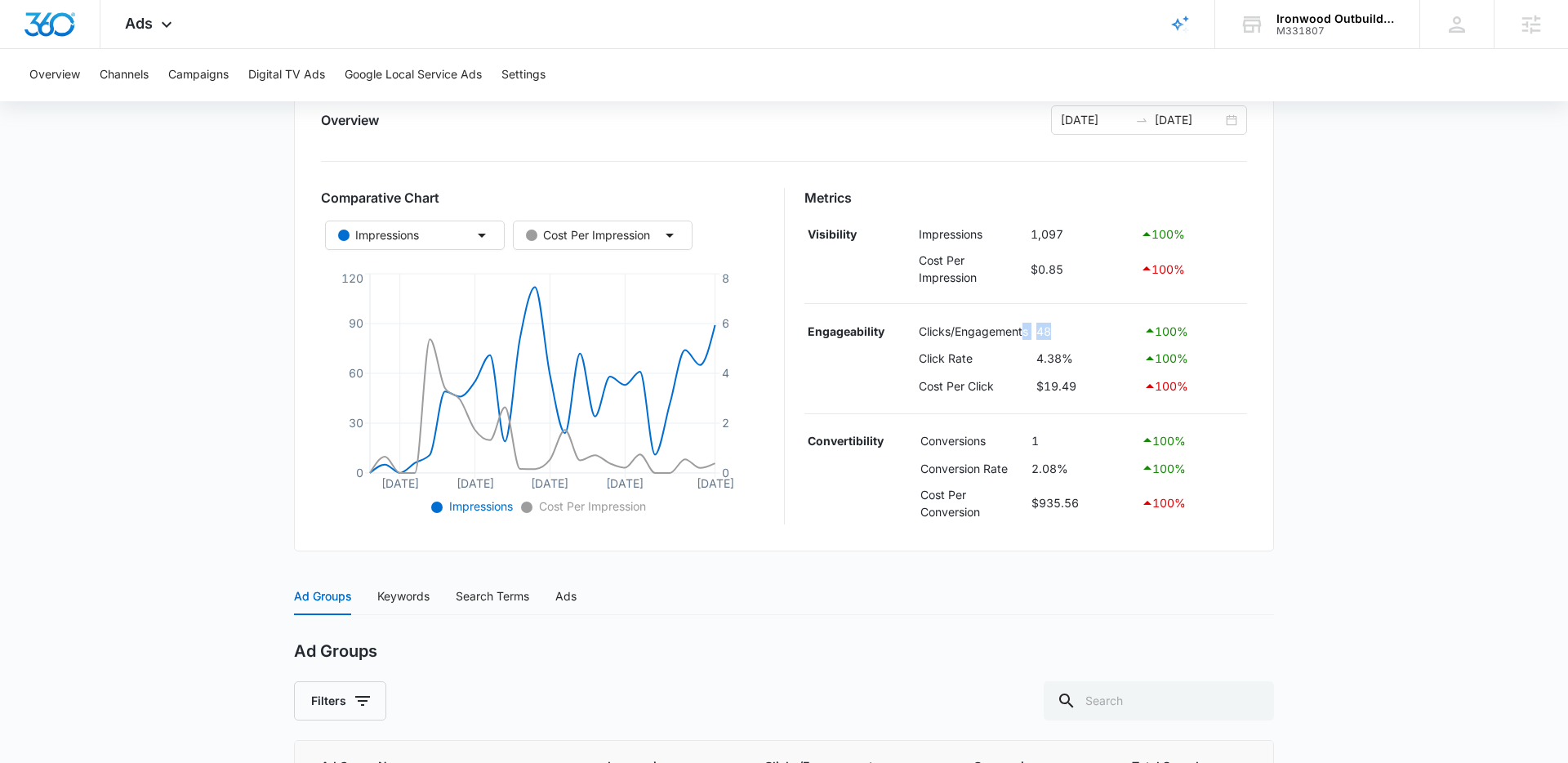
drag, startPoint x: 1061, startPoint y: 334, endPoint x: 1025, endPoint y: 332, distance: 36.1
click at [1025, 332] on tr "Engageability Clicks/Engagements 48 100 %" at bounding box center [1026, 331] width 444 height 28
click at [1040, 333] on td "48" at bounding box center [1086, 329] width 107 height 28
click at [1042, 333] on td "48" at bounding box center [1086, 328] width 107 height 28
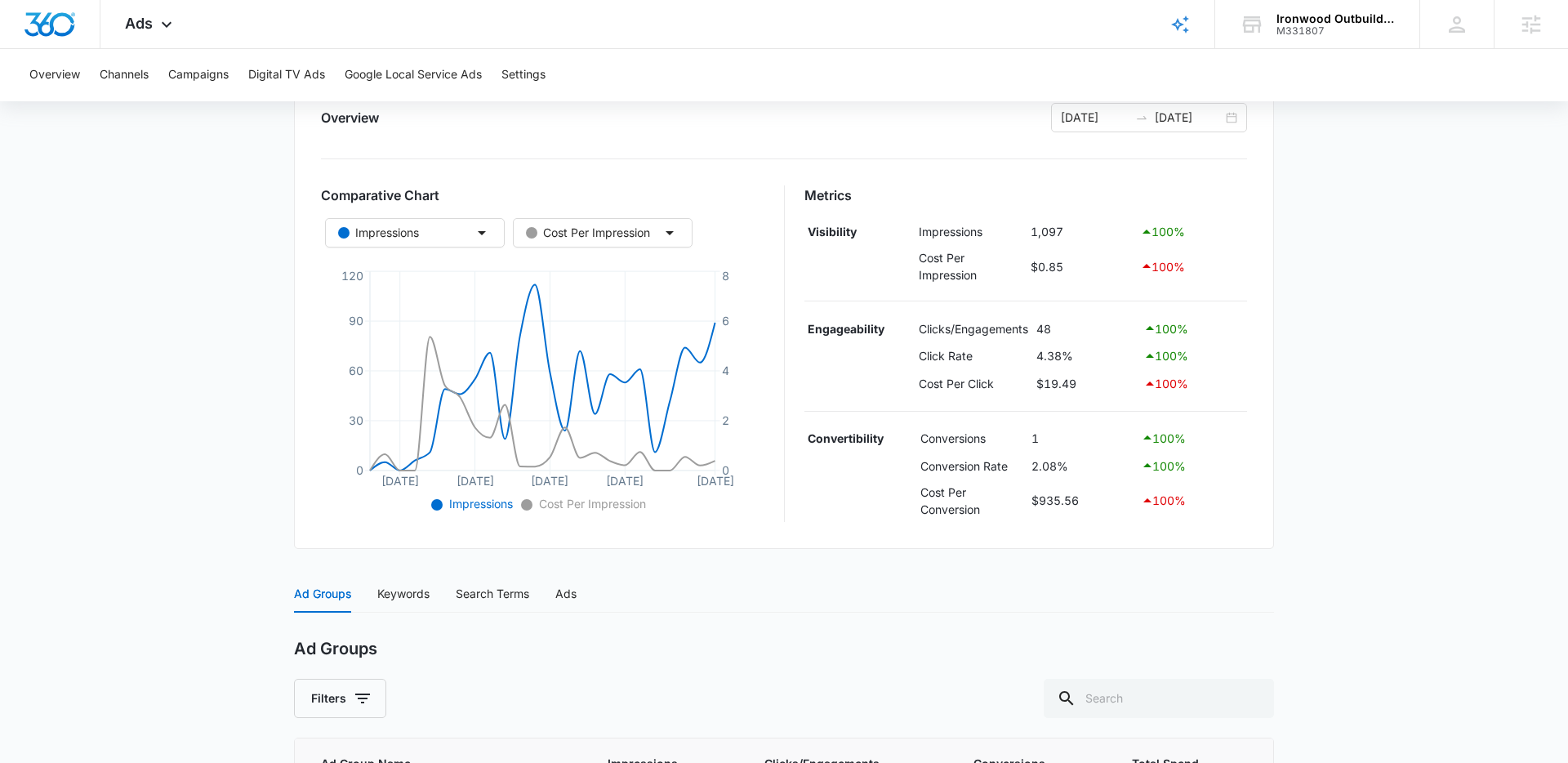
click at [1046, 332] on td "48" at bounding box center [1086, 328] width 107 height 28
click at [1047, 331] on td "48" at bounding box center [1086, 328] width 107 height 28
drag, startPoint x: 1062, startPoint y: 437, endPoint x: 1005, endPoint y: 438, distance: 57.0
click at [1005, 438] on tr "Convertibility Conversions 1 100 %" at bounding box center [1026, 439] width 444 height 28
click at [980, 438] on td "Conversions" at bounding box center [972, 439] width 111 height 28
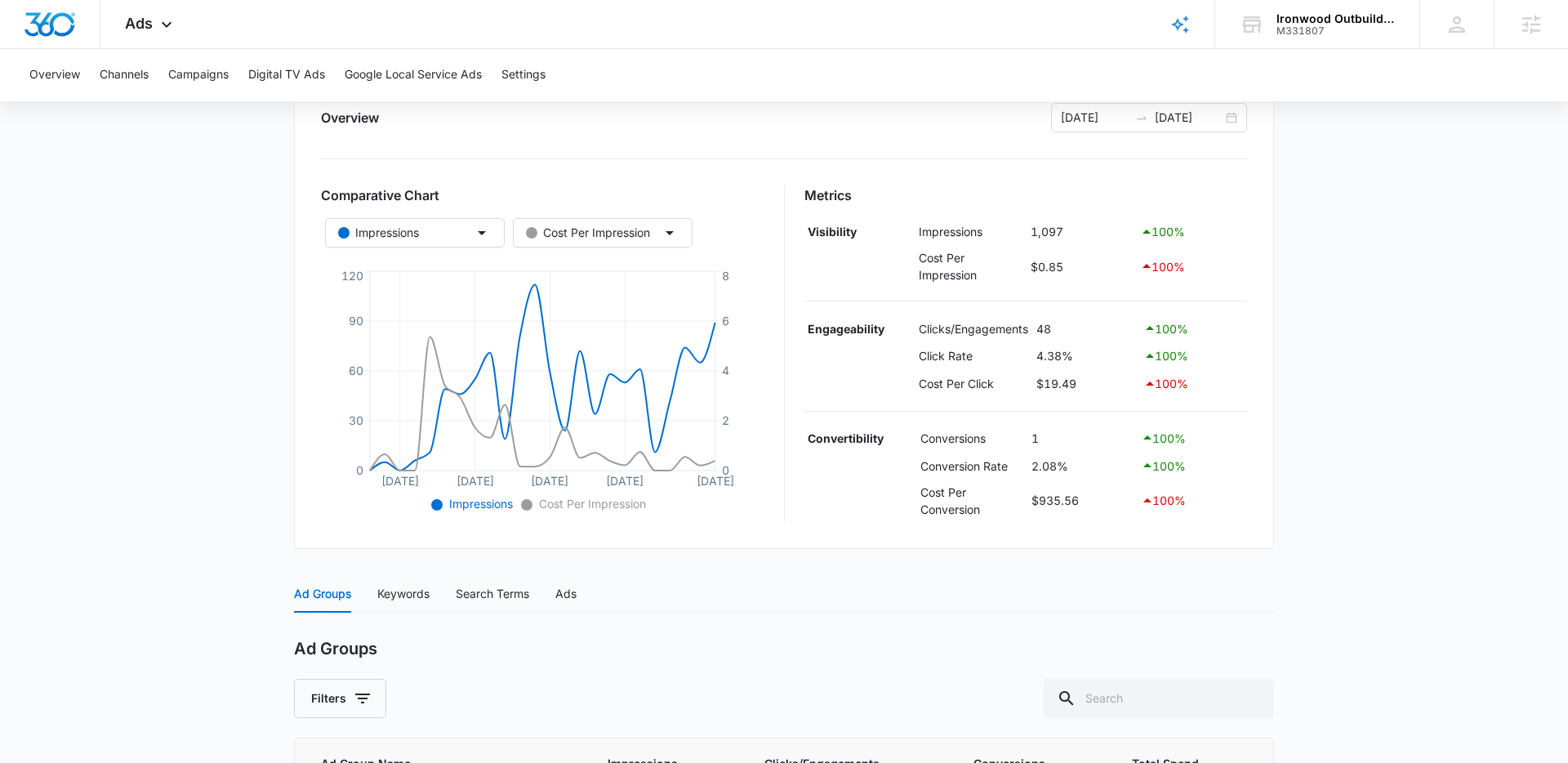
click at [967, 440] on td "Conversions" at bounding box center [972, 439] width 111 height 28
drag, startPoint x: 967, startPoint y: 440, endPoint x: 976, endPoint y: 439, distance: 9.1
click at [968, 439] on td "Conversions" at bounding box center [972, 439] width 111 height 28
drag, startPoint x: 1017, startPoint y: 439, endPoint x: 1035, endPoint y: 441, distance: 18.1
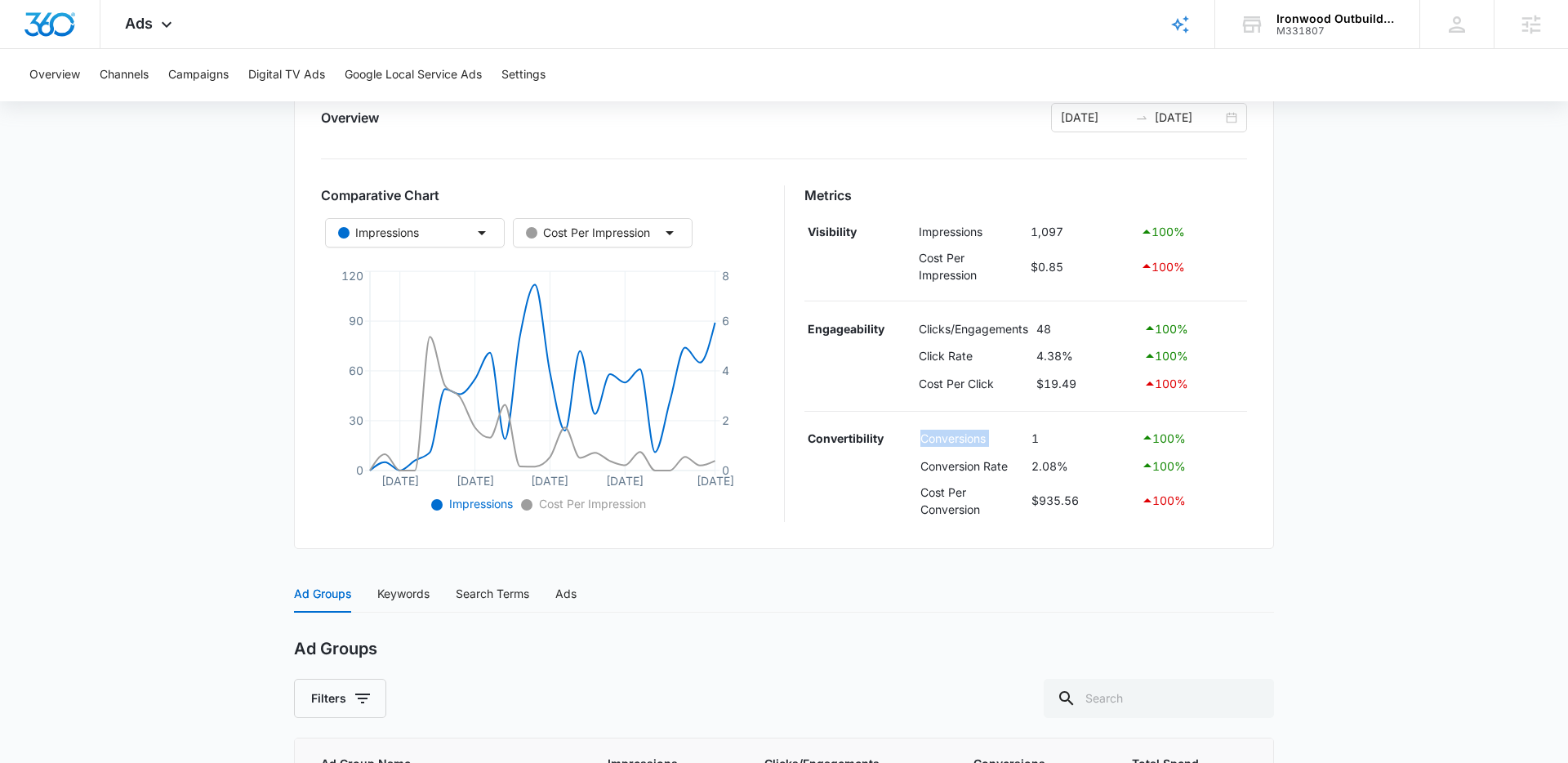
click at [1017, 439] on td "Conversions" at bounding box center [972, 439] width 111 height 28
drag, startPoint x: 1043, startPoint y: 440, endPoint x: 1025, endPoint y: 440, distance: 18.0
click at [1026, 440] on tr "Convertibility Conversions 1 100 %" at bounding box center [1026, 439] width 444 height 28
drag, startPoint x: 1038, startPoint y: 442, endPoint x: 1051, endPoint y: 440, distance: 13.2
click at [1038, 442] on td "1" at bounding box center [1083, 439] width 111 height 28
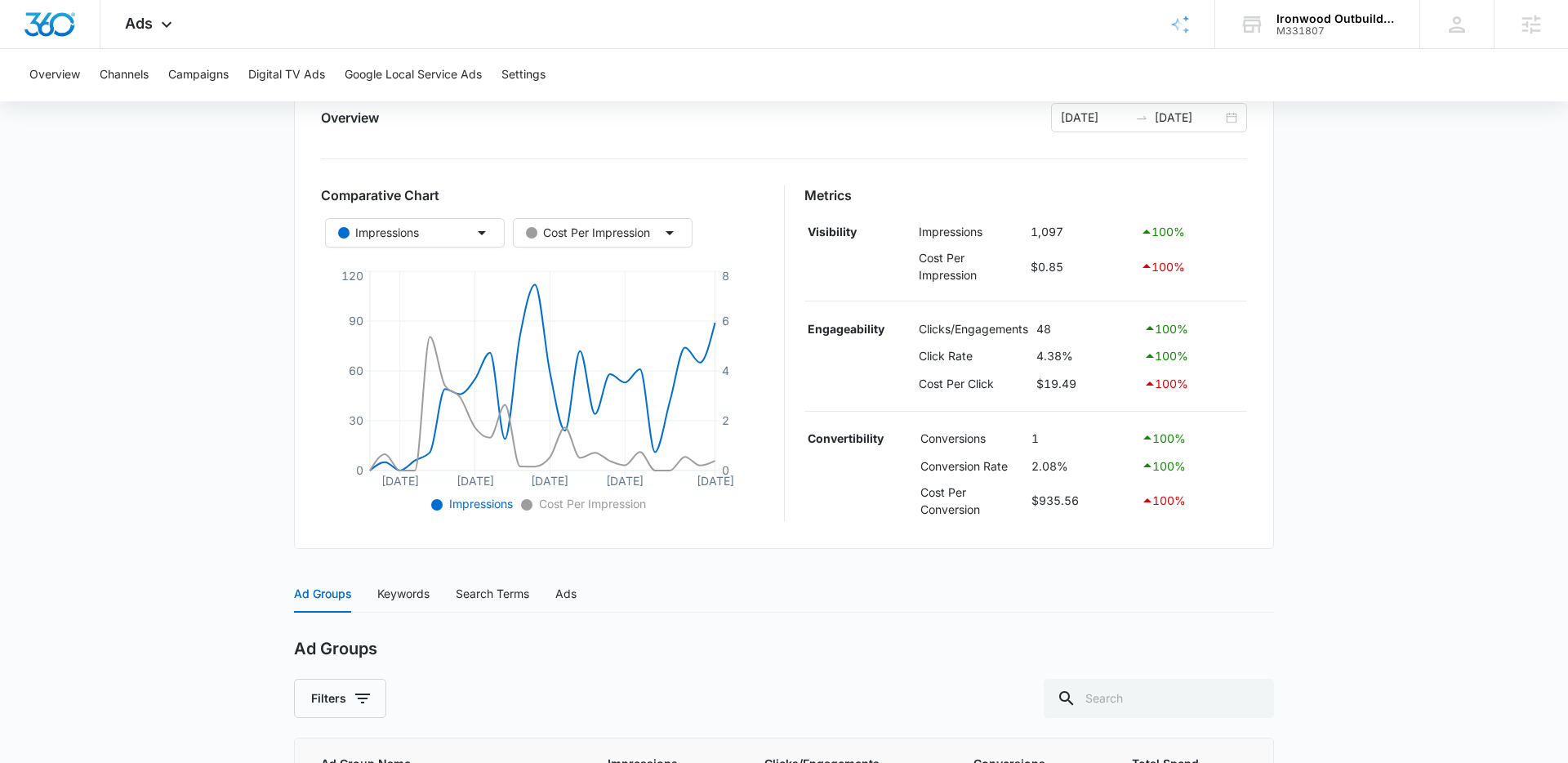
click at [966, 437] on td "Conversions" at bounding box center [972, 439] width 111 height 28
click at [1314, 430] on main "Search - Services | Search Active $29.41 daily , $935.56 Spent Overview 07/21/2…" at bounding box center [784, 474] width 1568 height 1053
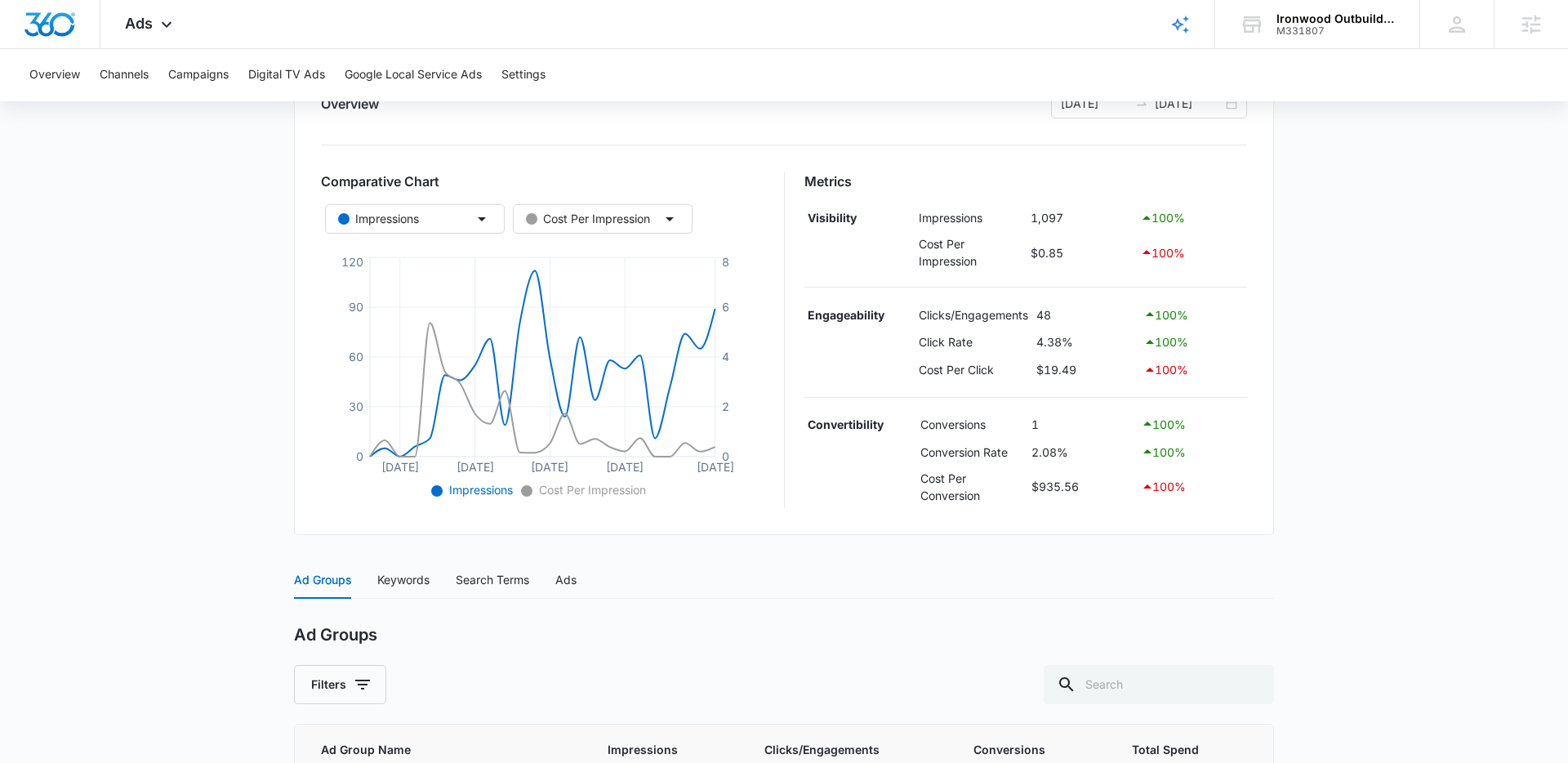
scroll to position [223, 0]
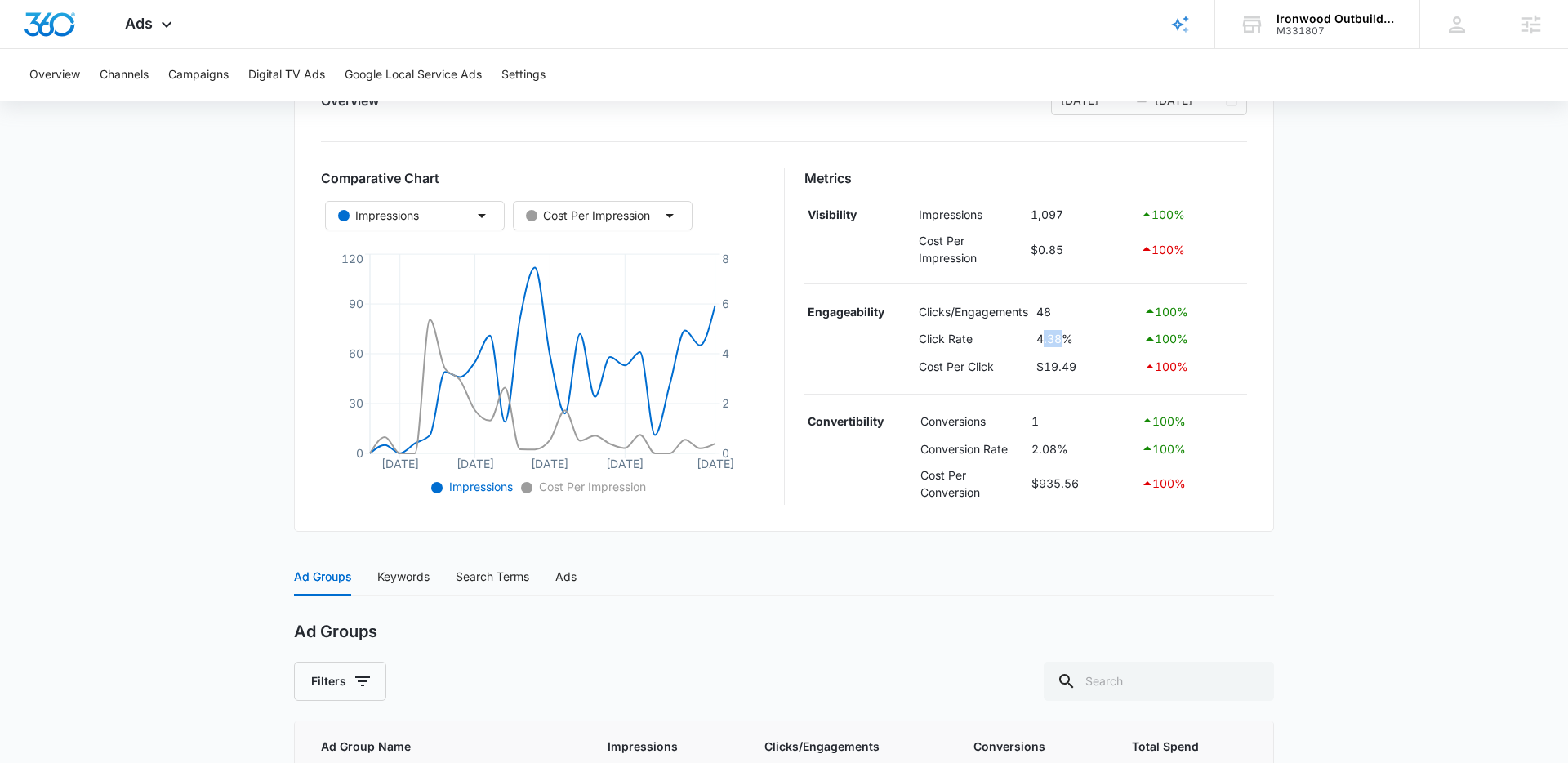
drag, startPoint x: 1060, startPoint y: 340, endPoint x: 1041, endPoint y: 339, distance: 19.0
click at [1041, 339] on td "4.38%" at bounding box center [1086, 339] width 107 height 28
drag, startPoint x: 1041, startPoint y: 339, endPoint x: 1063, endPoint y: 340, distance: 22.0
click at [1041, 339] on td "4.38%" at bounding box center [1086, 339] width 107 height 28
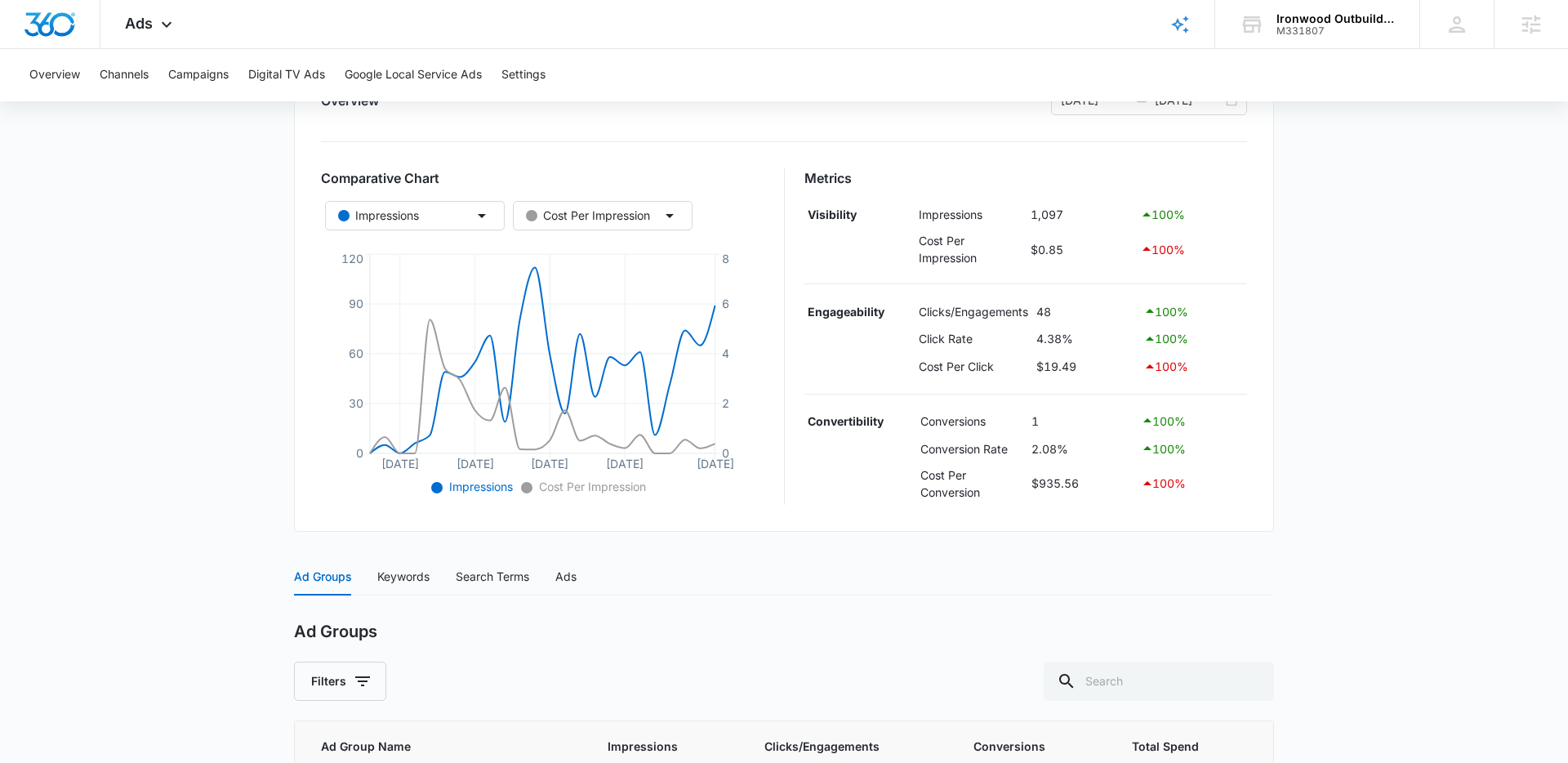
drag, startPoint x: 1257, startPoint y: 342, endPoint x: 1308, endPoint y: 340, distance: 51.0
click at [1269, 342] on div "Overview 07/21/2025 08/13/2025 Comparative Chart Impressions Cost Per Impressio…" at bounding box center [784, 290] width 980 height 483
drag, startPoint x: 1059, startPoint y: 338, endPoint x: 1038, endPoint y: 337, distance: 21.0
click at [1038, 337] on td "4.38%" at bounding box center [1086, 339] width 107 height 28
click at [1290, 336] on main "Search - Services | Search Active $29.41 daily , $935.56 Spent Overview 07/21/2…" at bounding box center [784, 457] width 1568 height 1053
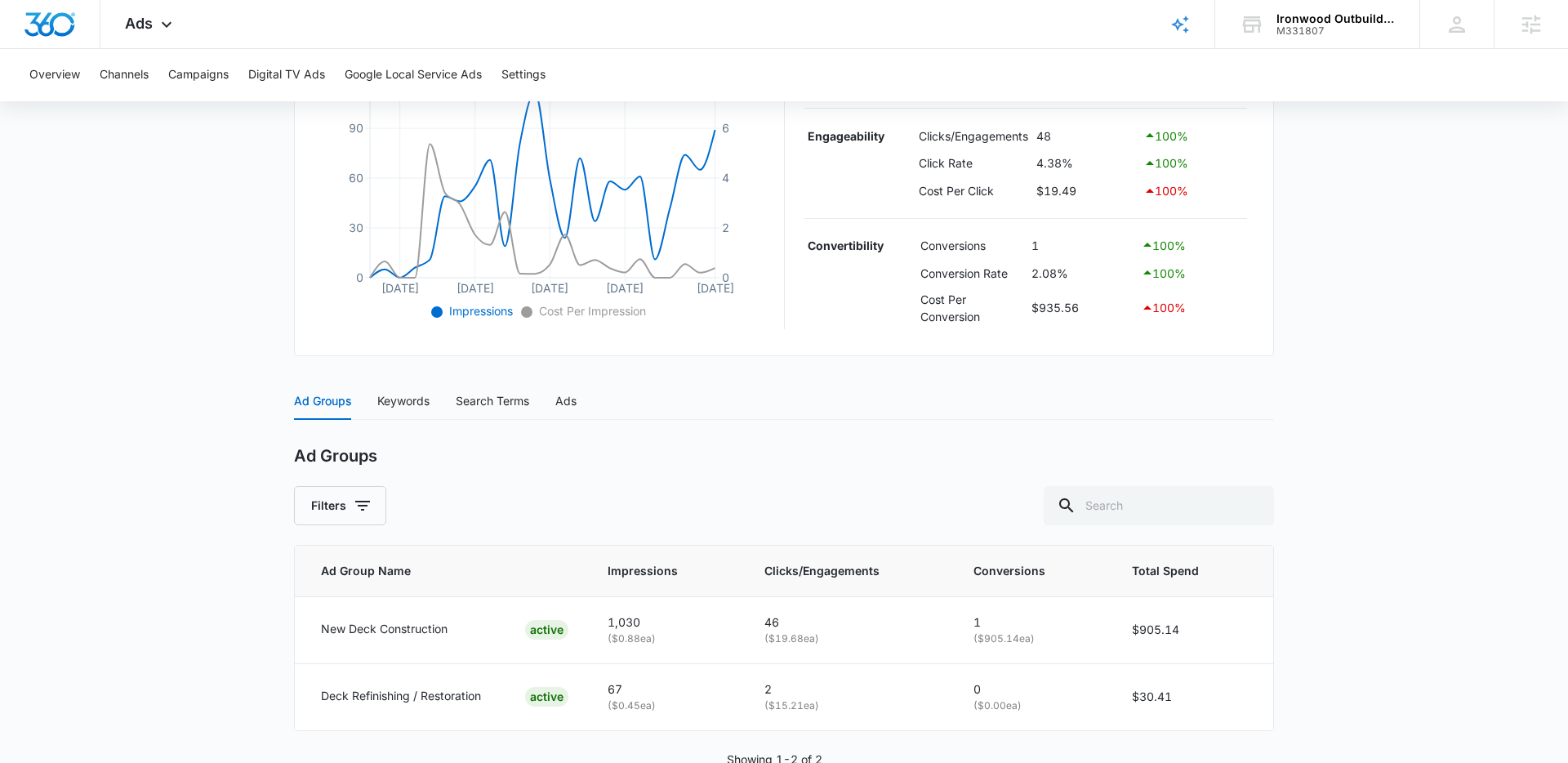
scroll to position [444, 0]
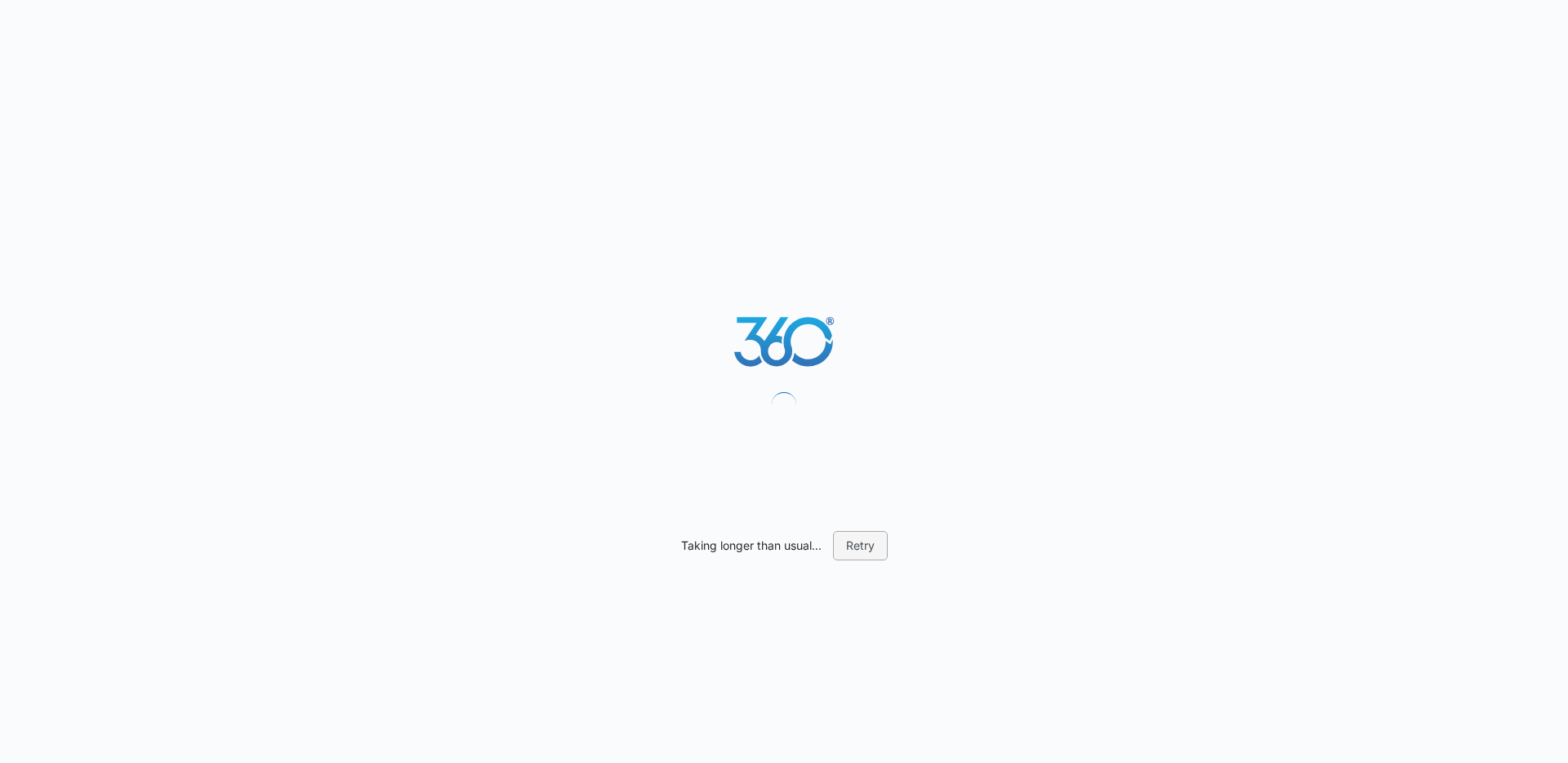
click at [867, 547] on button "Retry" at bounding box center [860, 546] width 54 height 29
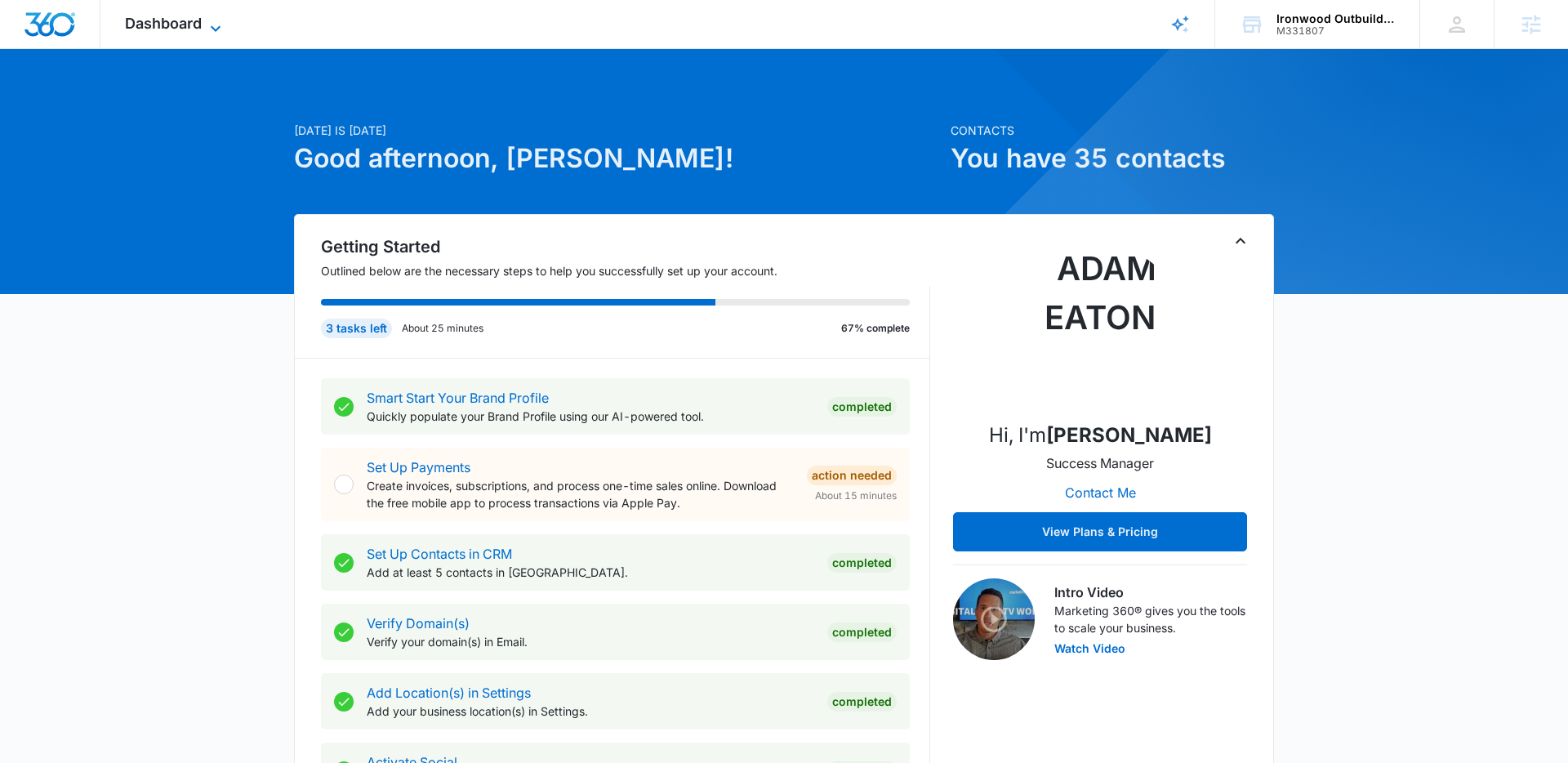
click at [212, 19] on icon at bounding box center [216, 29] width 20 height 20
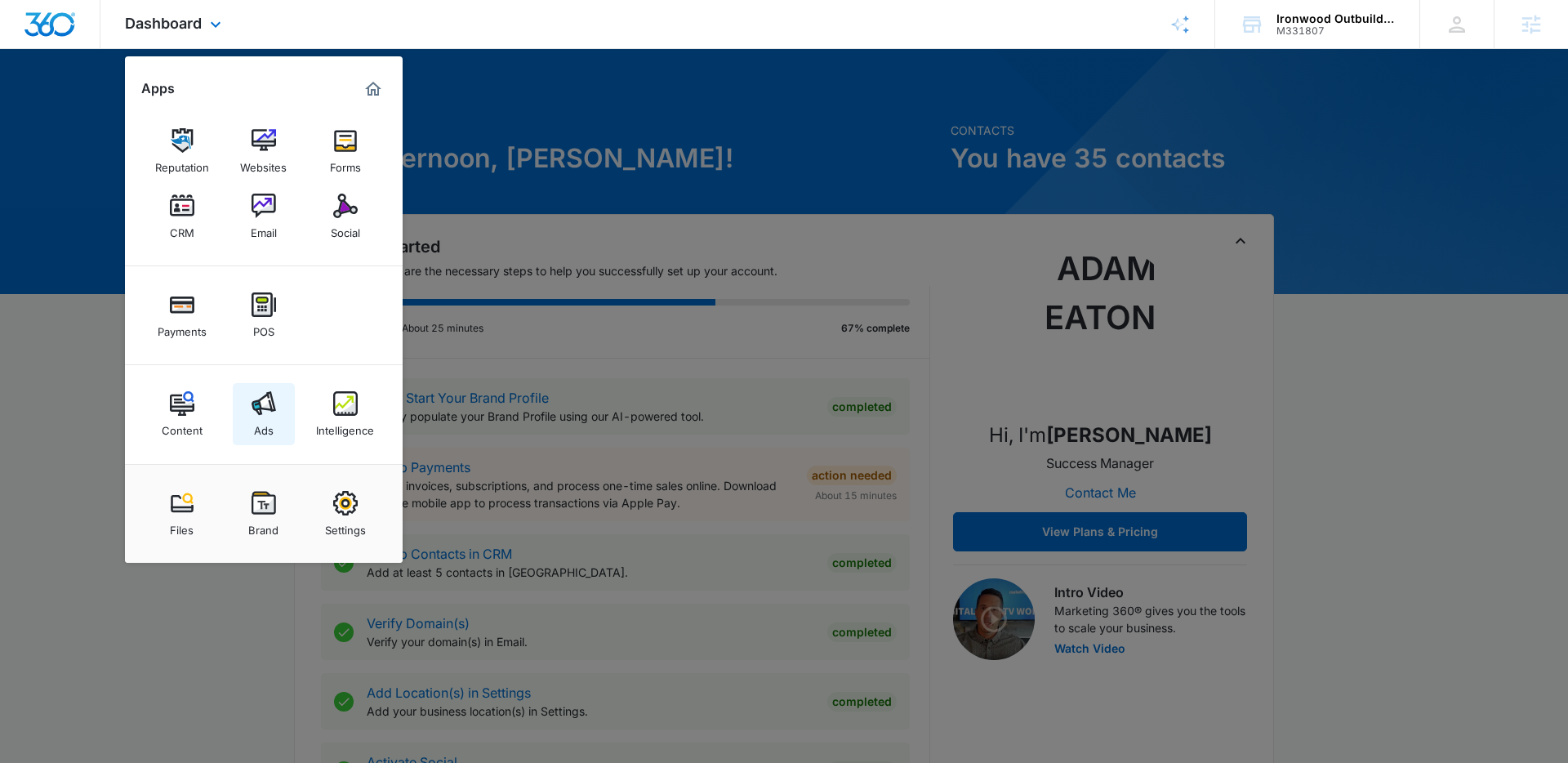
click at [257, 401] on img at bounding box center [263, 403] width 24 height 24
